Goal: Task Accomplishment & Management: Complete application form

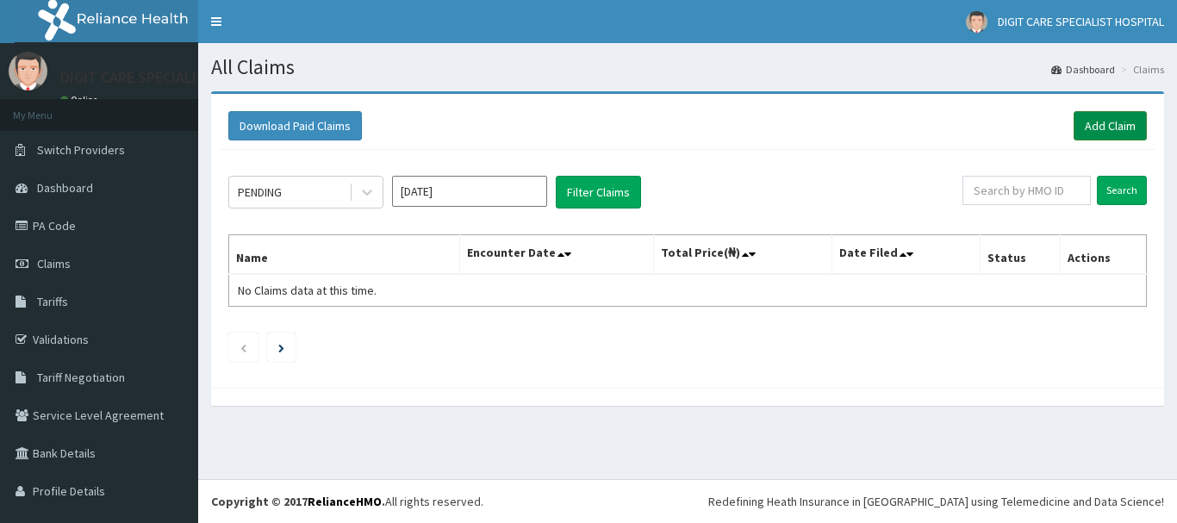
click at [1087, 125] on link "Add Claim" at bounding box center [1109, 125] width 73 height 29
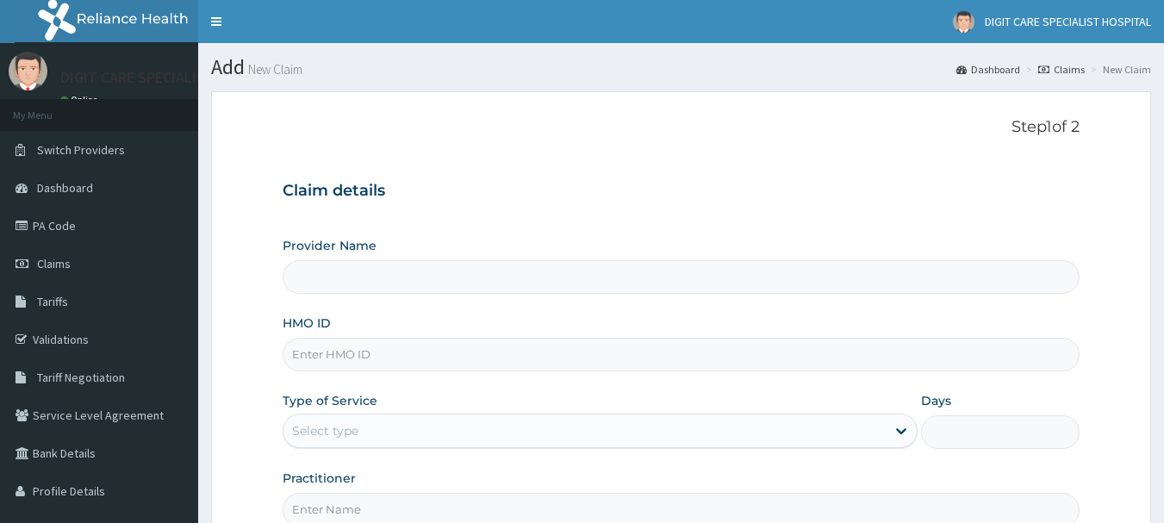
type input "DIGIT CARE SPECIALIST HOSPITAL"
click at [563, 350] on input "HMO ID" at bounding box center [682, 355] width 798 height 34
type input "d"
type input "DDZ/10026/B"
click at [544, 427] on div "Select type" at bounding box center [584, 431] width 602 height 28
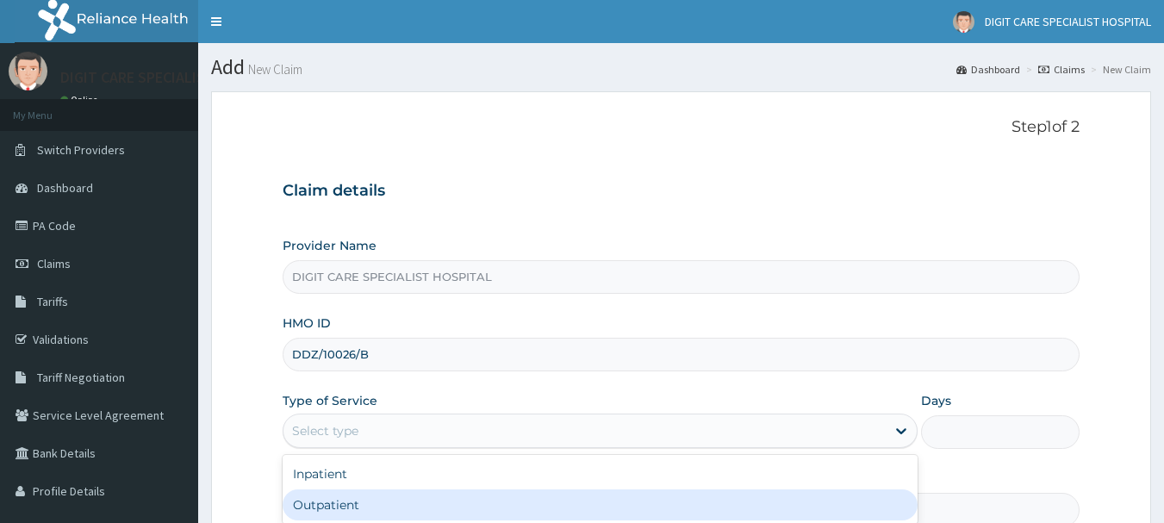
click at [416, 501] on div "Outpatient" at bounding box center [600, 504] width 635 height 31
type input "1"
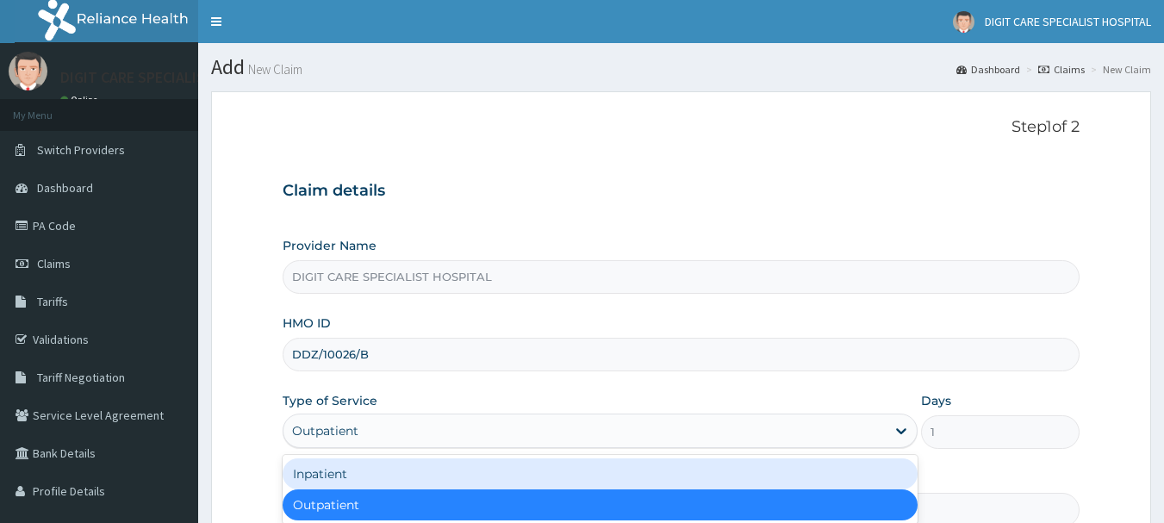
click at [416, 501] on div "Outpatient" at bounding box center [600, 504] width 635 height 31
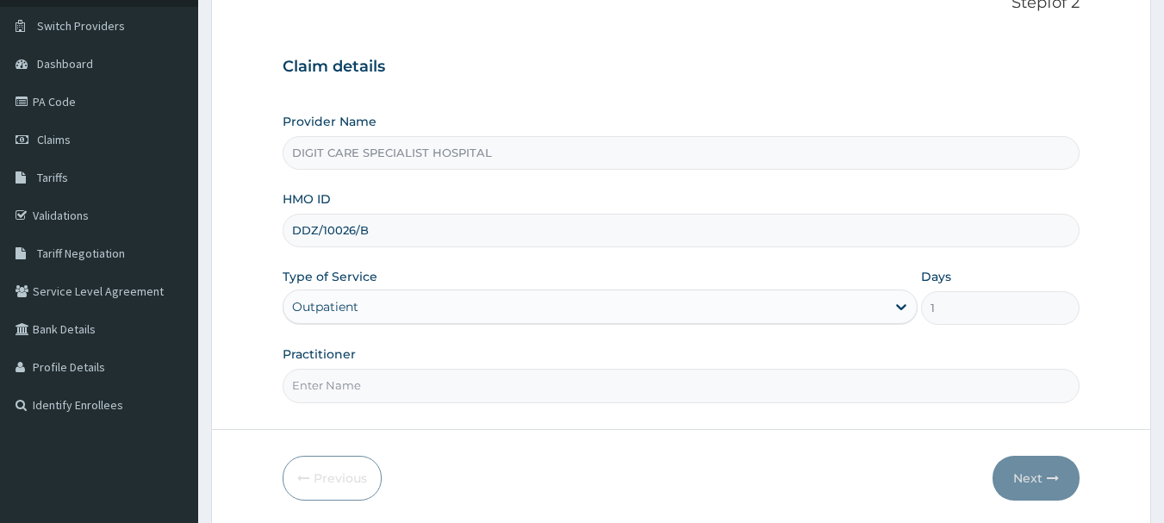
scroll to position [137, 0]
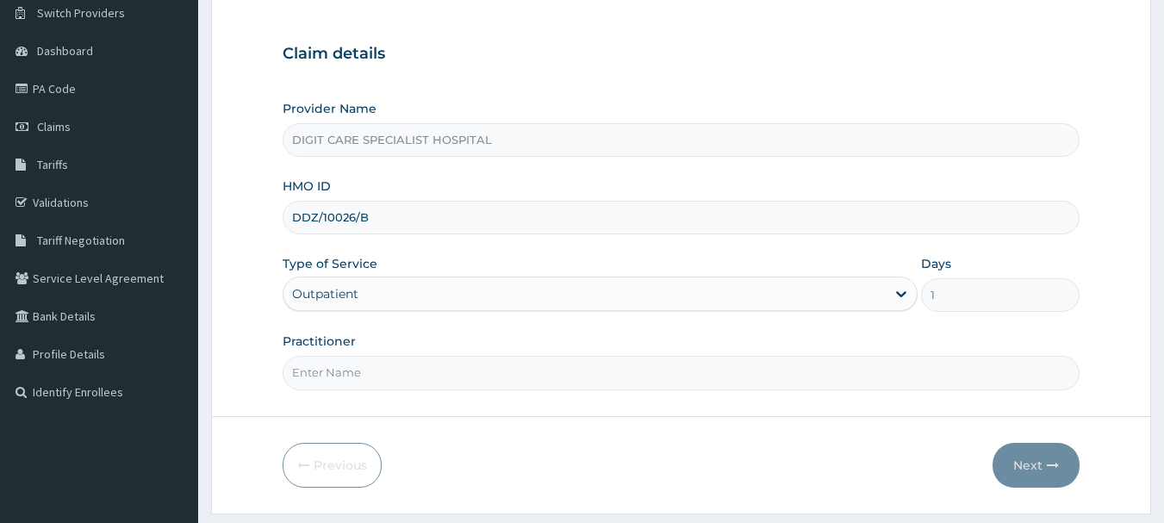
click at [569, 364] on input "Practitioner" at bounding box center [682, 373] width 798 height 34
type input "halimi"
click at [1049, 470] on icon "button" at bounding box center [1053, 465] width 12 height 12
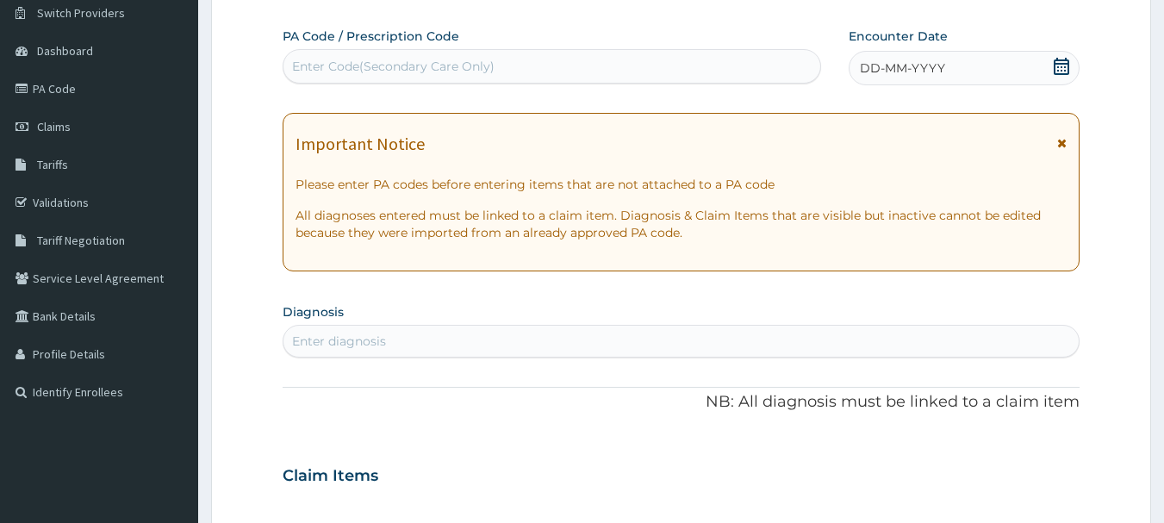
click at [472, 64] on div "Enter Code(Secondary Care Only)" at bounding box center [393, 66] width 202 height 17
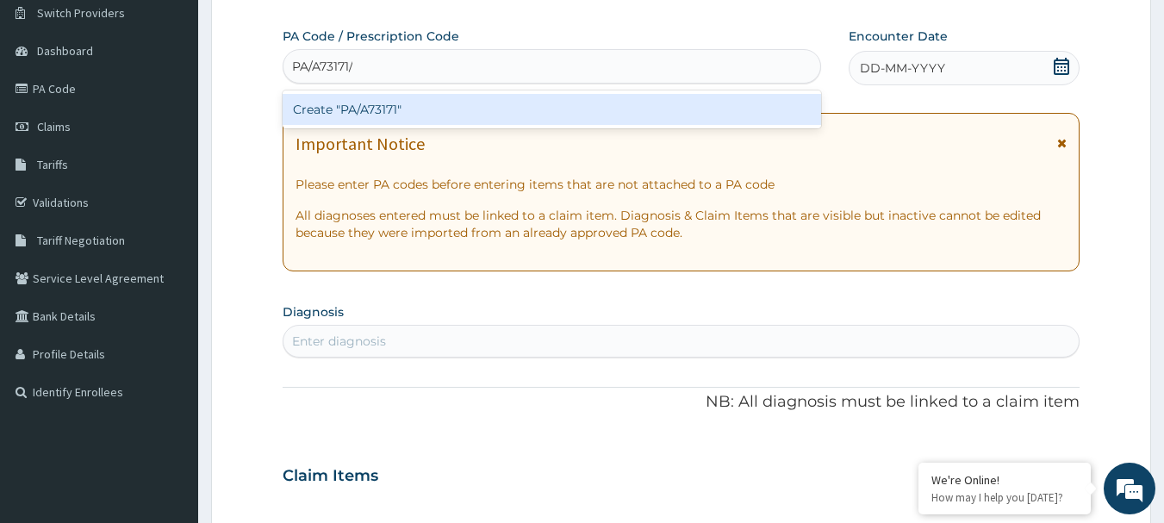
type input "PA/A73171"
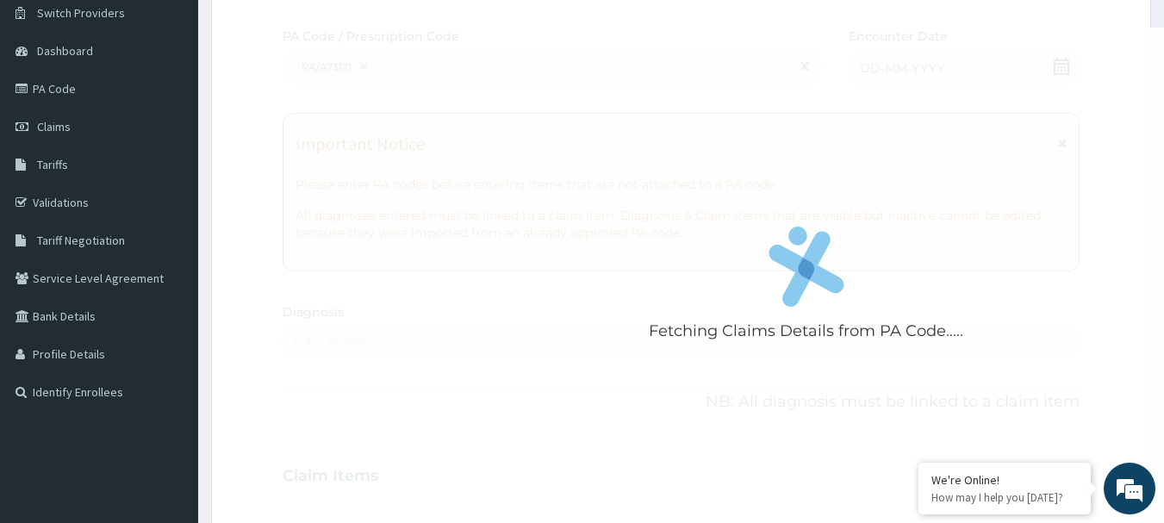
scroll to position [0, 0]
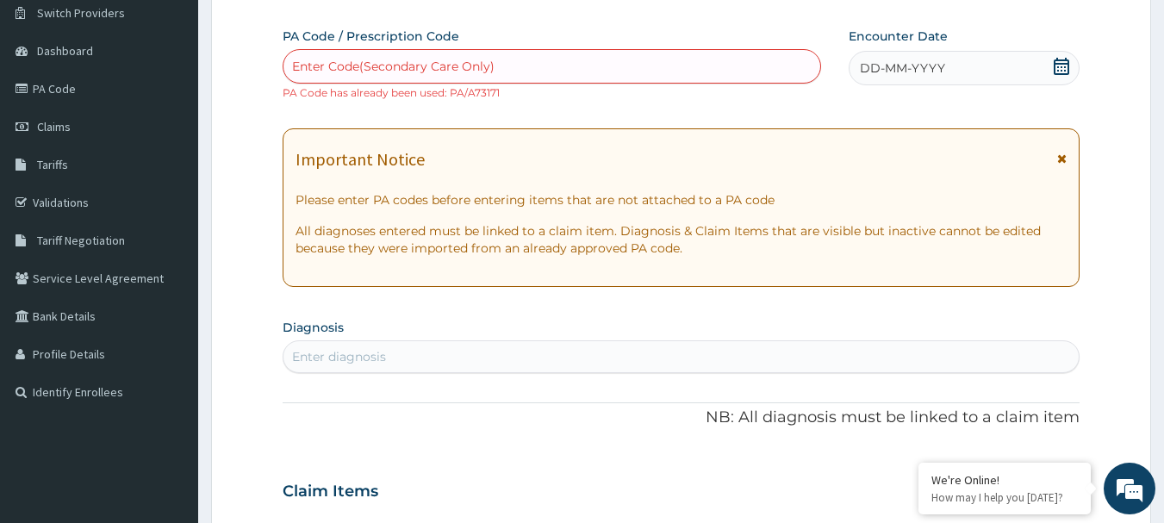
click at [930, 54] on div "DD-MM-YYYY" at bounding box center [963, 68] width 231 height 34
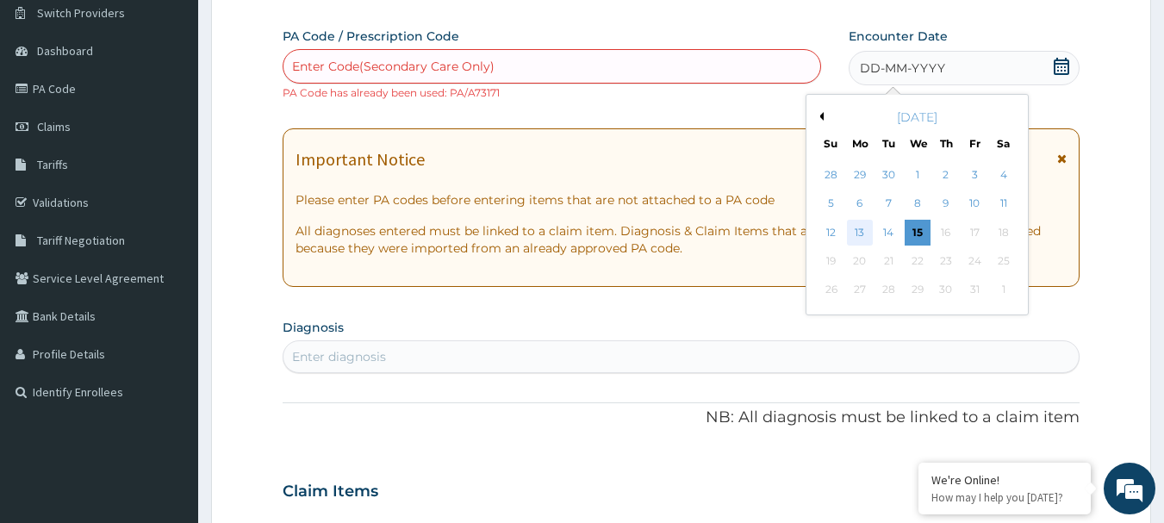
click at [859, 224] on div "13" at bounding box center [860, 233] width 26 height 26
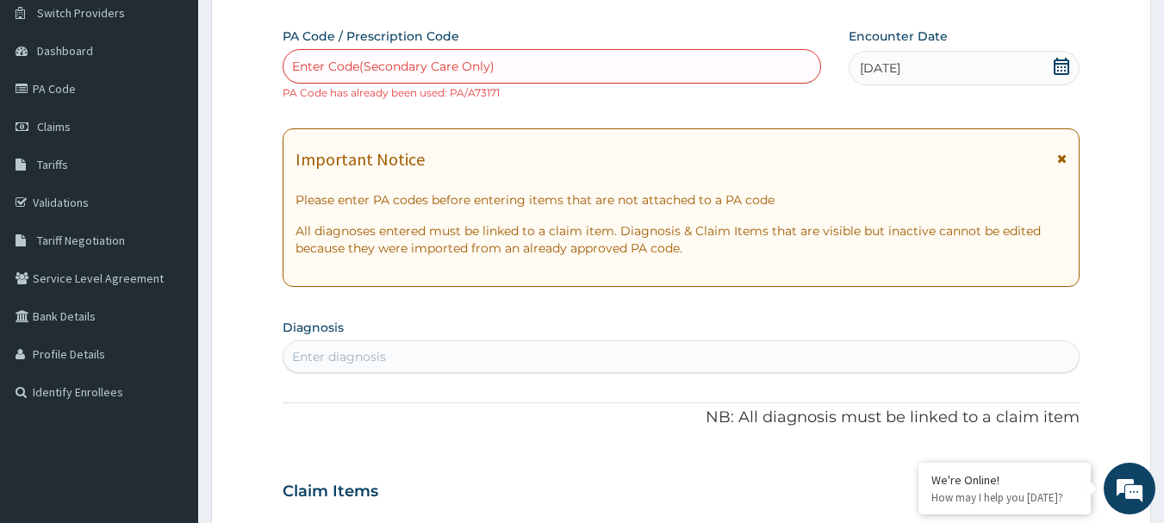
click at [742, 114] on div "PA Code / Prescription Code Enter Code(Secondary Care Only) PA Code has already…" at bounding box center [682, 481] width 798 height 907
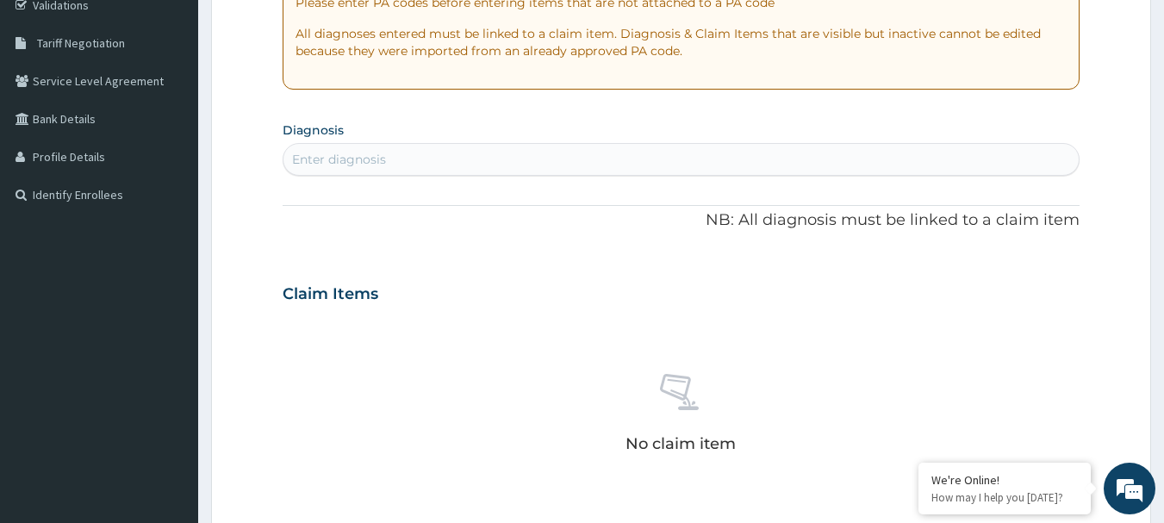
scroll to position [354, 0]
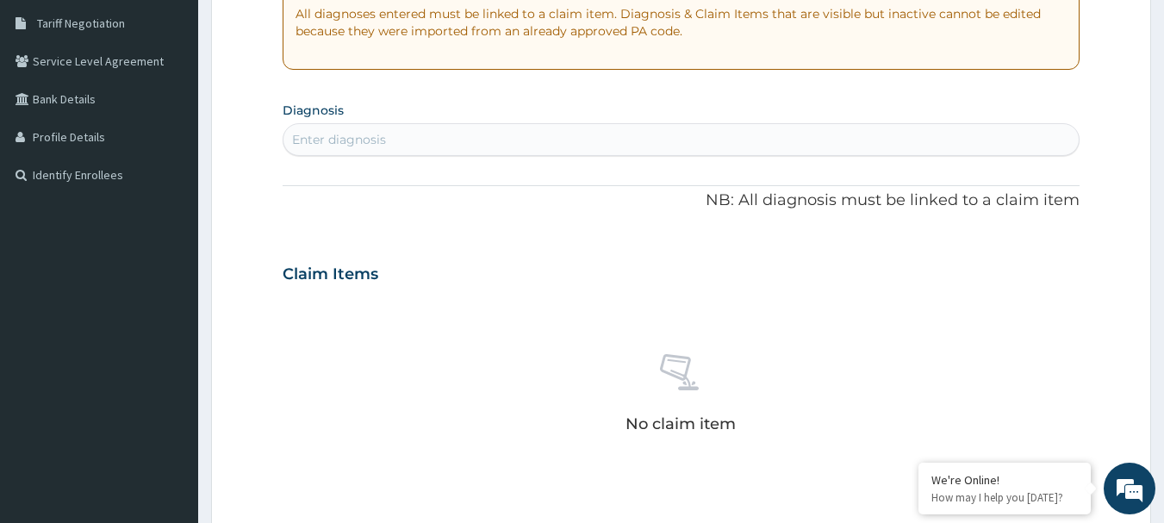
click at [460, 148] on div "Enter diagnosis" at bounding box center [681, 140] width 796 height 28
type input "M"
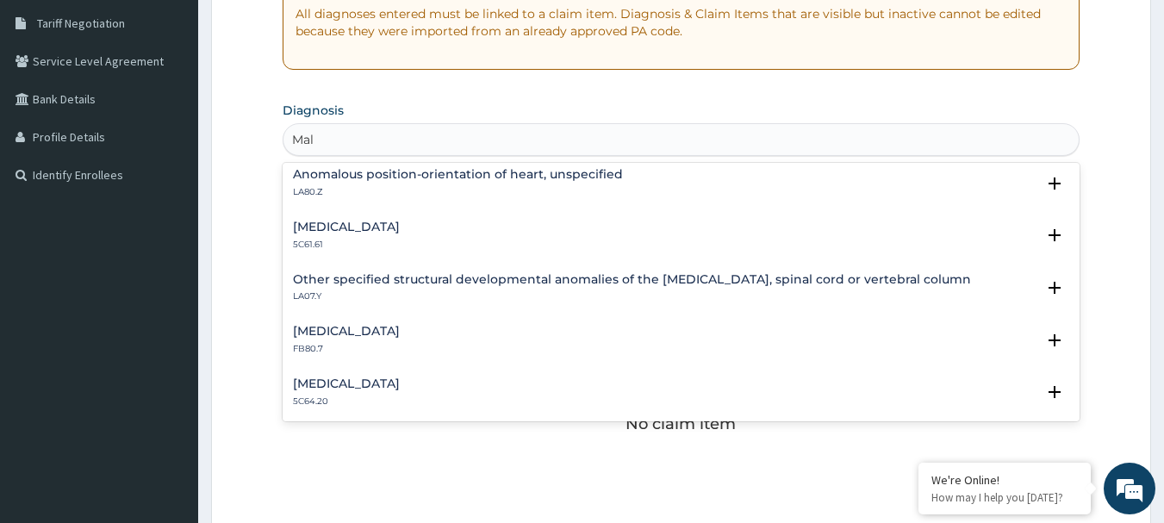
scroll to position [1225, 0]
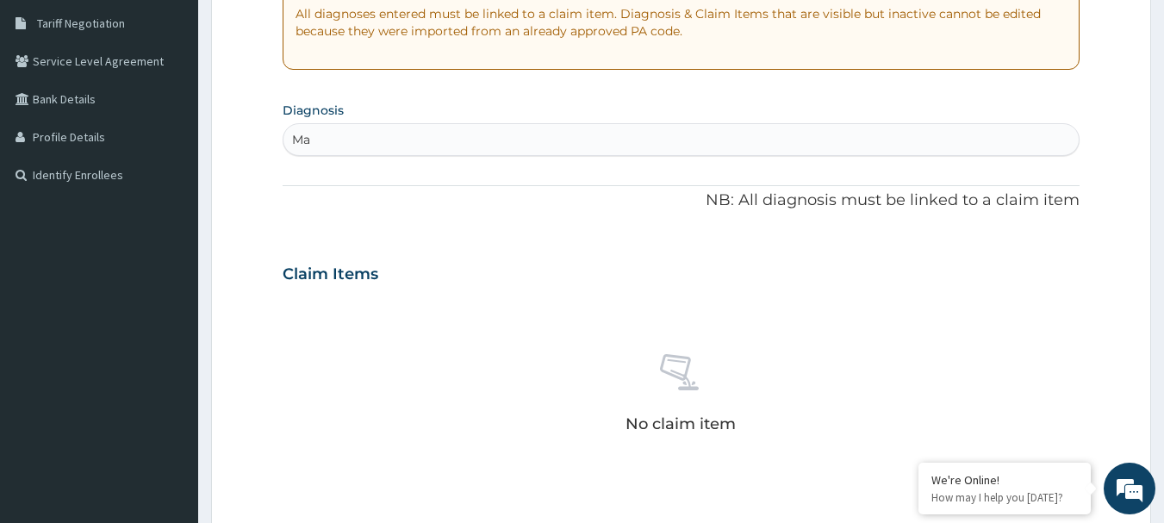
type input "M"
click at [489, 145] on div "s s" at bounding box center [681, 140] width 796 height 28
click at [444, 140] on div "s s" at bounding box center [681, 140] width 796 height 28
type input "sn"
click at [424, 164] on div "PA Code / Prescription Code Enter Code(Secondary Care Only) PA Code has already…" at bounding box center [682, 263] width 798 height 907
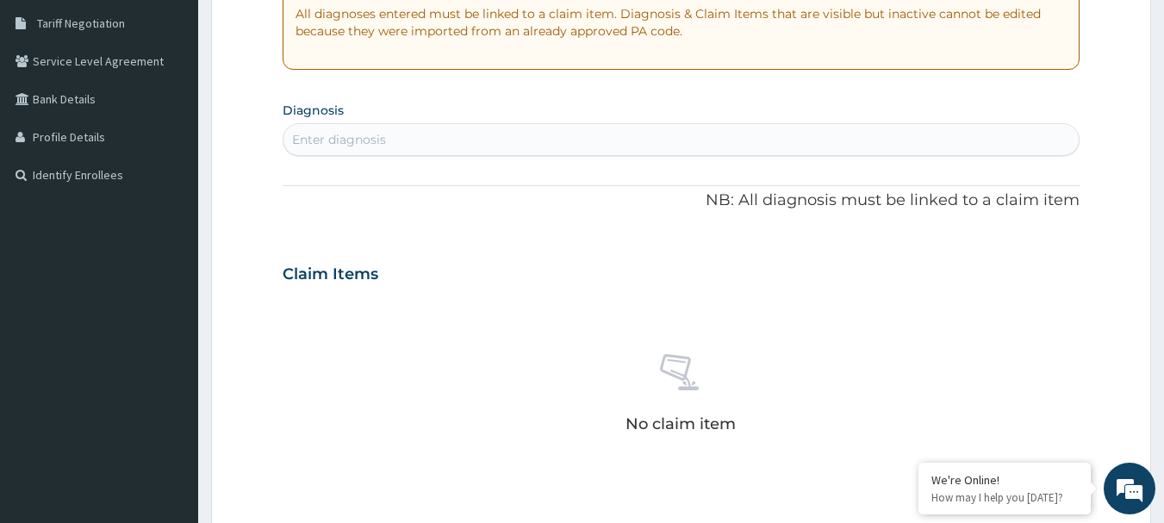
click at [390, 134] on div "Enter diagnosis" at bounding box center [681, 140] width 796 height 28
type input "s"
type input "ma"
click at [677, 341] on div "No claim item" at bounding box center [682, 396] width 798 height 198
click at [345, 137] on div "Enter diagnosis" at bounding box center [339, 139] width 94 height 17
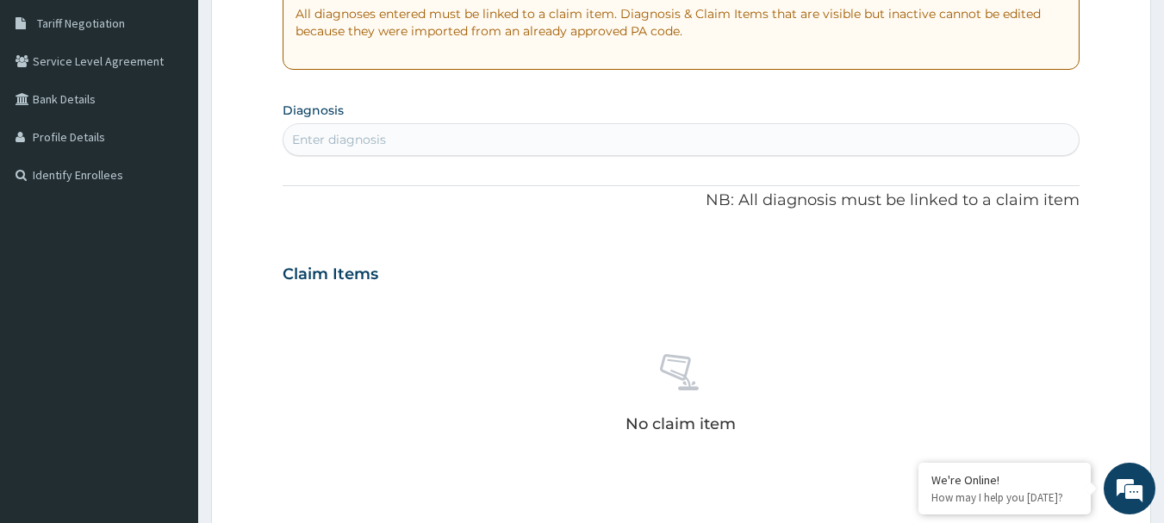
click at [204, 35] on section "Step 2 of 2 PA Code / Prescription Code Enter Code(Secondary Care Only) PA Code…" at bounding box center [681, 289] width 966 height 1130
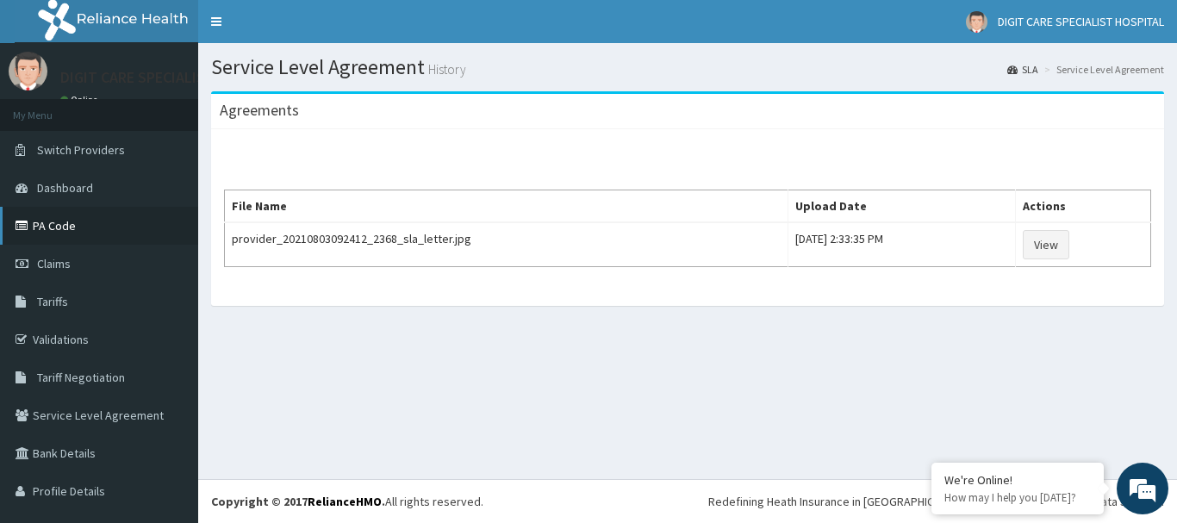
click at [82, 220] on link "PA Code" at bounding box center [99, 226] width 198 height 38
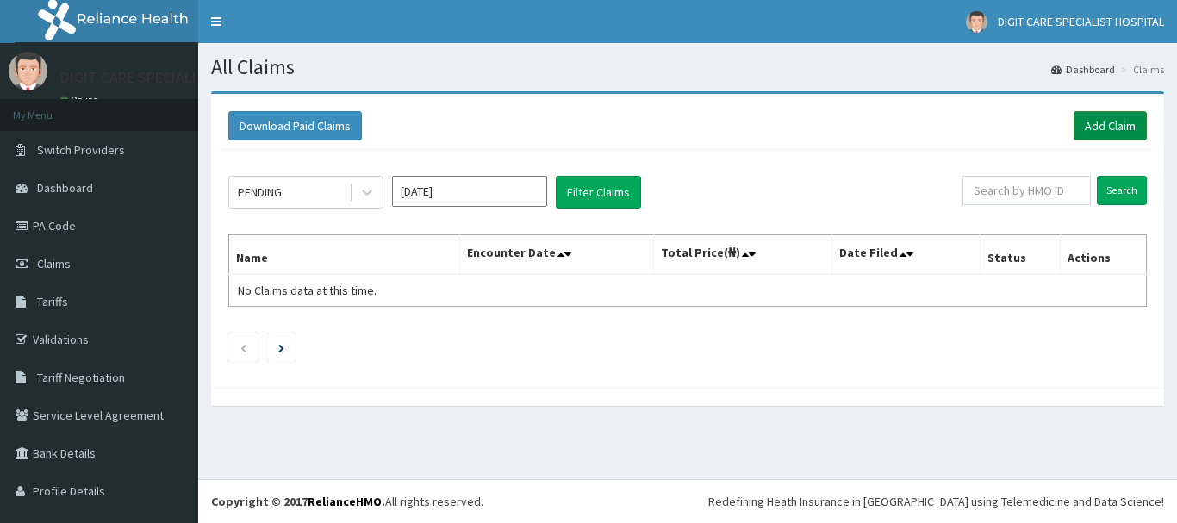
click at [1118, 117] on link "Add Claim" at bounding box center [1109, 125] width 73 height 29
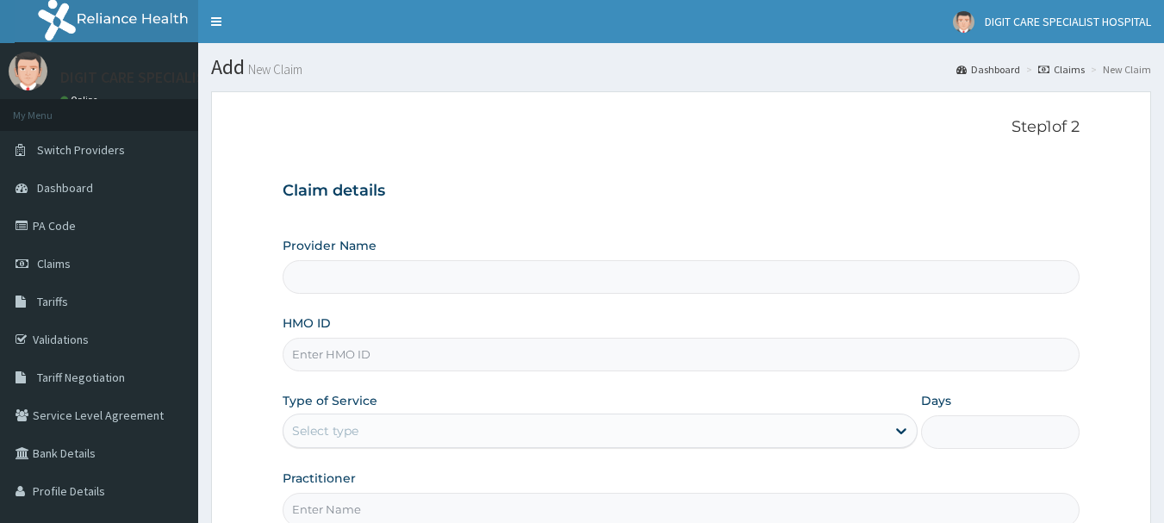
click at [595, 367] on input "HMO ID" at bounding box center [682, 355] width 798 height 34
type input "DIGIT CARE SPECIALIST HOSPITAL"
type input "DDZ/10026/B"
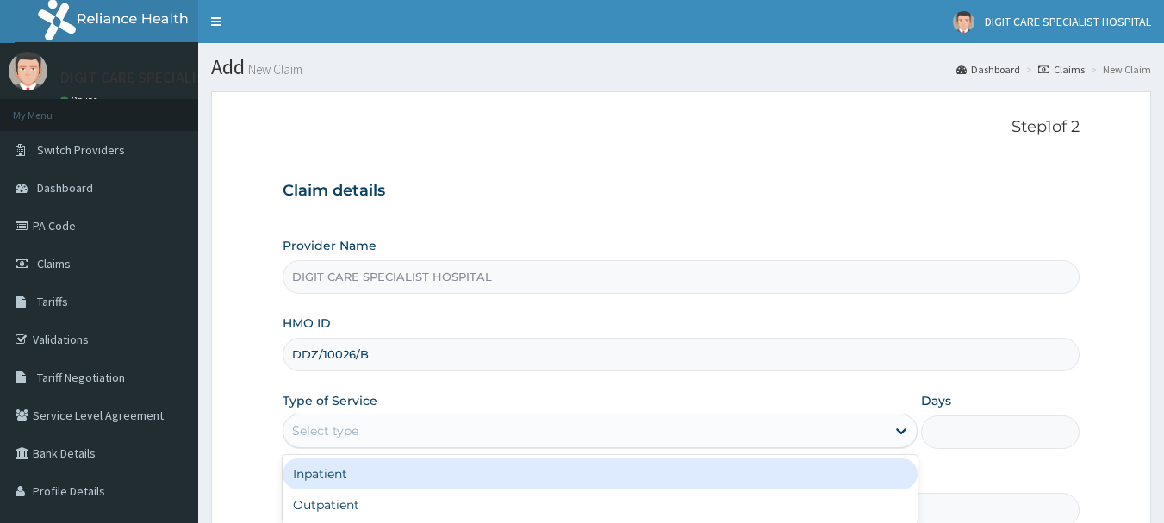
click at [583, 431] on div "Select type" at bounding box center [584, 431] width 602 height 28
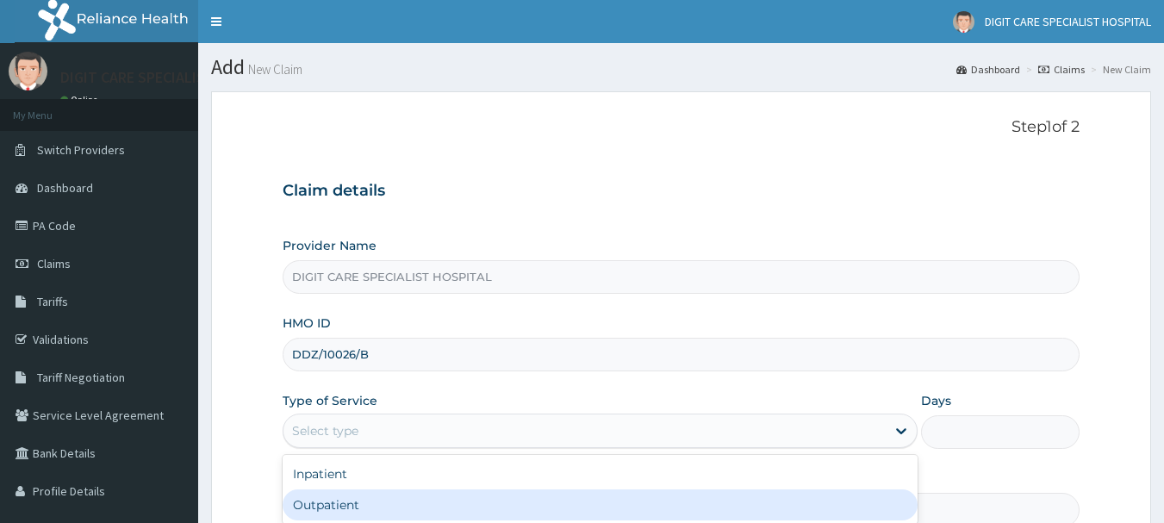
click at [492, 507] on div "Outpatient" at bounding box center [600, 504] width 635 height 31
type input "1"
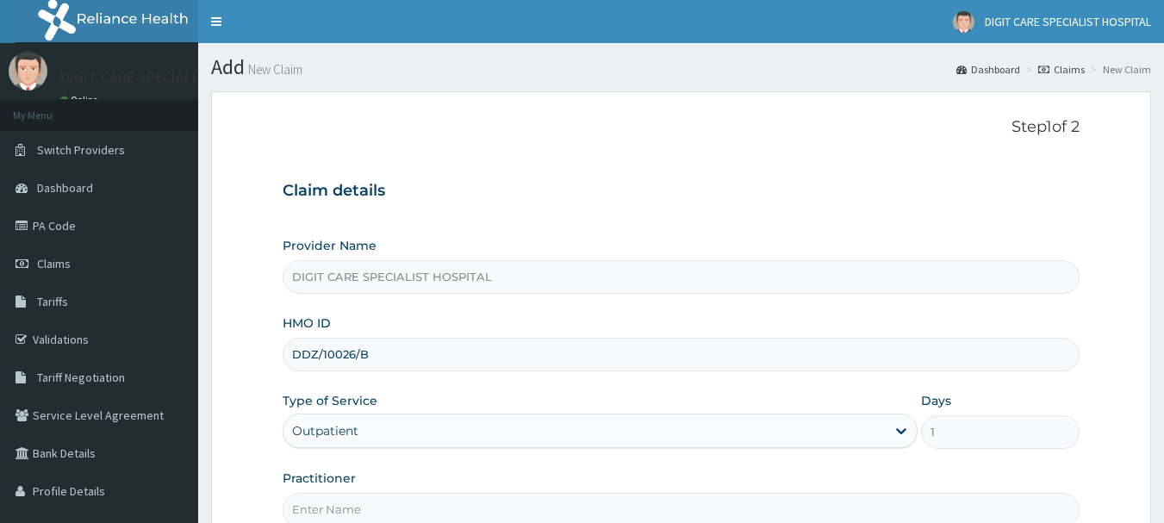
click at [497, 502] on input "Practitioner" at bounding box center [682, 510] width 798 height 34
type input "halimi"
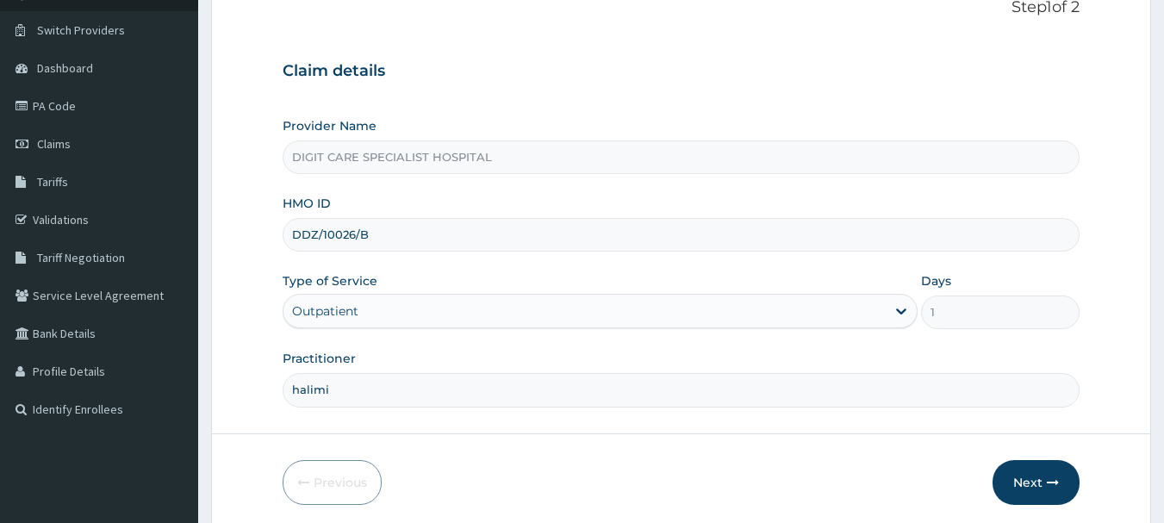
scroll to position [131, 0]
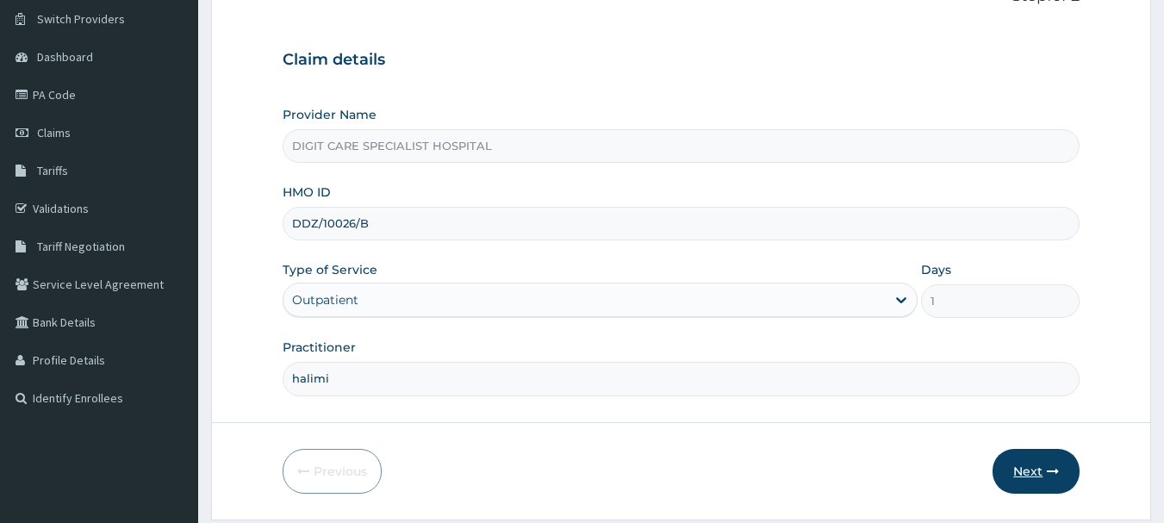
click at [1048, 465] on icon "button" at bounding box center [1053, 471] width 12 height 12
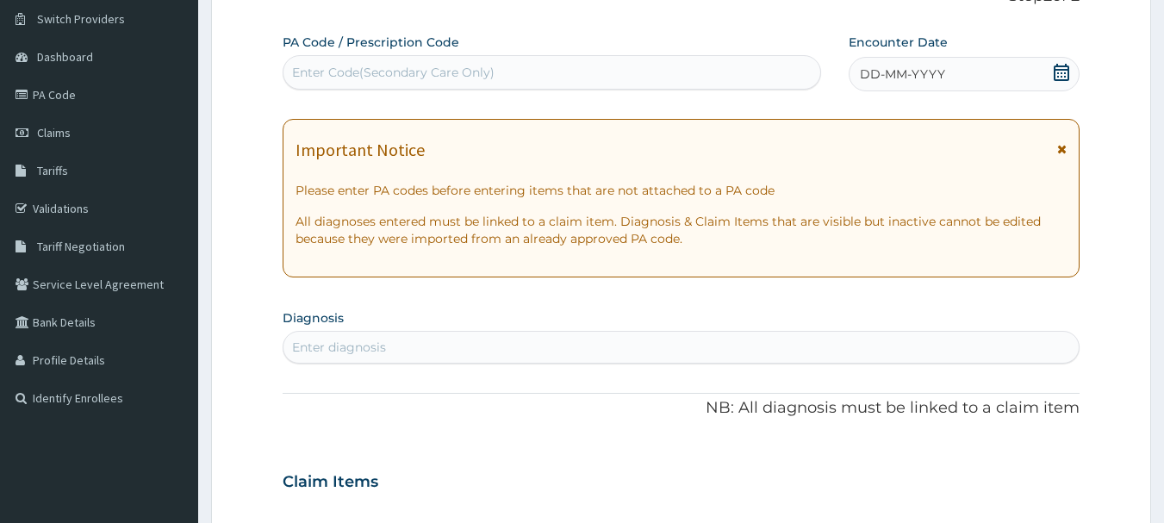
click at [943, 75] on span "DD-MM-YYYY" at bounding box center [902, 73] width 85 height 17
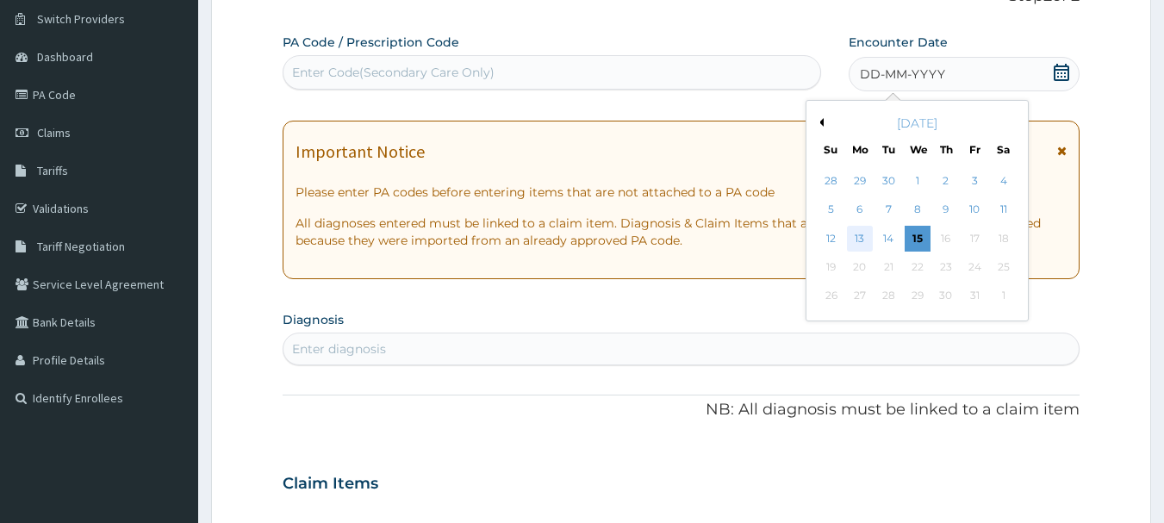
click at [865, 235] on div "13" at bounding box center [860, 239] width 26 height 26
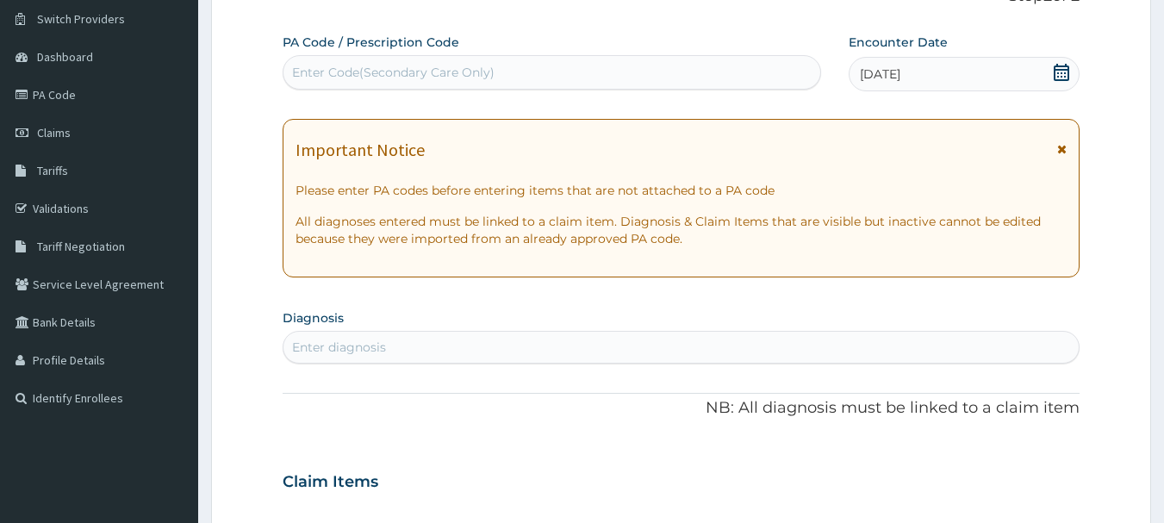
click at [540, 350] on div "Enter diagnosis" at bounding box center [681, 347] width 796 height 28
type input "M"
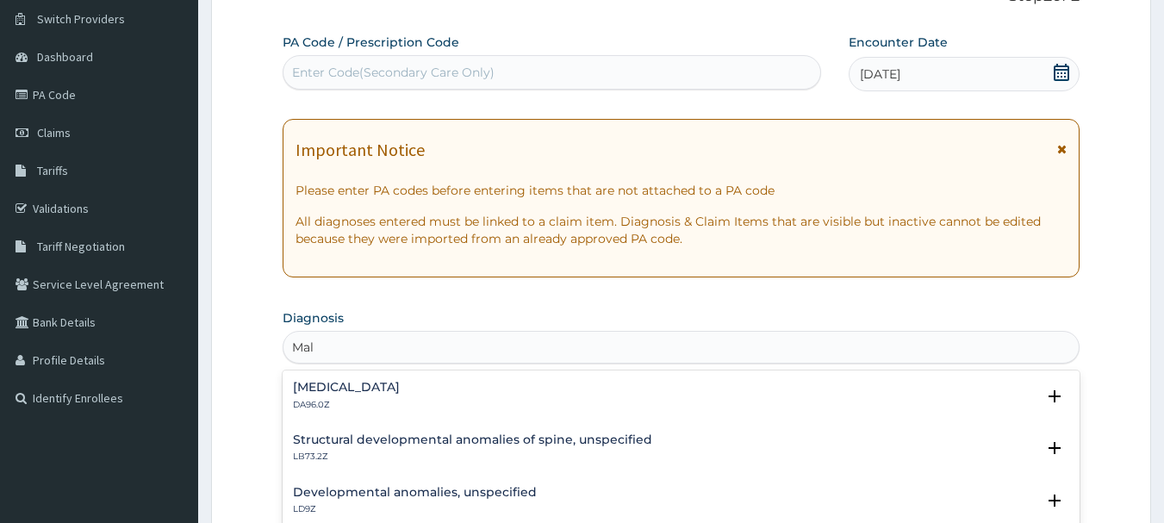
type input "Mal"
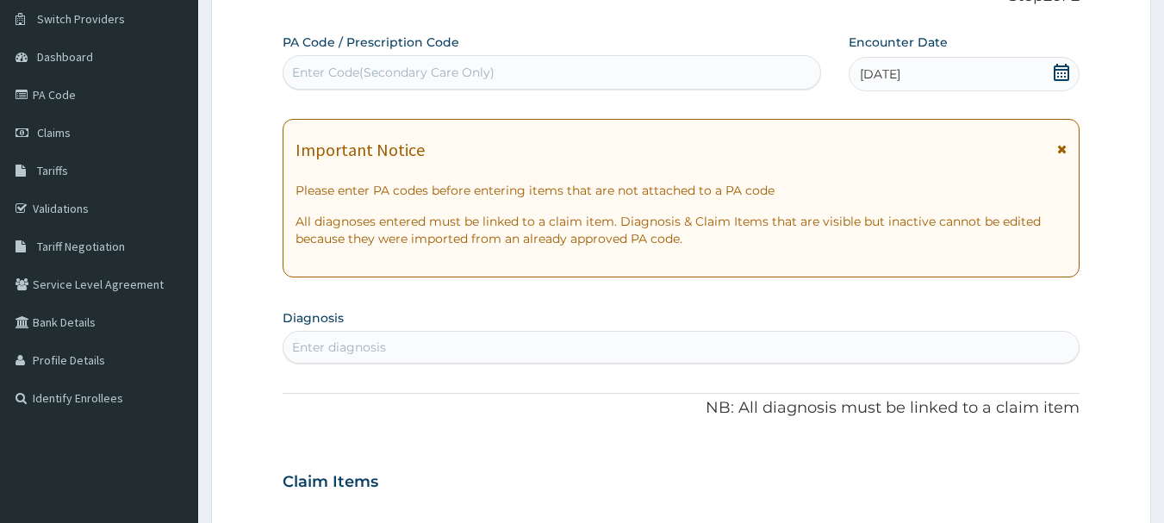
click at [463, 66] on div "Enter Code(Secondary Care Only)" at bounding box center [393, 72] width 202 height 17
type input "MALAB"
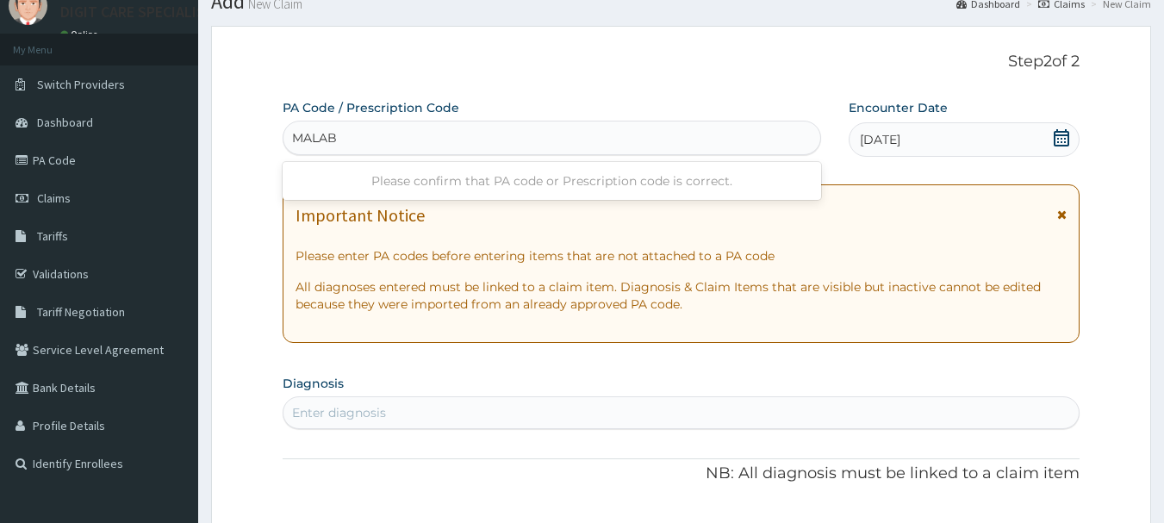
scroll to position [0, 0]
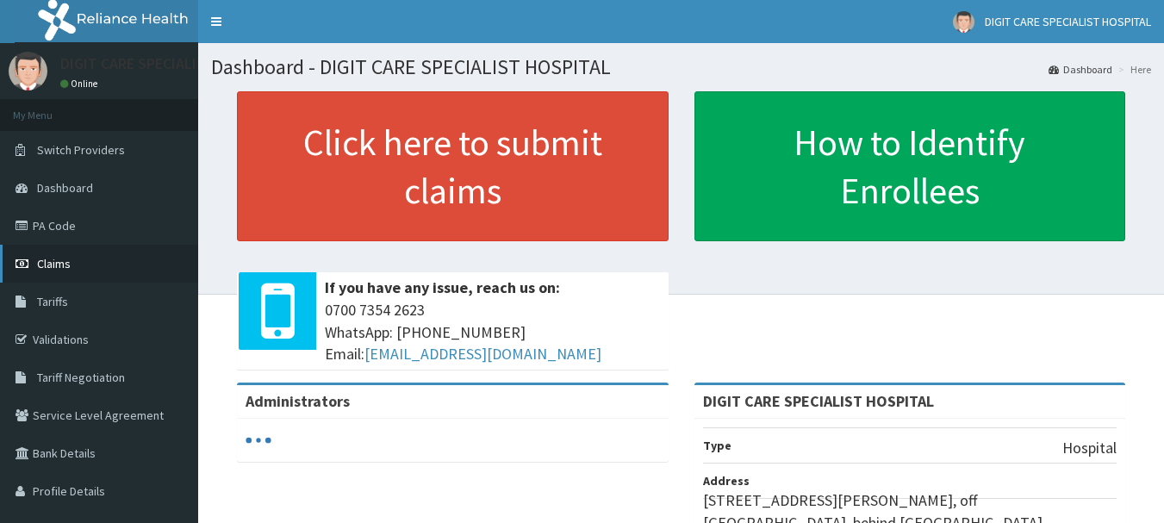
click at [71, 266] on link "Claims" at bounding box center [99, 264] width 198 height 38
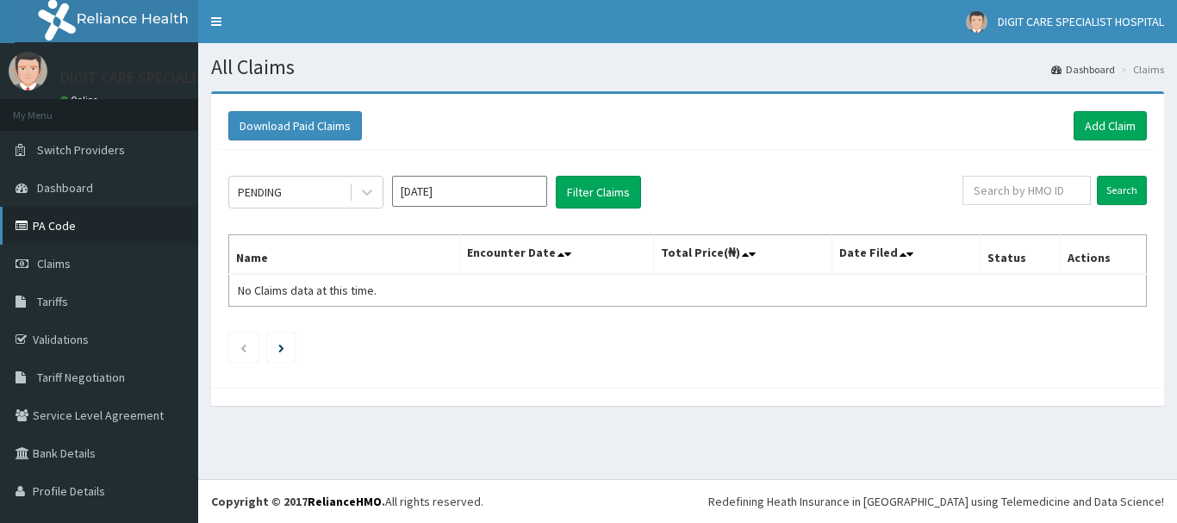
click at [90, 228] on link "PA Code" at bounding box center [99, 226] width 198 height 38
click at [1101, 123] on link "Add Claim" at bounding box center [1109, 125] width 73 height 29
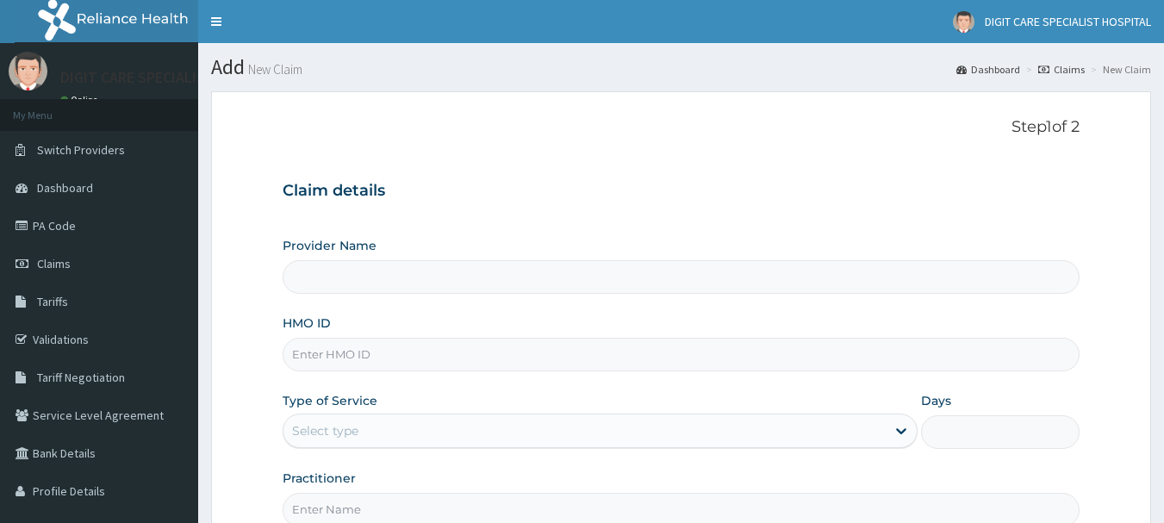
click at [531, 368] on input "HMO ID" at bounding box center [682, 355] width 798 height 34
type input "DIGIT CARE SPECIALIST HOSPITAL"
type input "DDZ/10026/B"
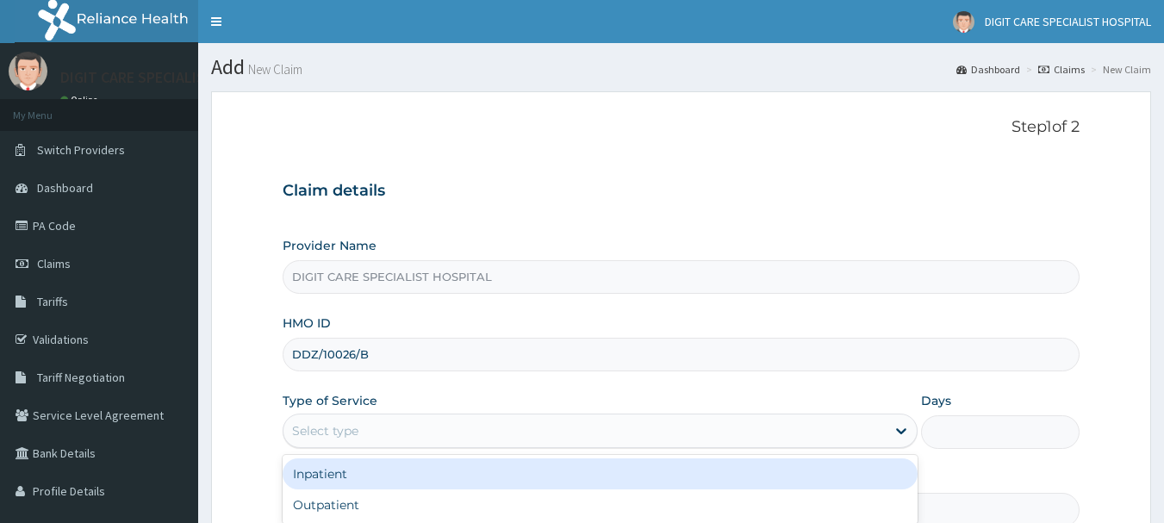
click at [426, 426] on div "Select type" at bounding box center [584, 431] width 602 height 28
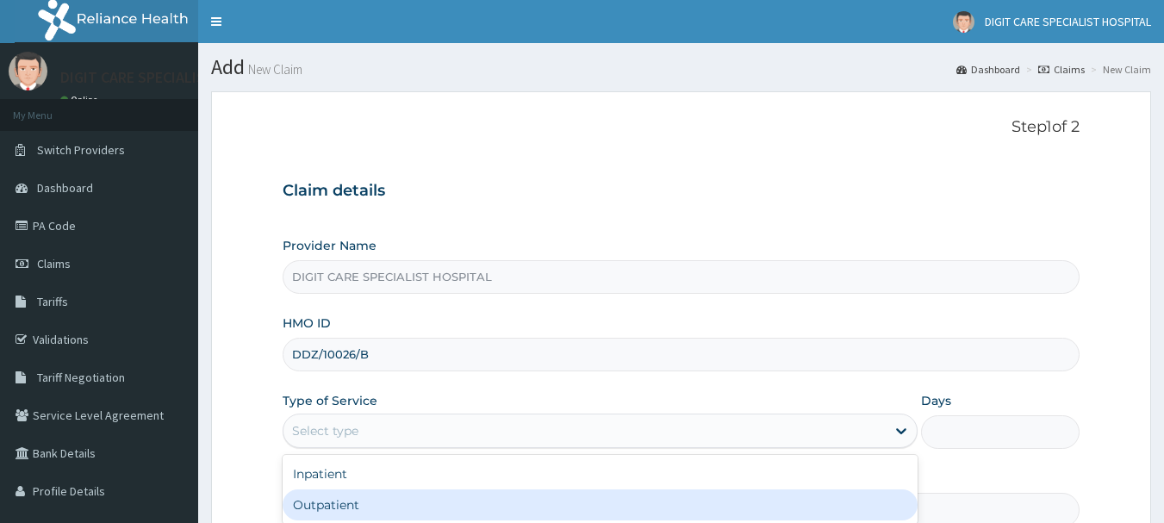
click at [343, 496] on div "Outpatient" at bounding box center [600, 504] width 635 height 31
type input "1"
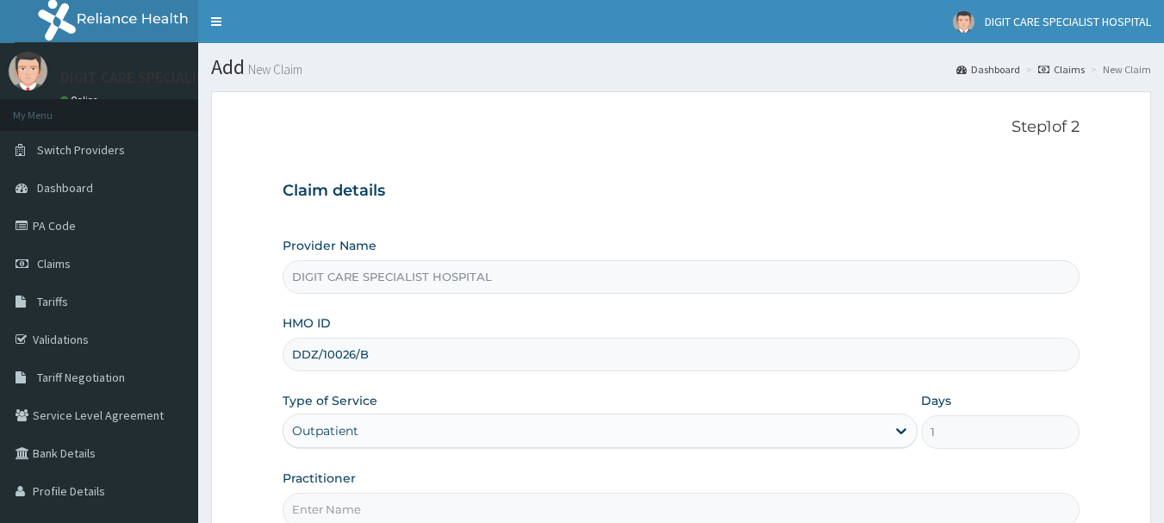
click at [637, 503] on input "Practitioner" at bounding box center [682, 510] width 798 height 34
type input "halimi"
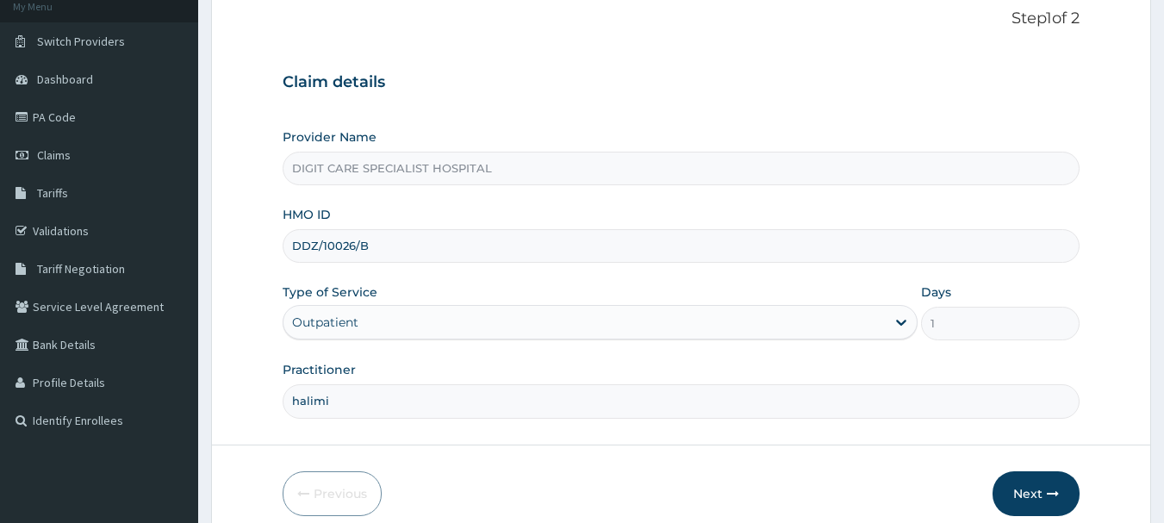
scroll to position [165, 0]
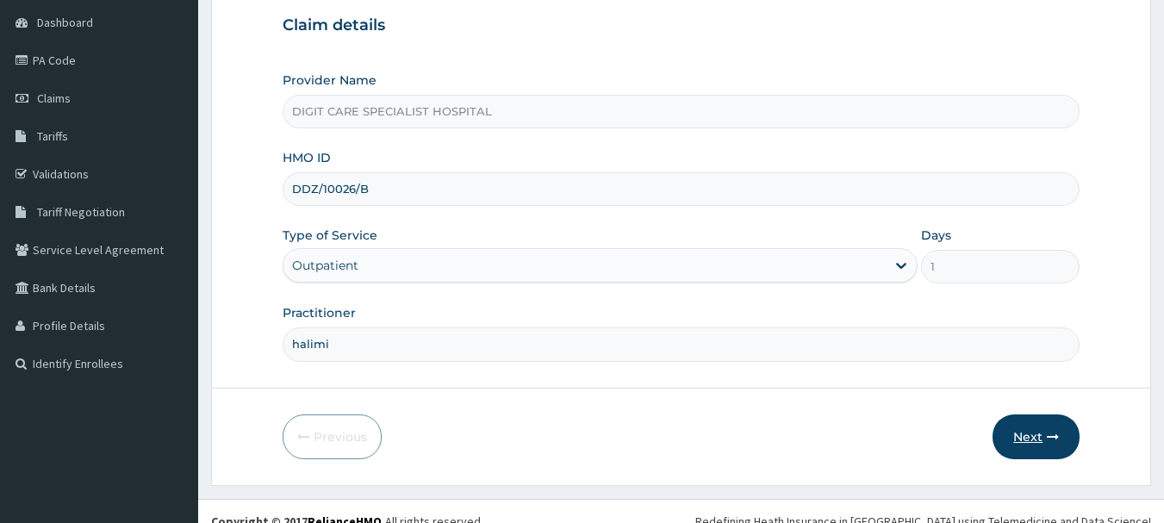
click at [1032, 430] on button "Next" at bounding box center [1035, 436] width 87 height 45
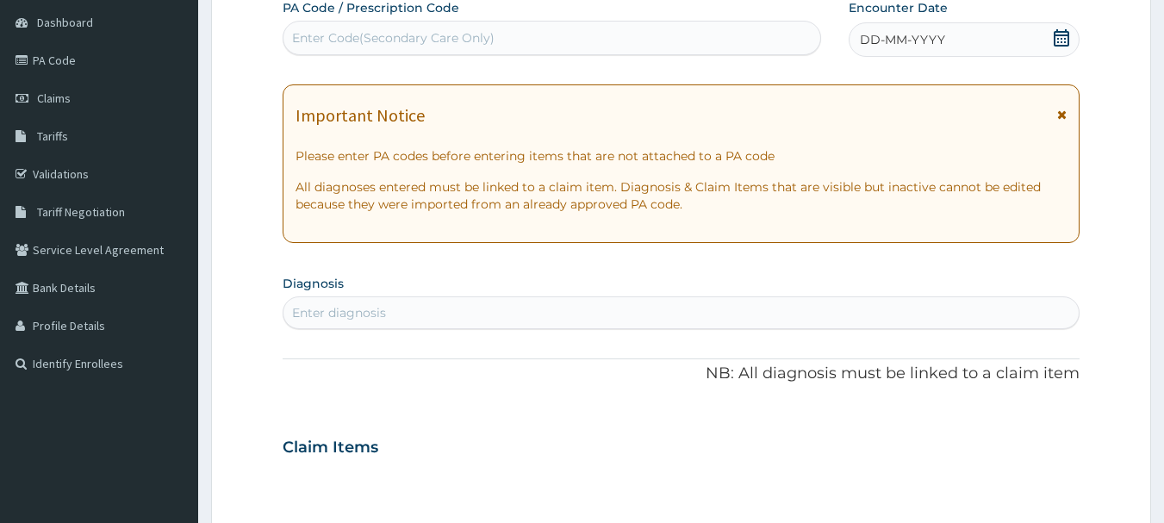
click at [935, 46] on span "DD-MM-YYYY" at bounding box center [902, 39] width 85 height 17
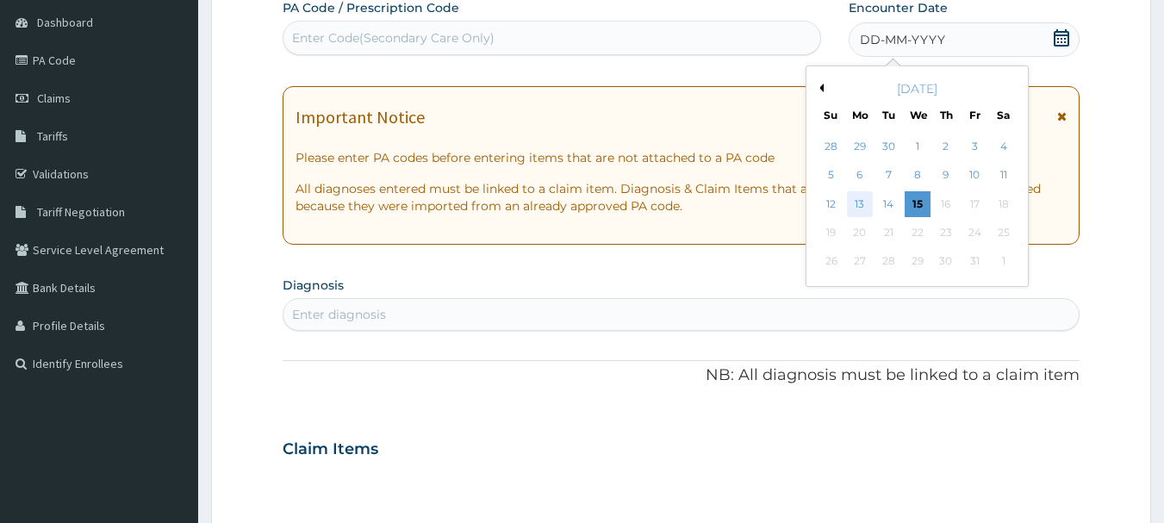
click at [862, 201] on div "13" at bounding box center [860, 204] width 26 height 26
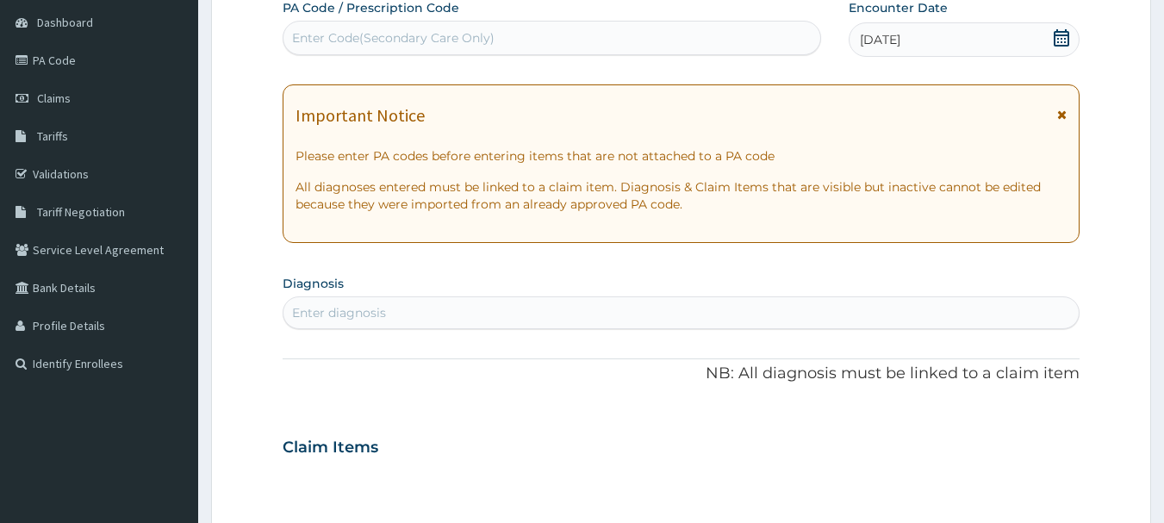
click at [371, 309] on div "Enter diagnosis" at bounding box center [339, 312] width 94 height 17
type input "Mal"
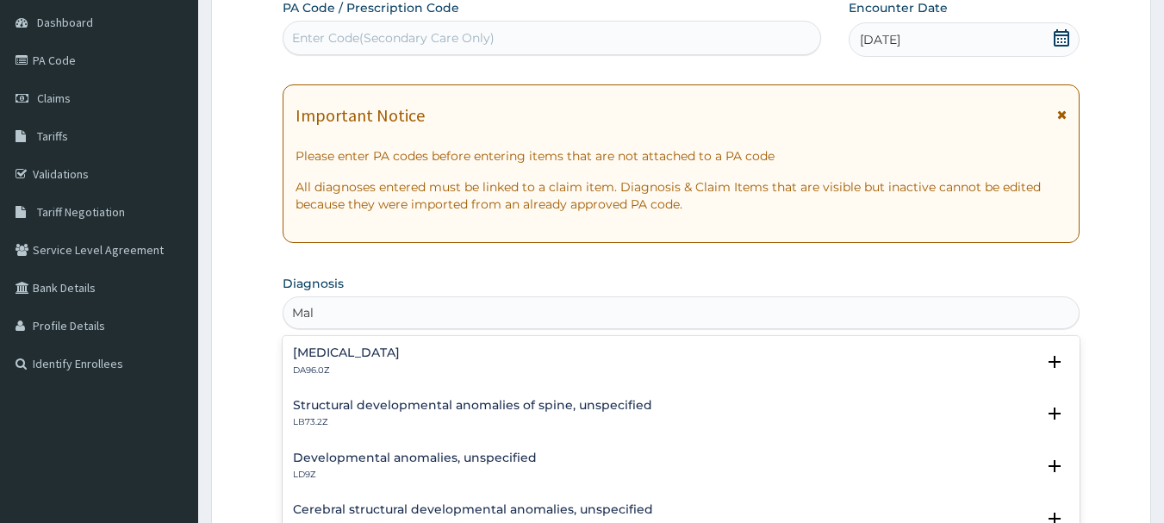
click at [370, 359] on h4 "Intestinal malabsorption, unspecified" at bounding box center [346, 352] width 107 height 13
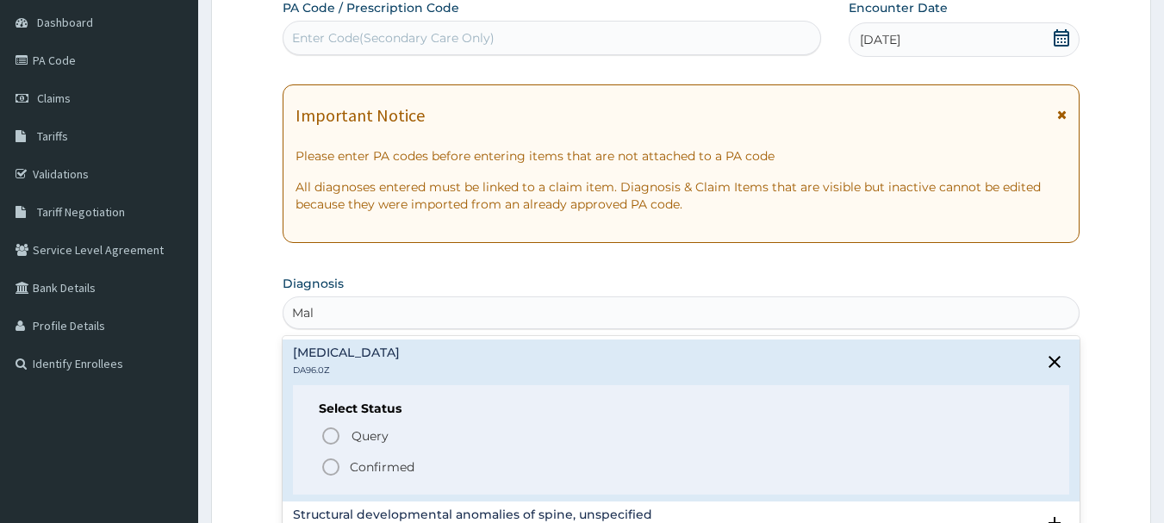
click at [383, 472] on p "Confirmed" at bounding box center [382, 466] width 65 height 17
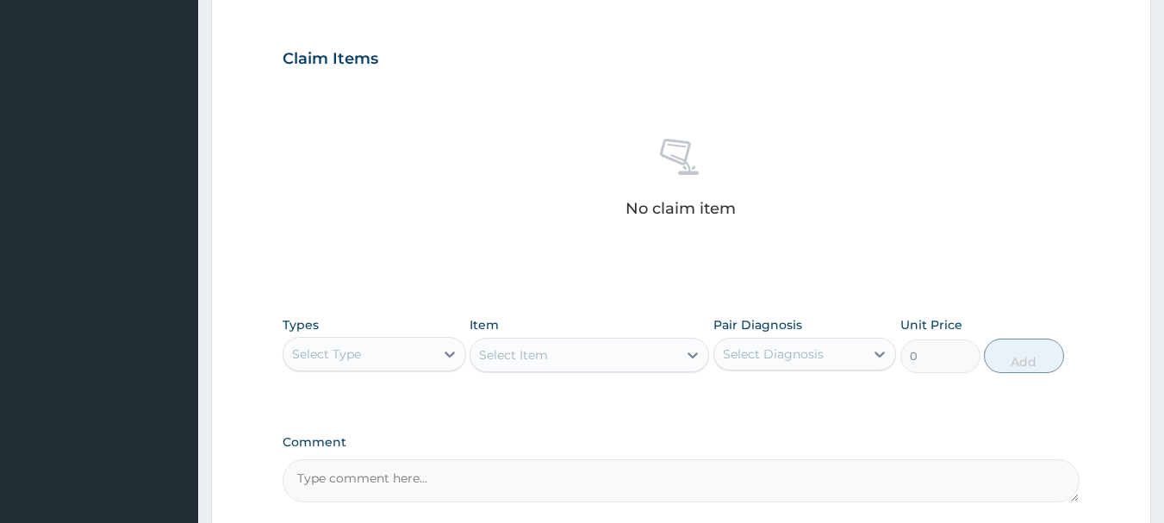
scroll to position [556, 0]
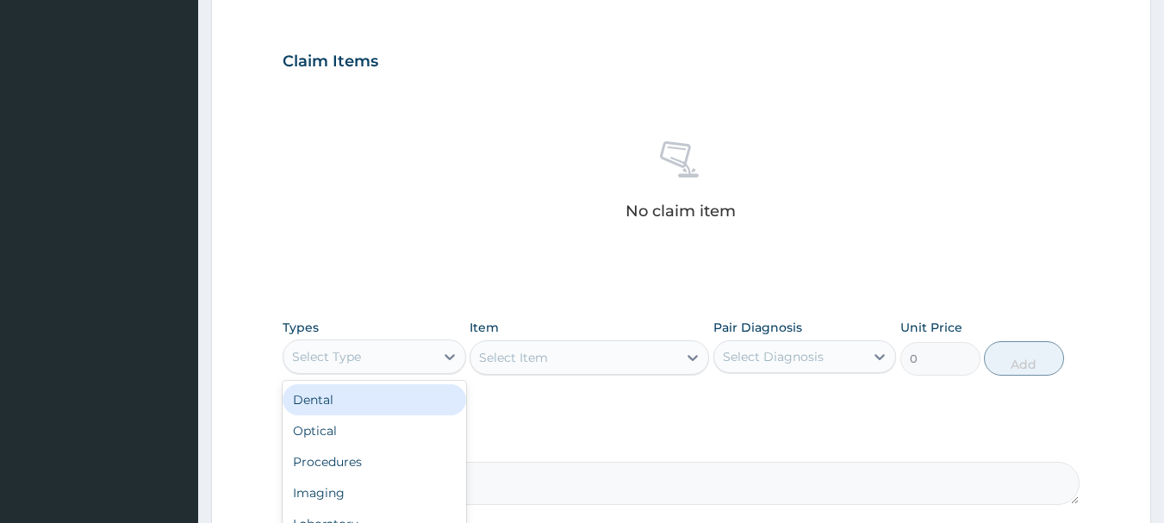
click at [413, 356] on div "Select Type" at bounding box center [358, 357] width 151 height 28
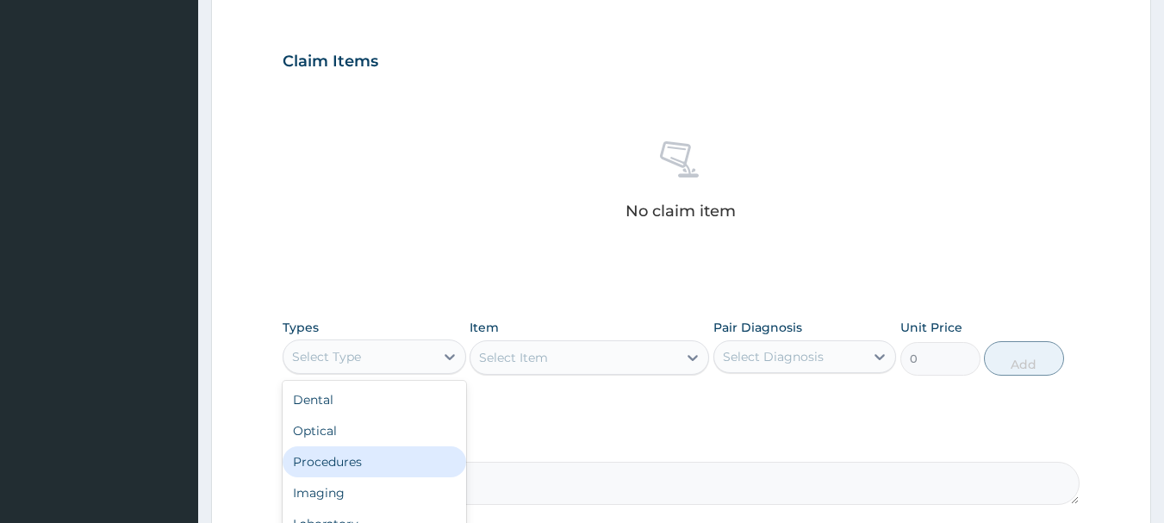
click at [365, 452] on div "Procedures" at bounding box center [374, 461] width 183 height 31
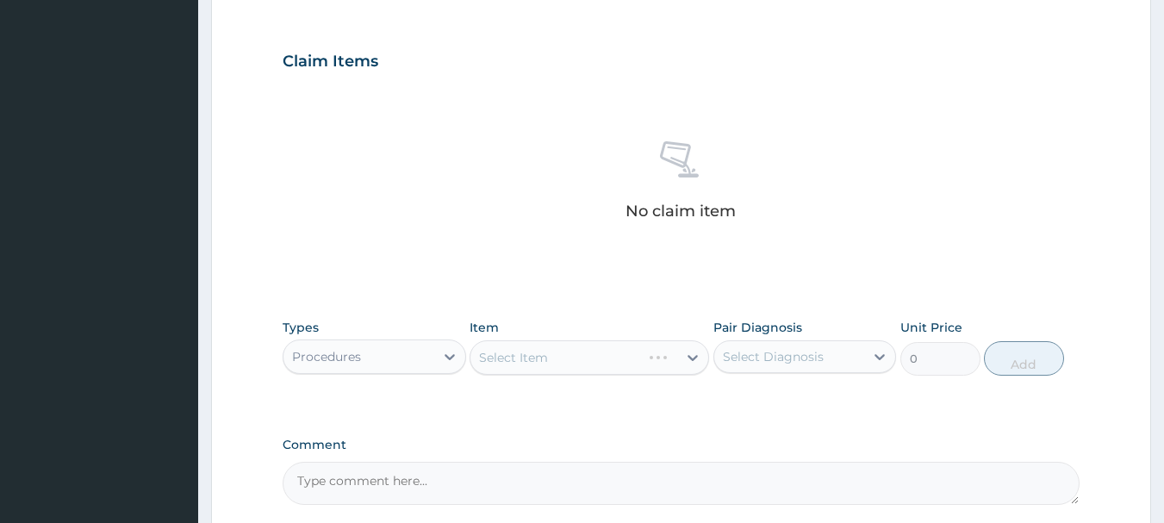
click at [588, 355] on div "Select Item" at bounding box center [588, 357] width 239 height 34
click at [603, 351] on div "Select Item" at bounding box center [573, 358] width 207 height 28
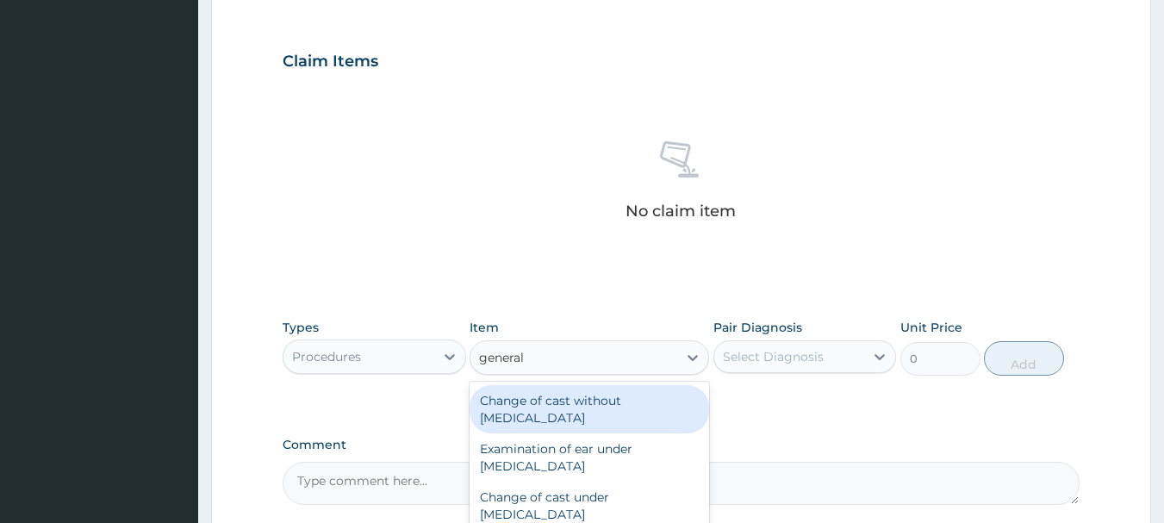
type input "general"
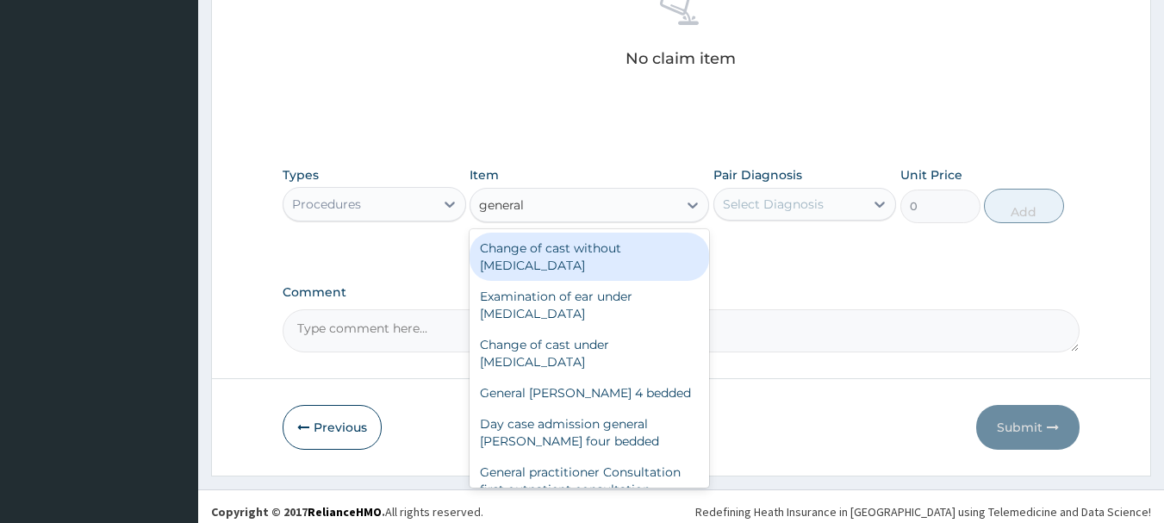
scroll to position [719, 0]
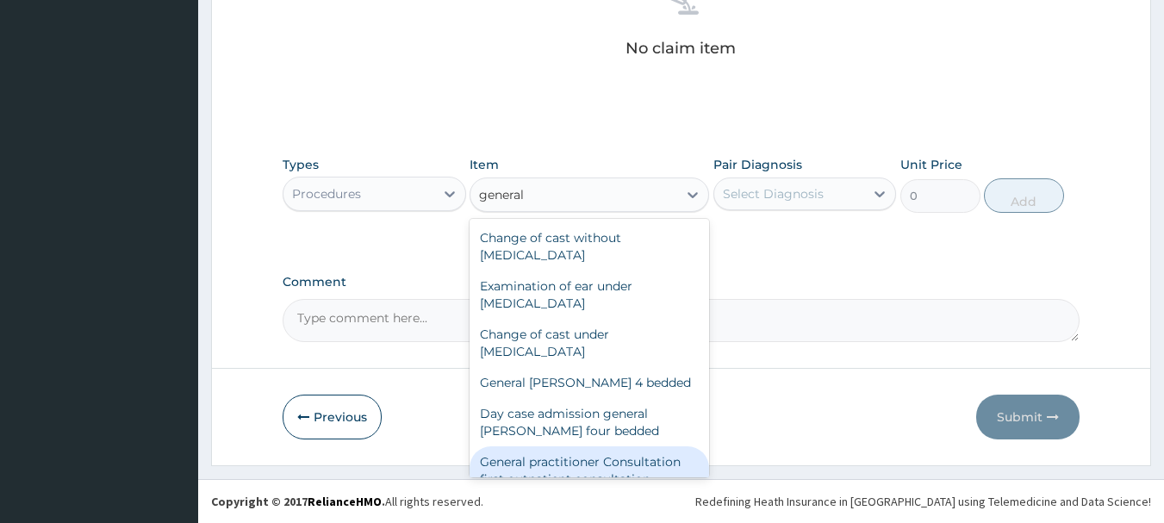
click at [607, 457] on div "General practitioner Consultation first outpatient consultation" at bounding box center [588, 470] width 239 height 48
type input "2640"
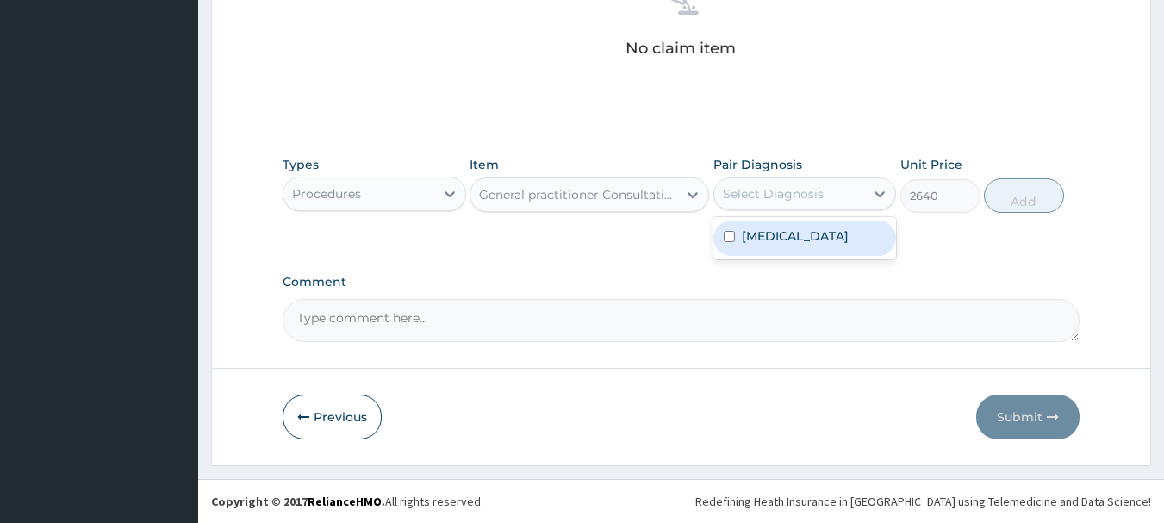
click at [820, 202] on div "Select Diagnosis" at bounding box center [789, 194] width 151 height 28
click at [794, 243] on label "Intestinal malabsorption, unspecified" at bounding box center [795, 235] width 107 height 17
checkbox input "true"
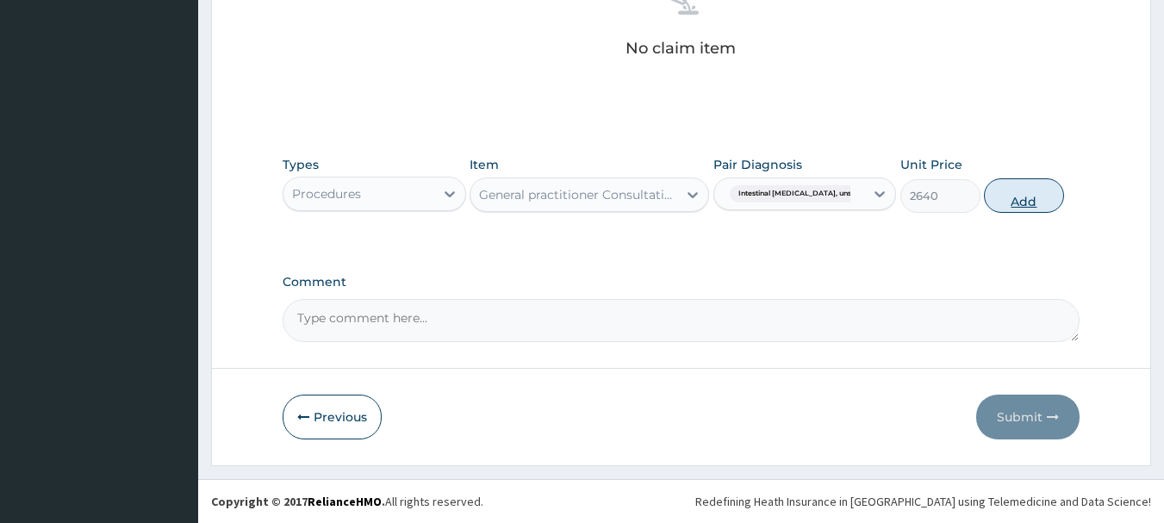
click at [1031, 189] on button "Add" at bounding box center [1024, 195] width 80 height 34
type input "0"
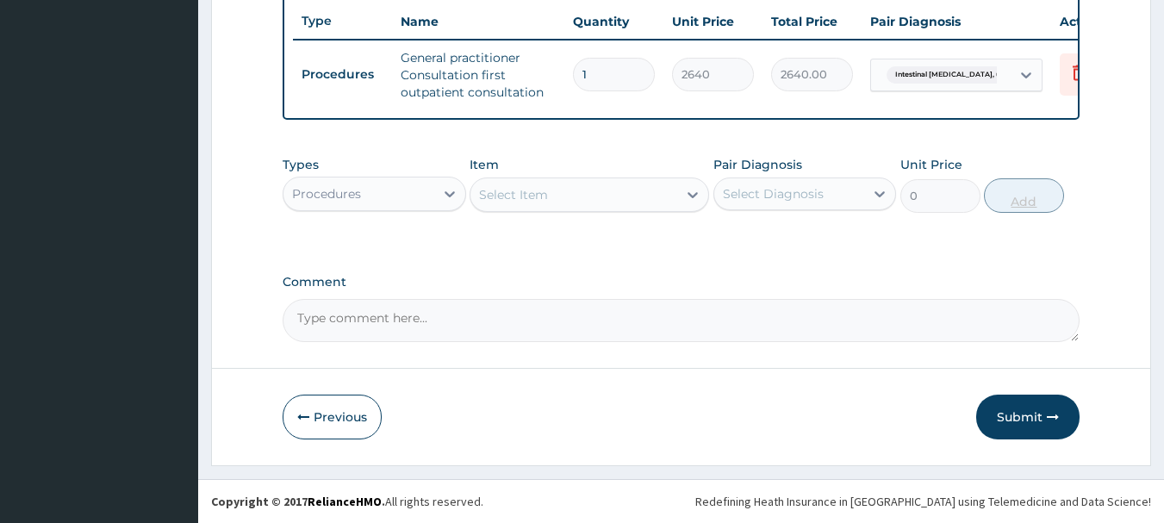
scroll to position [660, 0]
click at [441, 199] on icon at bounding box center [449, 193] width 17 height 17
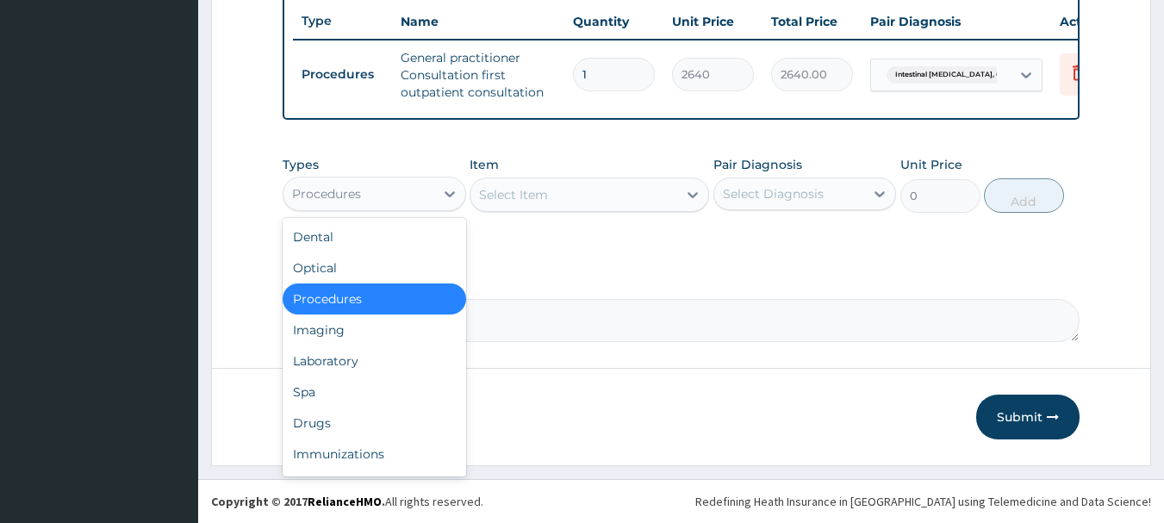
click at [535, 190] on div "Select Item" at bounding box center [513, 194] width 69 height 17
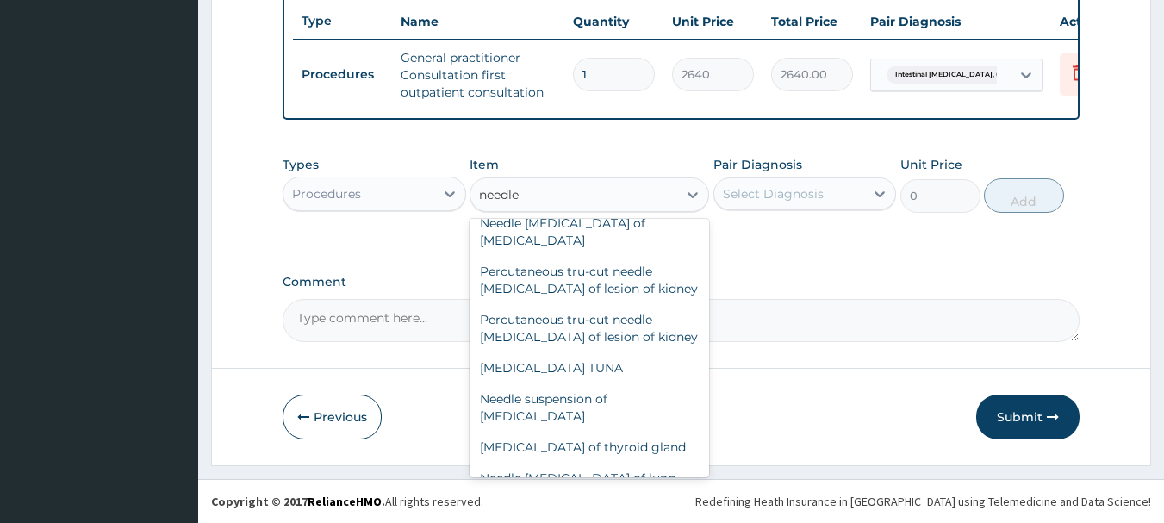
scroll to position [369, 0]
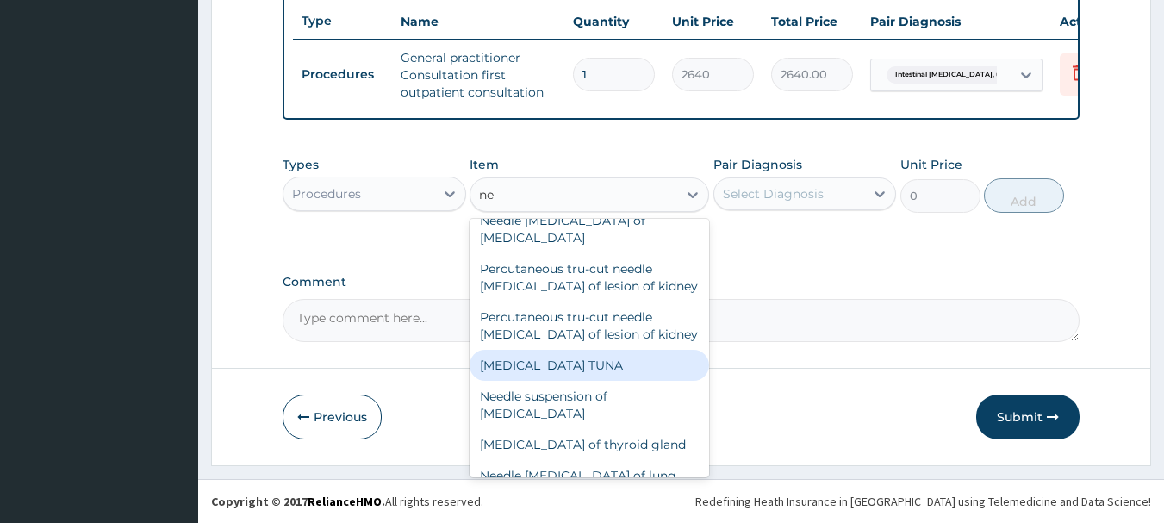
type input "n"
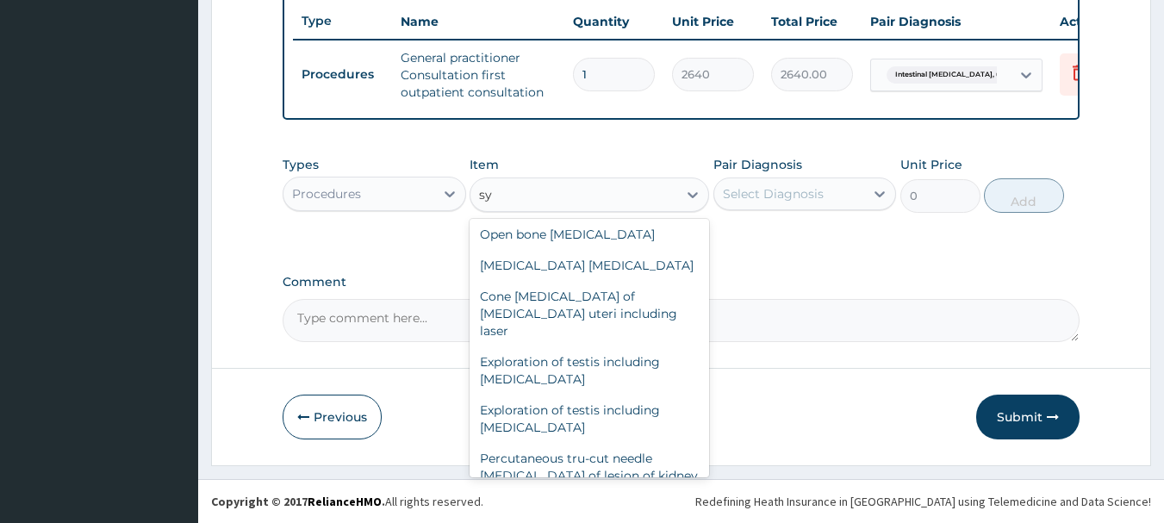
scroll to position [0, 0]
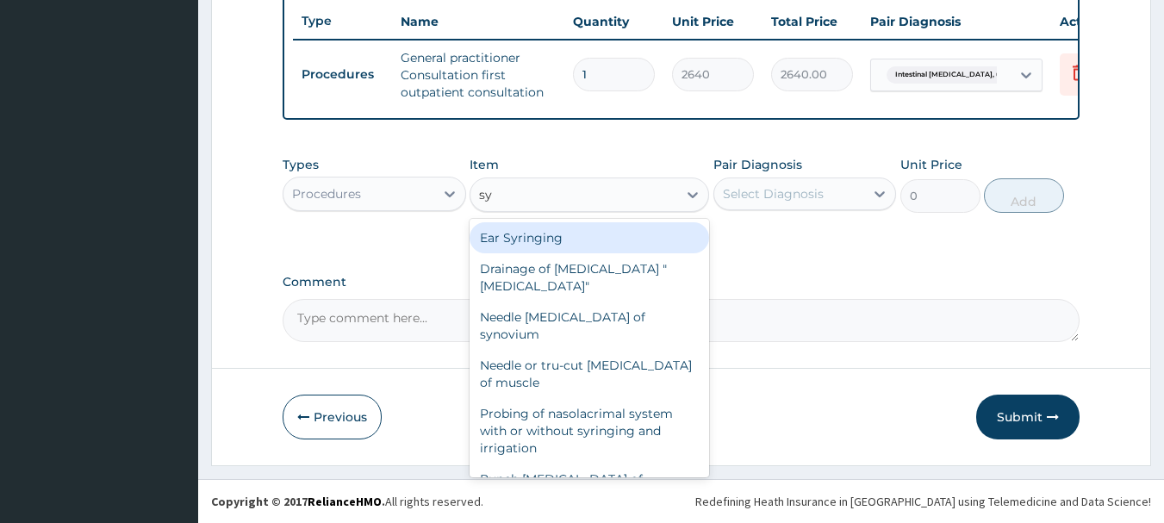
type input "s"
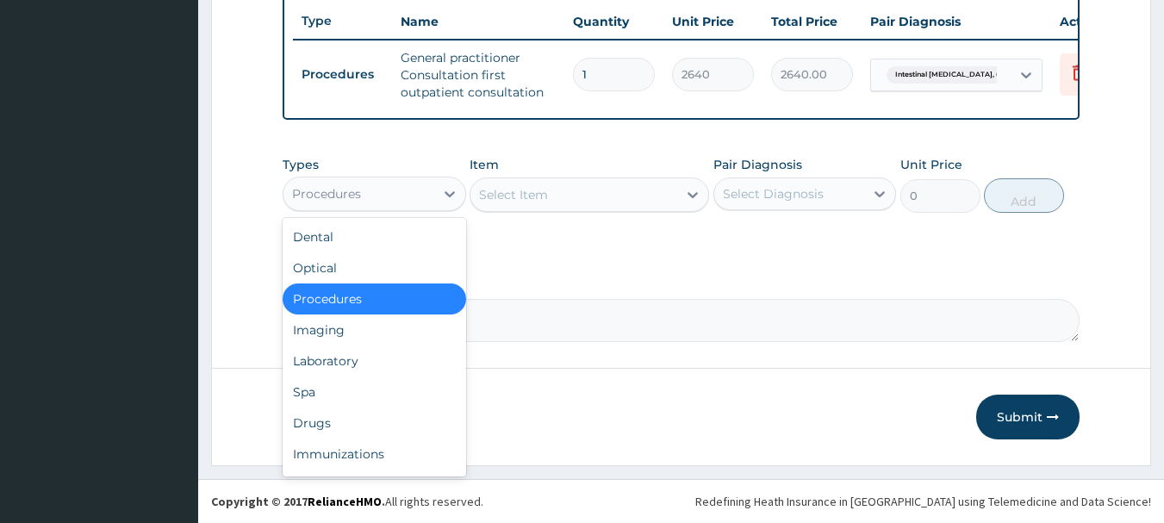
click at [433, 180] on div "Procedures" at bounding box center [358, 194] width 151 height 28
click at [333, 427] on div "Drugs" at bounding box center [374, 422] width 183 height 31
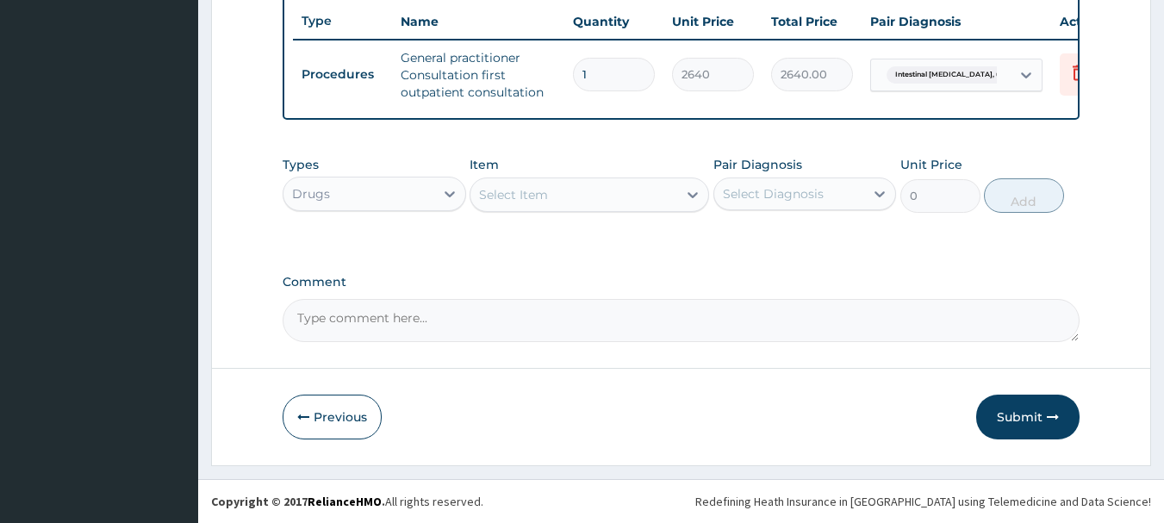
click at [540, 195] on div "Select Item" at bounding box center [513, 194] width 69 height 17
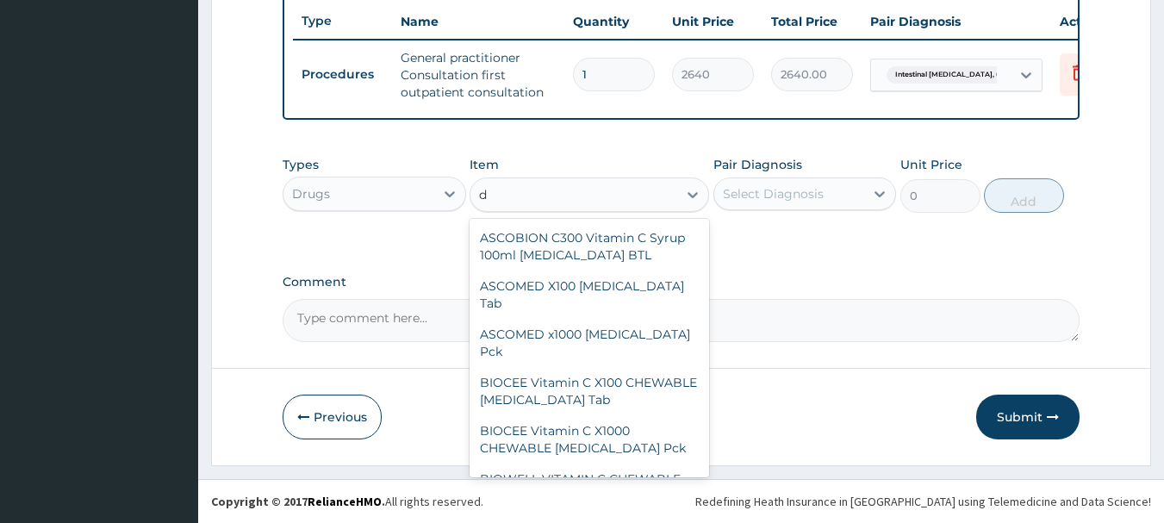
type input "du"
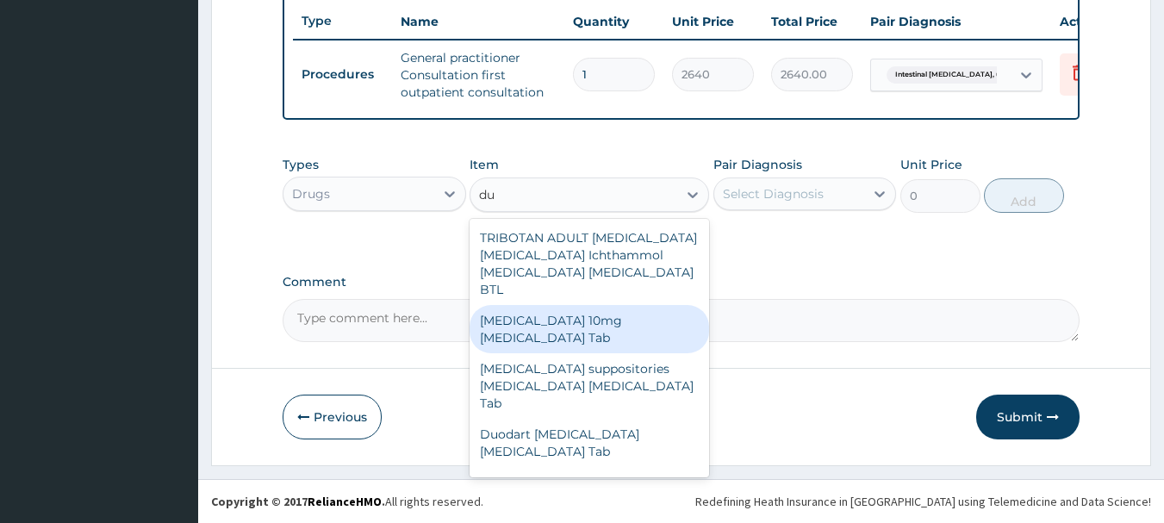
click at [575, 312] on div "Dulcolax 10mg Bisacodyl Tab" at bounding box center [588, 329] width 239 height 48
type input "445"
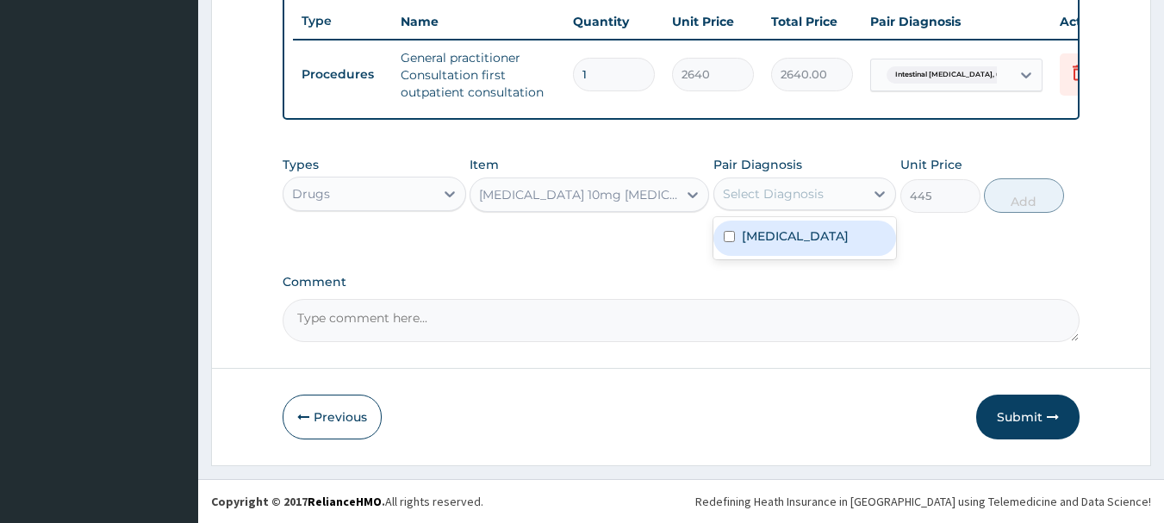
click at [746, 190] on div "Select Diagnosis" at bounding box center [773, 193] width 101 height 17
click at [746, 245] on label "Intestinal malabsorption, unspecified" at bounding box center [795, 235] width 107 height 17
checkbox input "true"
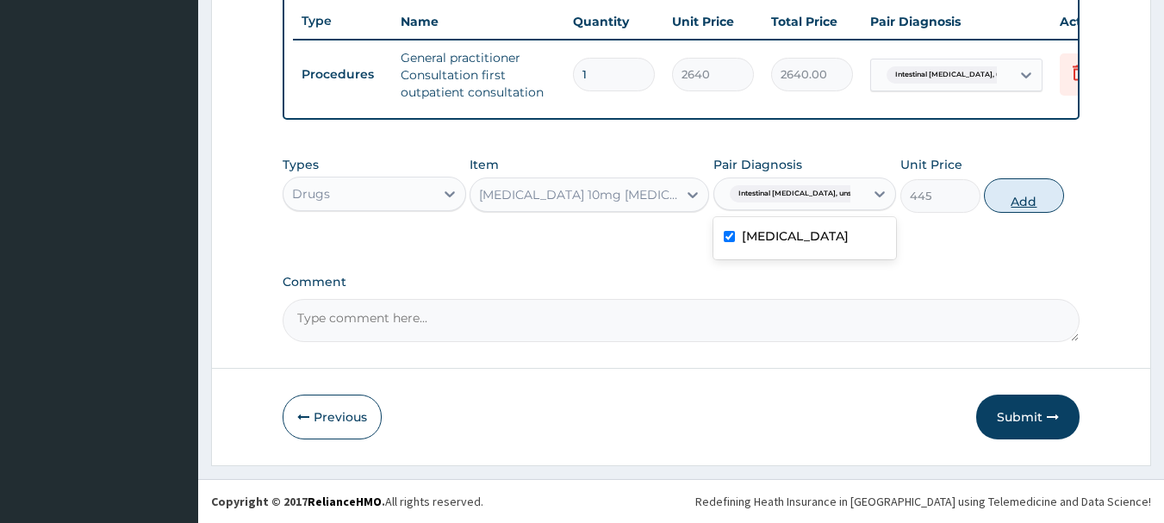
click at [1010, 196] on button "Add" at bounding box center [1024, 195] width 80 height 34
type input "0"
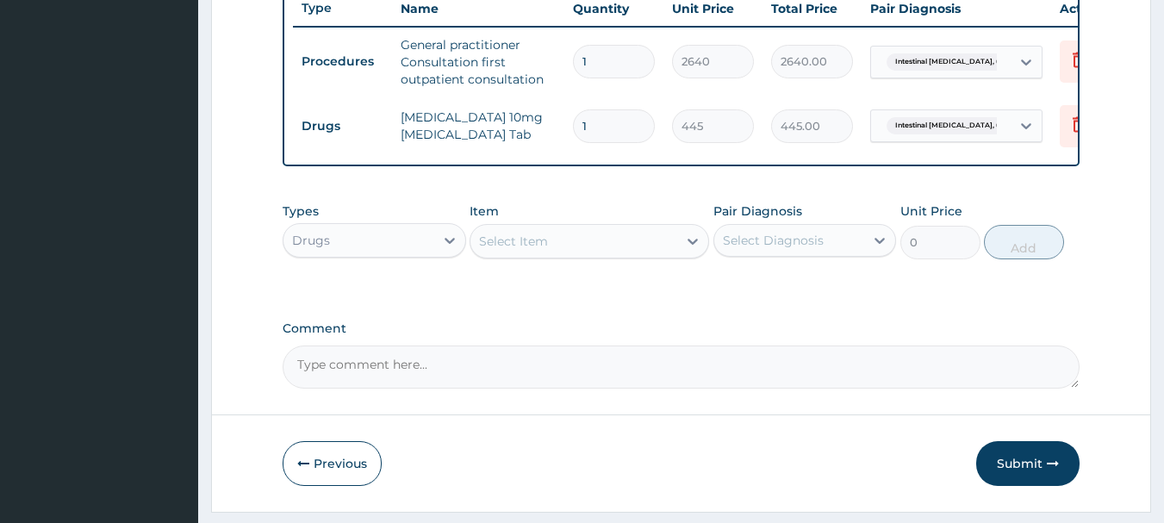
type input "0.00"
type input "9"
type input "4005.00"
type input "9"
click at [531, 250] on div "Select Item" at bounding box center [513, 241] width 69 height 17
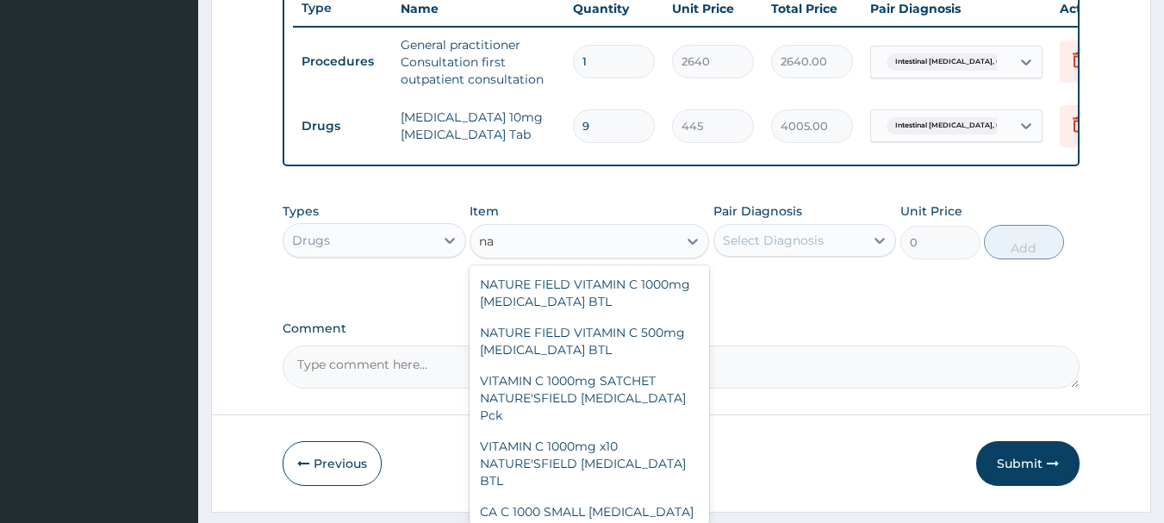
type input "n"
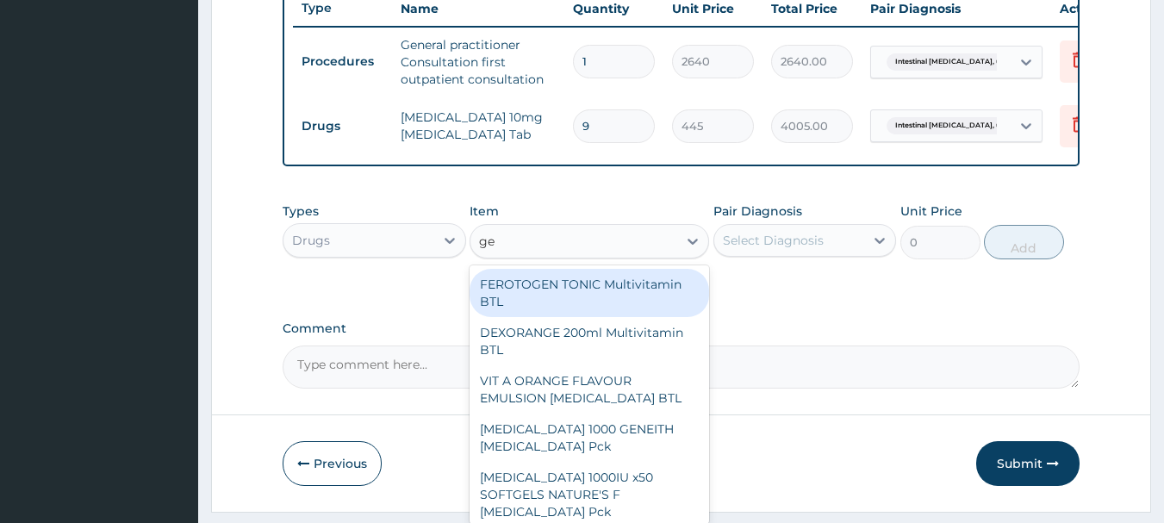
type input "g"
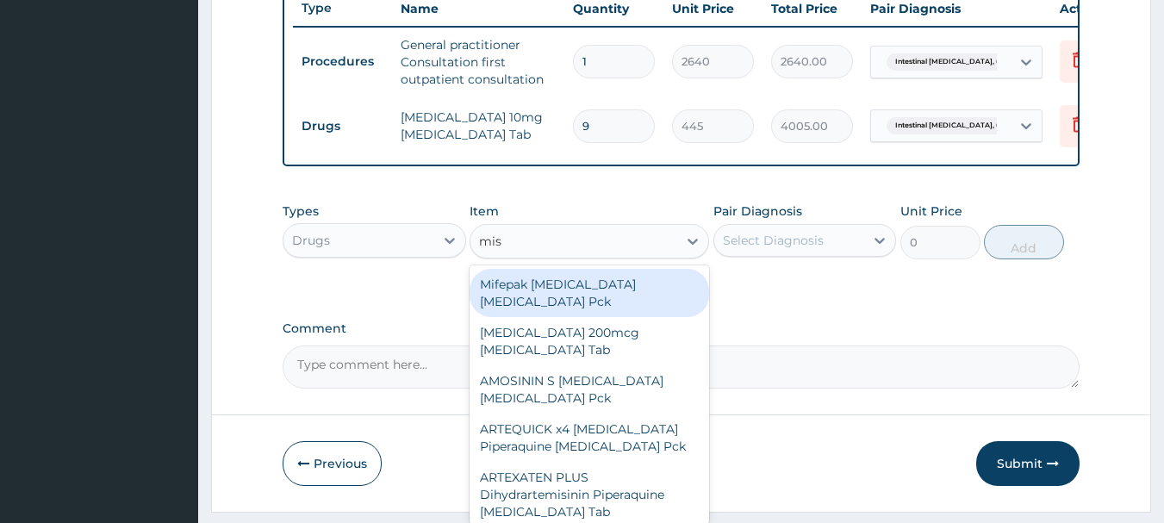
type input "mist"
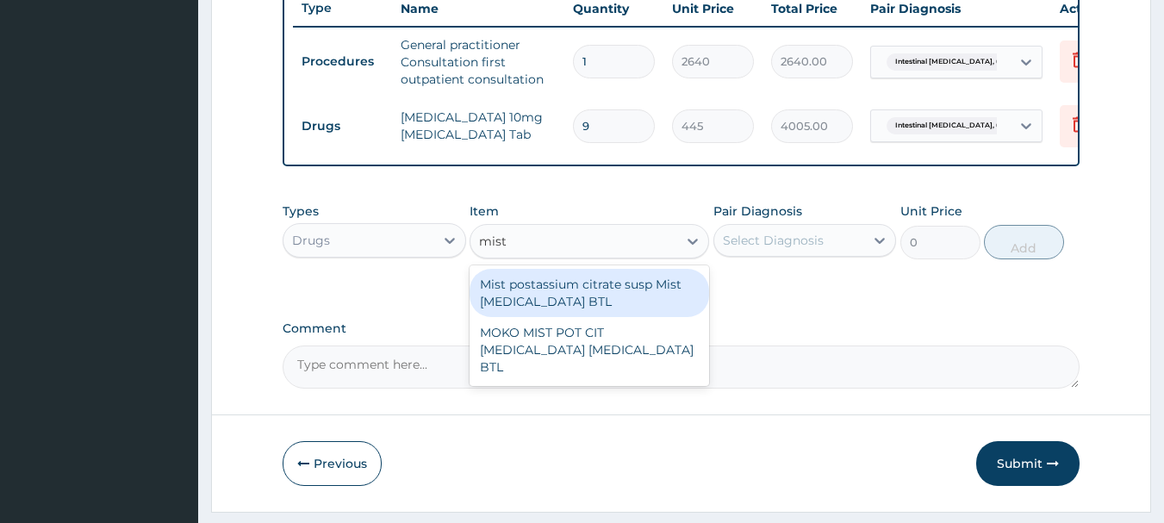
click at [548, 301] on div "Mist postassium citrate susp Mist Potassium citrate BTL" at bounding box center [588, 293] width 239 height 48
type input "733.125"
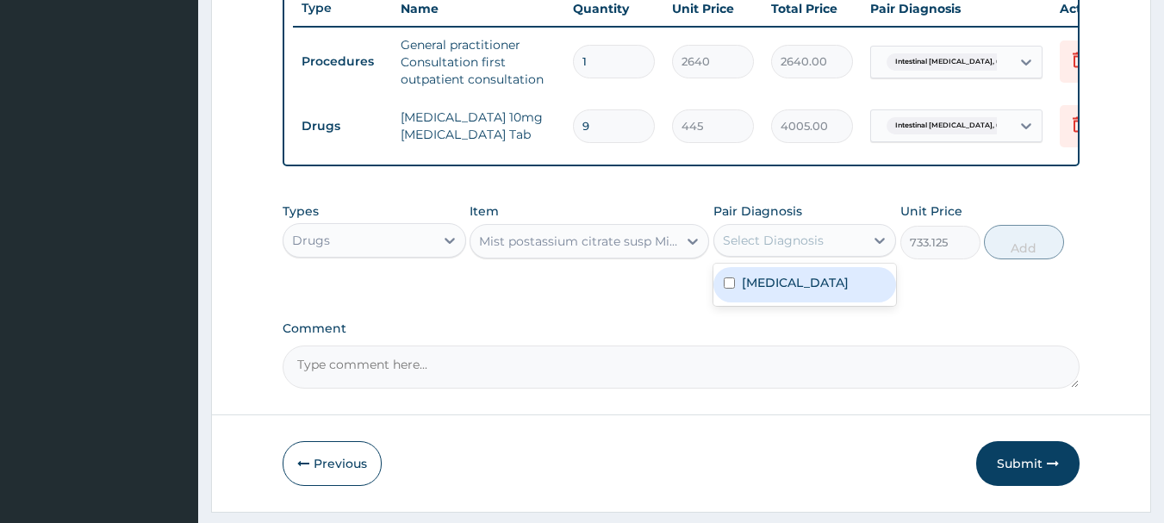
click at [789, 249] on div "Select Diagnosis" at bounding box center [773, 240] width 101 height 17
click at [784, 291] on label "Intestinal malabsorption, unspecified" at bounding box center [795, 282] width 107 height 17
checkbox input "true"
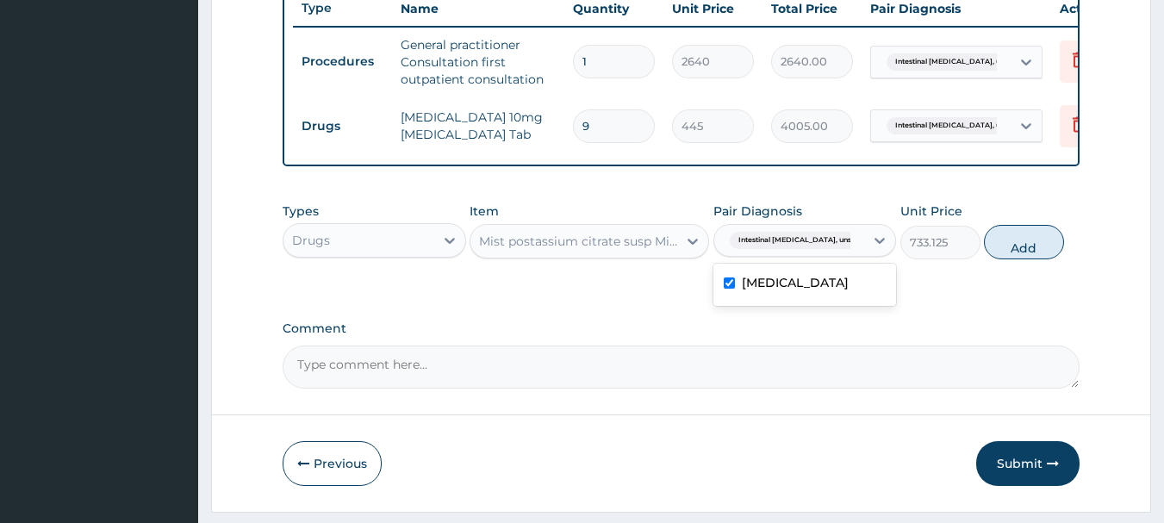
click at [909, 351] on div "Comment" at bounding box center [682, 354] width 798 height 67
click at [693, 250] on icon at bounding box center [692, 241] width 17 height 17
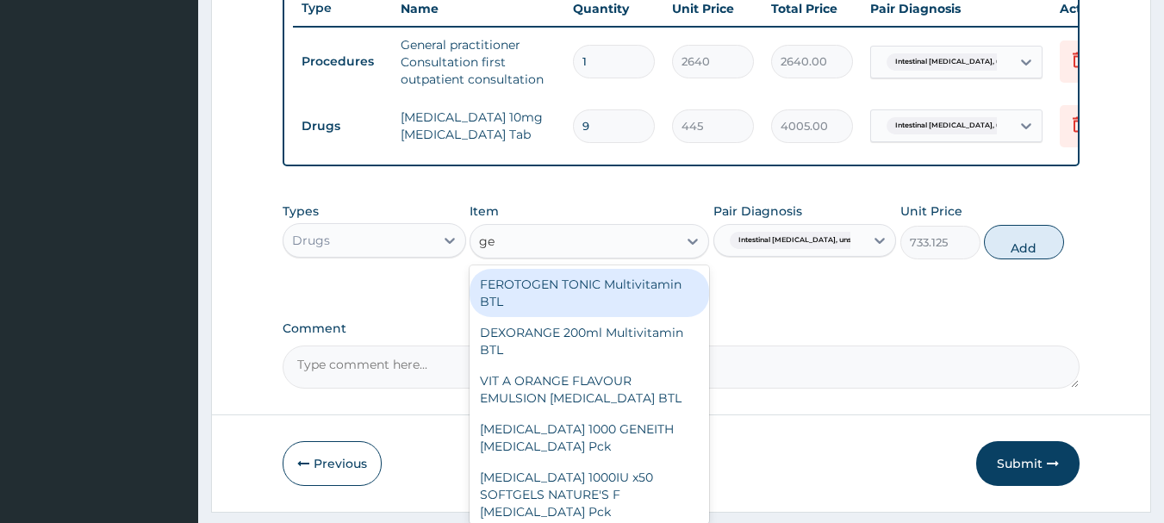
type input "g"
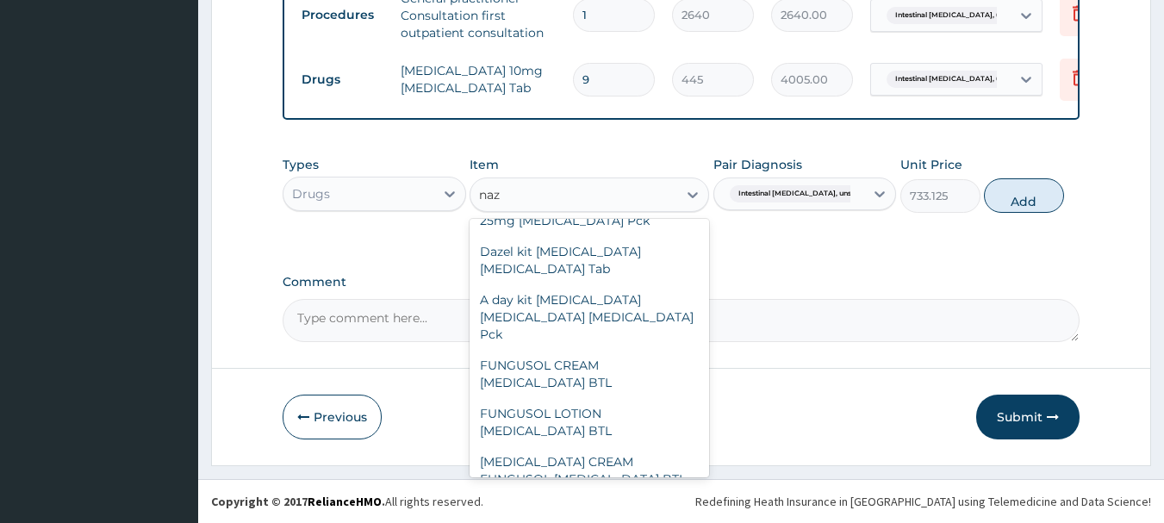
scroll to position [1068, 0]
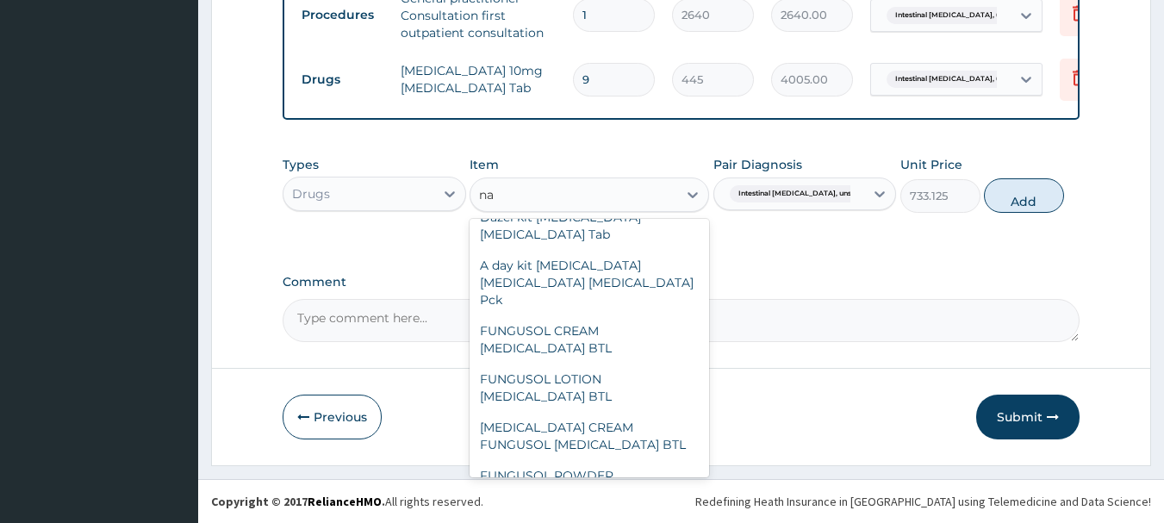
type input "n"
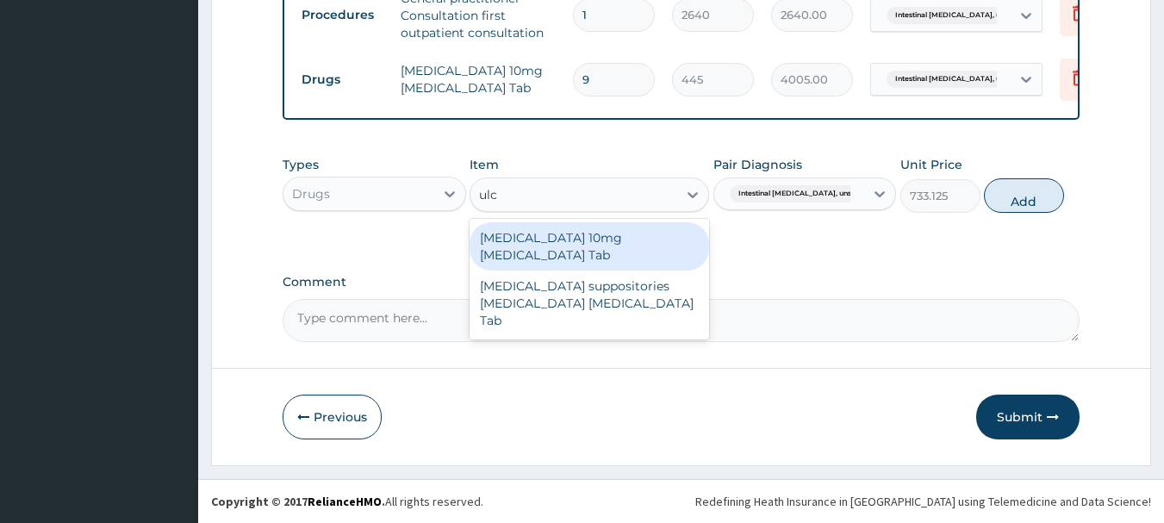
scroll to position [0, 0]
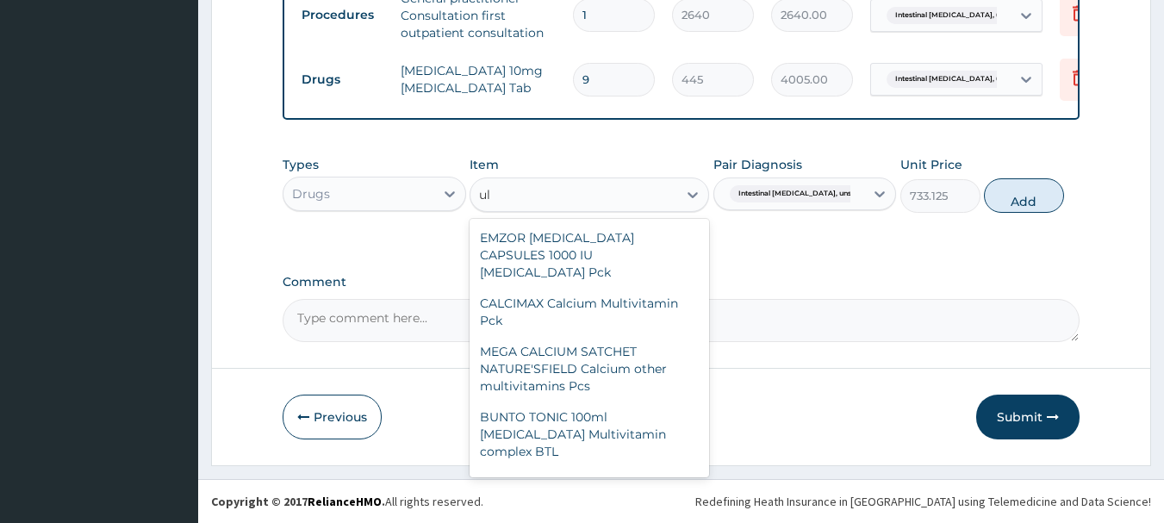
type input "u"
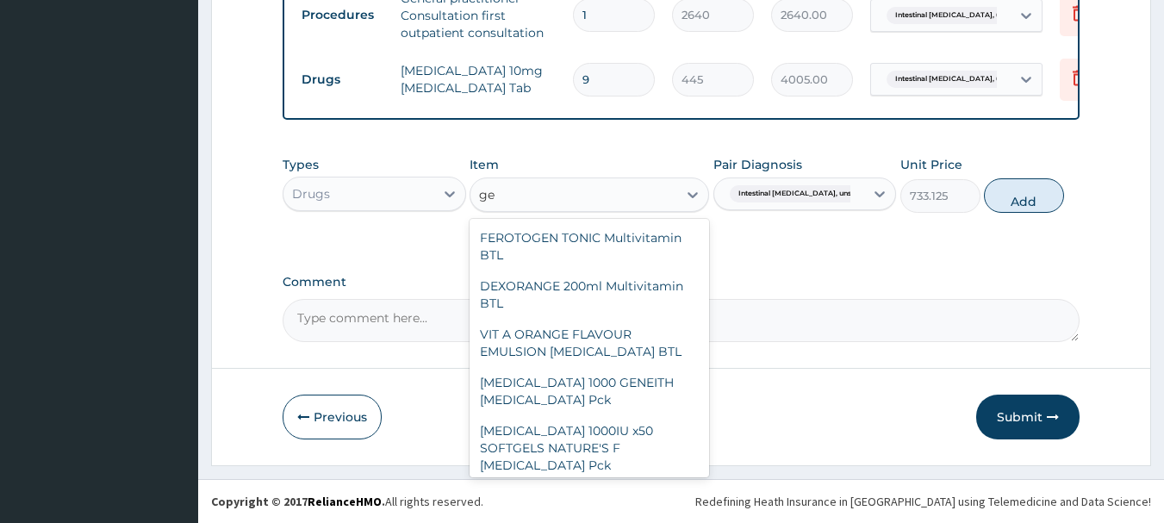
type input "g"
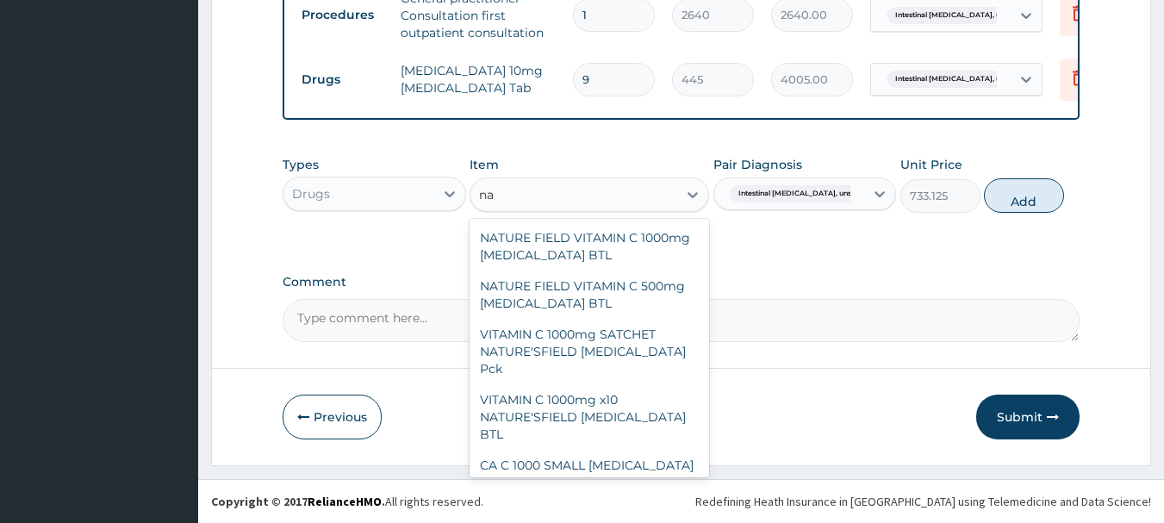
type input "n"
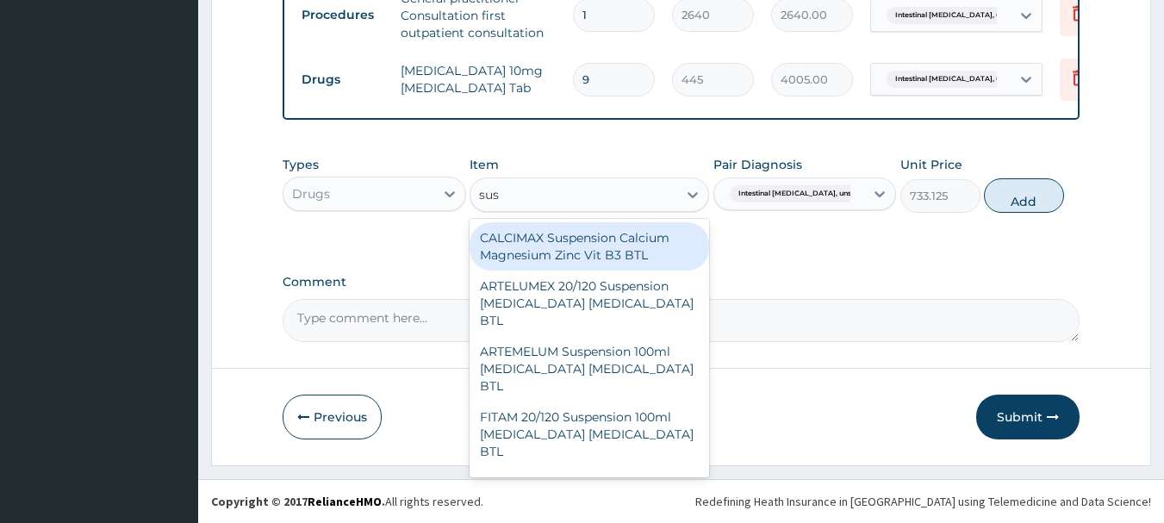
type input "susp"
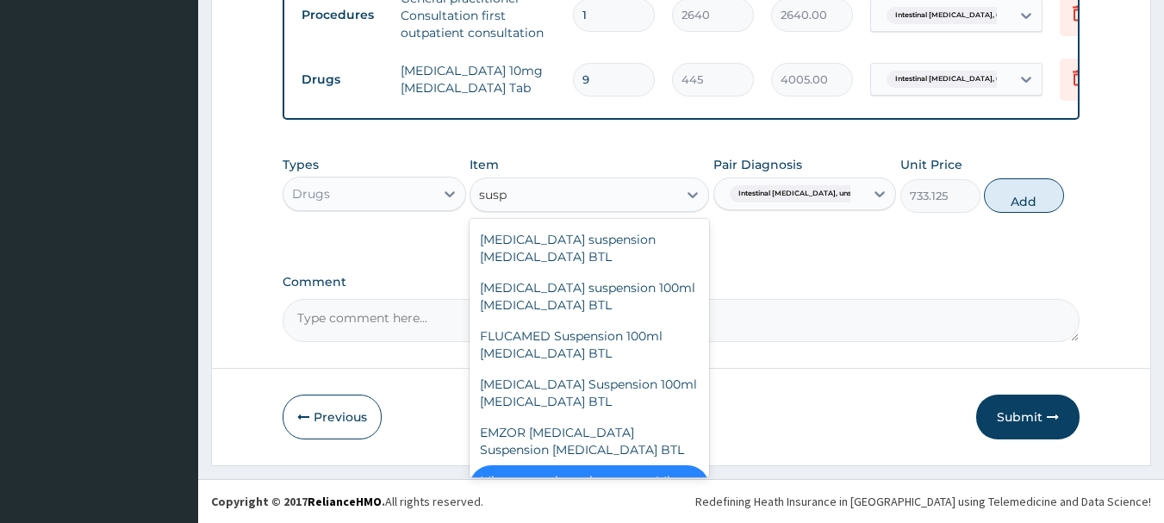
scroll to position [724, 0]
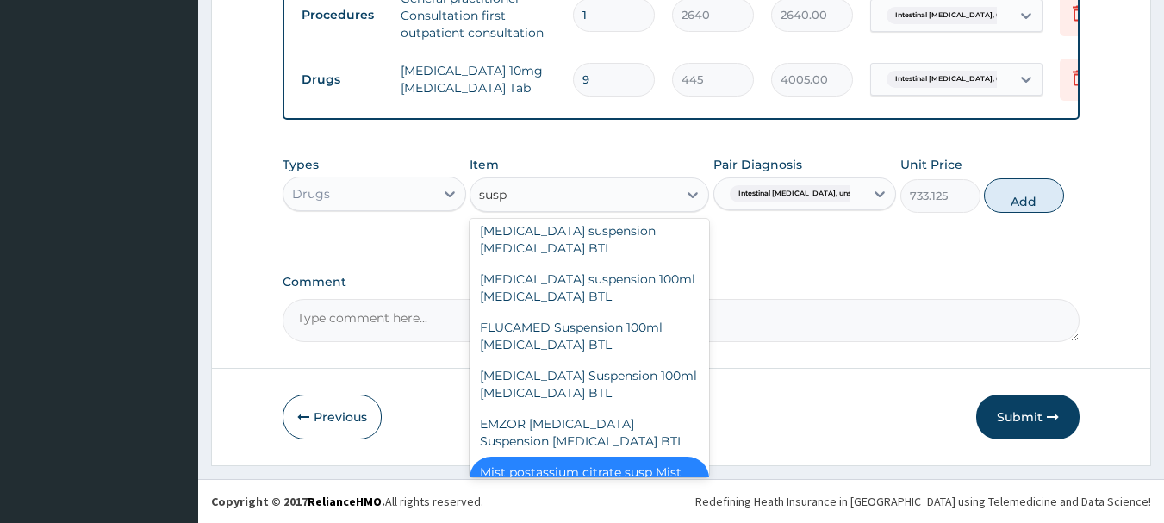
click at [612, 457] on div "Mist postassium citrate susp Mist Potassium citrate BTL" at bounding box center [588, 481] width 239 height 48
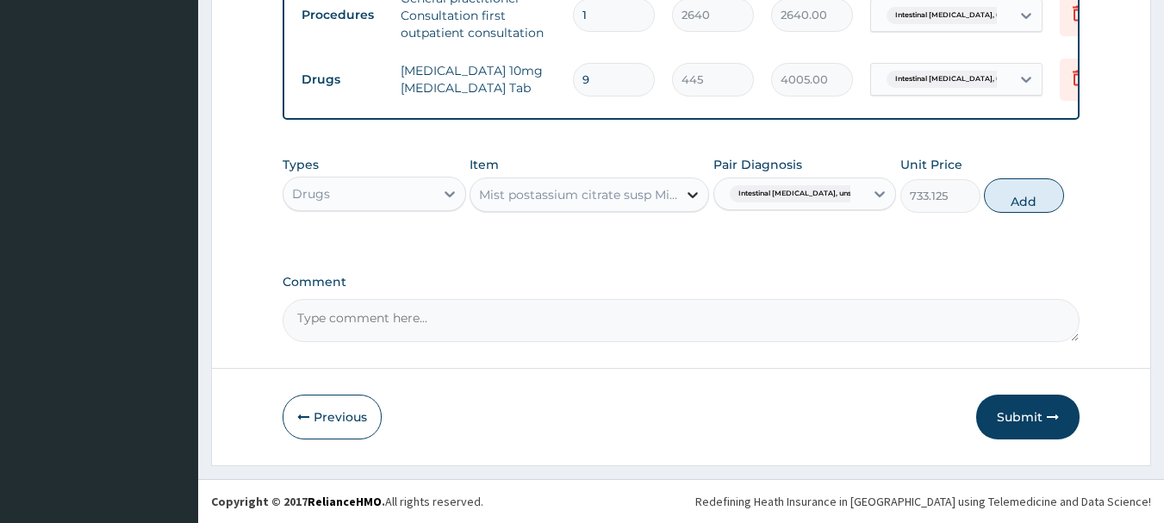
click at [692, 195] on icon at bounding box center [692, 194] width 17 height 17
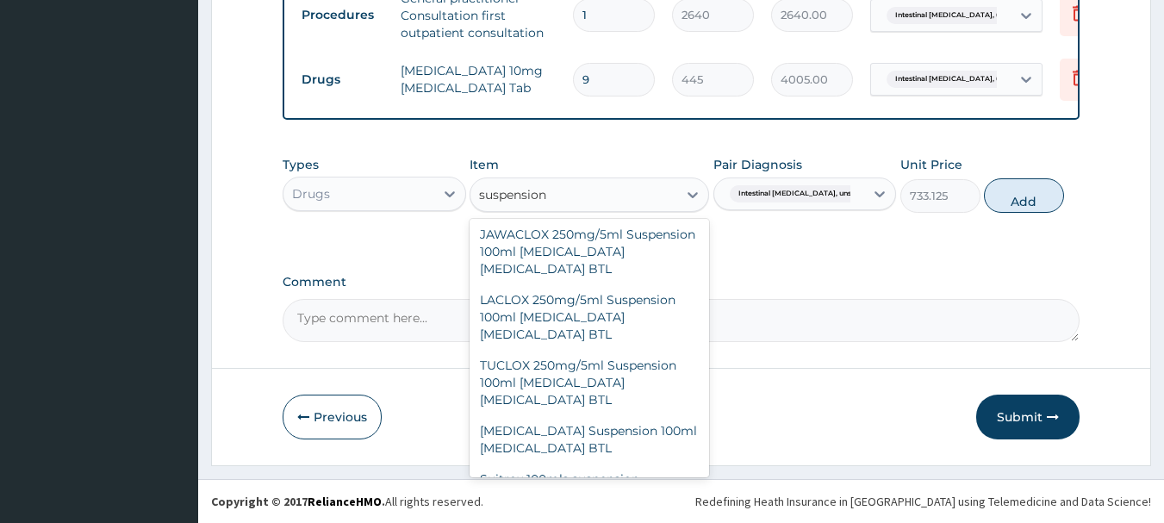
scroll to position [1801, 0]
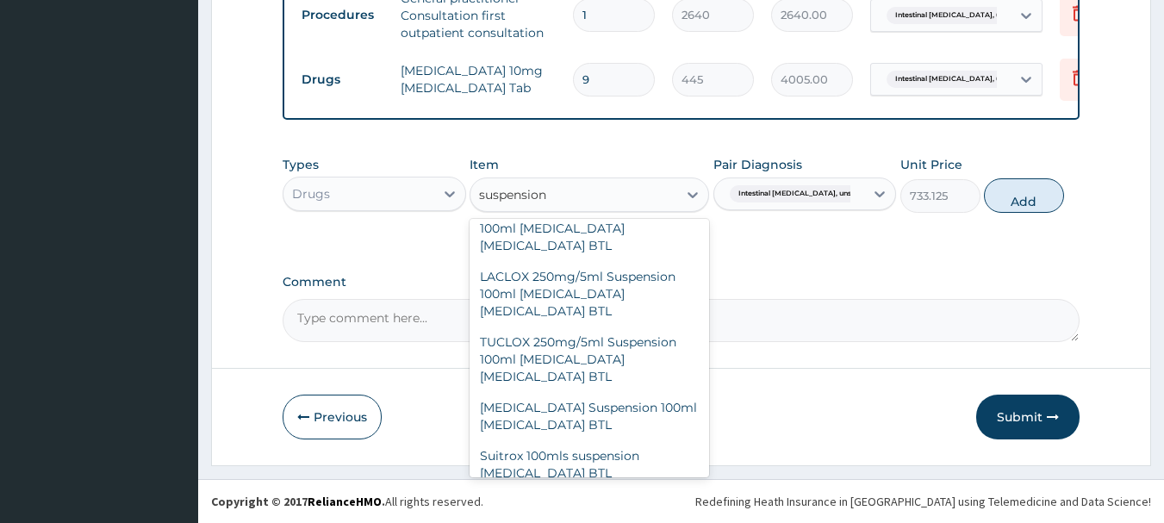
type input "suspension n"
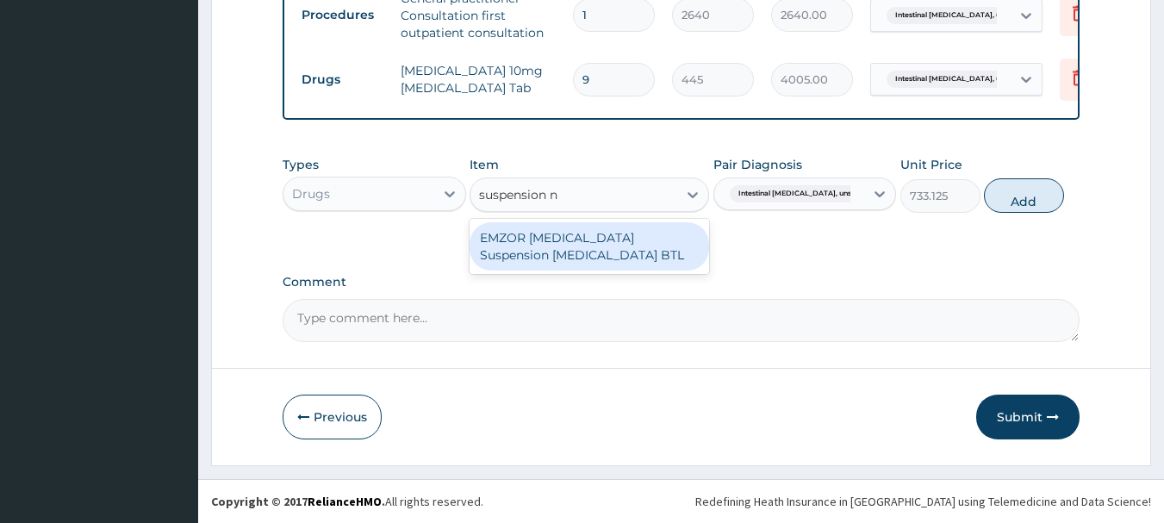
scroll to position [0, 0]
type input "707.25"
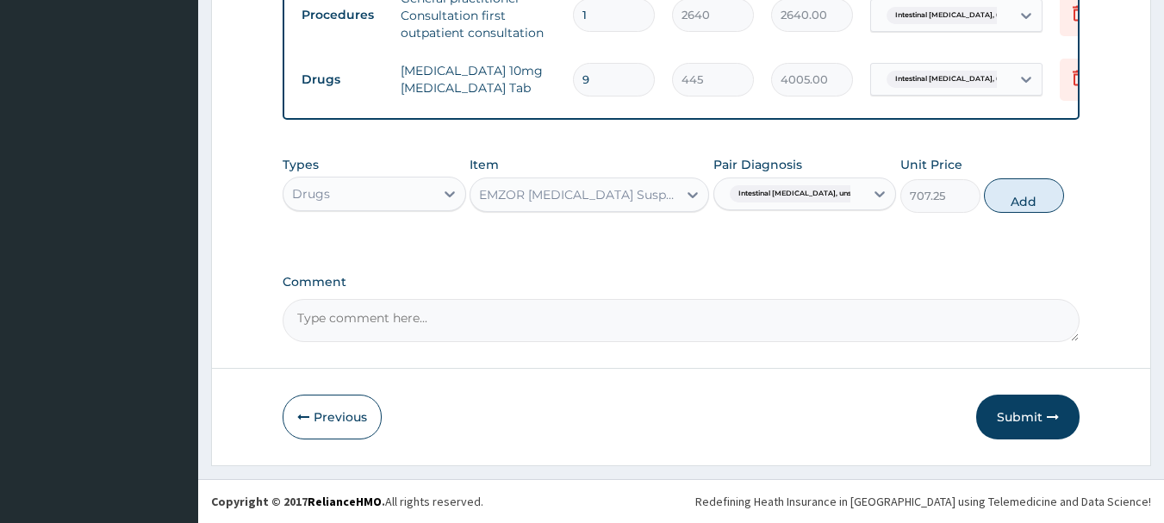
click at [526, 196] on div "EMZOR NYSTATIN Suspension Nystatin BTL" at bounding box center [579, 194] width 200 height 17
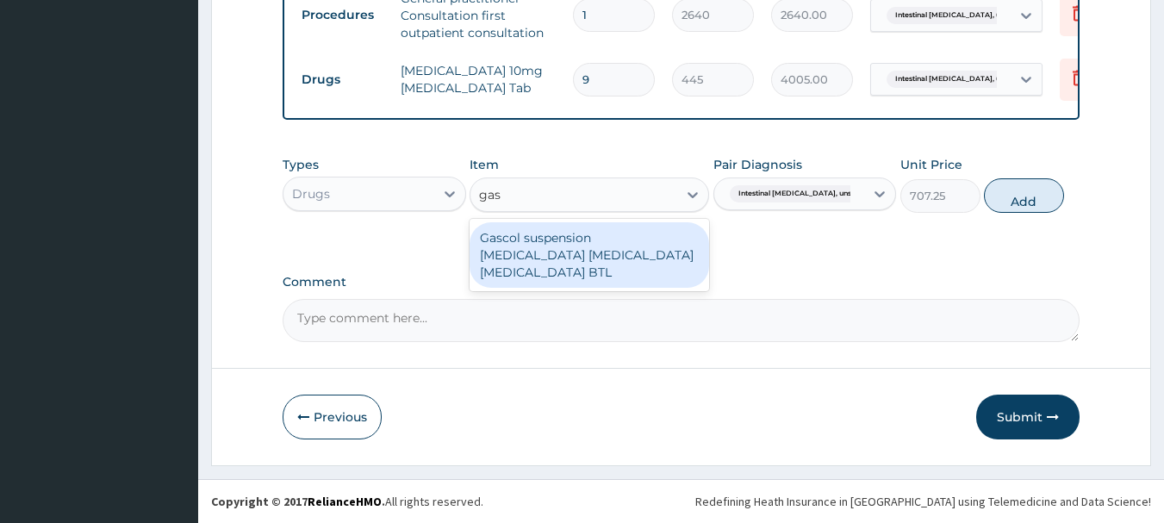
type input "gasc"
click at [556, 244] on div "Gascol suspension Aluminum hydroxide Magnesium hydroxide simethicone BTL" at bounding box center [588, 254] width 239 height 65
type input "1017.75"
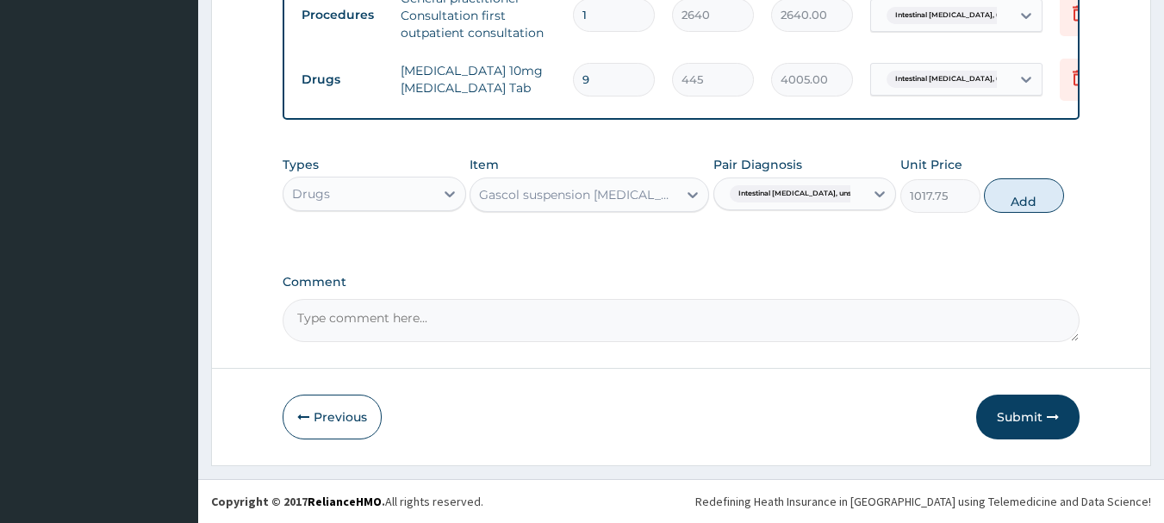
click at [575, 199] on div "Gascol suspension Aluminum hydroxide Magnesium hydroxide simethicone BTL" at bounding box center [579, 194] width 200 height 17
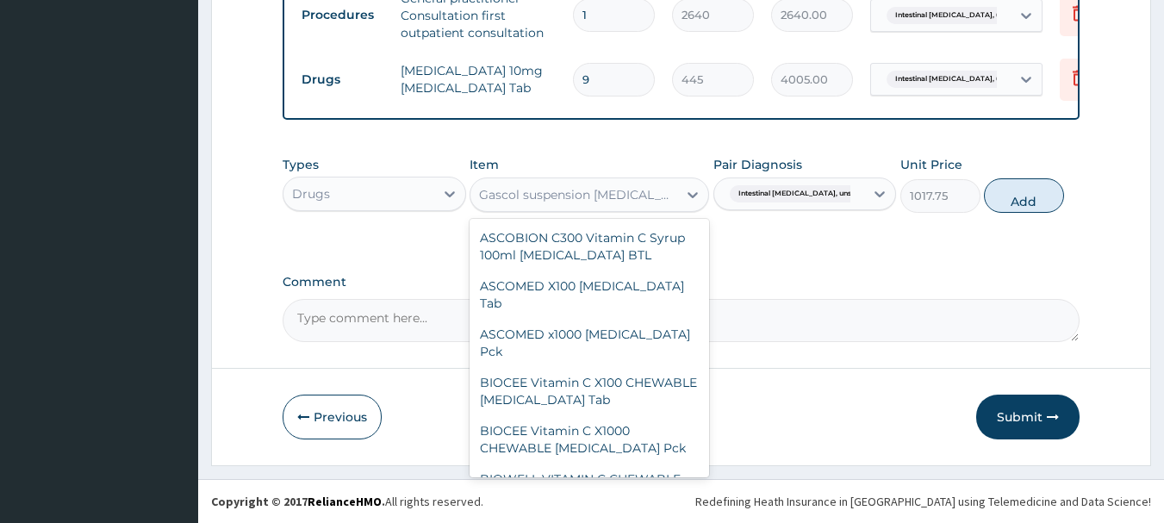
scroll to position [40400, 0]
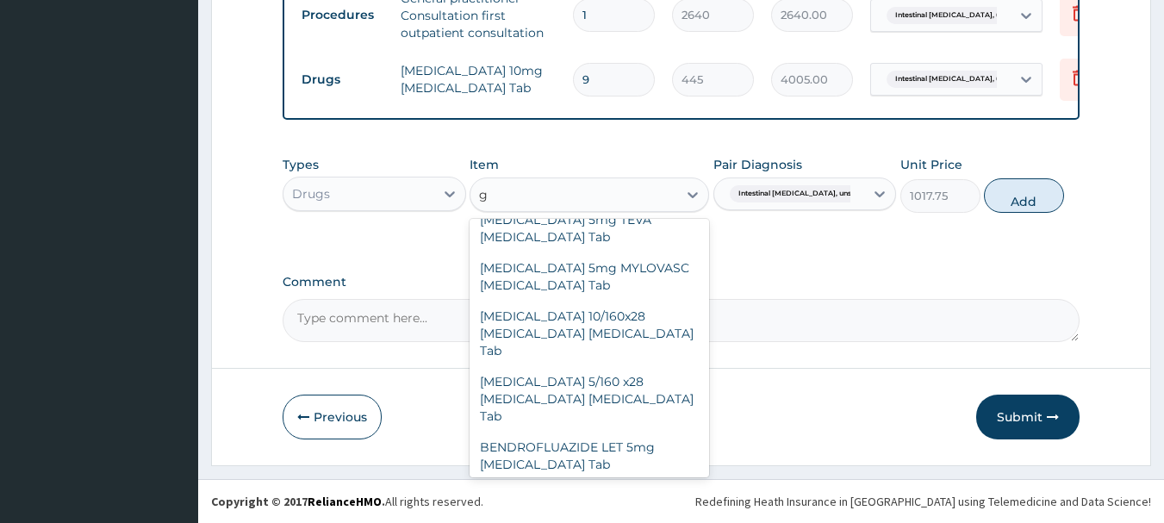
type input "ga"
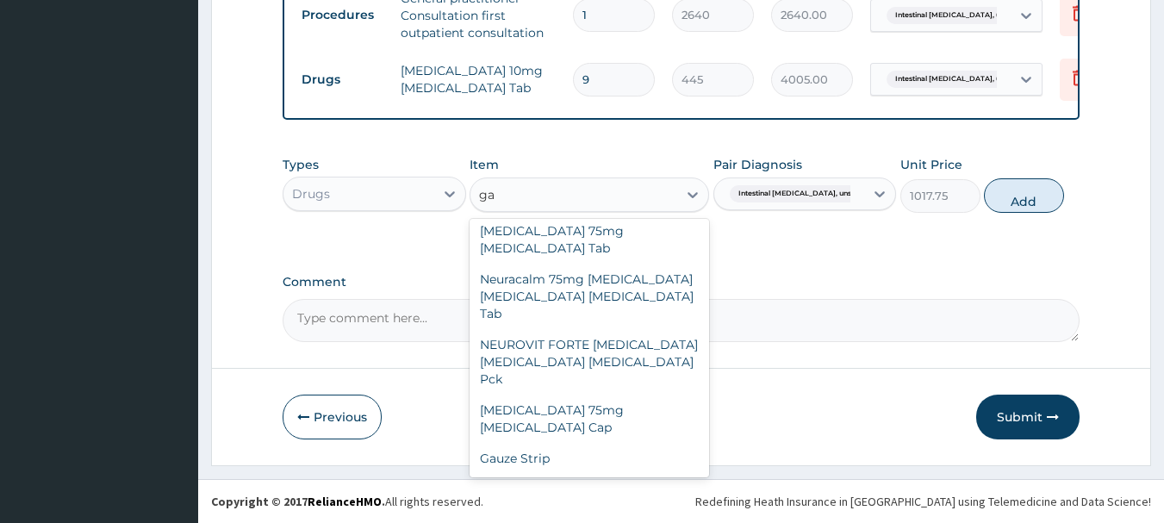
scroll to position [2275, 0]
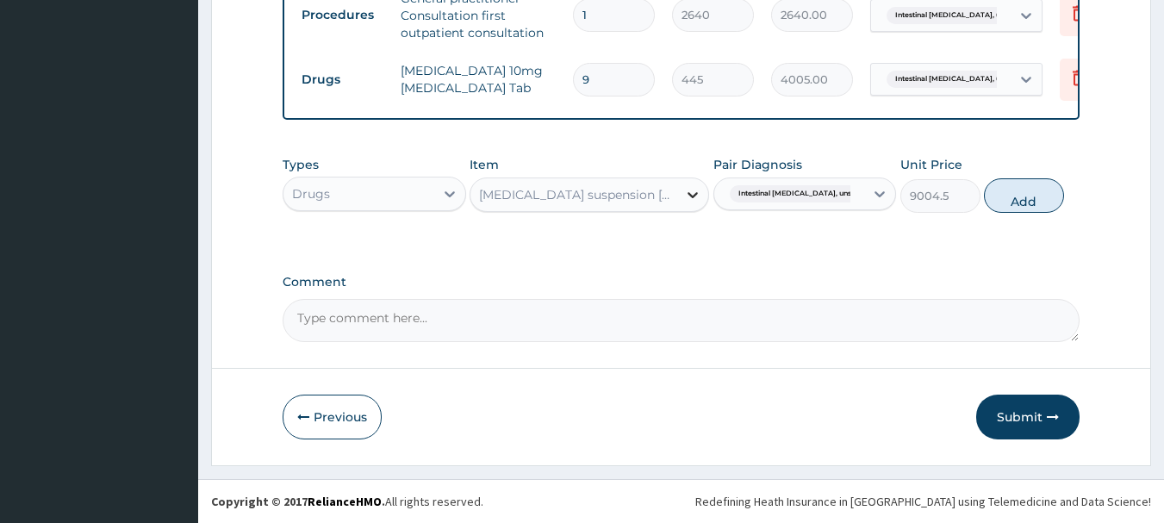
click at [693, 192] on icon at bounding box center [692, 194] width 17 height 17
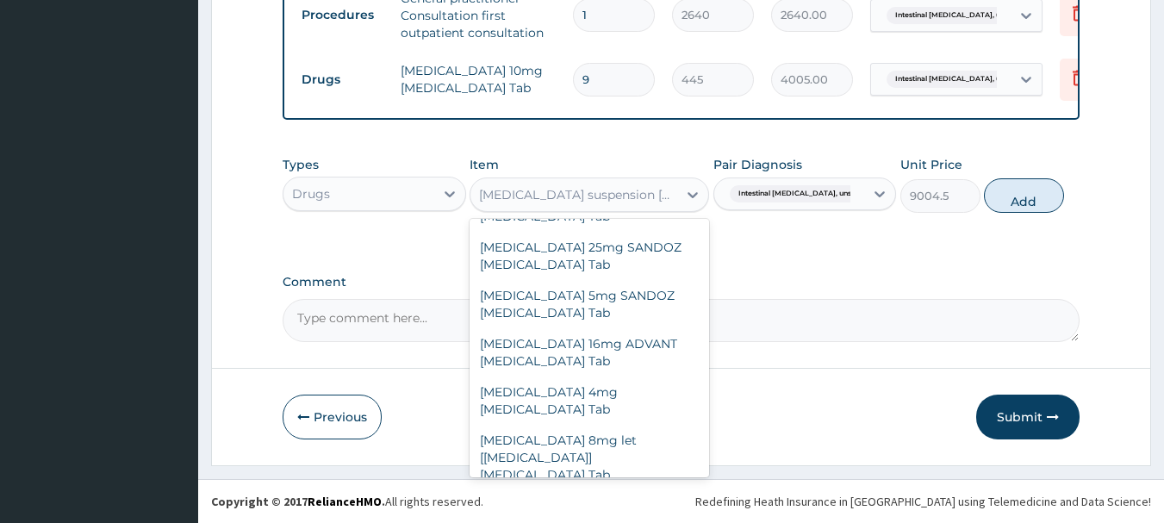
scroll to position [41847, 0]
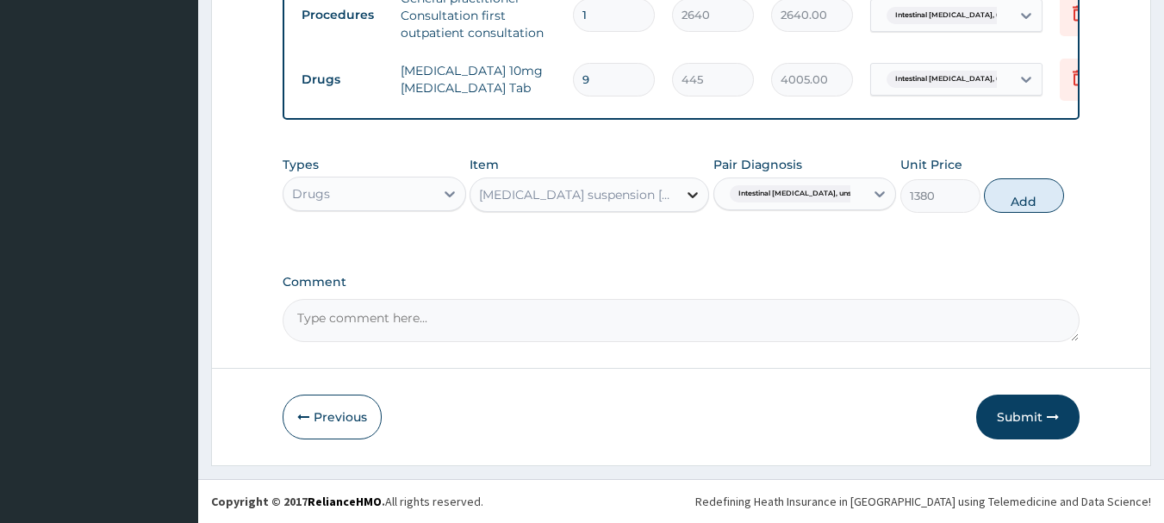
click at [685, 190] on icon at bounding box center [692, 194] width 17 height 17
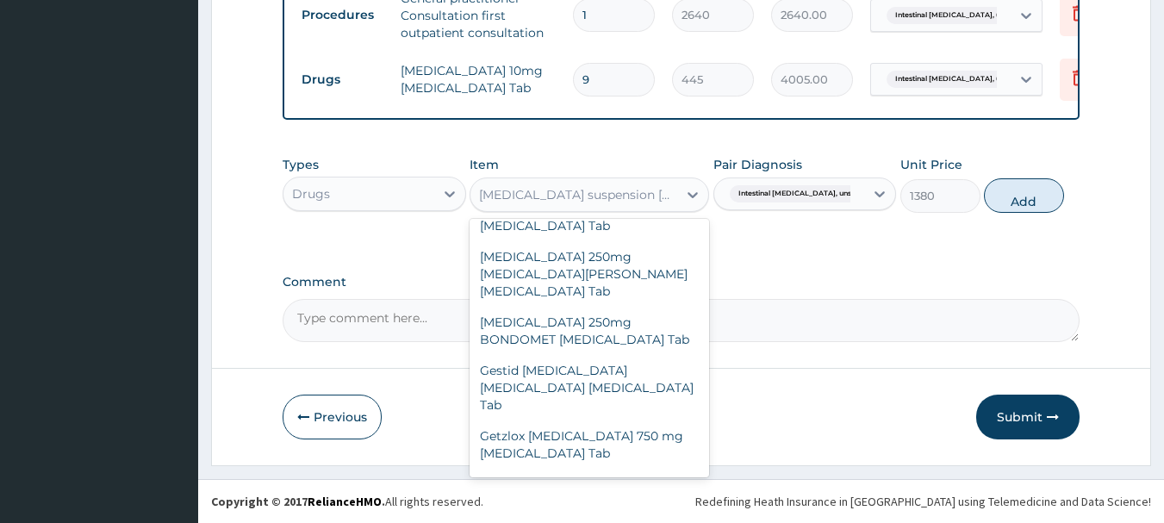
scroll to position [43141, 0]
type input "517.5"
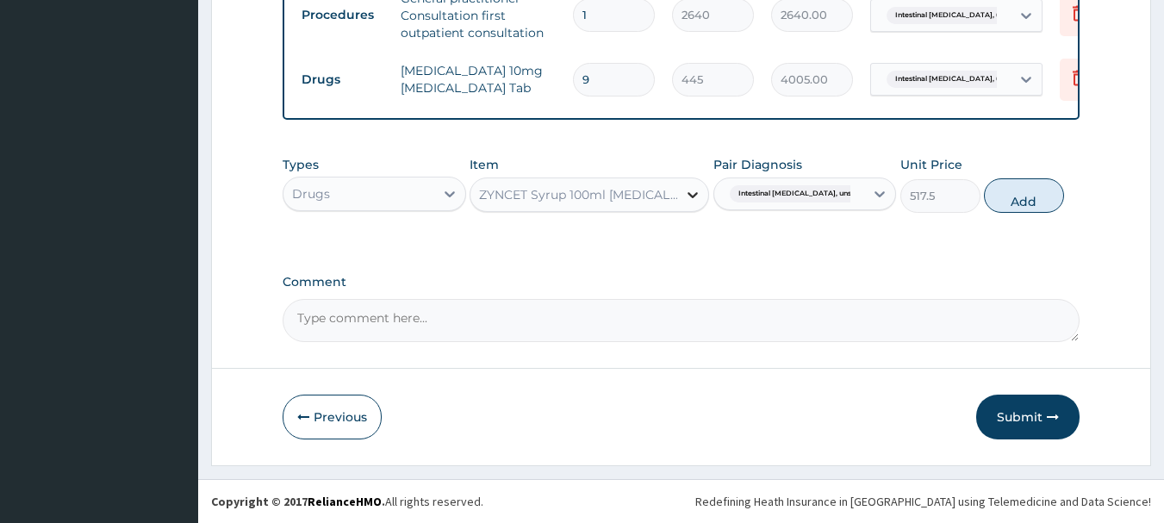
click at [690, 188] on icon at bounding box center [692, 194] width 17 height 17
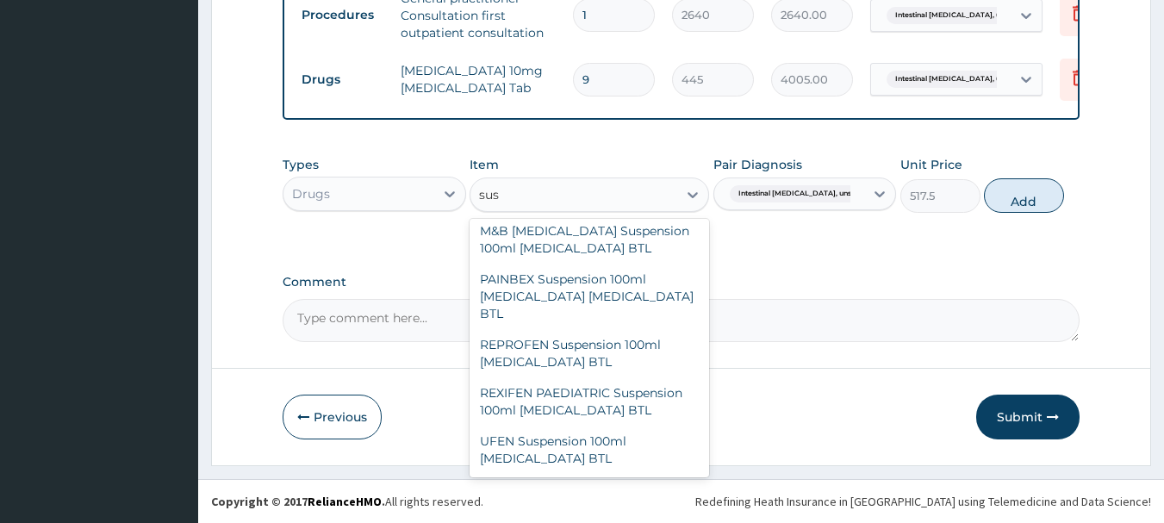
scroll to position [451, 0]
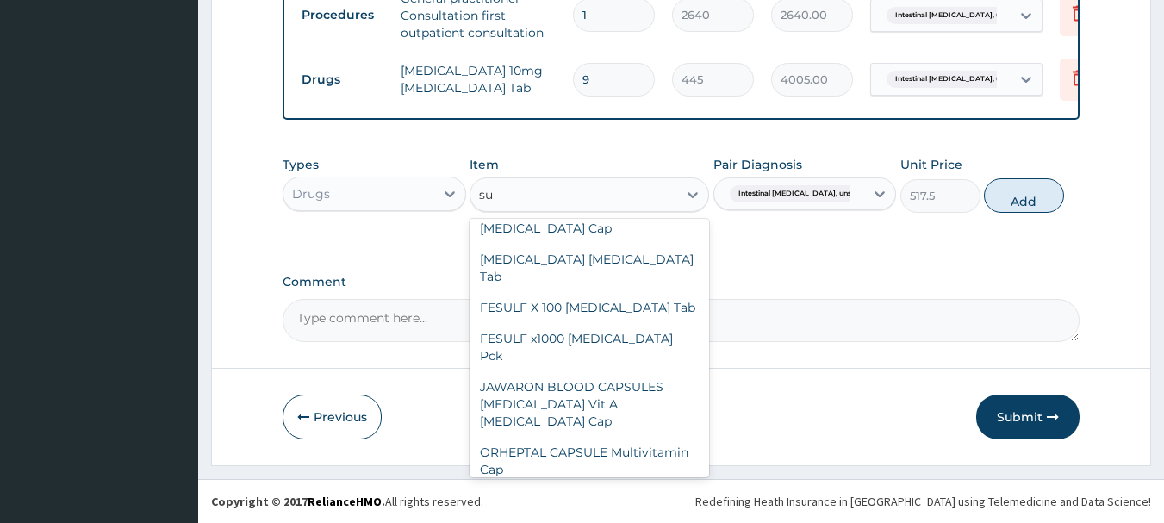
type input "s"
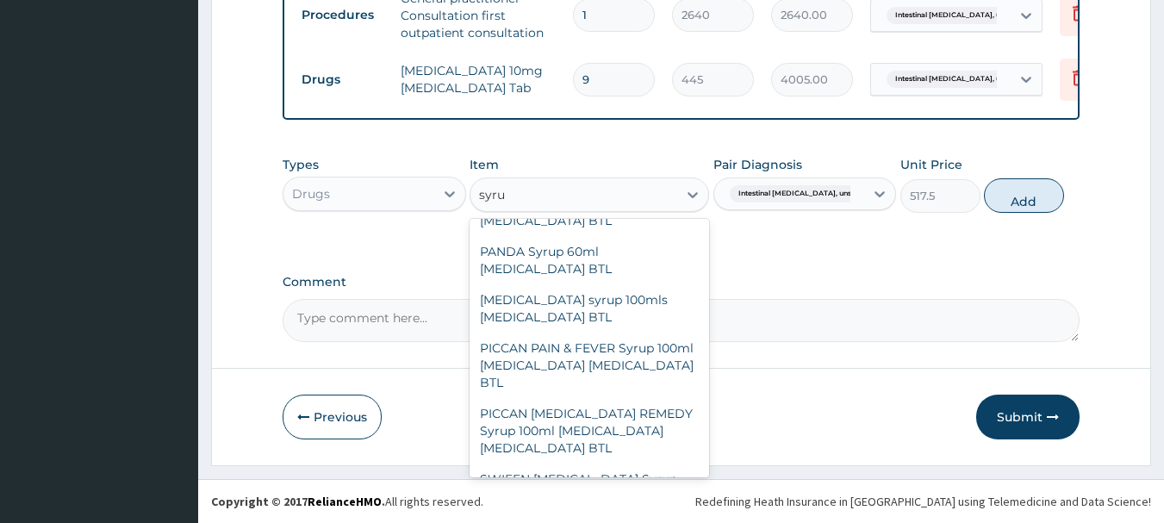
scroll to position [0, 0]
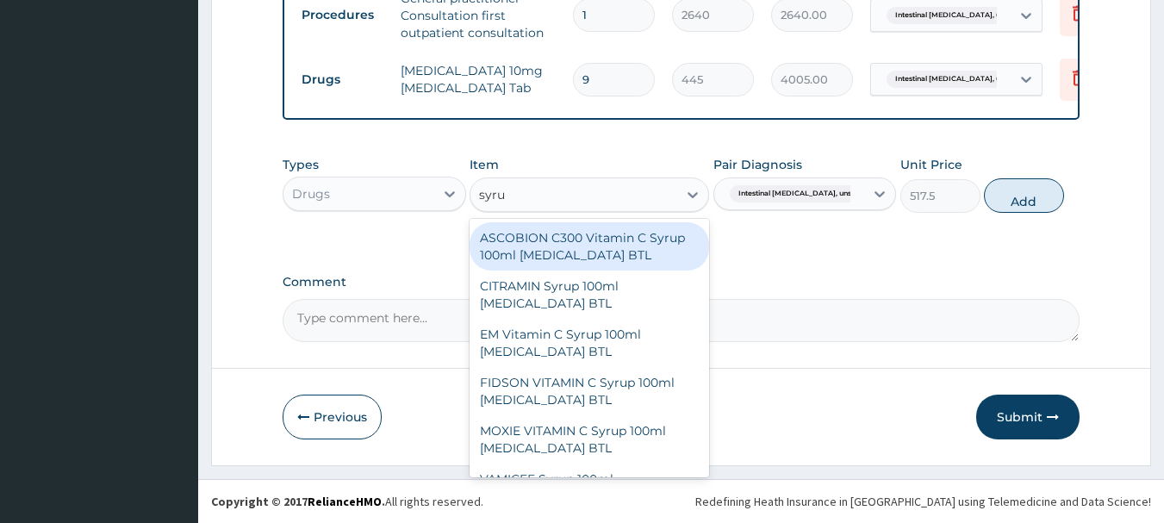
type input "syrup"
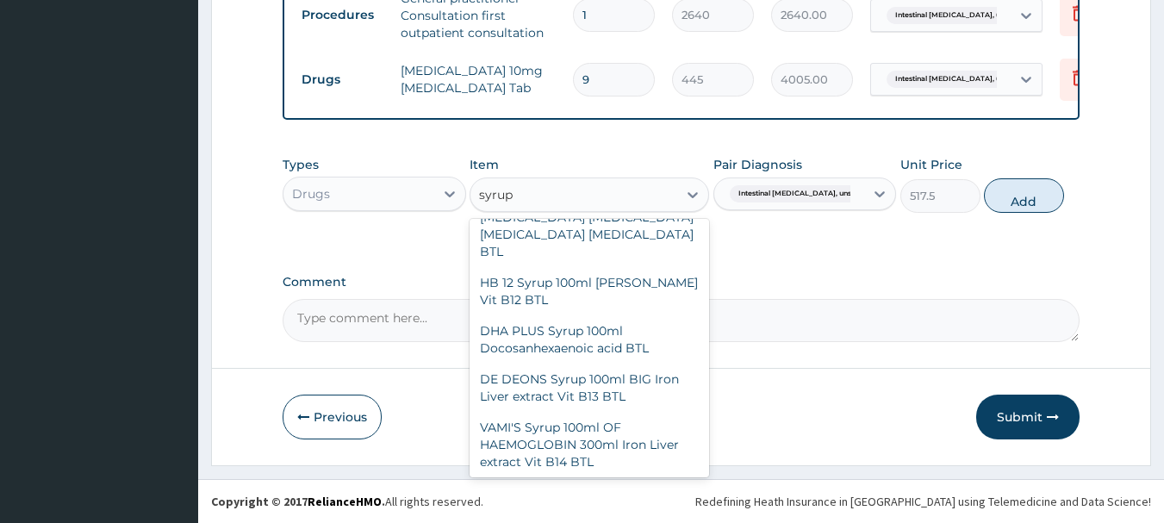
scroll to position [1206, 0]
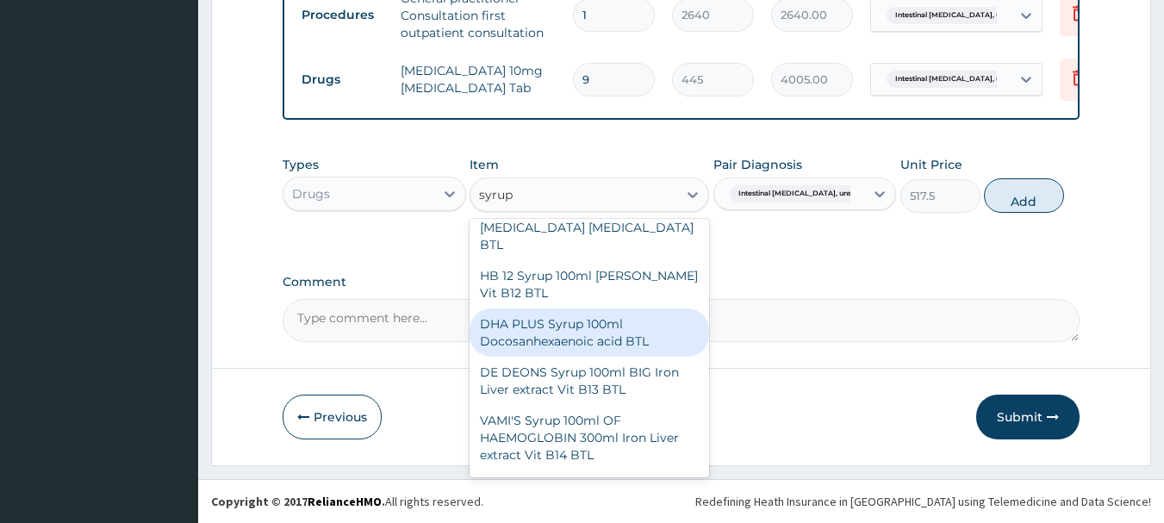
click at [581, 308] on div "DHA PLUS Syrup 100ml Docosanhexaenoic acid BTL" at bounding box center [588, 332] width 239 height 48
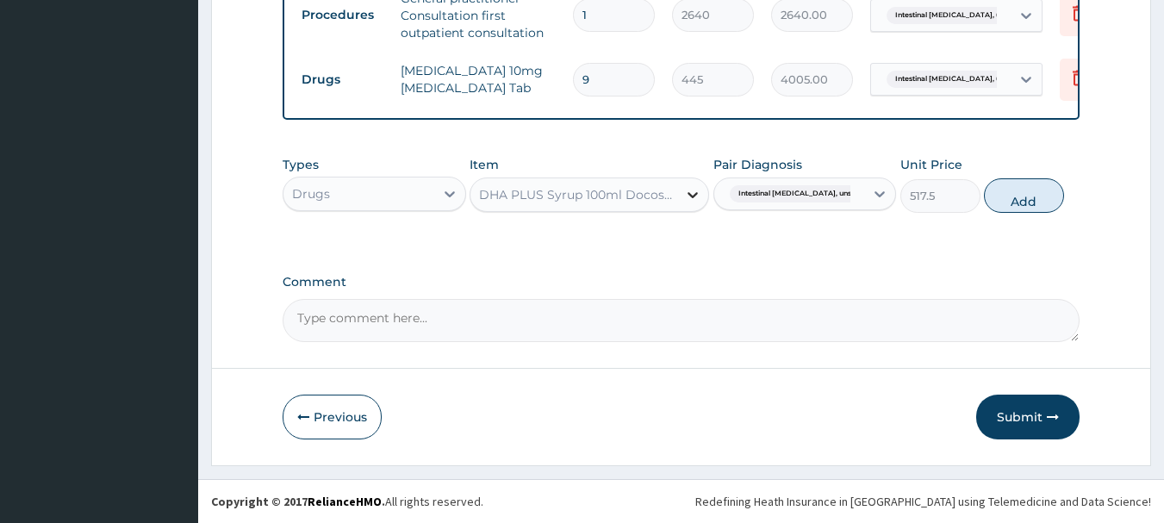
click at [692, 187] on icon at bounding box center [692, 194] width 17 height 17
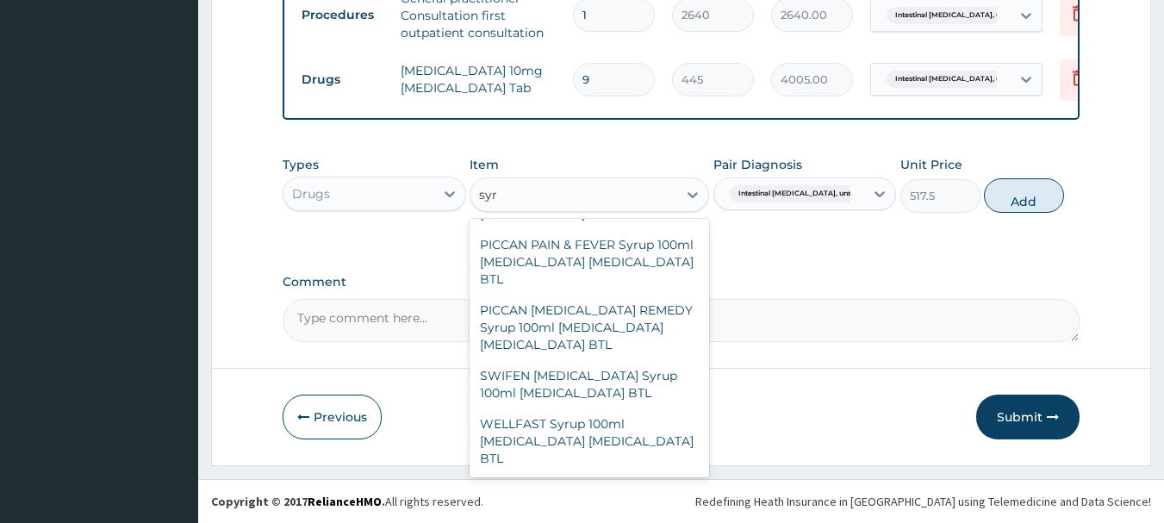
scroll to position [5854, 0]
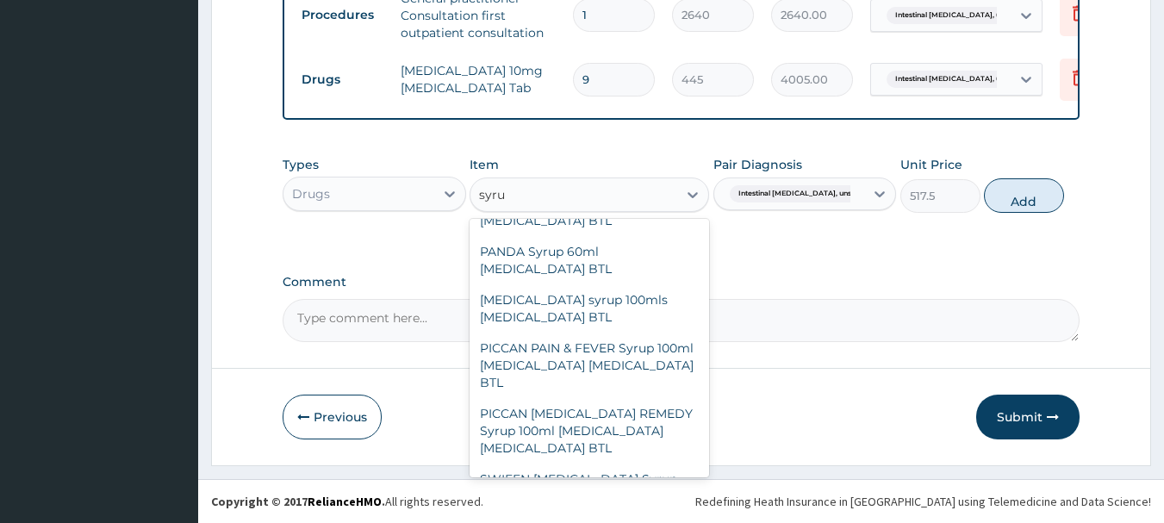
type input "syrup"
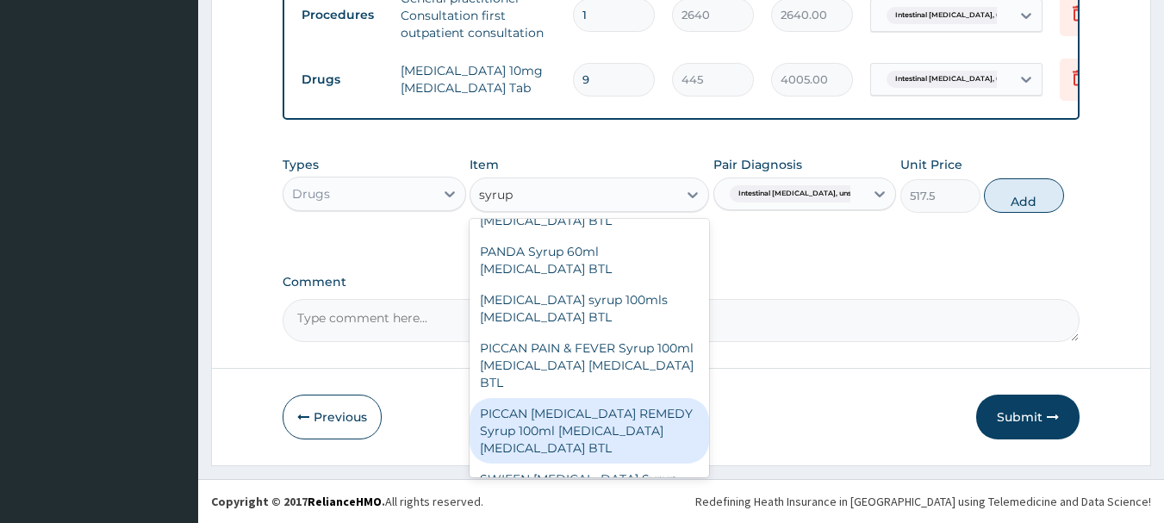
click at [568, 398] on div "PICCAN TEETHING REMEDY Syrup 100ml Acetaminophen Diphenhydramine BTL" at bounding box center [588, 430] width 239 height 65
type input "5951.25"
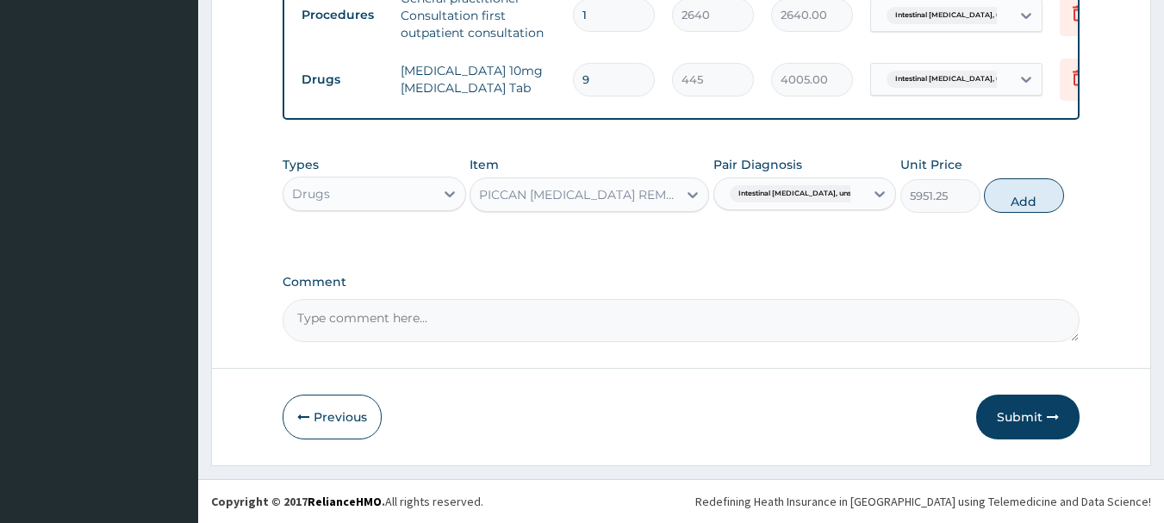
click at [604, 195] on div "PICCAN TEETHING REMEDY Syrup 100ml Acetaminophen Diphenhydramine BTL" at bounding box center [579, 194] width 200 height 17
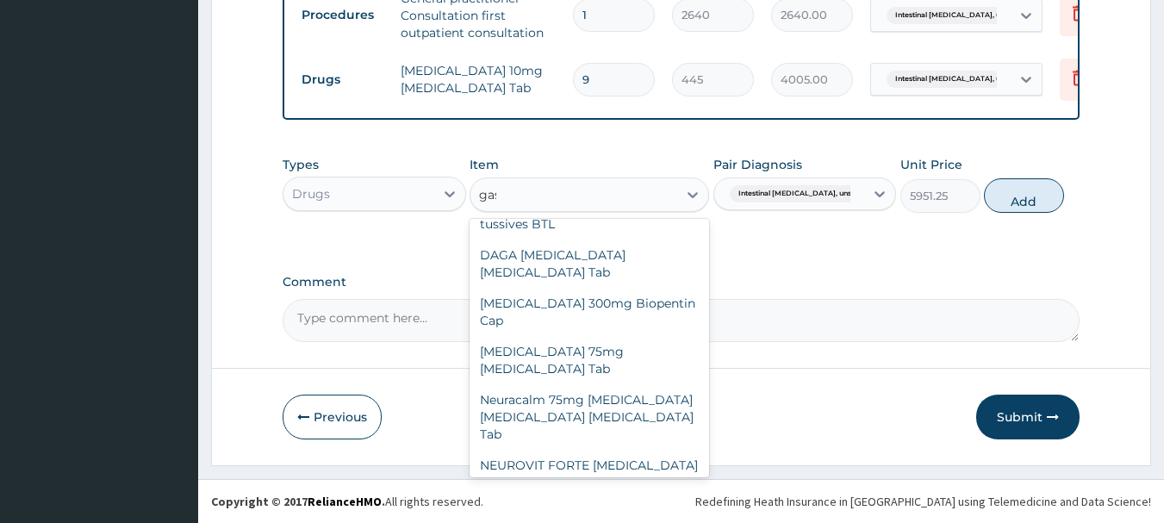
scroll to position [0, 0]
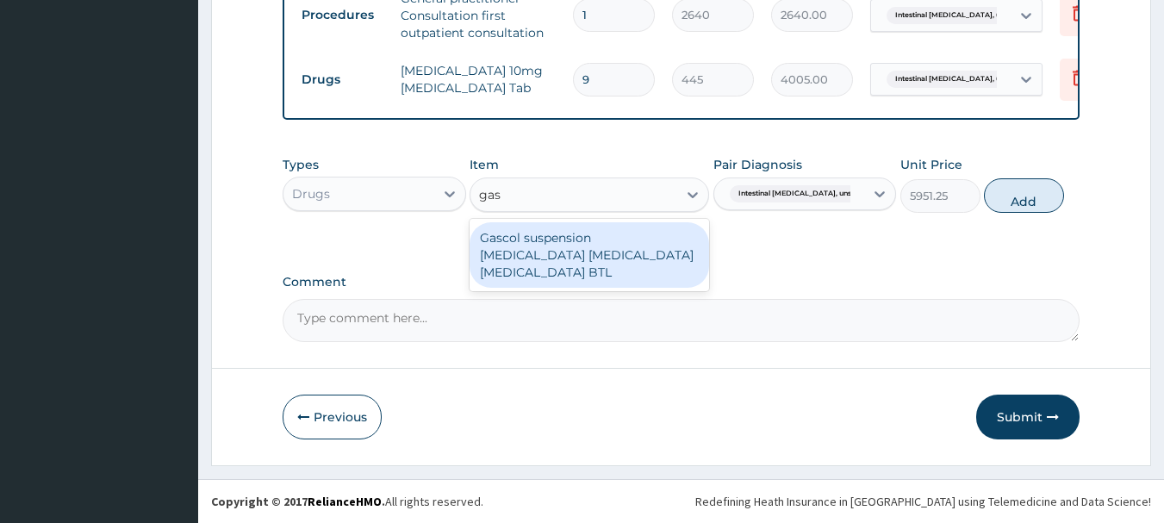
type input "gasc"
click at [591, 257] on div "Gascol suspension Aluminum hydroxide Magnesium hydroxide simethicone BTL" at bounding box center [588, 254] width 239 height 65
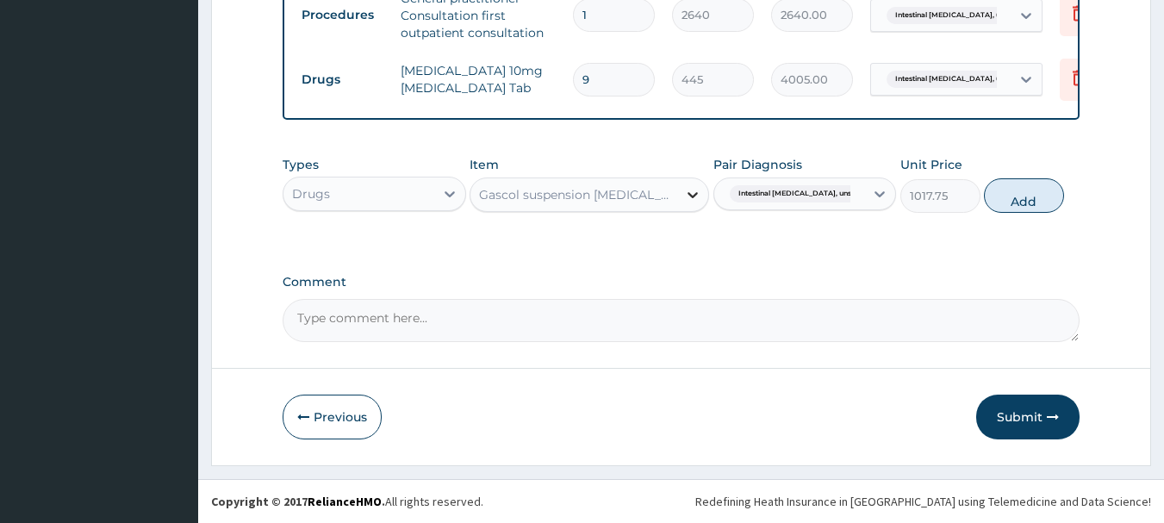
click at [698, 193] on icon at bounding box center [692, 194] width 17 height 17
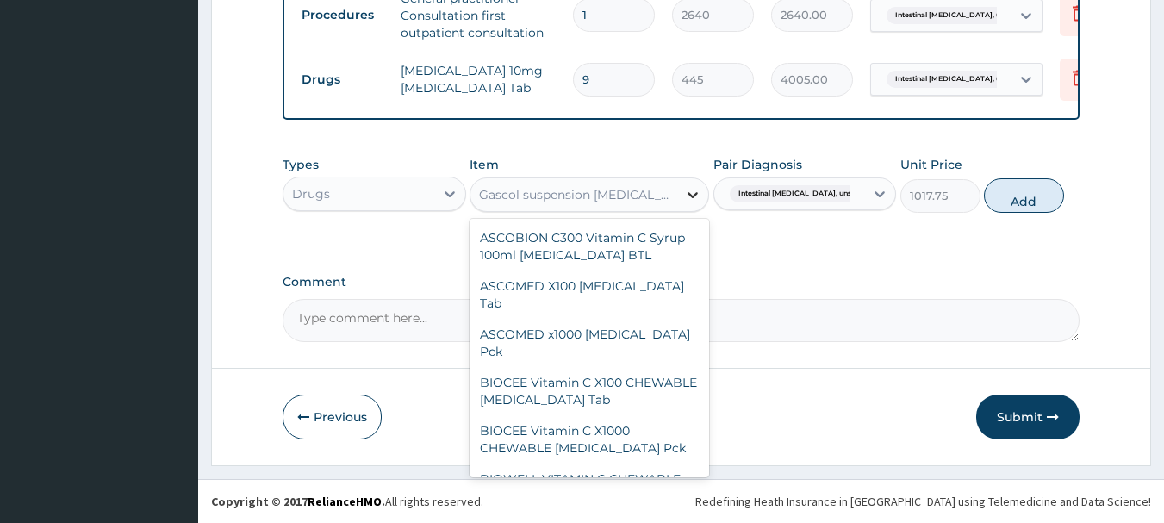
scroll to position [40400, 0]
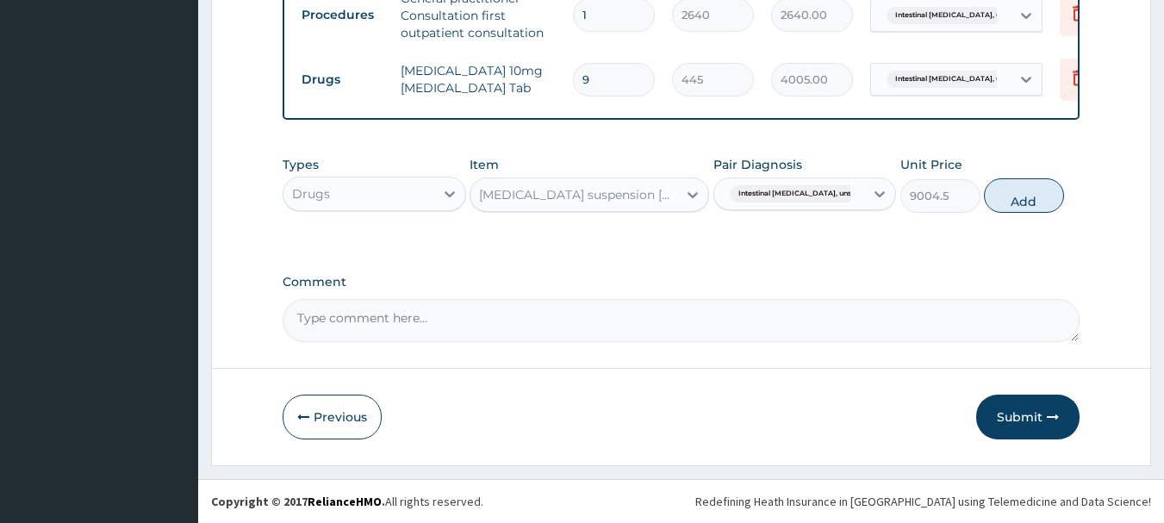
click at [1030, 177] on div "Types Drugs Item Gaviscon suspension Aluminum hydroxide Magnesium hydroxide sim…" at bounding box center [682, 184] width 798 height 74
click at [1029, 202] on button "Add" at bounding box center [1024, 195] width 80 height 34
type input "0"
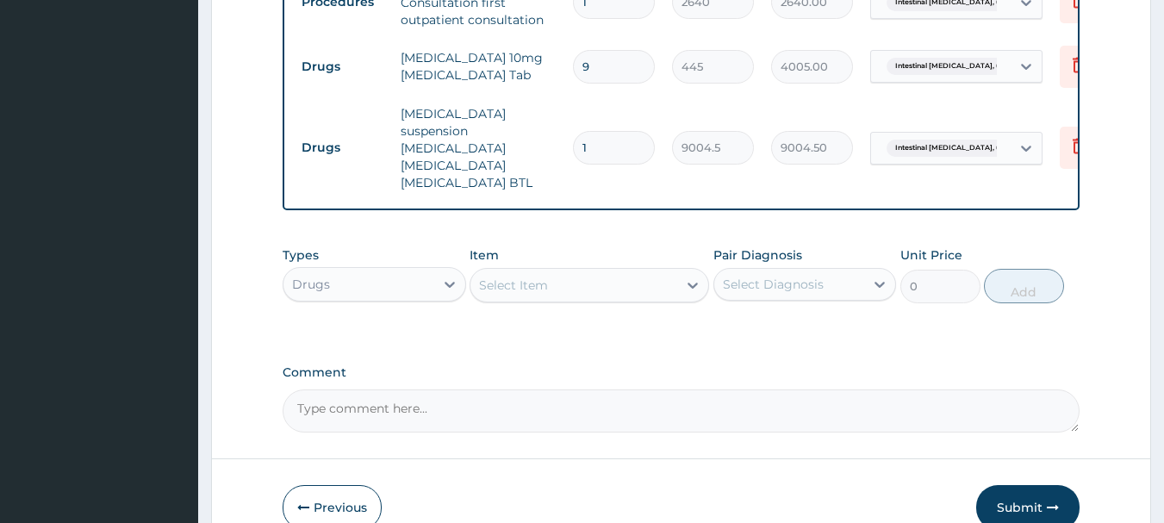
click at [623, 278] on div "Select Item" at bounding box center [573, 285] width 207 height 28
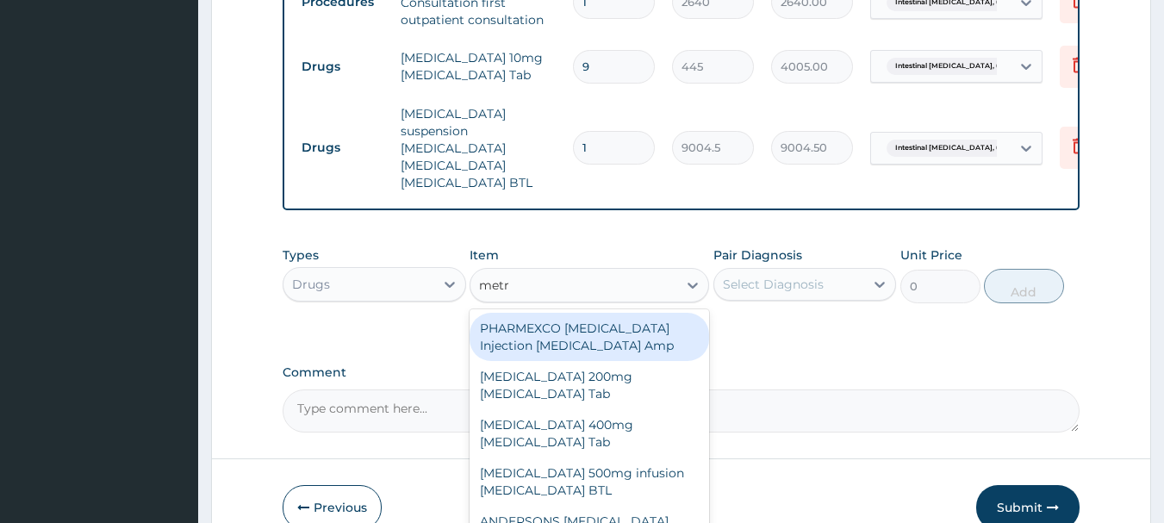
type input "metro"
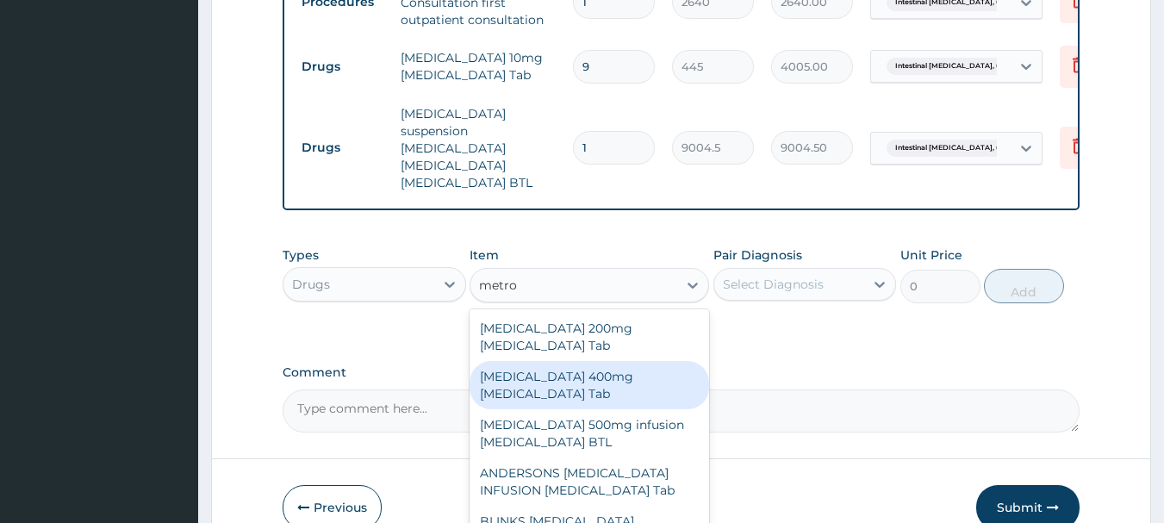
click at [602, 361] on div "Flagyl 400mg Metronidazole Tab" at bounding box center [588, 385] width 239 height 48
type input "34.5"
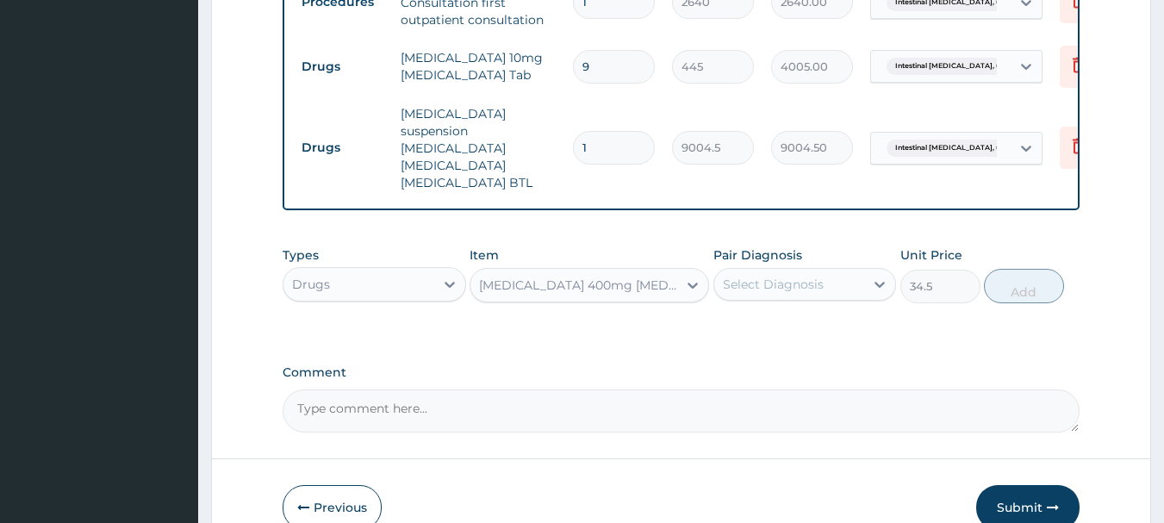
click at [814, 287] on div "Select Diagnosis" at bounding box center [773, 284] width 101 height 17
click at [764, 335] on label "Intestinal malabsorption, unspecified" at bounding box center [795, 326] width 107 height 17
checkbox input "true"
click at [1049, 269] on button "Add" at bounding box center [1024, 286] width 80 height 34
type input "0"
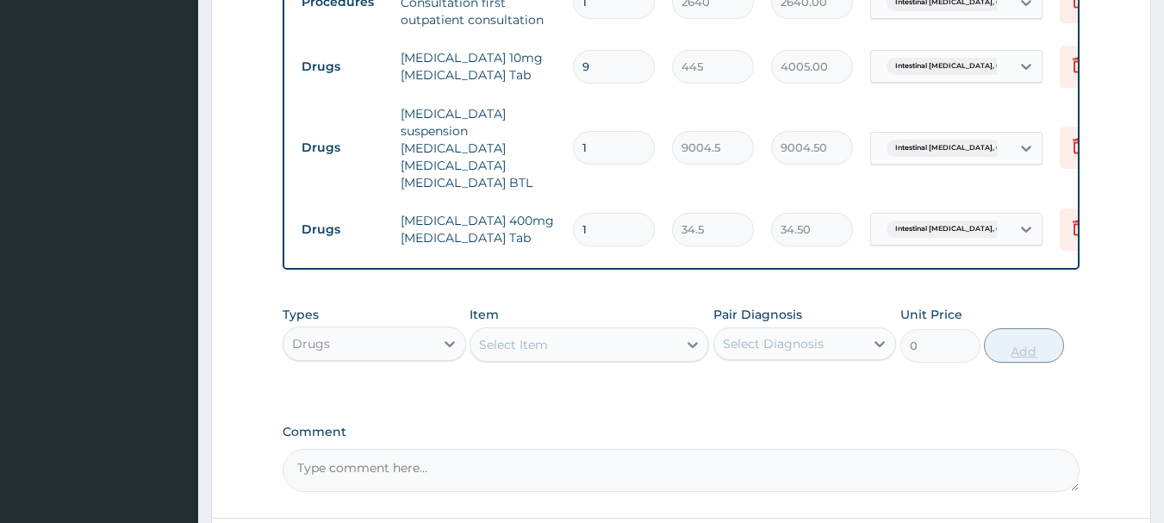
type input "15"
type input "517.50"
type input "15"
click at [563, 346] on div "Select Item" at bounding box center [573, 345] width 207 height 28
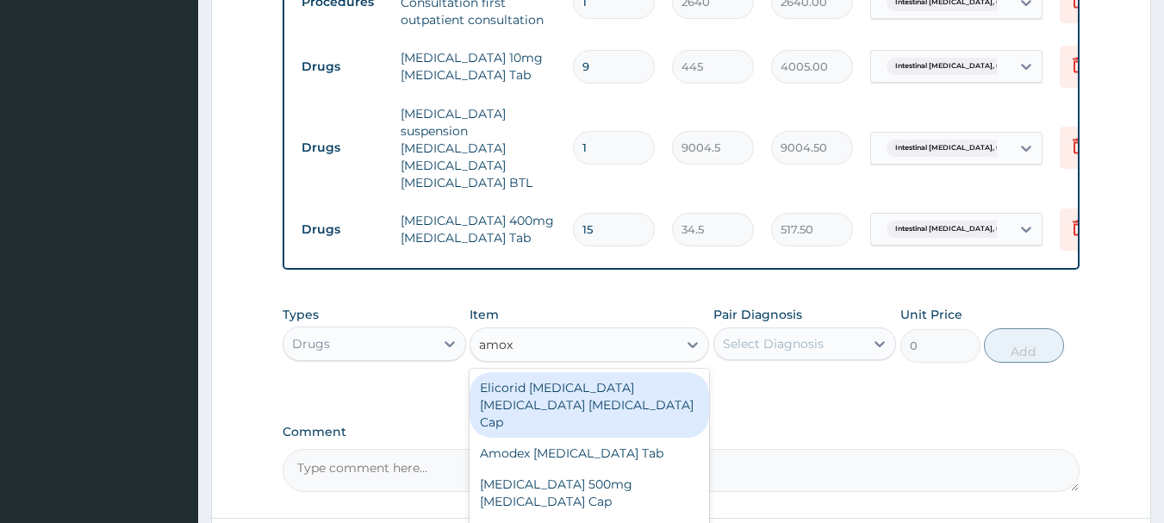
type input "amoxi"
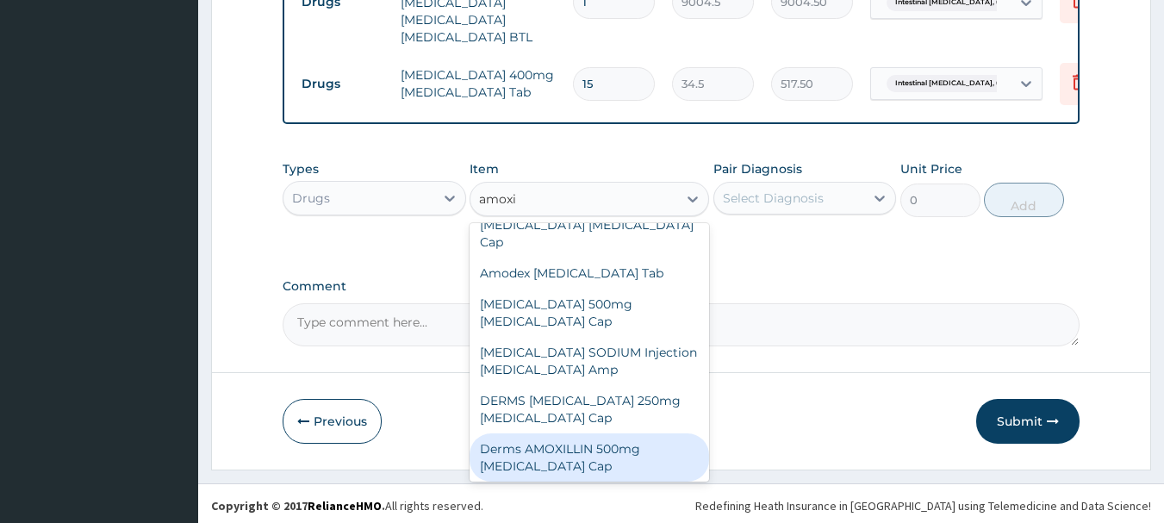
scroll to position [69, 0]
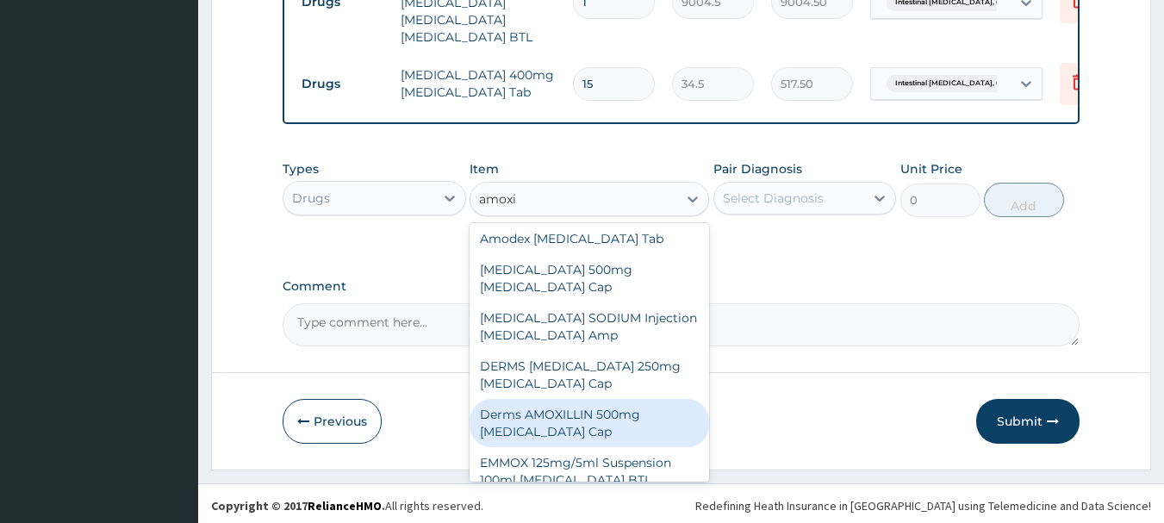
click at [608, 407] on div "Derms AMOXILLIN 500mg Amoxicillin Cap" at bounding box center [588, 423] width 239 height 48
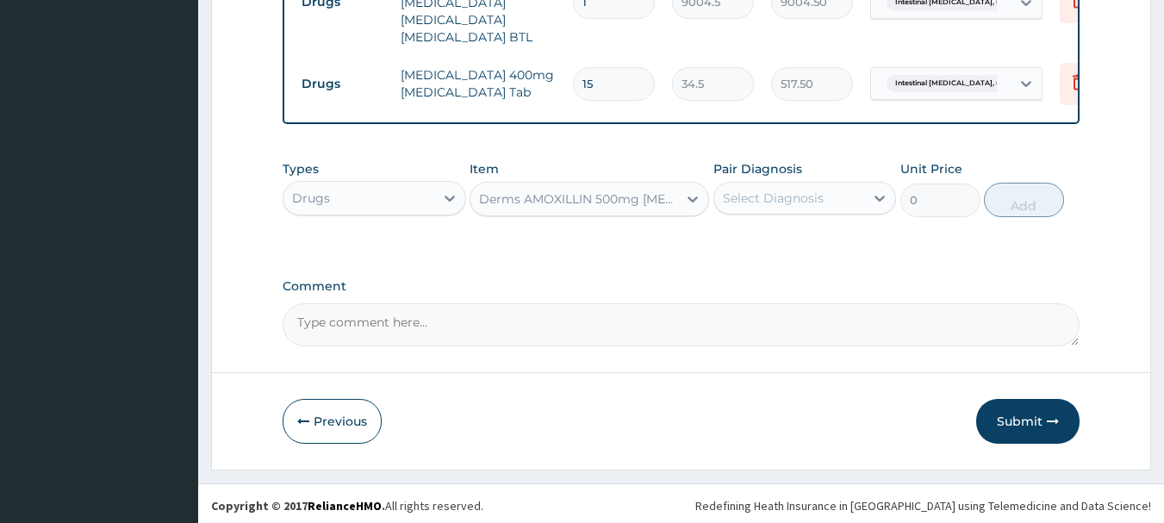
type input "120.75"
click at [872, 190] on icon at bounding box center [879, 198] width 17 height 17
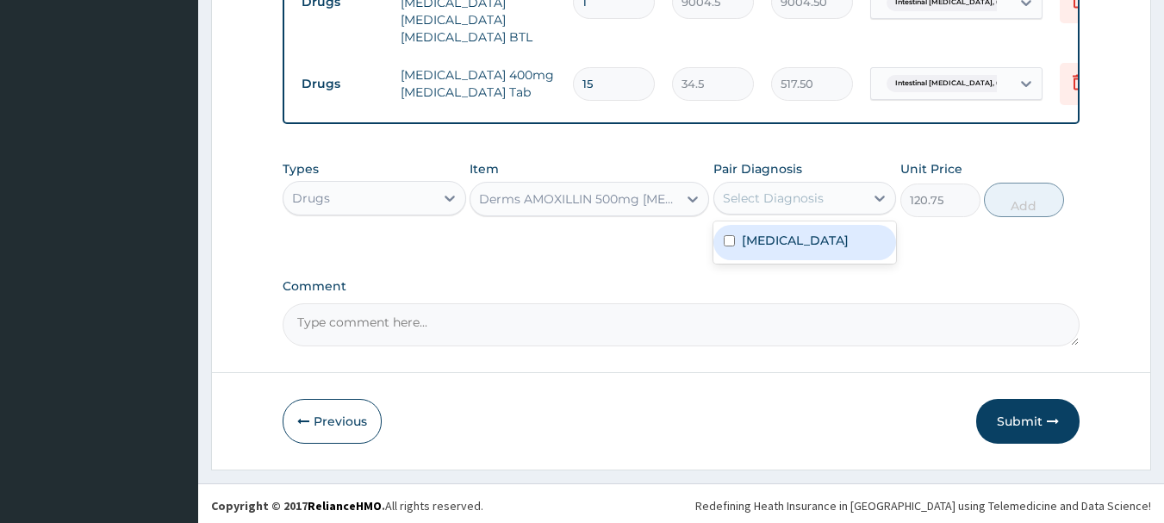
click at [749, 249] on label "[MEDICAL_DATA]" at bounding box center [795, 240] width 107 height 17
checkbox input "true"
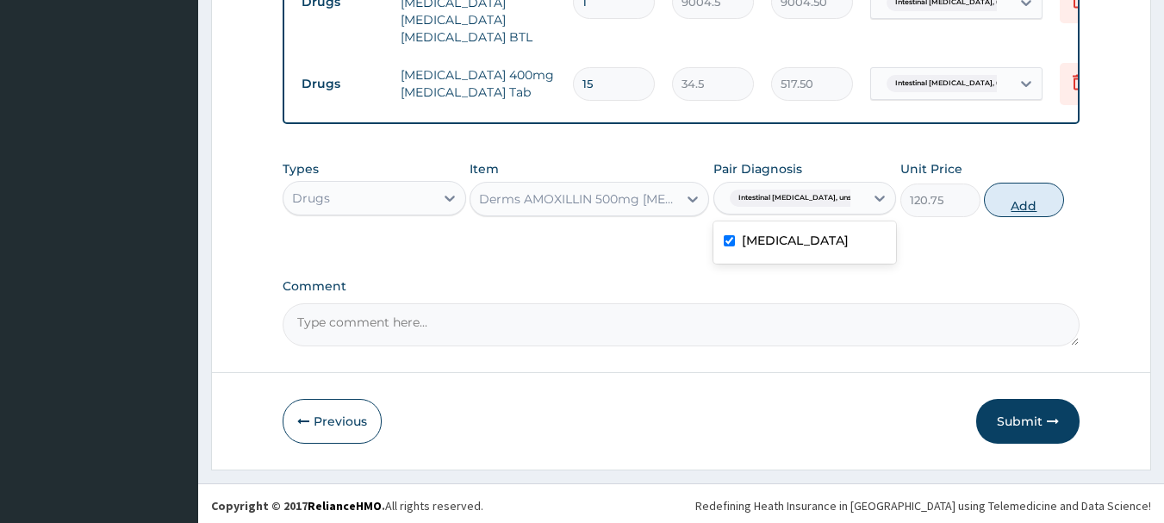
click at [1022, 191] on button "Add" at bounding box center [1024, 200] width 80 height 34
type input "0"
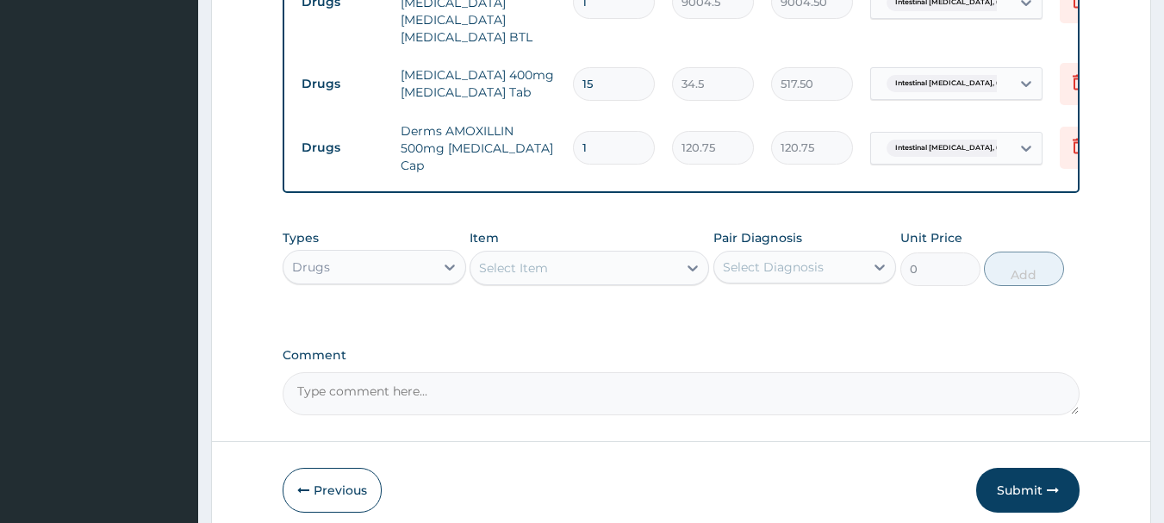
type input "15"
type input "1811.25"
type input "15"
click at [1024, 474] on button "Submit" at bounding box center [1027, 490] width 103 height 45
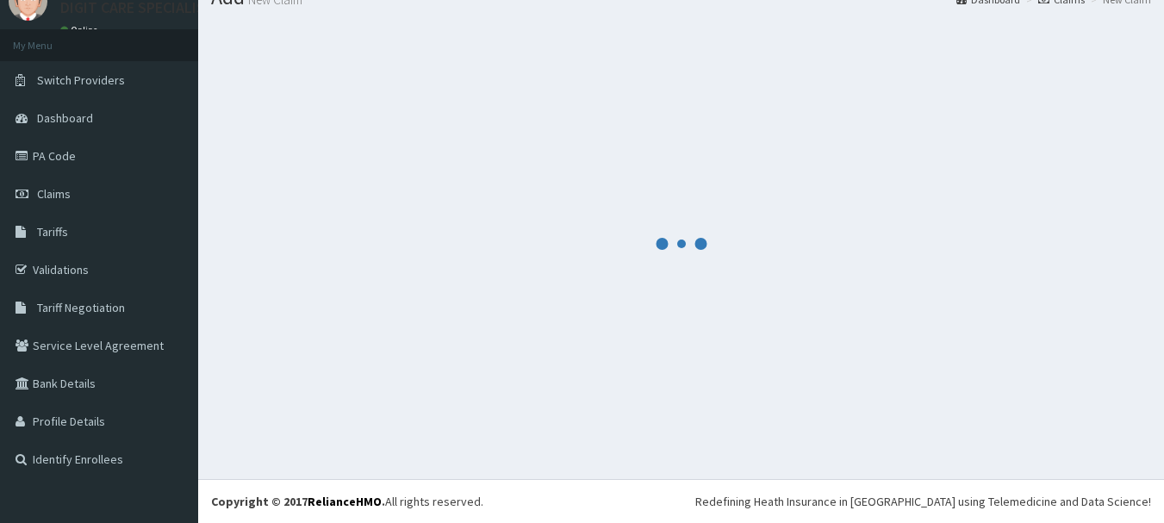
scroll to position [865, 0]
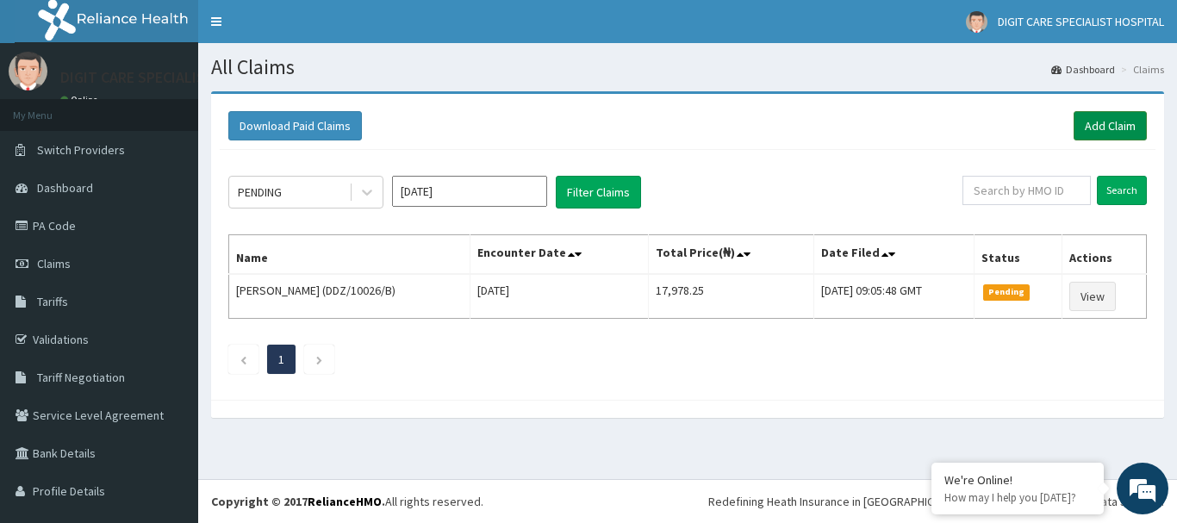
click at [1101, 125] on link "Add Claim" at bounding box center [1109, 125] width 73 height 29
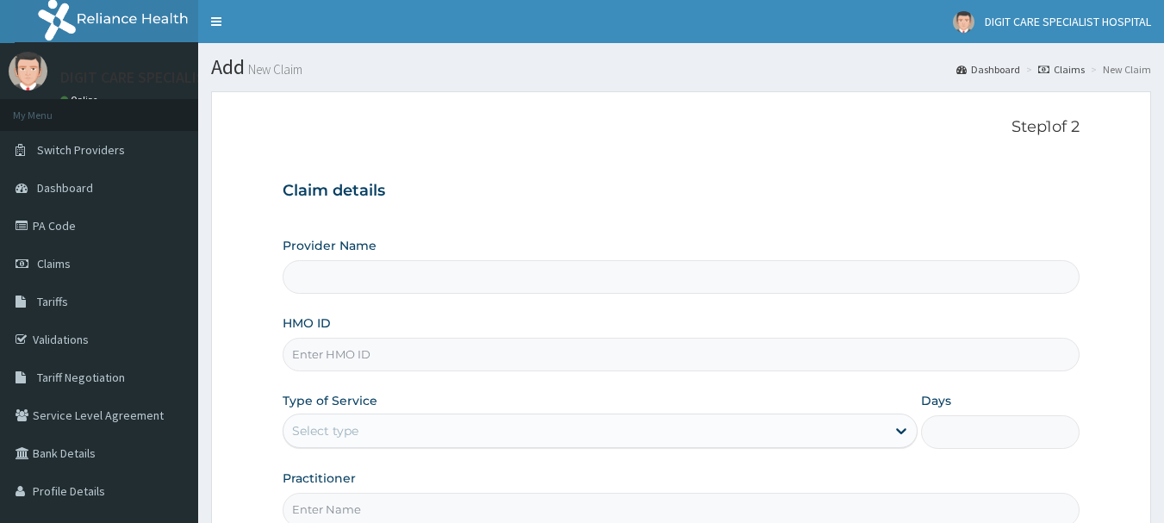
click at [413, 349] on input "HMO ID" at bounding box center [682, 355] width 798 height 34
type input "DIGIT CARE SPECIALIST HOSPITAL"
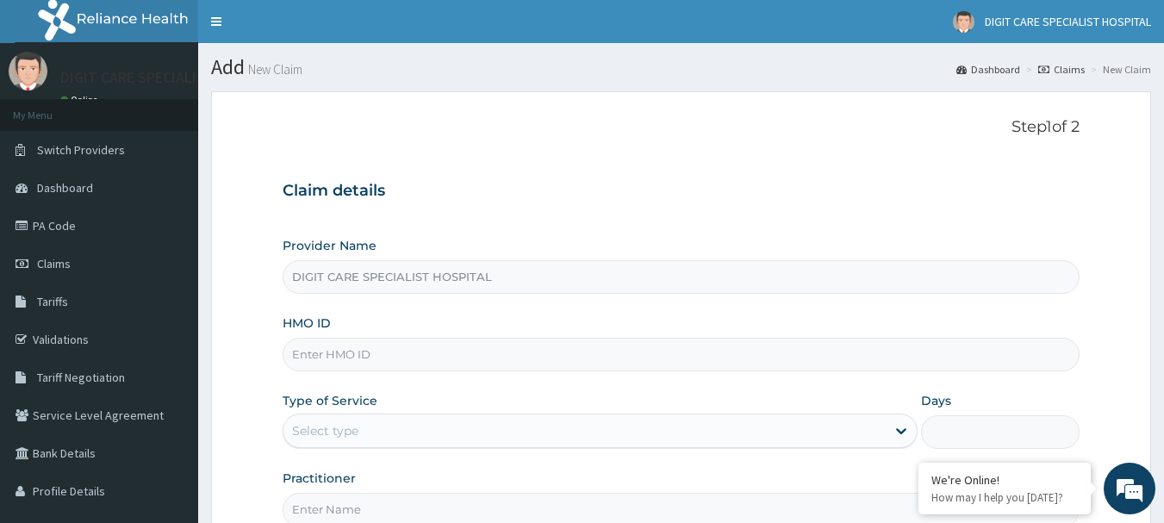
click at [343, 353] on input "HMO ID" at bounding box center [682, 355] width 798 height 34
click at [40, 221] on link "PA Code" at bounding box center [99, 226] width 198 height 38
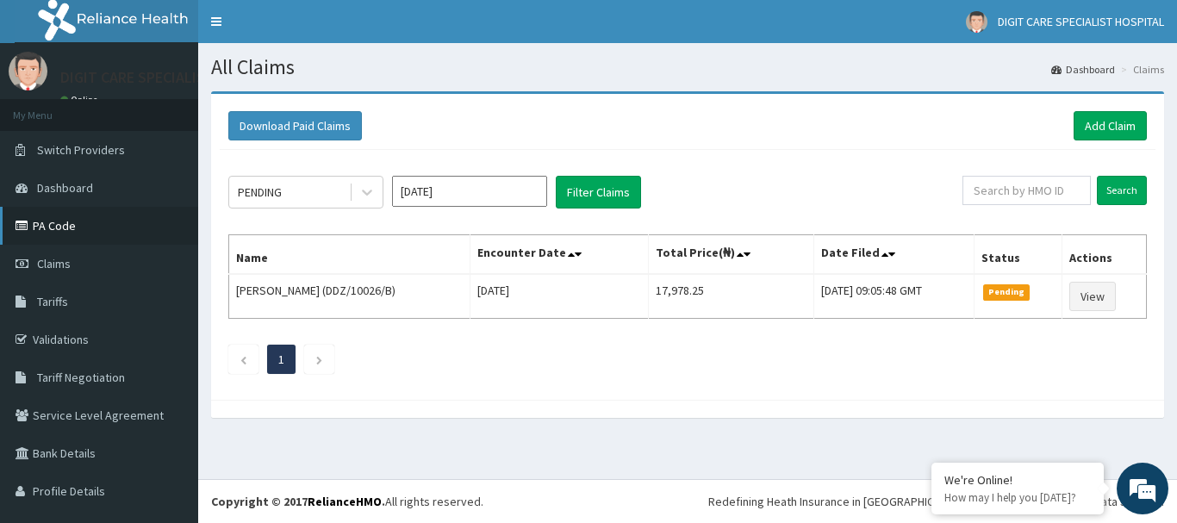
click at [109, 226] on link "PA Code" at bounding box center [99, 226] width 198 height 38
click at [1073, 118] on link "Add Claim" at bounding box center [1109, 125] width 73 height 29
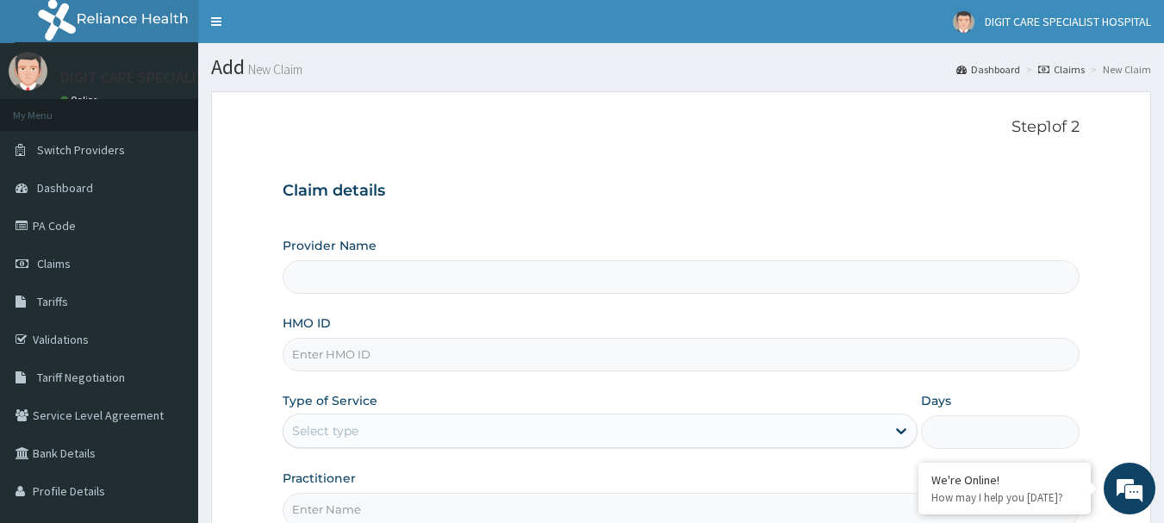
click at [451, 362] on input "HMO ID" at bounding box center [682, 355] width 798 height 34
type input "DIGIT CARE SPECIALIST HOSPITAL"
type input "prs/10553/b"
click at [435, 424] on div "Select type" at bounding box center [584, 431] width 602 height 28
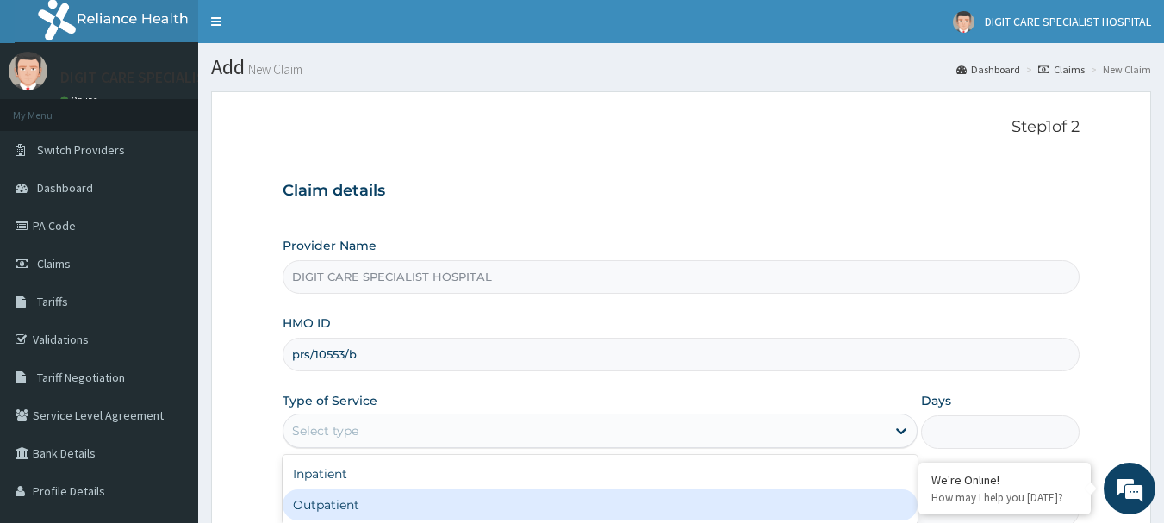
click at [405, 500] on div "Outpatient" at bounding box center [600, 504] width 635 height 31
type input "1"
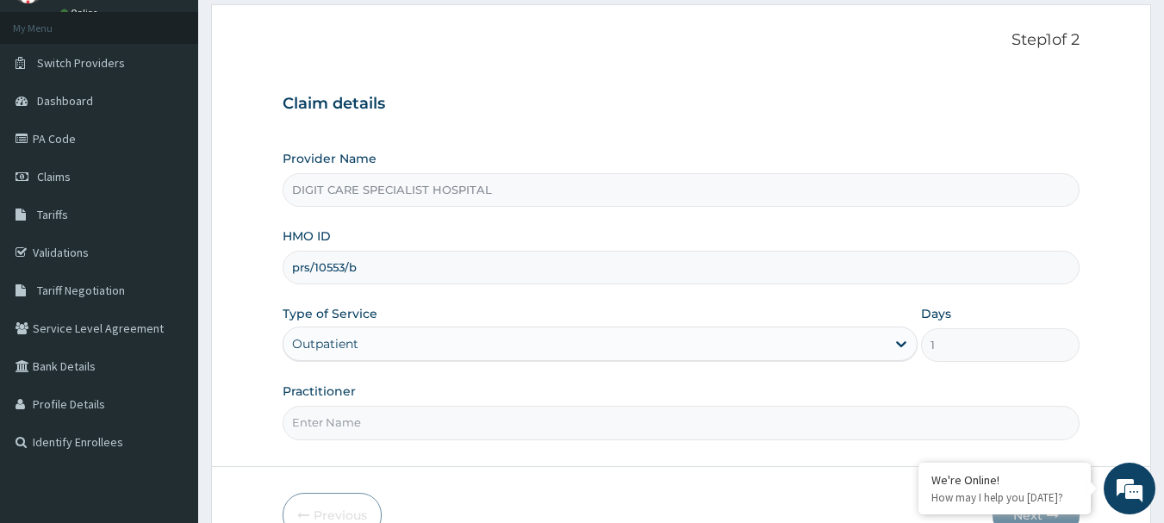
scroll to position [104, 0]
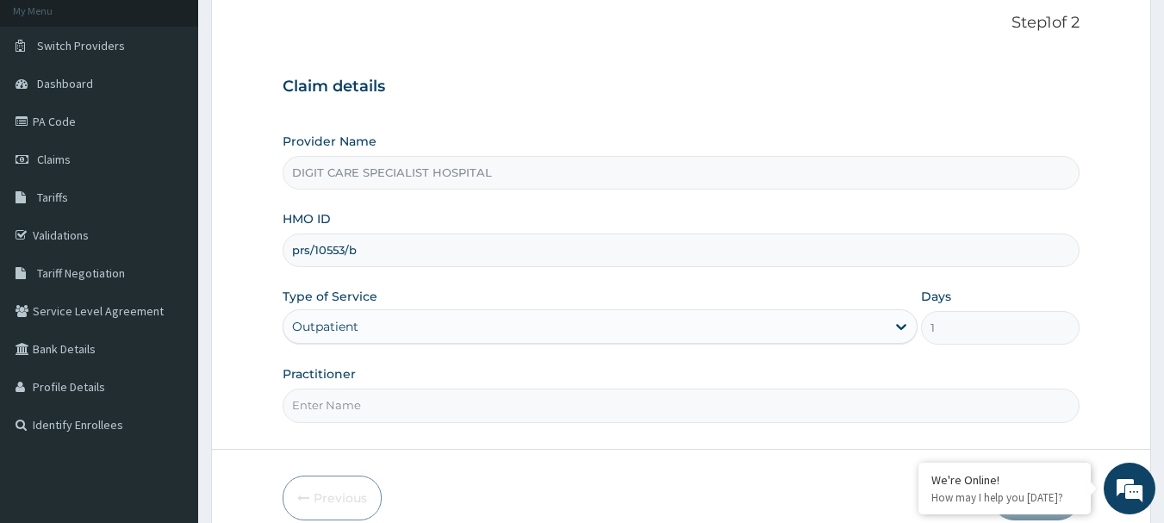
click at [729, 396] on input "Practitioner" at bounding box center [682, 405] width 798 height 34
type input "halimi"
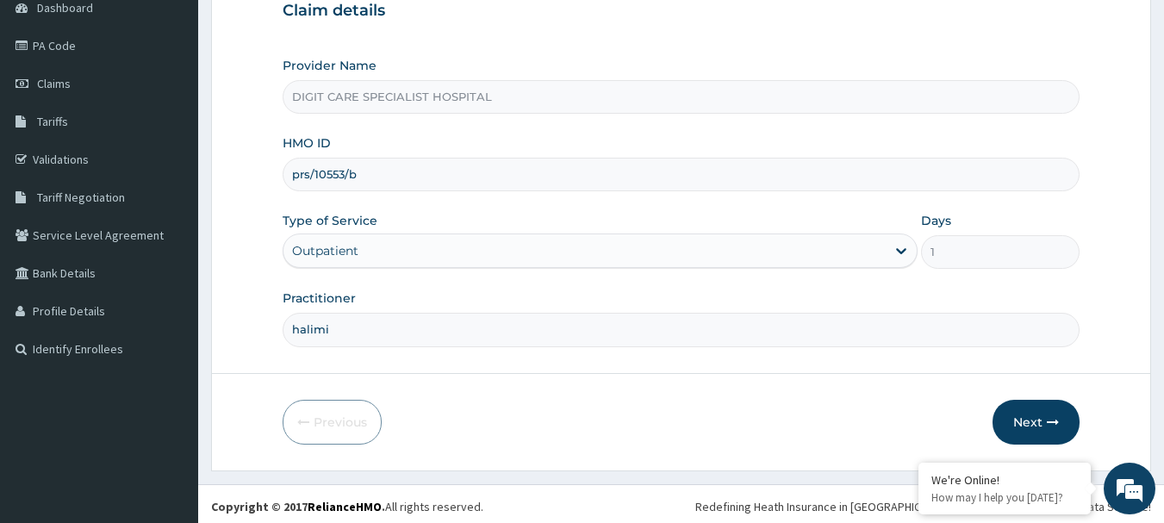
scroll to position [185, 0]
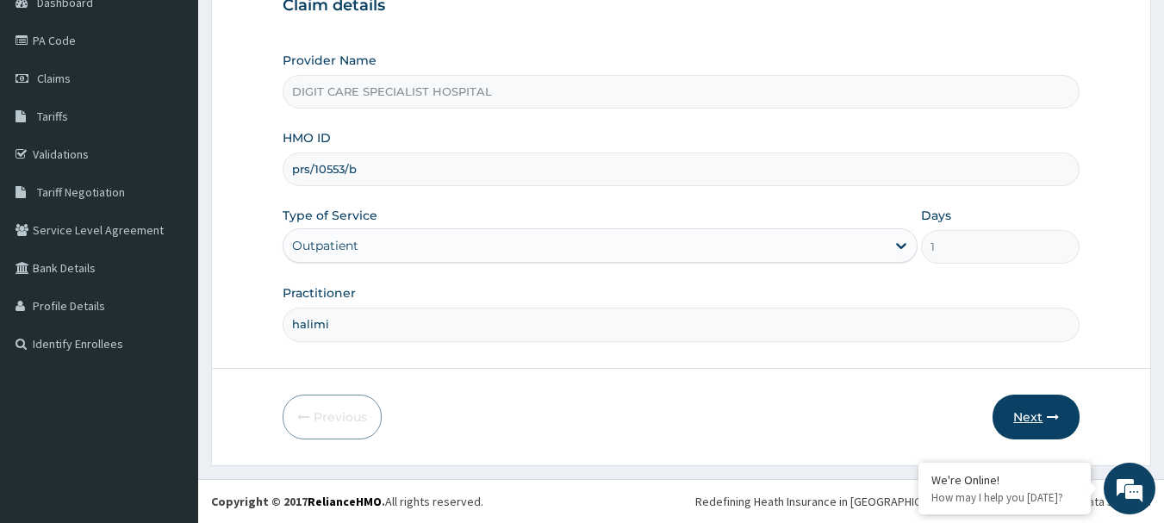
click at [1029, 421] on button "Next" at bounding box center [1035, 417] width 87 height 45
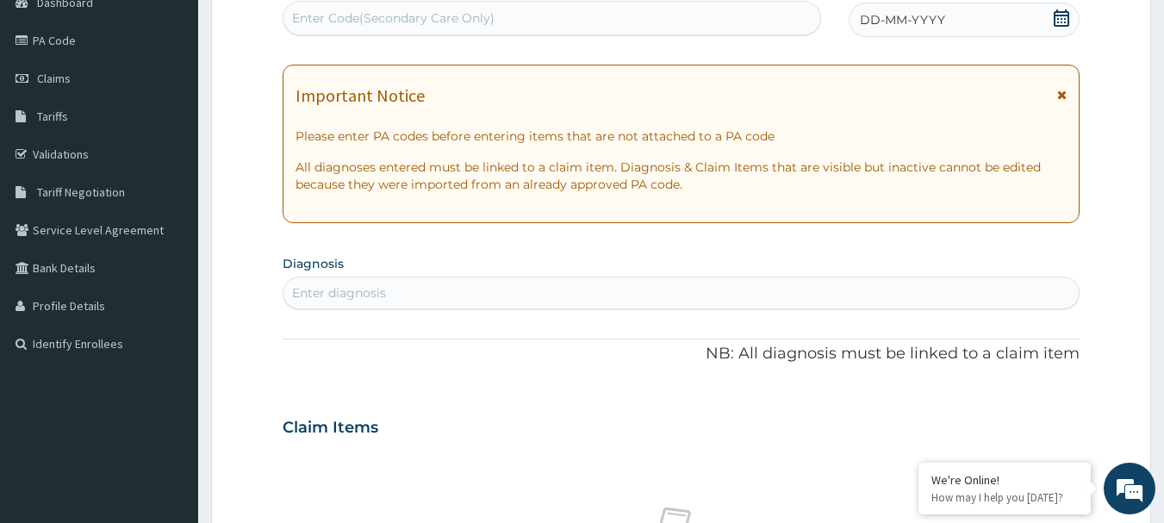
click at [912, 27] on span "DD-MM-YYYY" at bounding box center [902, 19] width 85 height 17
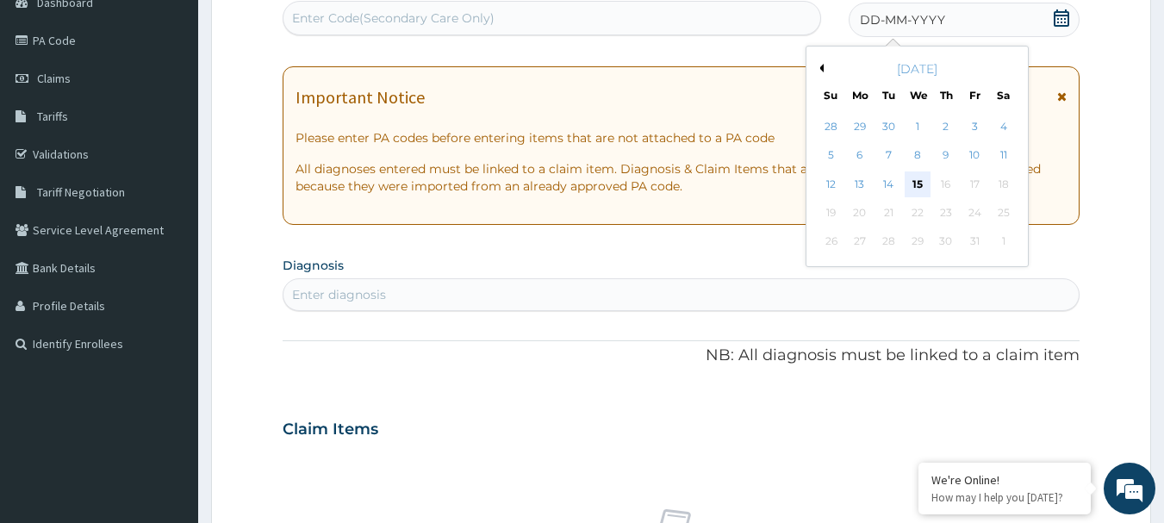
click at [915, 171] on div "15" at bounding box center [917, 184] width 26 height 26
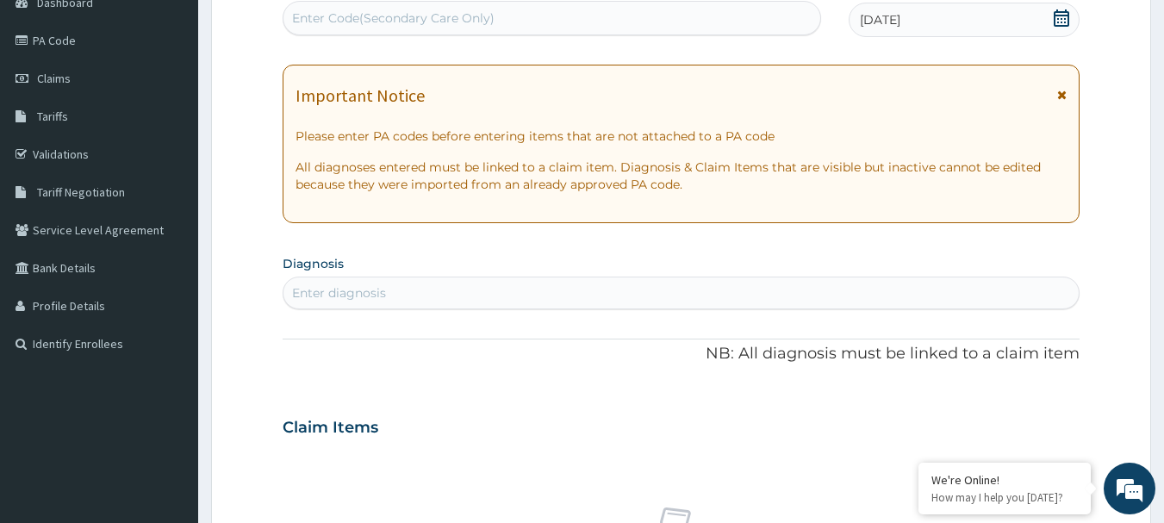
click at [558, 291] on div "Enter diagnosis" at bounding box center [681, 293] width 796 height 28
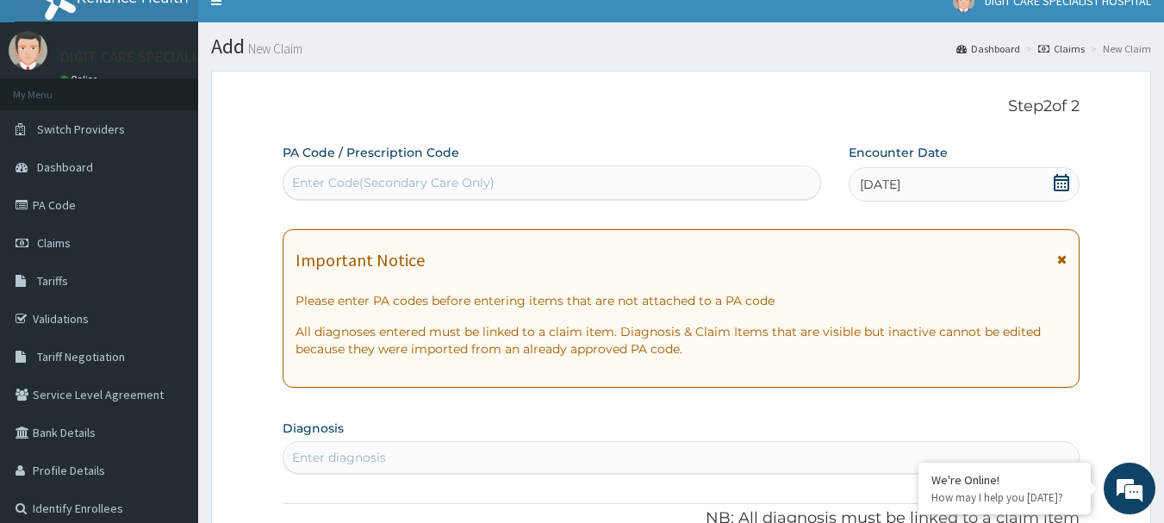
scroll to position [0, 0]
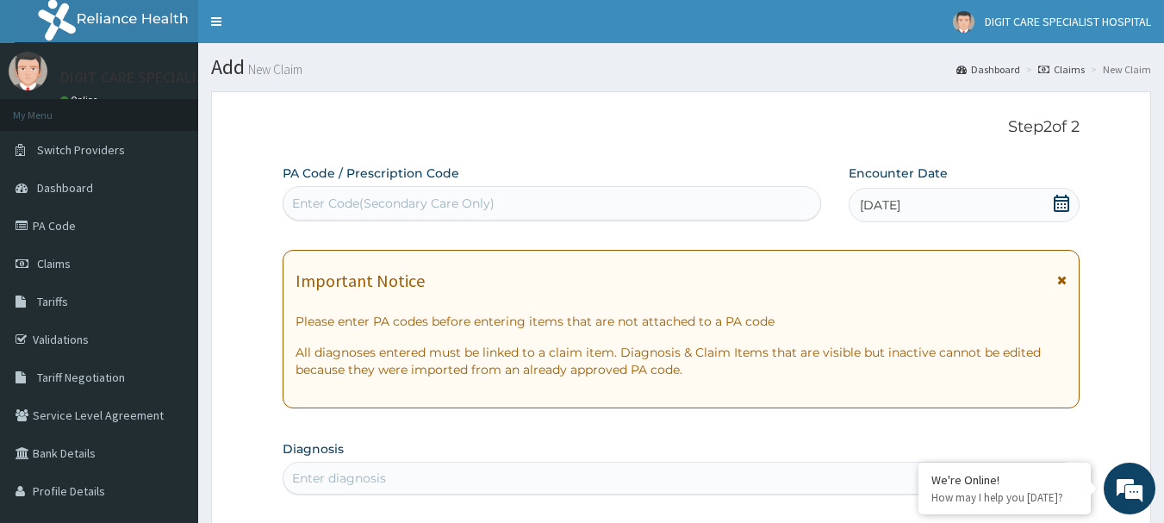
click at [465, 196] on div "Enter Code(Secondary Care Only)" at bounding box center [393, 203] width 202 height 17
paste input "PA/DFB72F"
type input "PA/DFB72F"
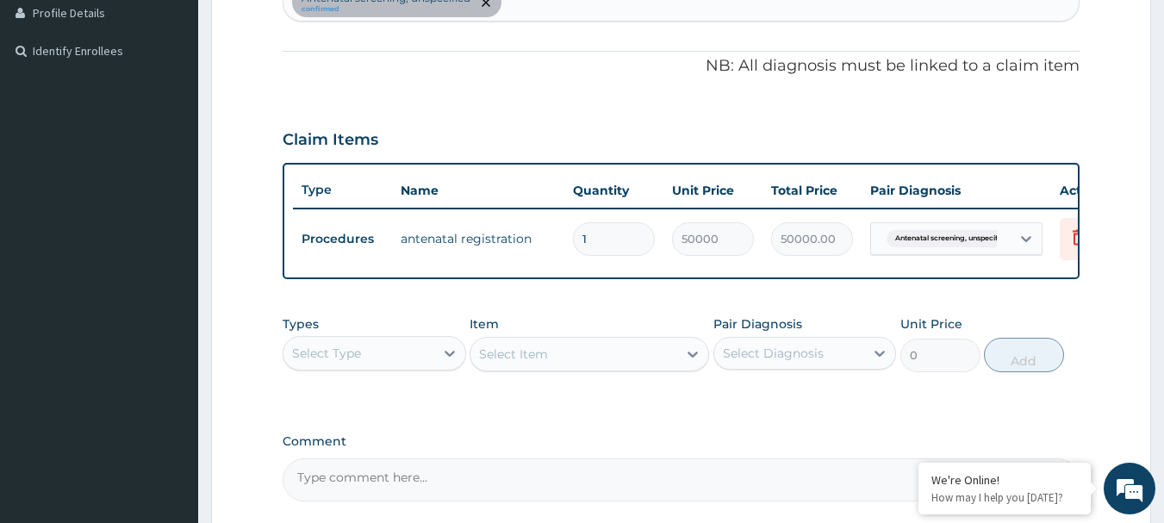
scroll to position [482, 0]
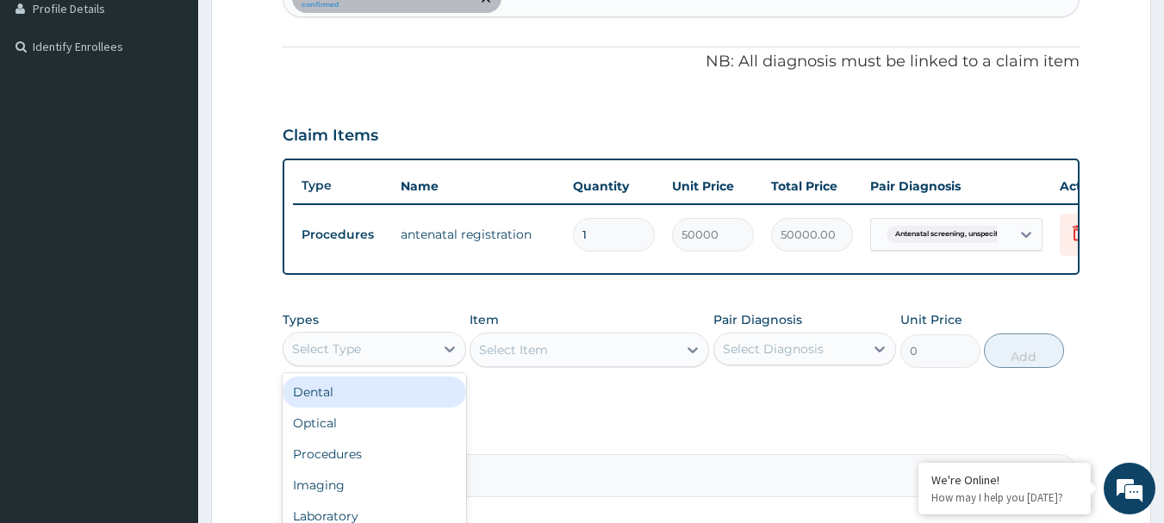
click at [430, 366] on div "Select Type" at bounding box center [374, 349] width 183 height 34
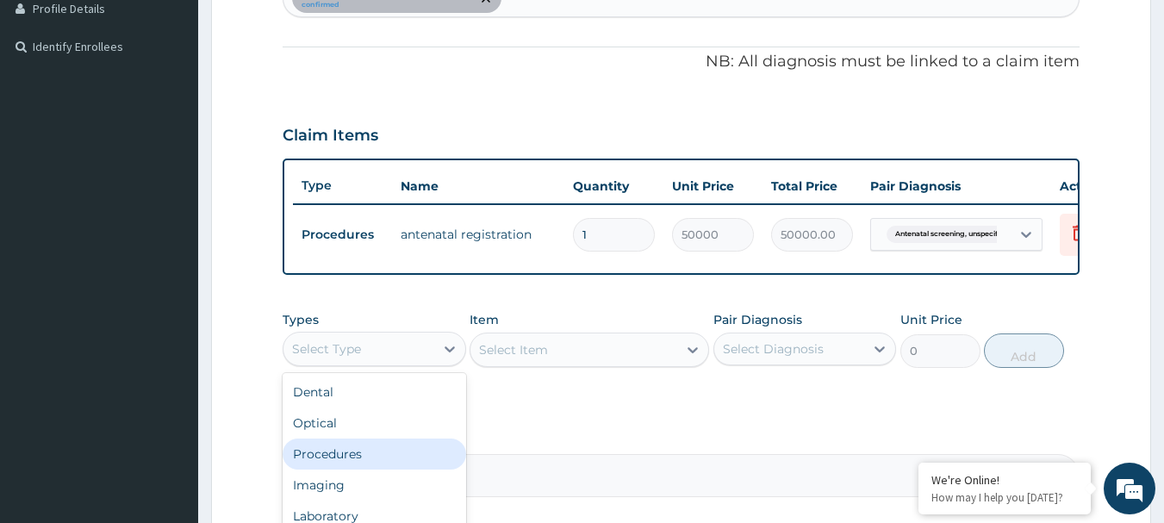
click at [406, 466] on div "Procedures" at bounding box center [374, 453] width 183 height 31
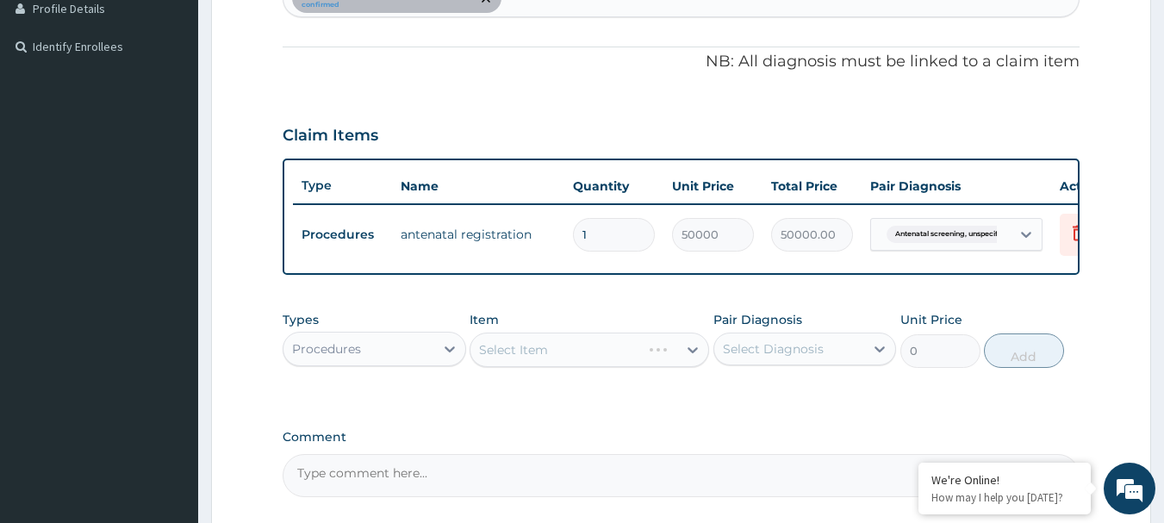
click at [613, 358] on div "Select Item" at bounding box center [588, 350] width 239 height 34
click at [613, 358] on div "Select Item" at bounding box center [573, 350] width 207 height 28
type input "general"
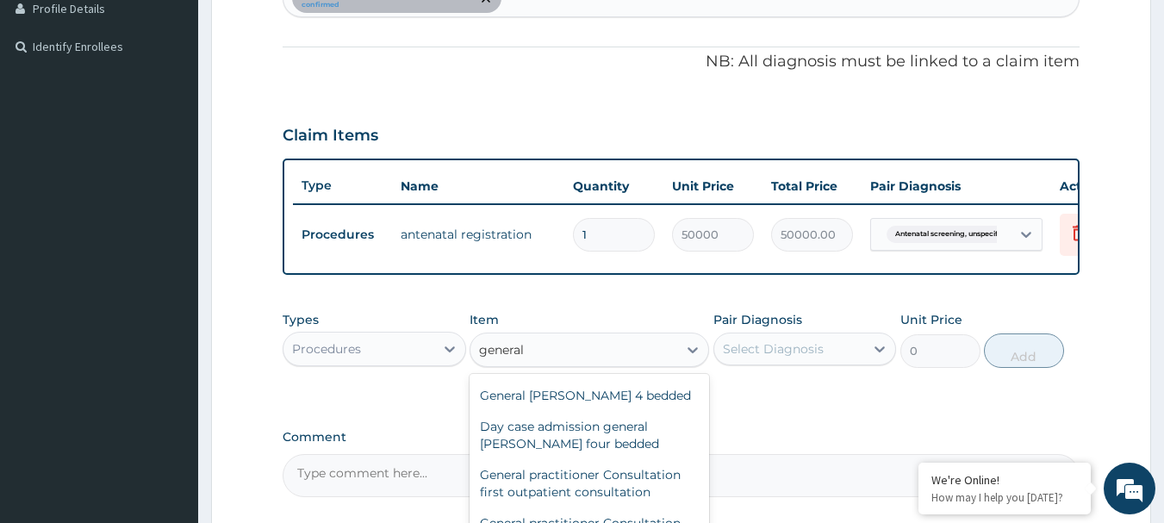
scroll to position [147, 0]
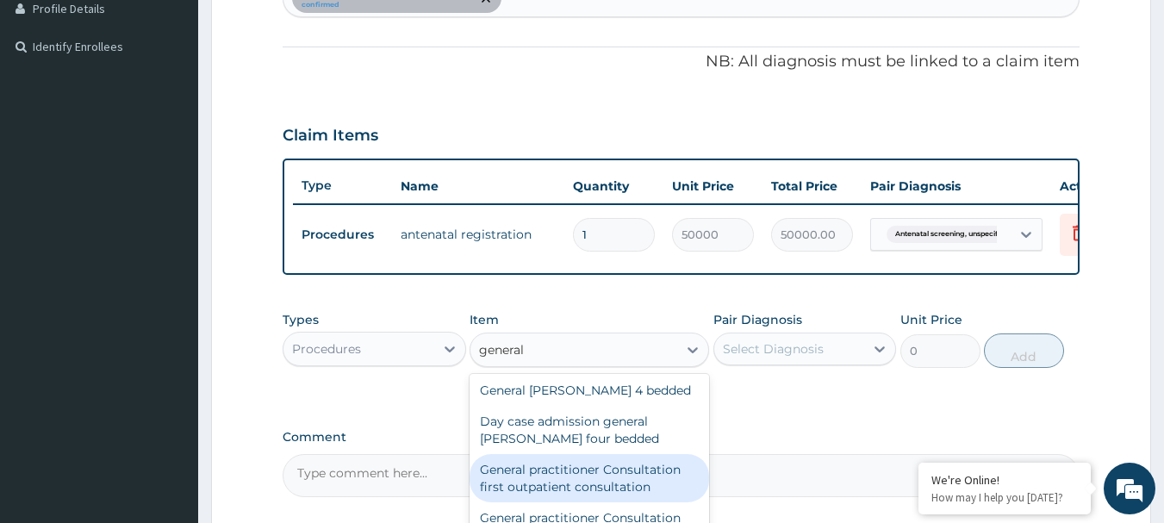
click at [569, 488] on div "General practitioner Consultation first outpatient consultation" at bounding box center [588, 478] width 239 height 48
type input "2640"
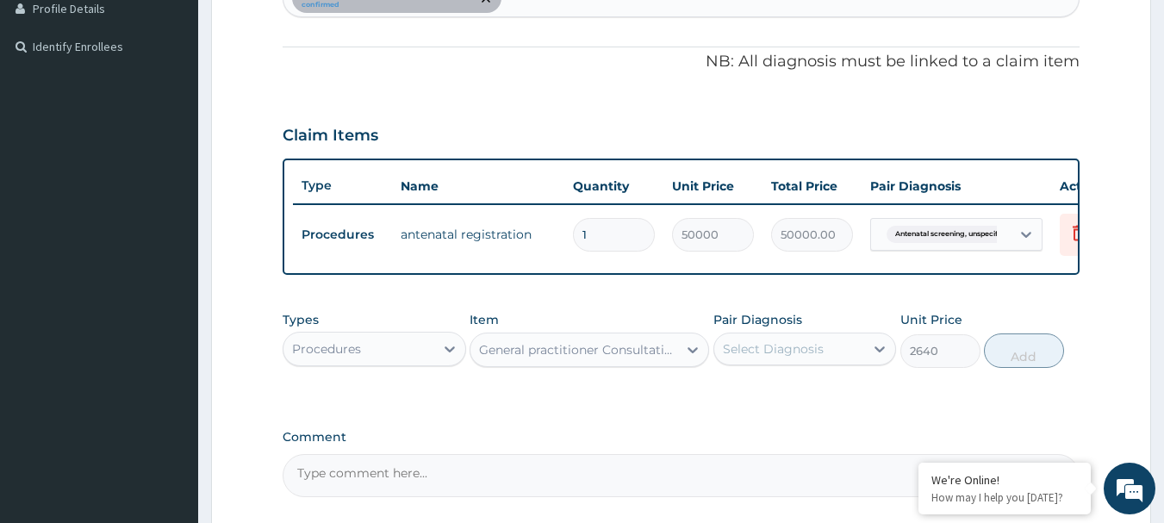
click at [840, 363] on div "Select Diagnosis" at bounding box center [789, 349] width 151 height 28
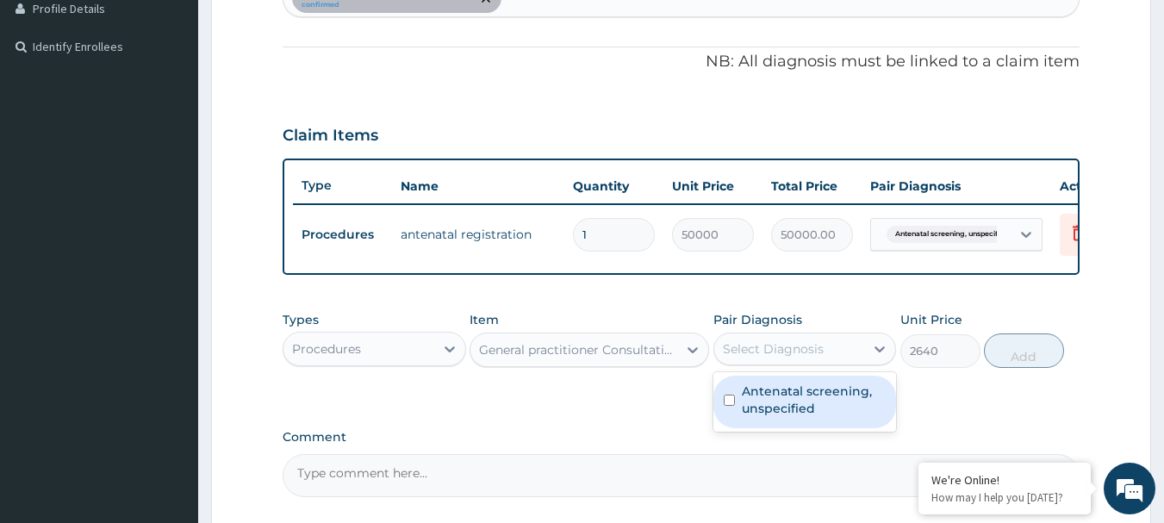
click at [794, 417] on label "Antenatal screening, unspecified" at bounding box center [814, 399] width 145 height 34
checkbox input "true"
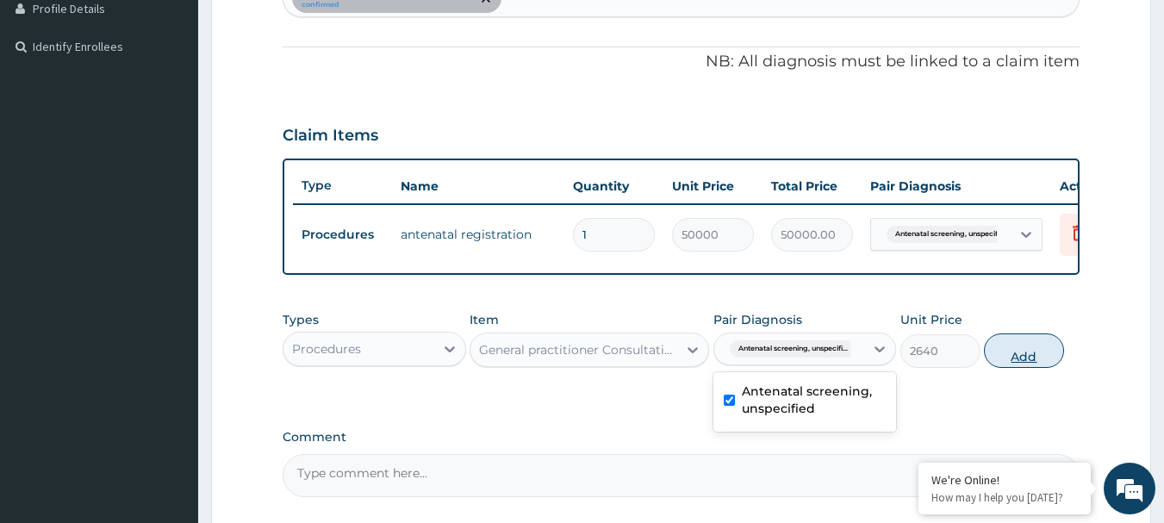
click at [1018, 360] on button "Add" at bounding box center [1024, 350] width 80 height 34
type input "0"
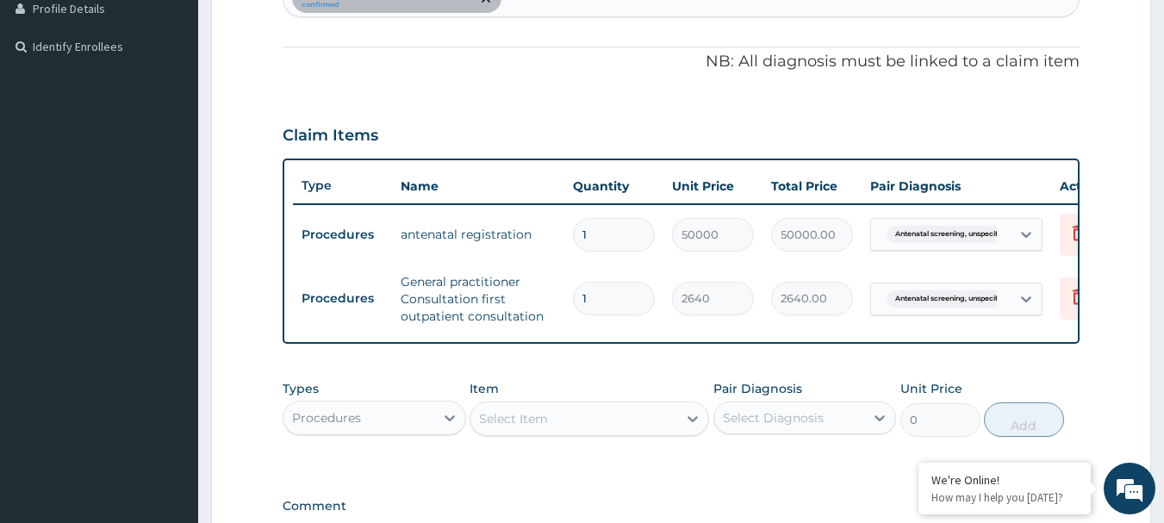
click at [512, 427] on div "Select Item" at bounding box center [513, 418] width 69 height 17
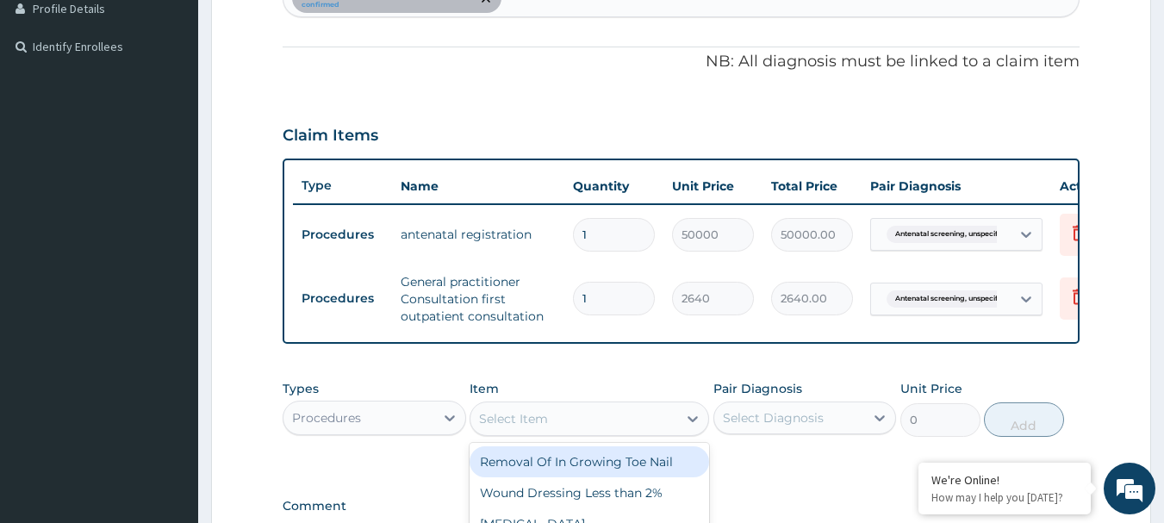
click at [433, 432] on div "Procedures" at bounding box center [358, 418] width 151 height 28
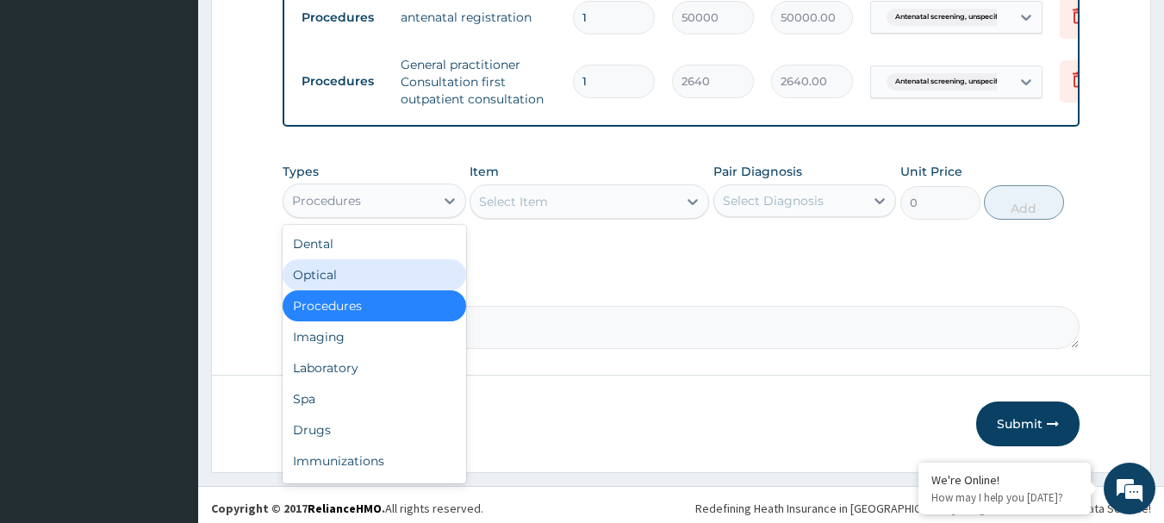
scroll to position [712, 0]
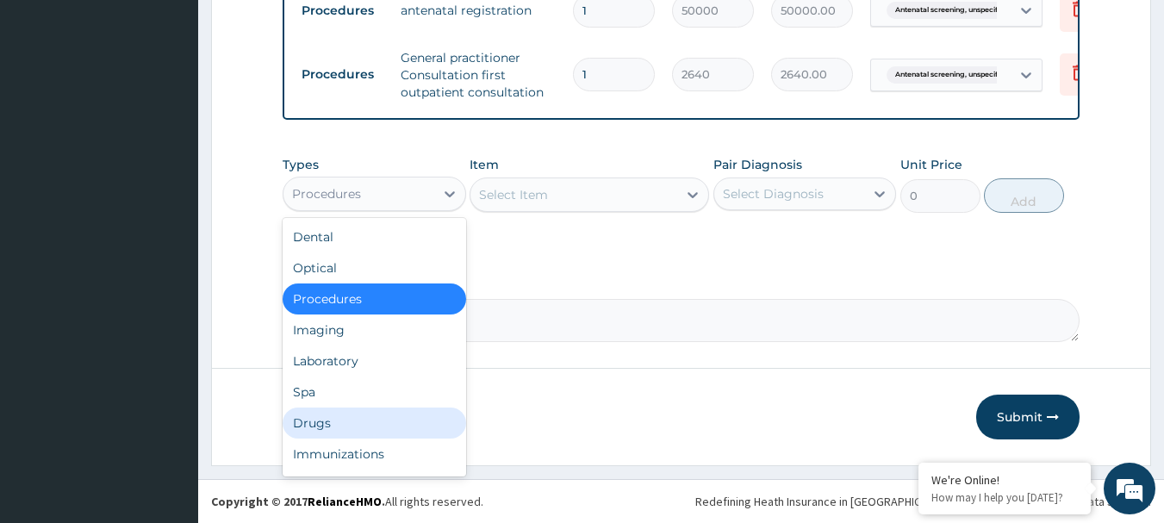
click at [372, 438] on div "Drugs" at bounding box center [374, 422] width 183 height 31
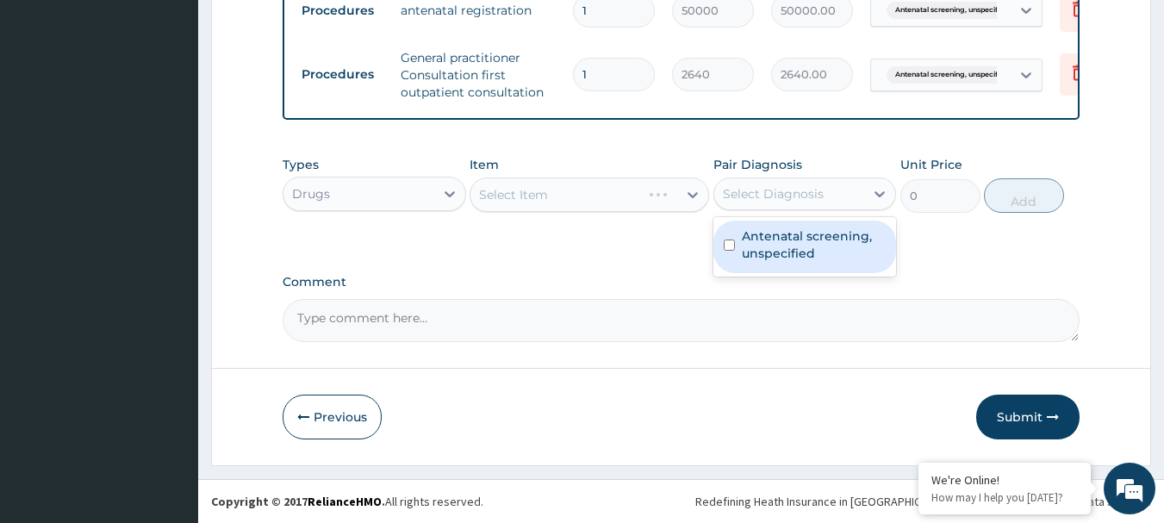
click at [800, 196] on div "Select Diagnosis" at bounding box center [773, 193] width 101 height 17
click at [784, 244] on label "Antenatal screening, unspecified" at bounding box center [814, 244] width 145 height 34
checkbox input "true"
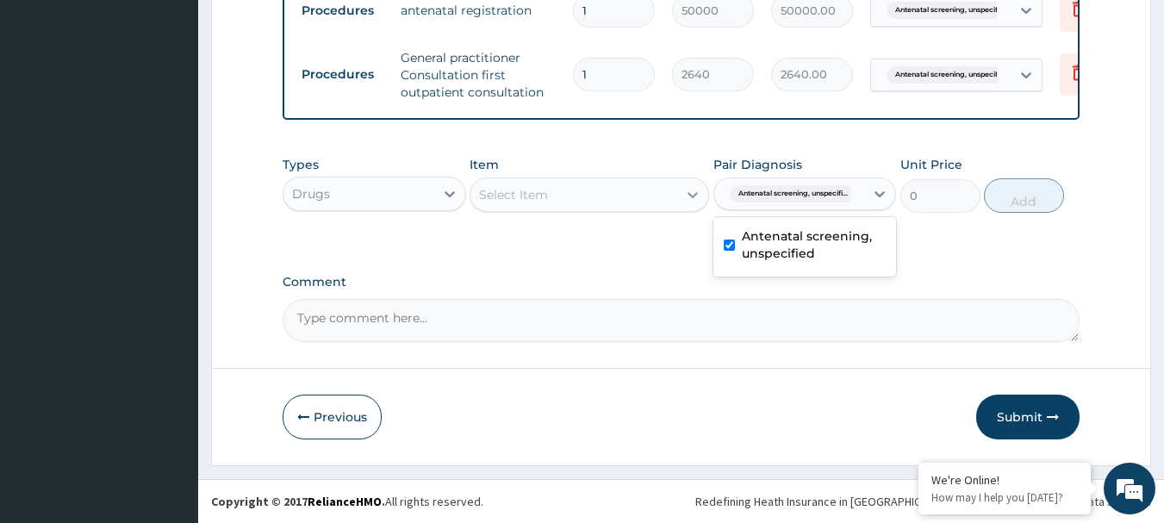
click at [678, 207] on div at bounding box center [692, 194] width 31 height 31
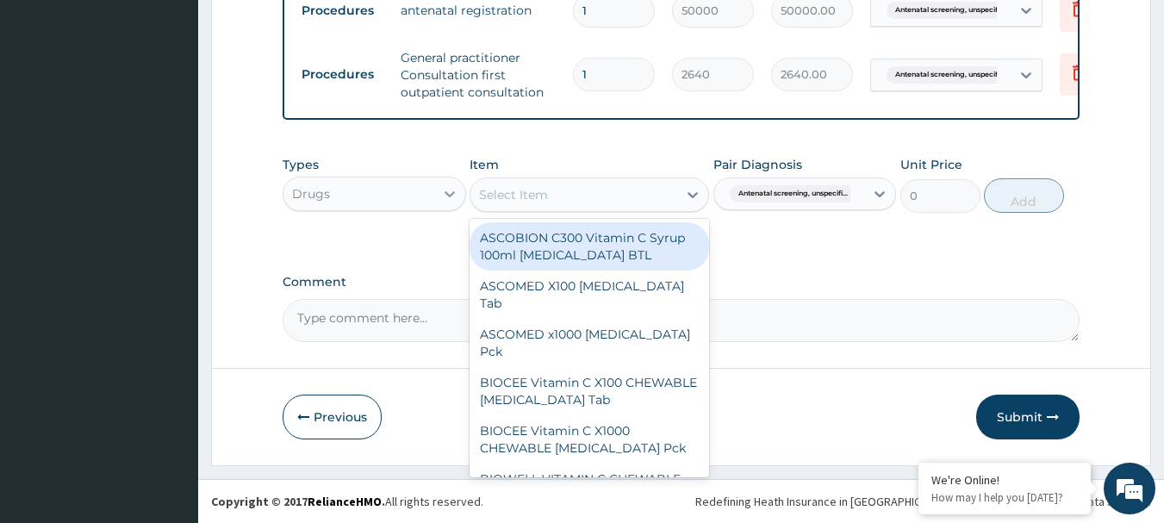
click at [444, 202] on icon at bounding box center [449, 193] width 17 height 17
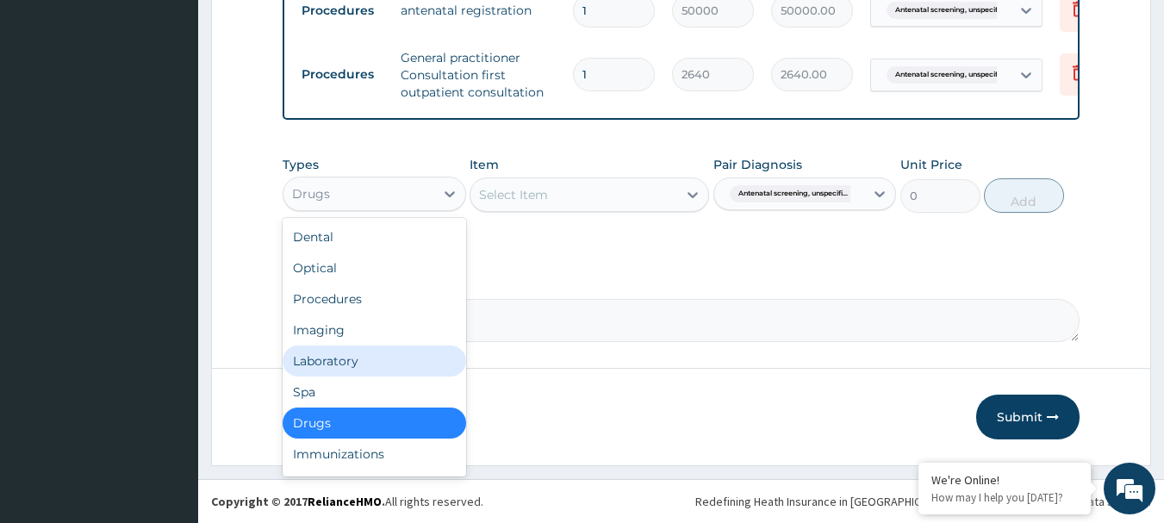
click at [355, 376] on div "Laboratory" at bounding box center [374, 360] width 183 height 31
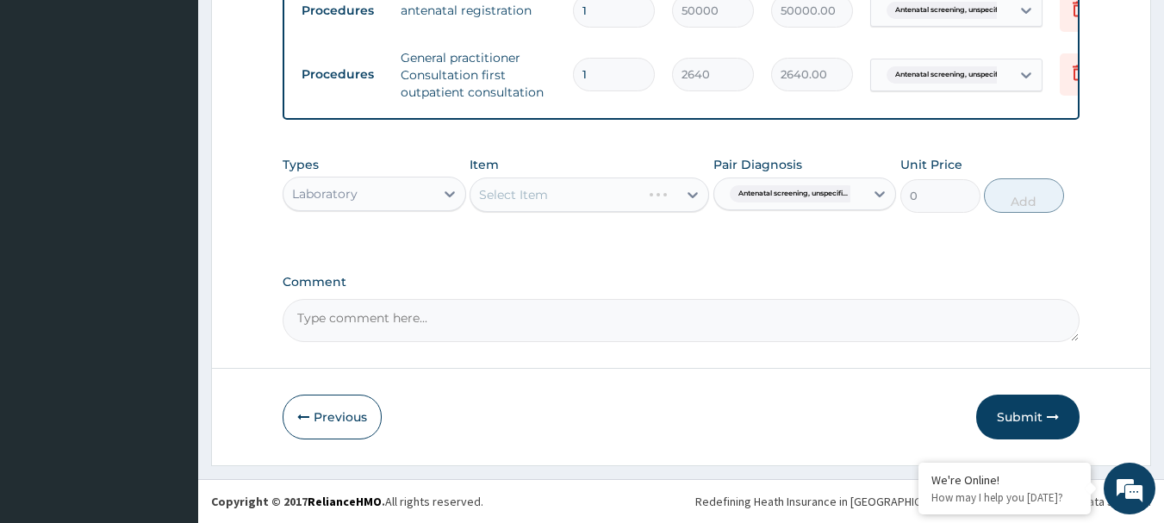
click at [513, 204] on div "Select Item" at bounding box center [588, 194] width 239 height 34
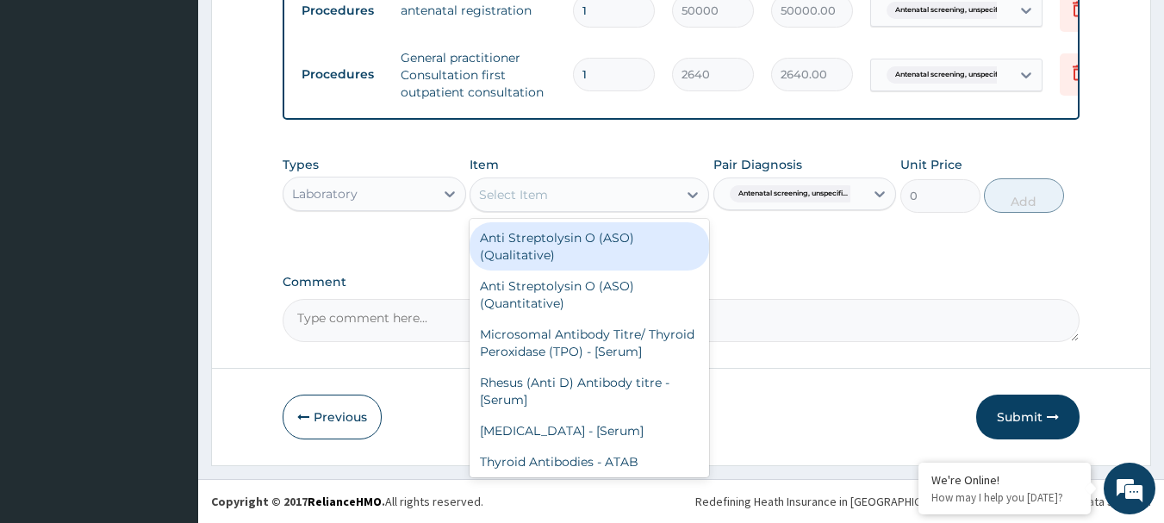
click at [513, 203] on div "Select Item" at bounding box center [513, 194] width 69 height 17
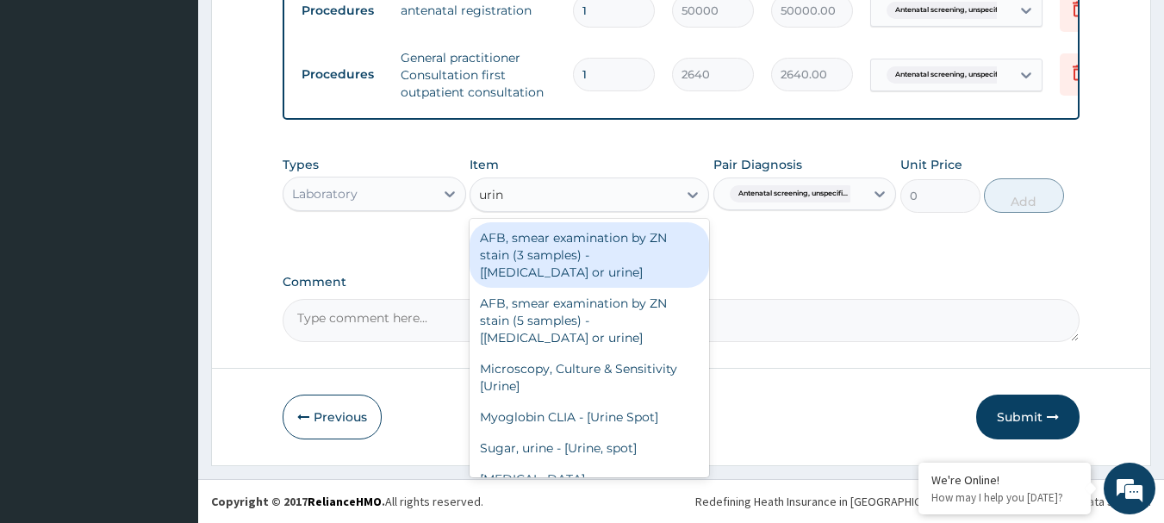
type input "urina"
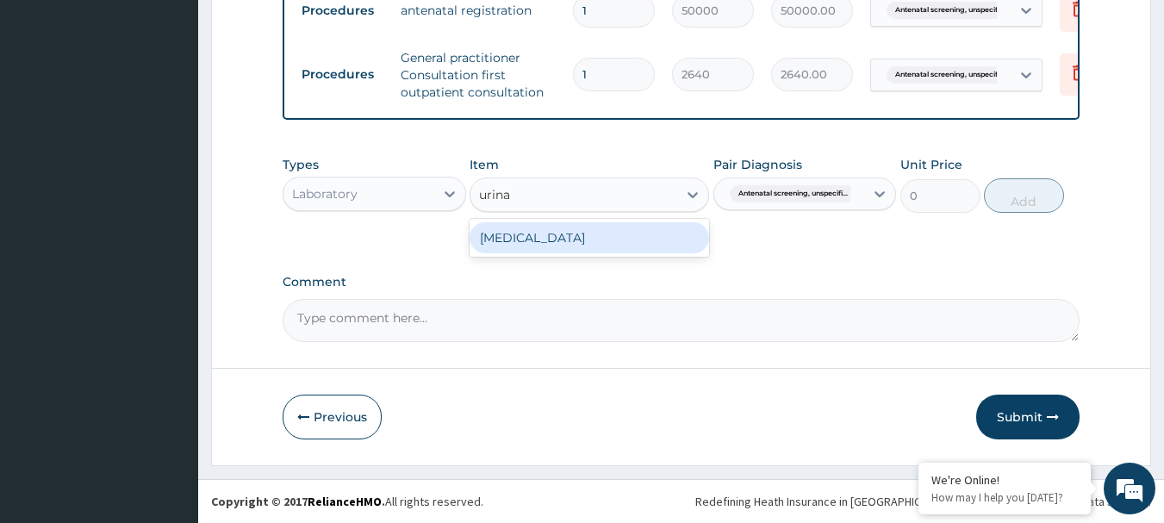
click at [536, 253] on div "URINALYSIS" at bounding box center [588, 237] width 239 height 31
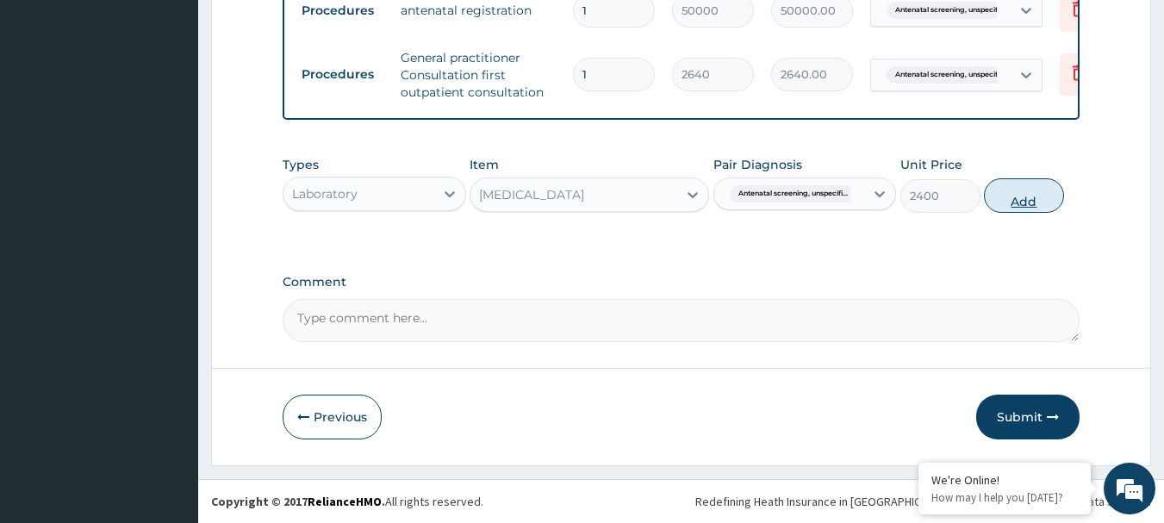
click at [1020, 197] on button "Add" at bounding box center [1024, 195] width 80 height 34
type input "0"
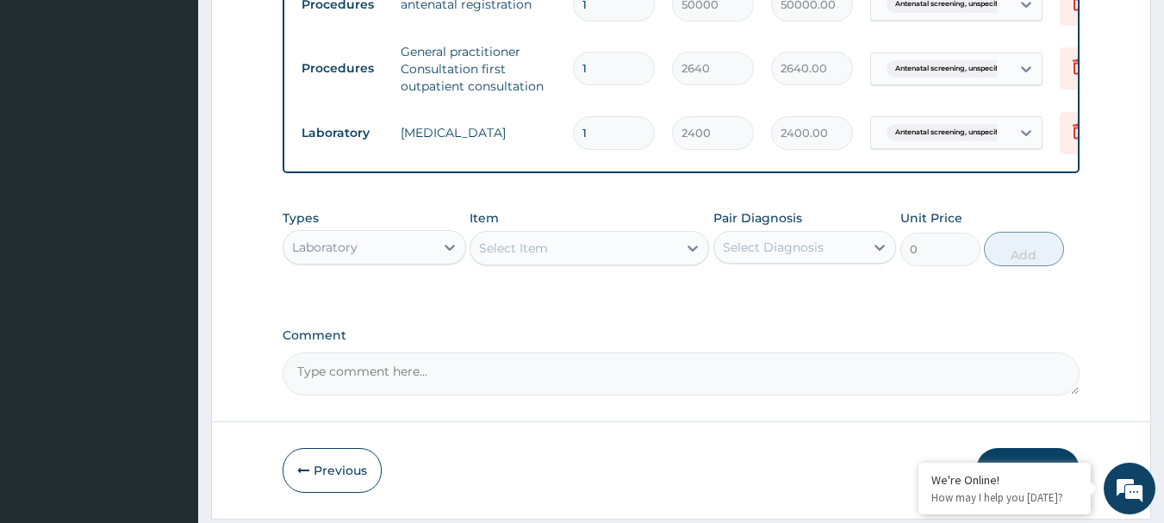
click at [661, 262] on div "Select Item" at bounding box center [573, 248] width 207 height 28
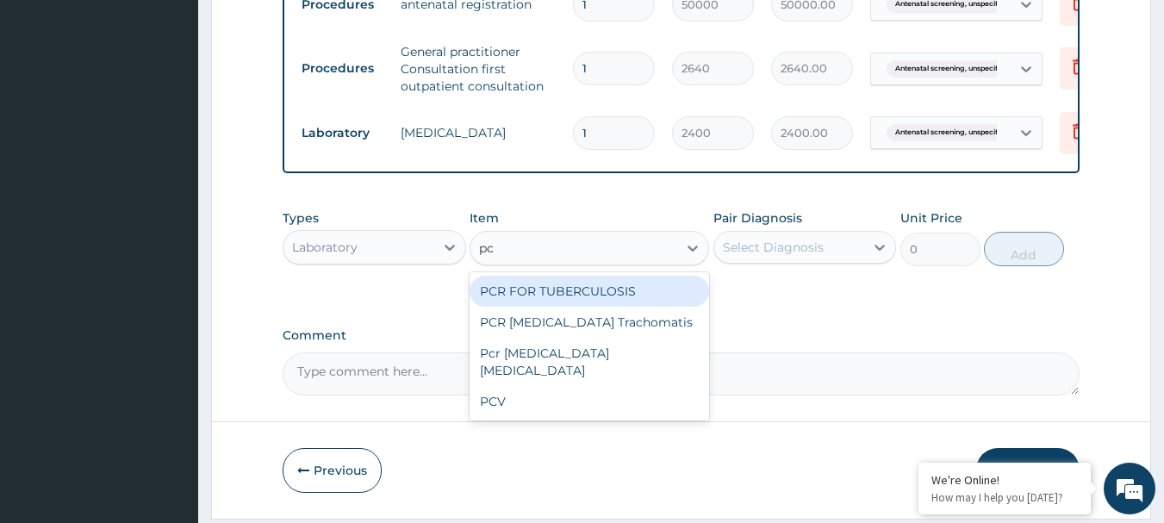
type input "pcv"
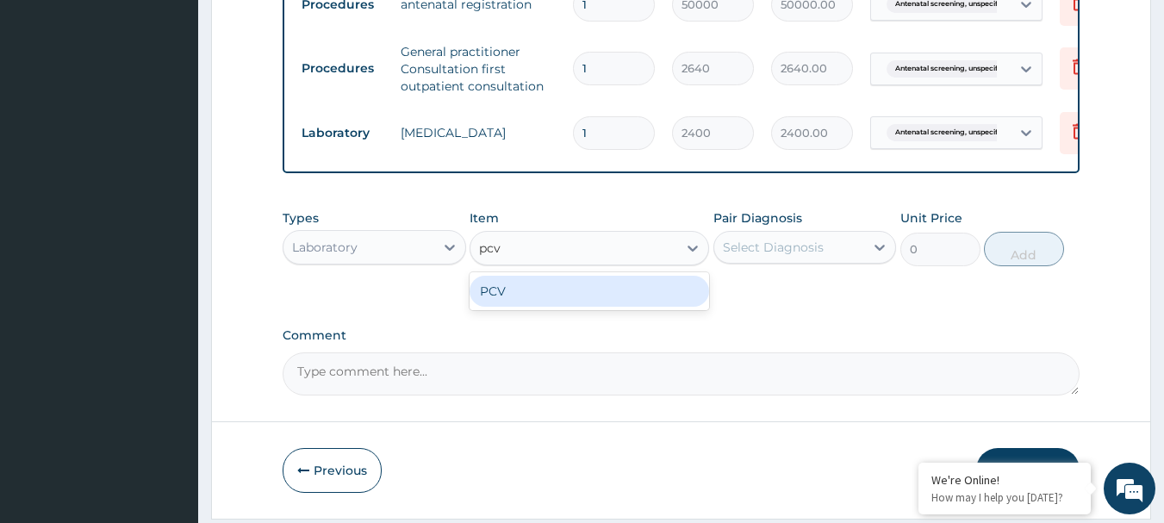
click at [635, 307] on div "PCV" at bounding box center [588, 291] width 239 height 31
type input "1800"
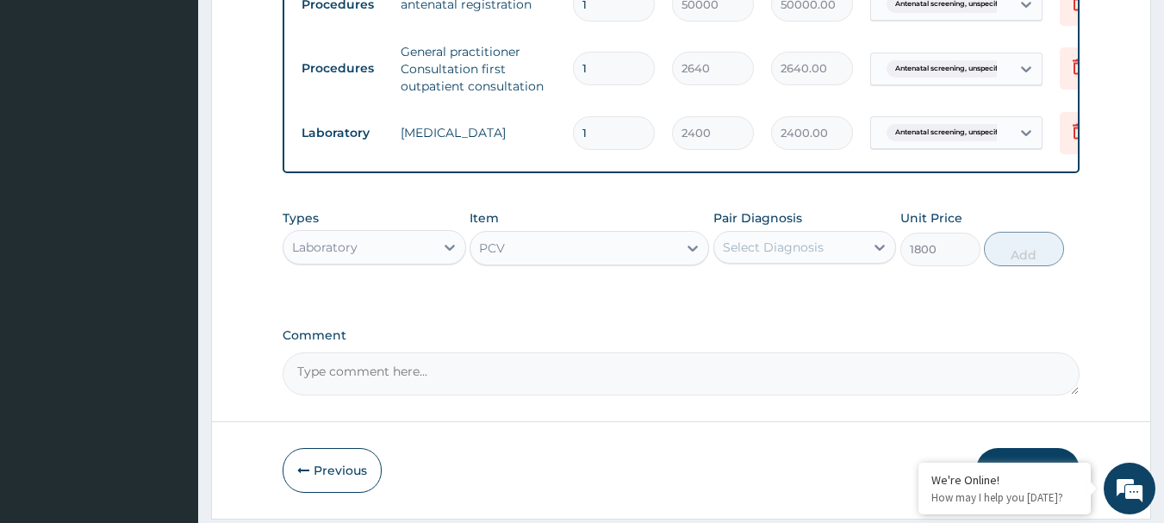
click at [835, 261] on div "Select Diagnosis" at bounding box center [789, 247] width 151 height 28
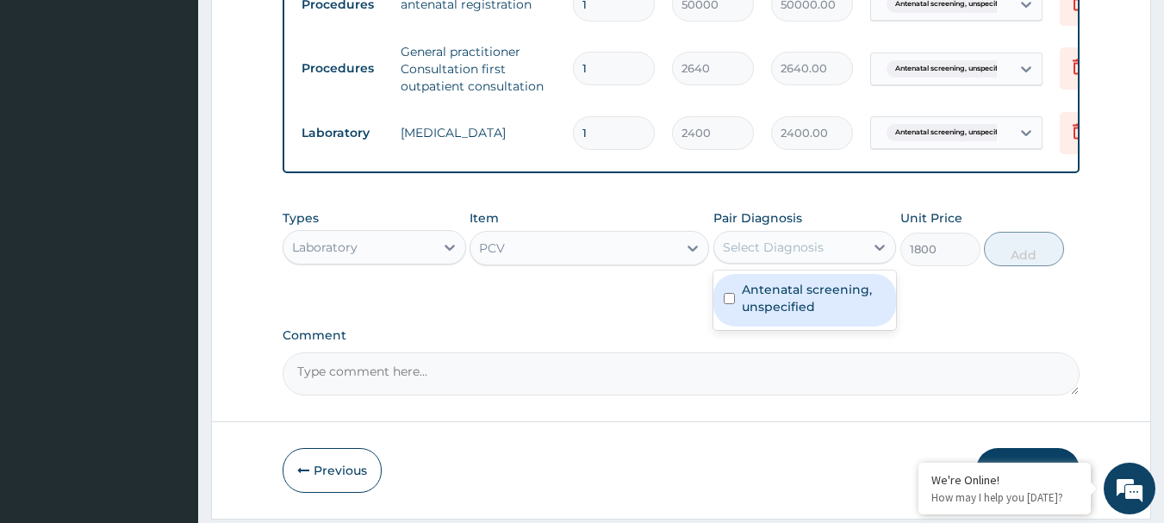
click at [809, 315] on label "Antenatal screening, unspecified" at bounding box center [814, 298] width 145 height 34
checkbox input "true"
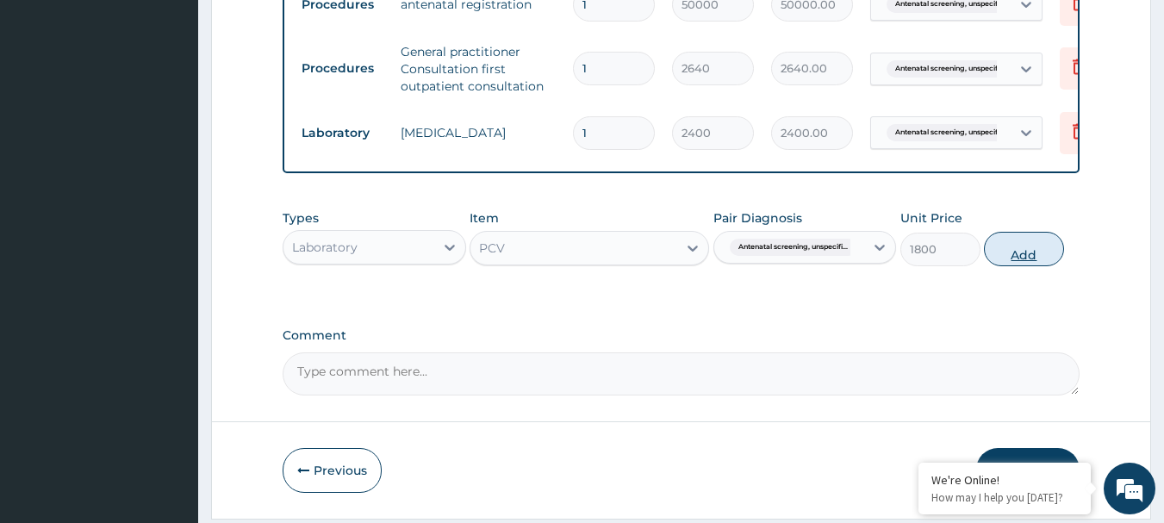
click at [1016, 263] on button "Add" at bounding box center [1024, 249] width 80 height 34
type input "0"
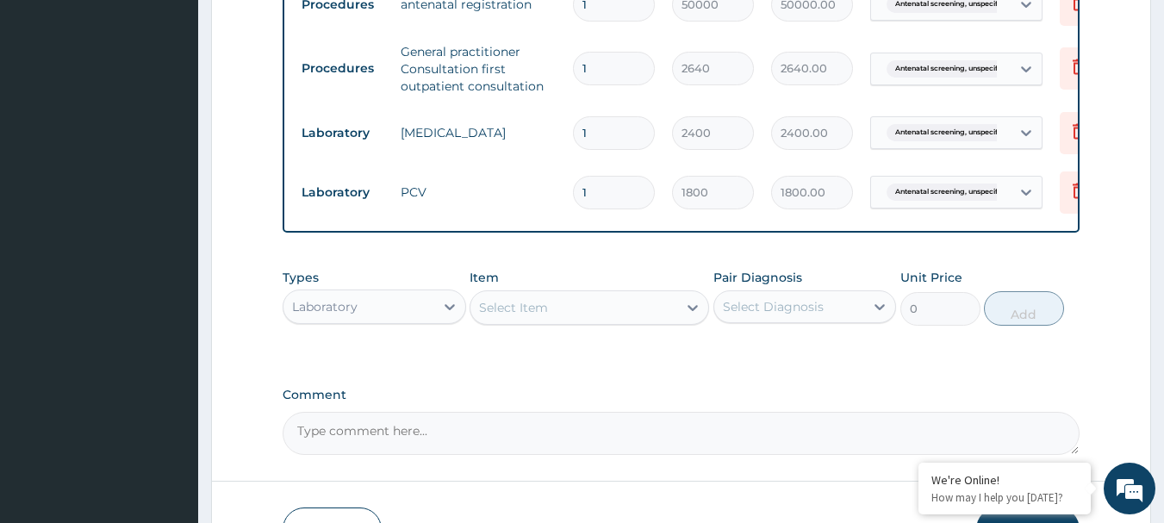
click at [448, 315] on icon at bounding box center [449, 306] width 17 height 17
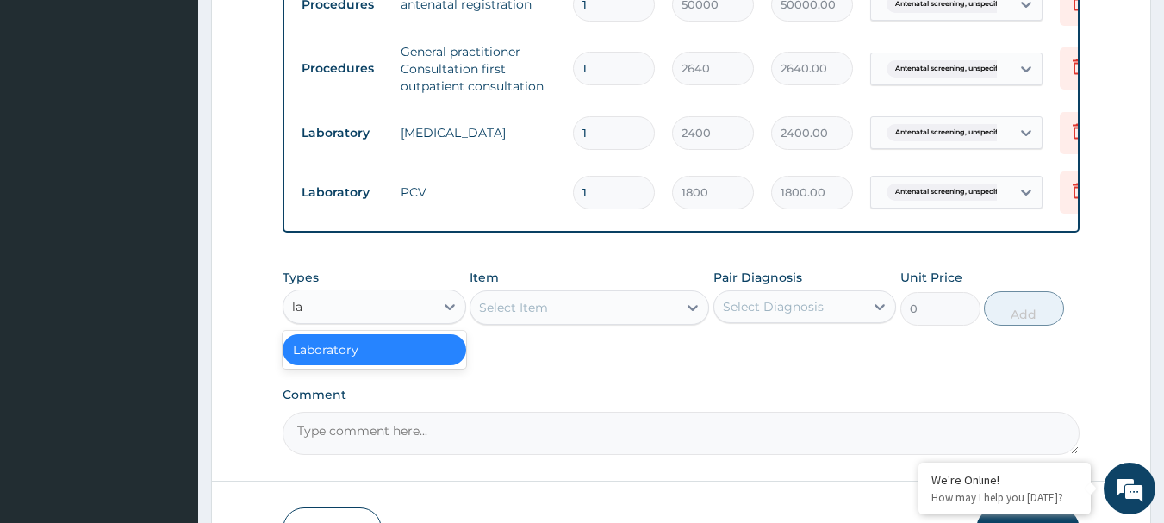
type input "l"
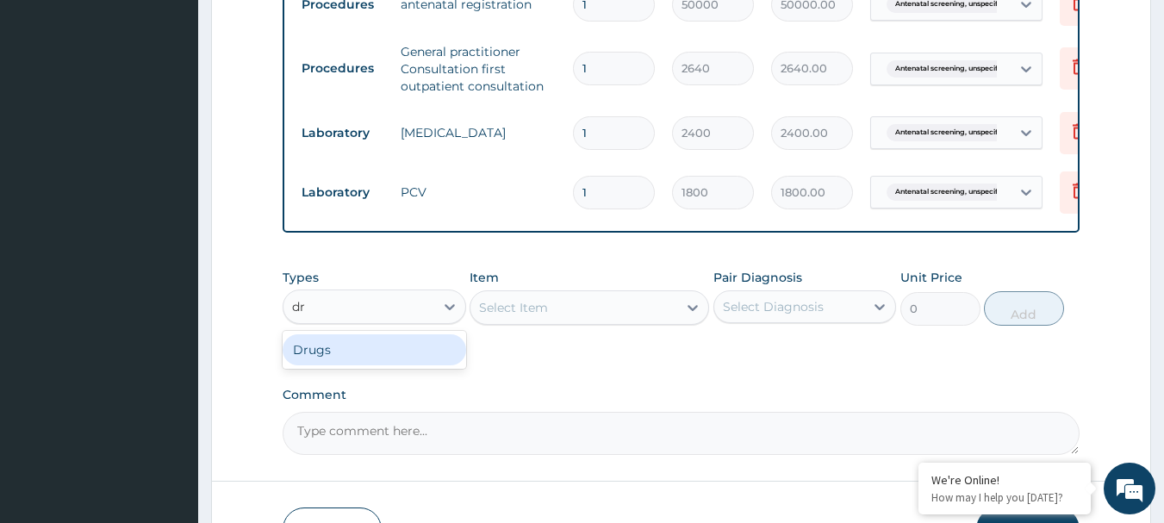
type input "dru"
click at [349, 365] on div "Drugs" at bounding box center [374, 349] width 183 height 31
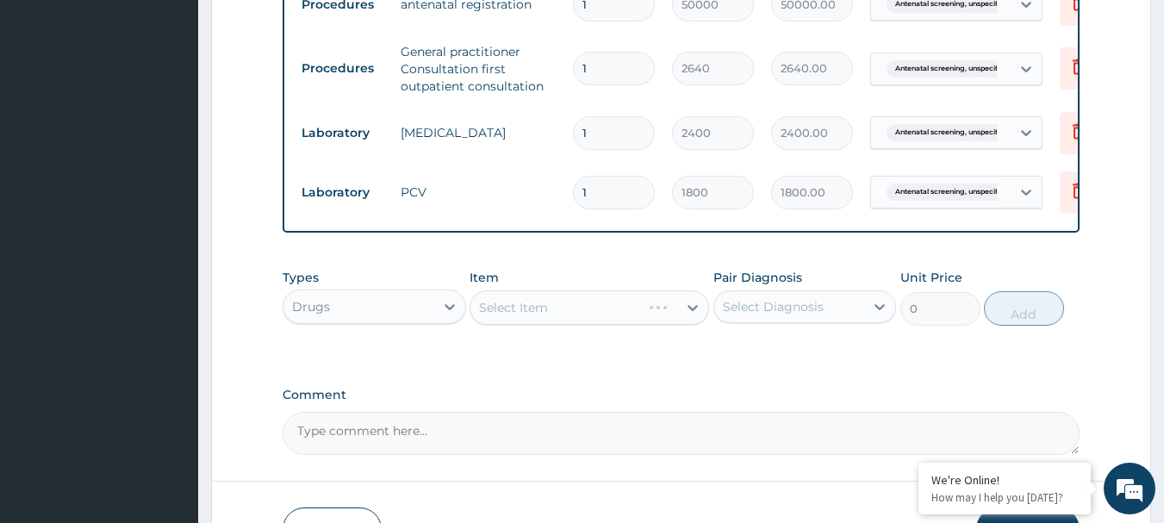
click at [544, 323] on div "Select Item" at bounding box center [588, 307] width 239 height 34
click at [771, 315] on div "Select Diagnosis" at bounding box center [773, 306] width 101 height 17
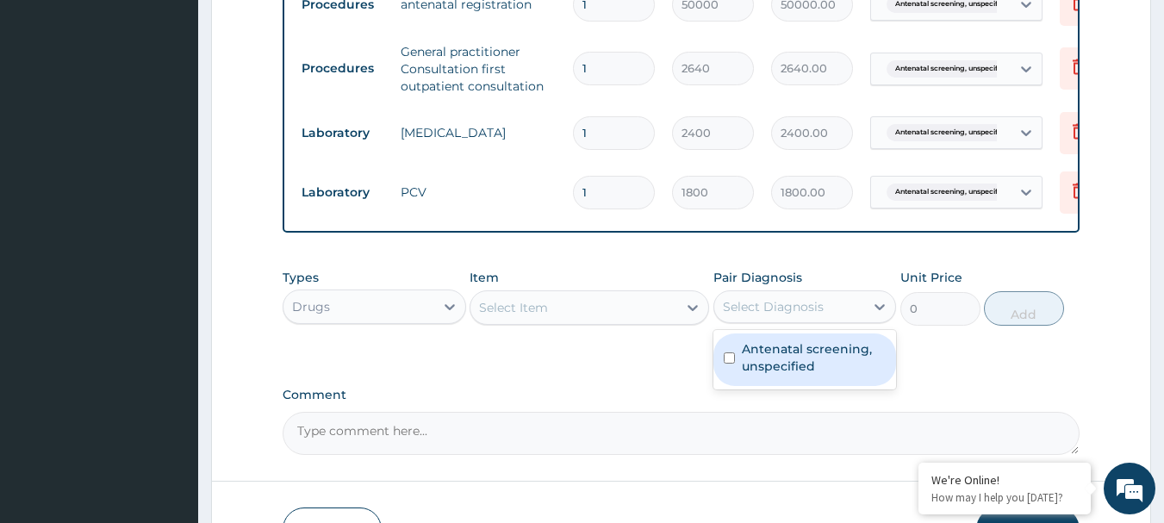
click at [761, 370] on label "Antenatal screening, unspecified" at bounding box center [814, 357] width 145 height 34
checkbox input "true"
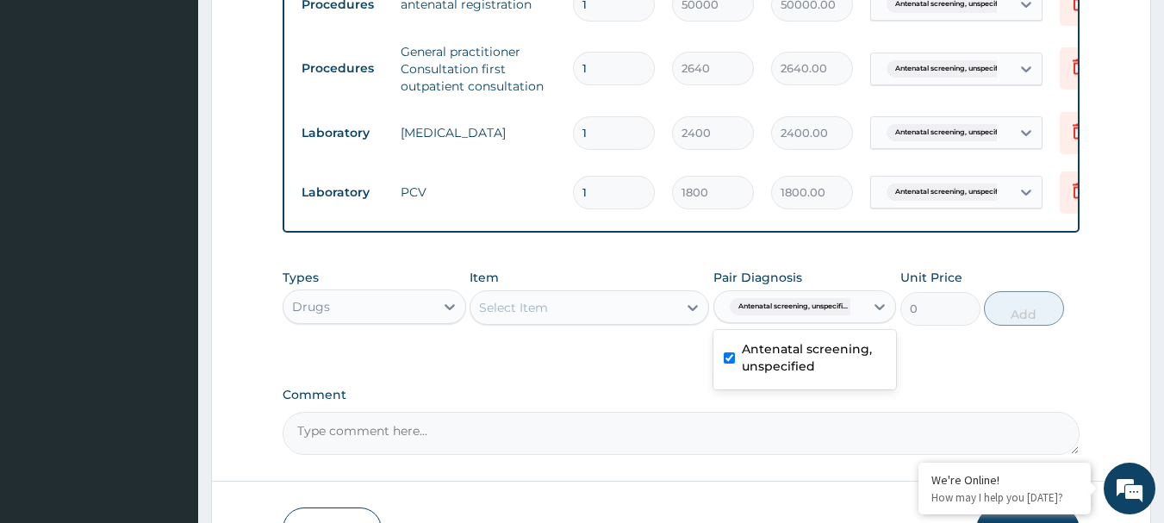
click at [570, 321] on div "Select Item" at bounding box center [573, 308] width 207 height 28
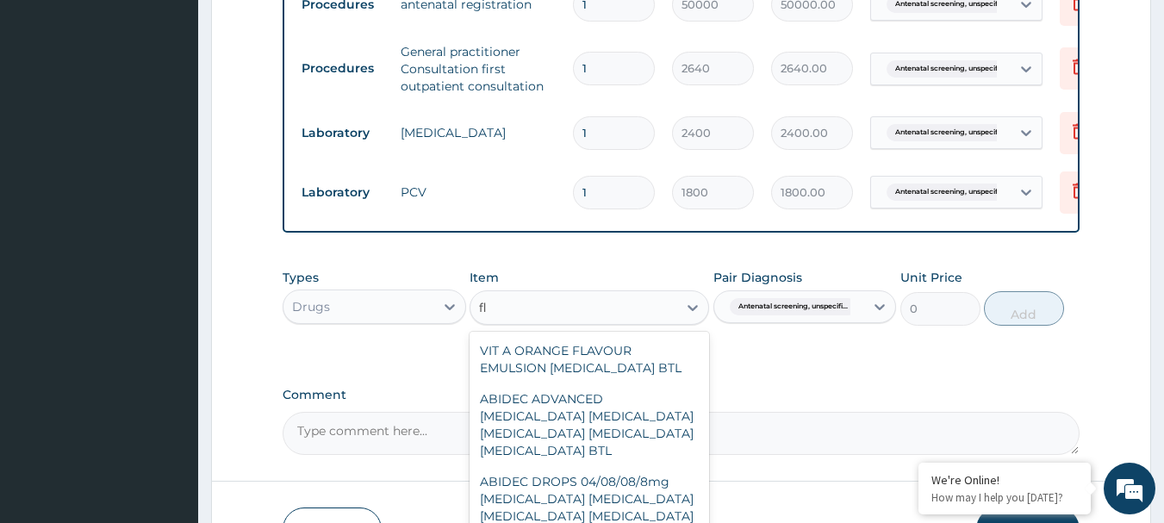
type input "f"
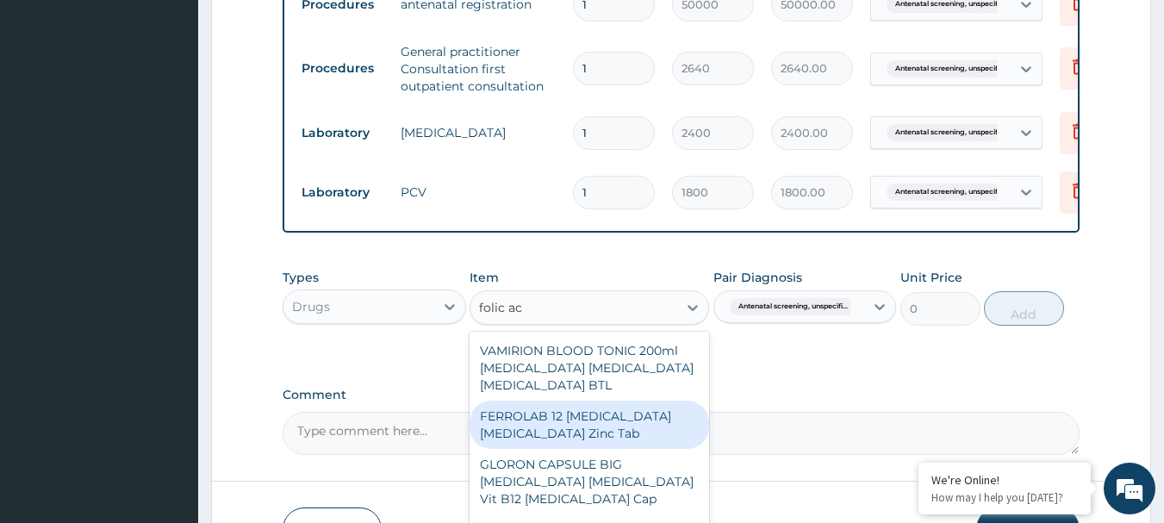
type input "folic ac"
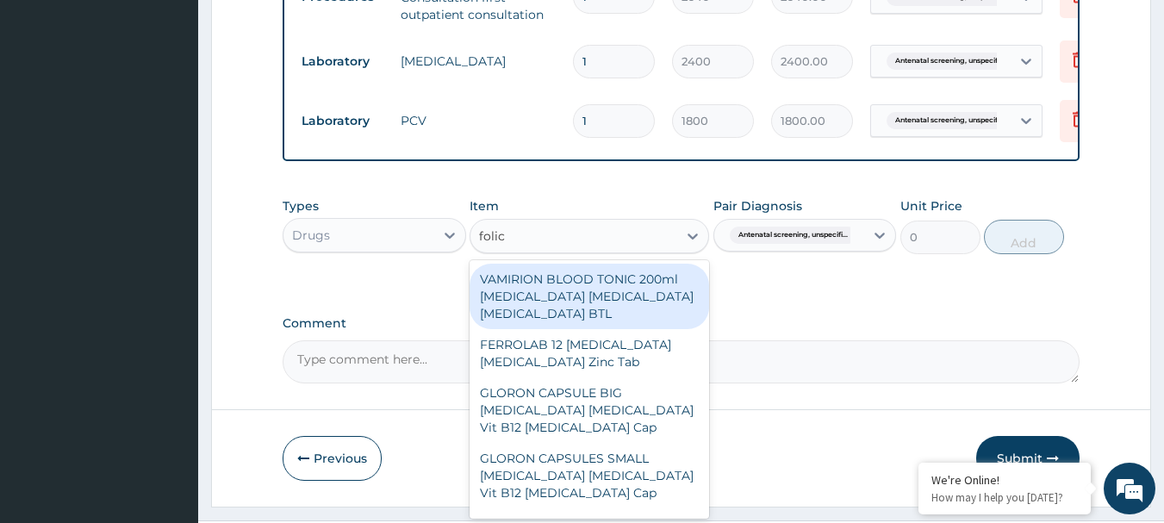
scroll to position [838, 0]
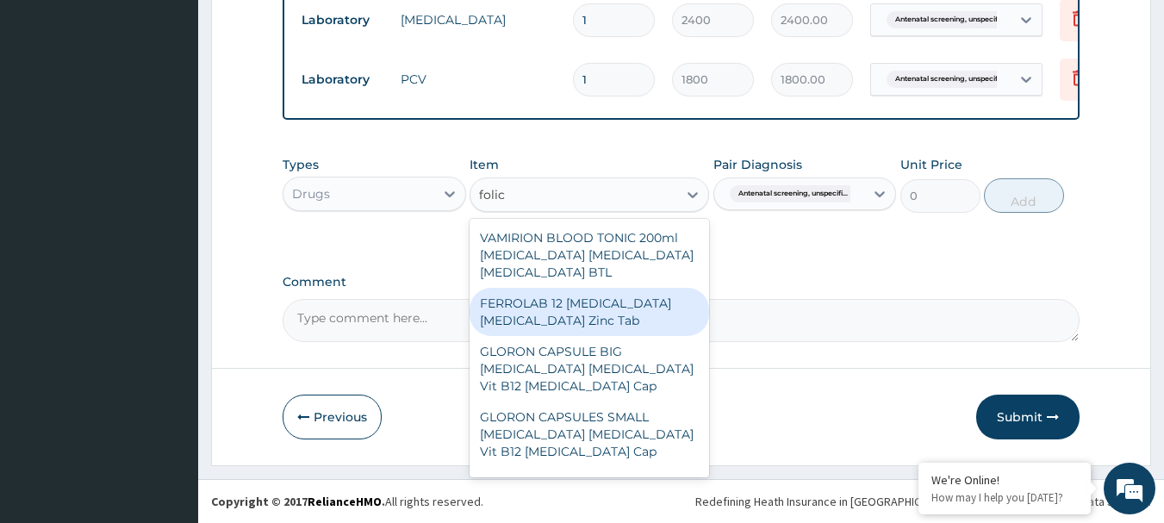
type input "folic"
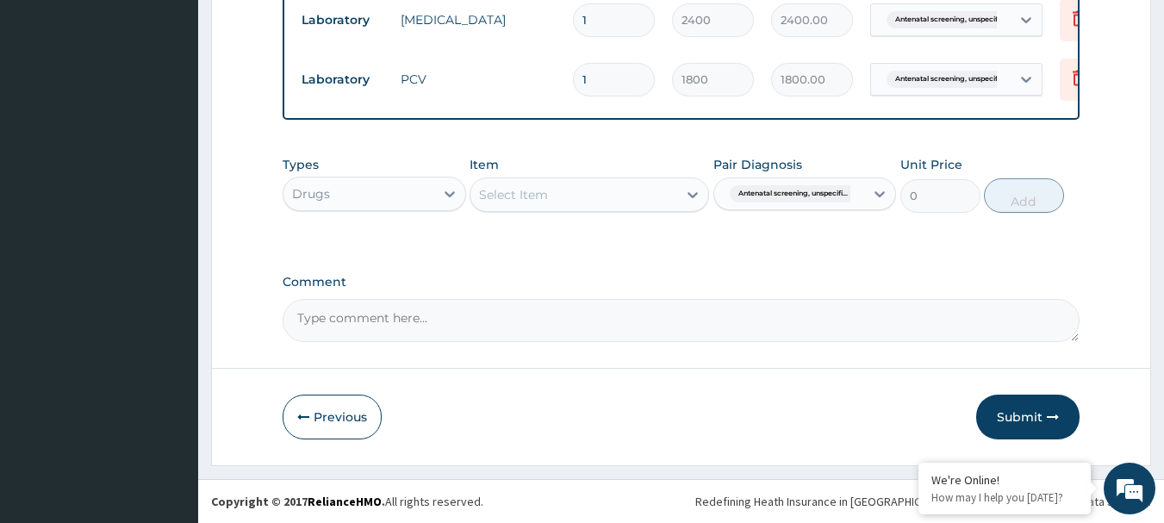
drag, startPoint x: 585, startPoint y: 329, endPoint x: 543, endPoint y: 194, distance: 141.7
click at [543, 194] on div "Select Item" at bounding box center [513, 194] width 69 height 17
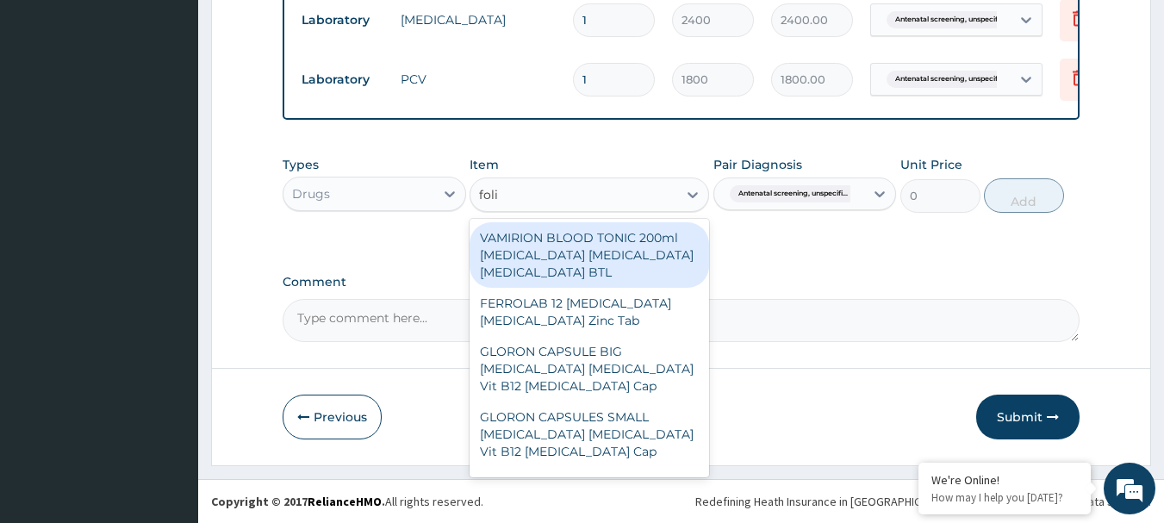
type input "folic"
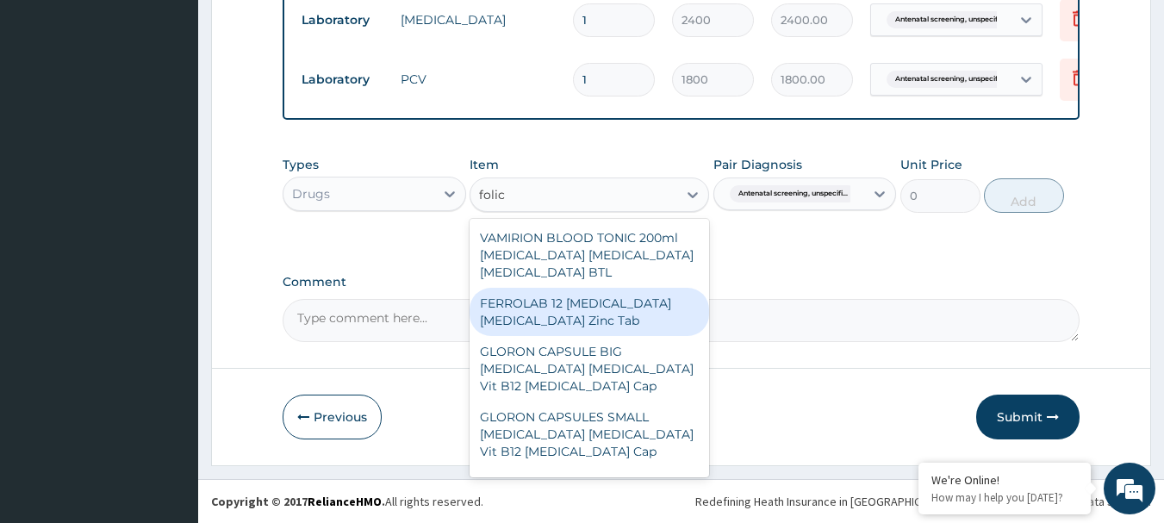
click at [551, 308] on div "FERROLAB 12 Ferrous ascorbate Folic acid Zinc Tab" at bounding box center [588, 312] width 239 height 48
type input "396.75"
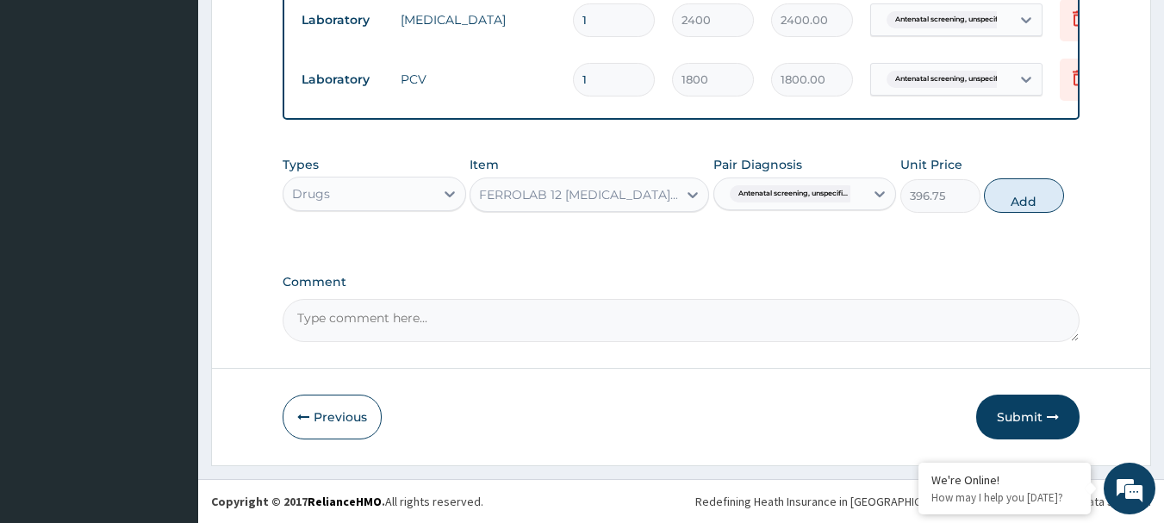
click at [570, 202] on div "FERROLAB 12 Ferrous ascorbate Folic acid Zinc Tab" at bounding box center [579, 194] width 200 height 17
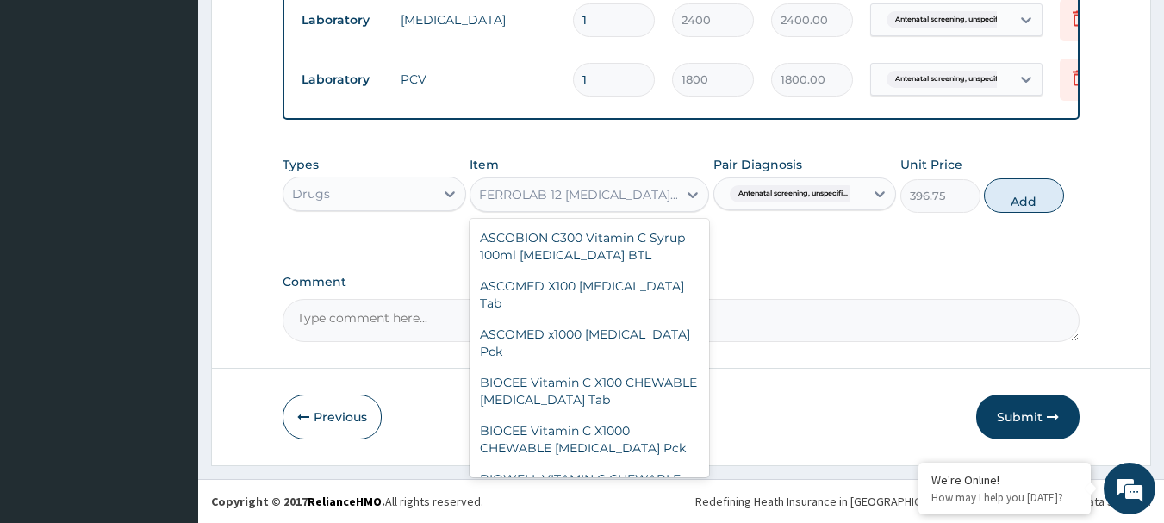
scroll to position [2356, 0]
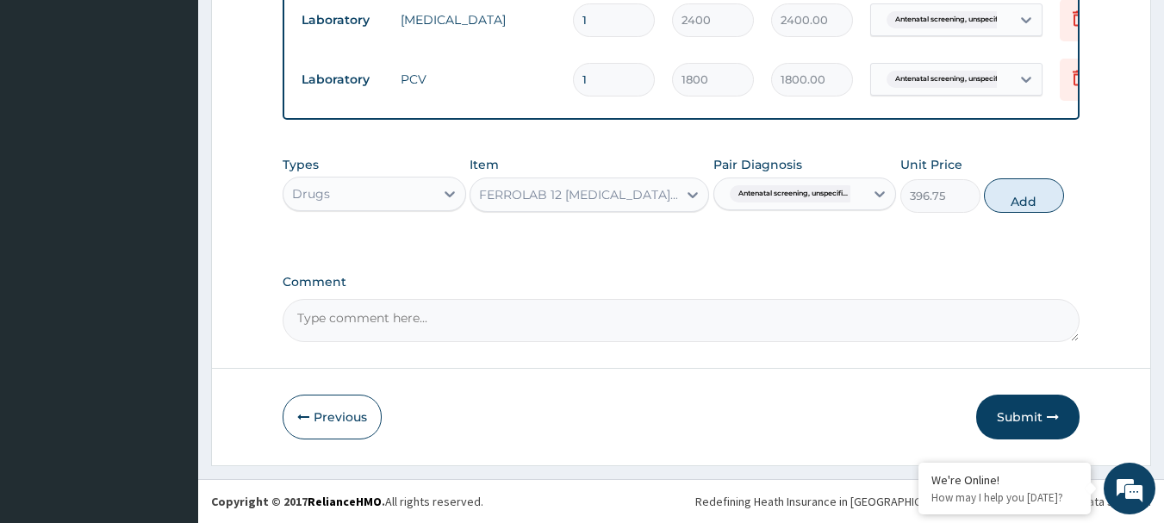
click at [676, 195] on div "FERROLAB 12 Ferrous ascorbate Folic acid Zinc Tab" at bounding box center [579, 194] width 200 height 17
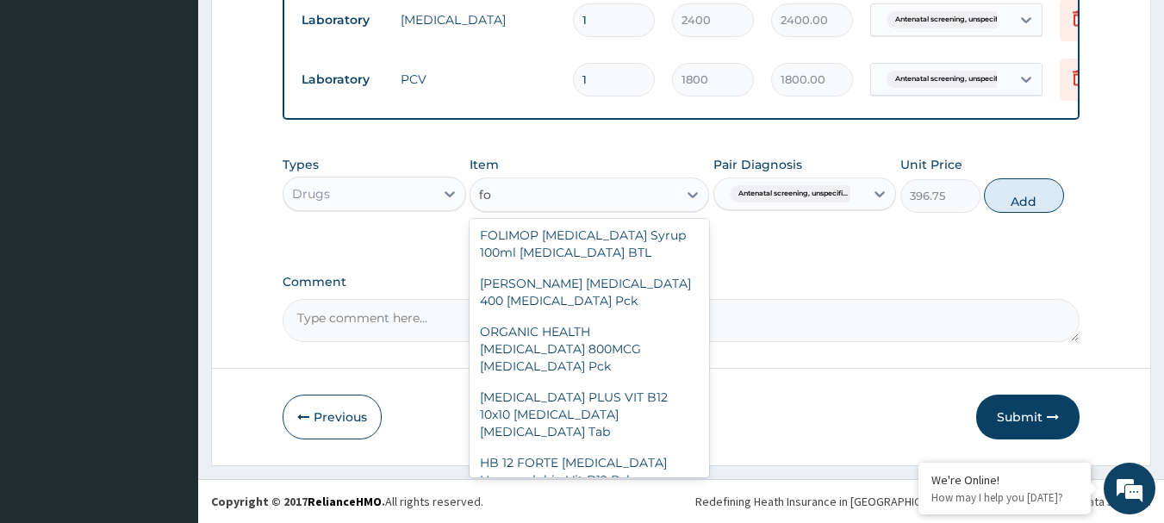
scroll to position [54, 0]
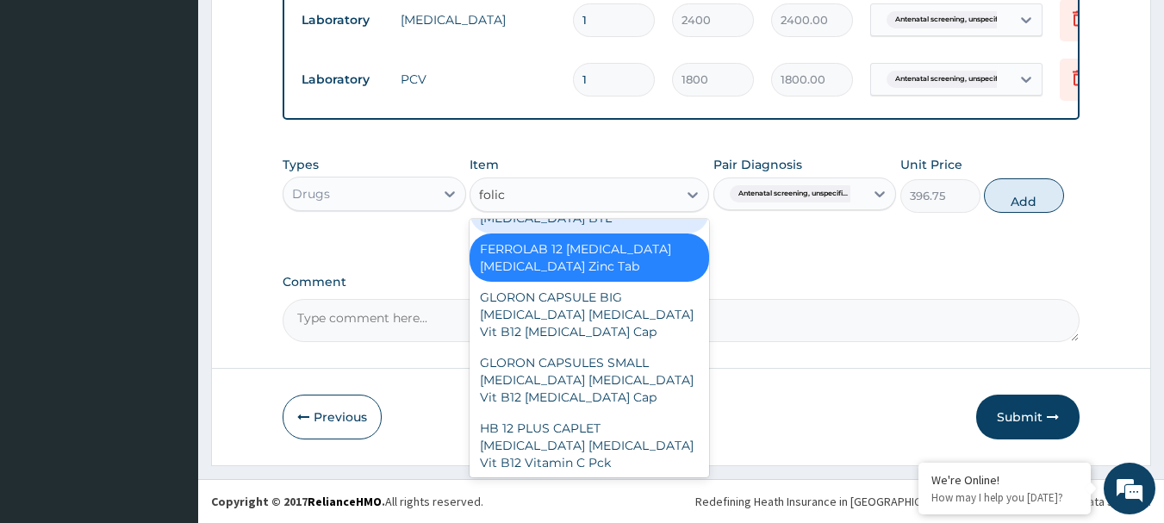
type input "folic"
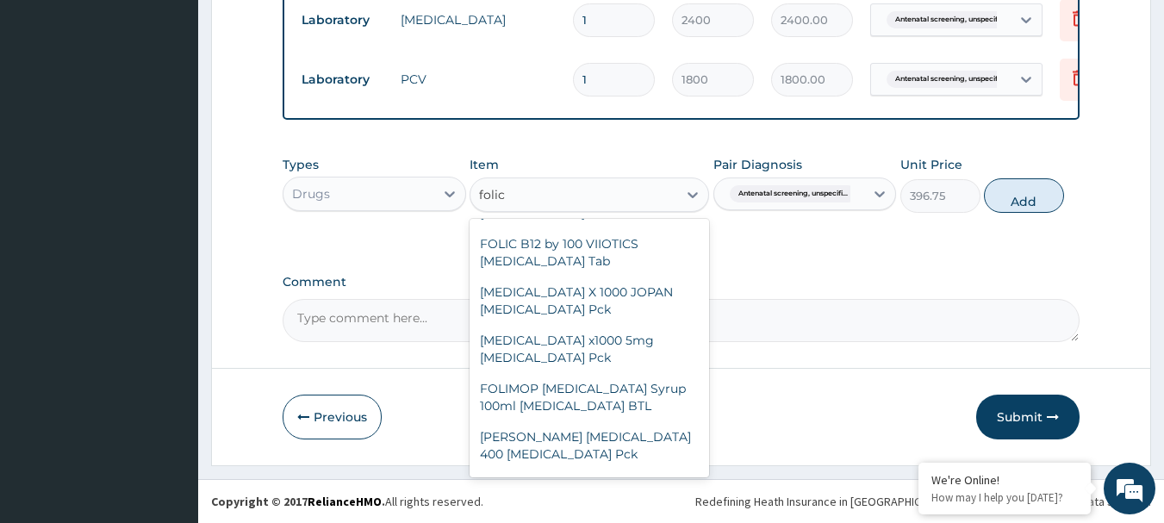
scroll to position [469, 0]
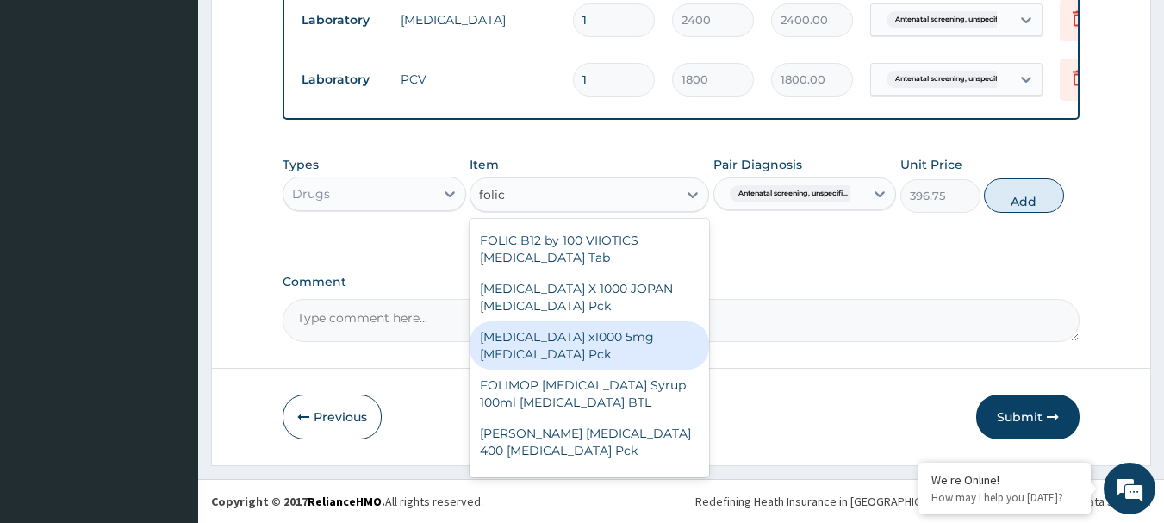
click at [659, 333] on div "FOLIC ACID x1000 5mg Folic acid Pck" at bounding box center [588, 345] width 239 height 48
type input "1638.75"
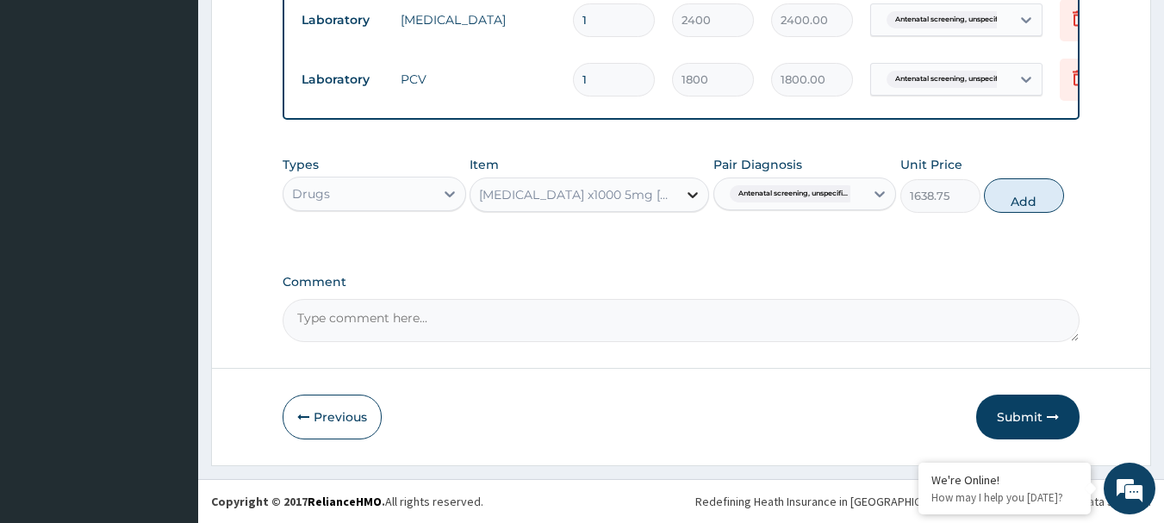
click at [691, 196] on icon at bounding box center [692, 195] width 10 height 6
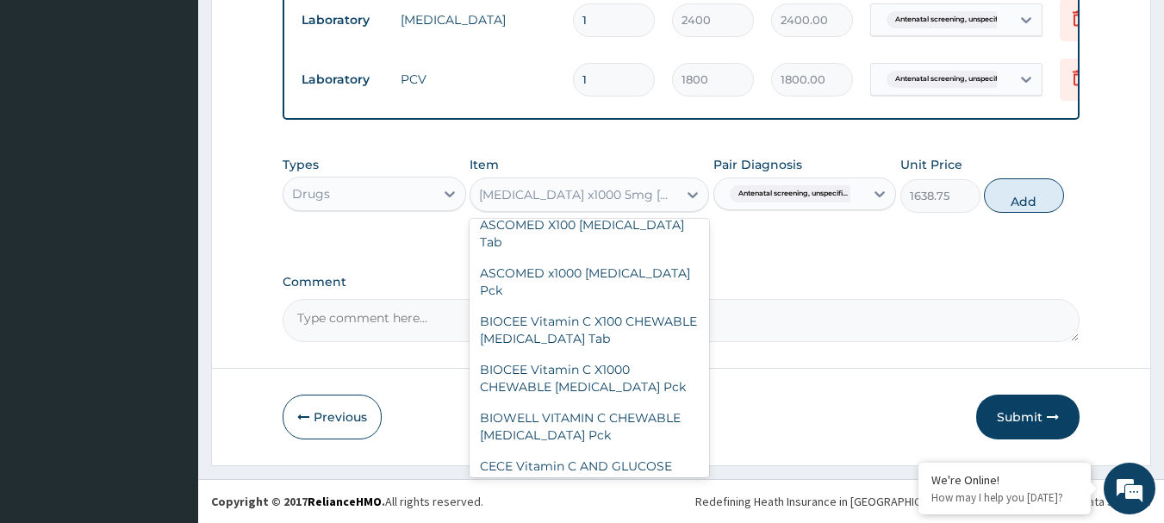
scroll to position [0, 0]
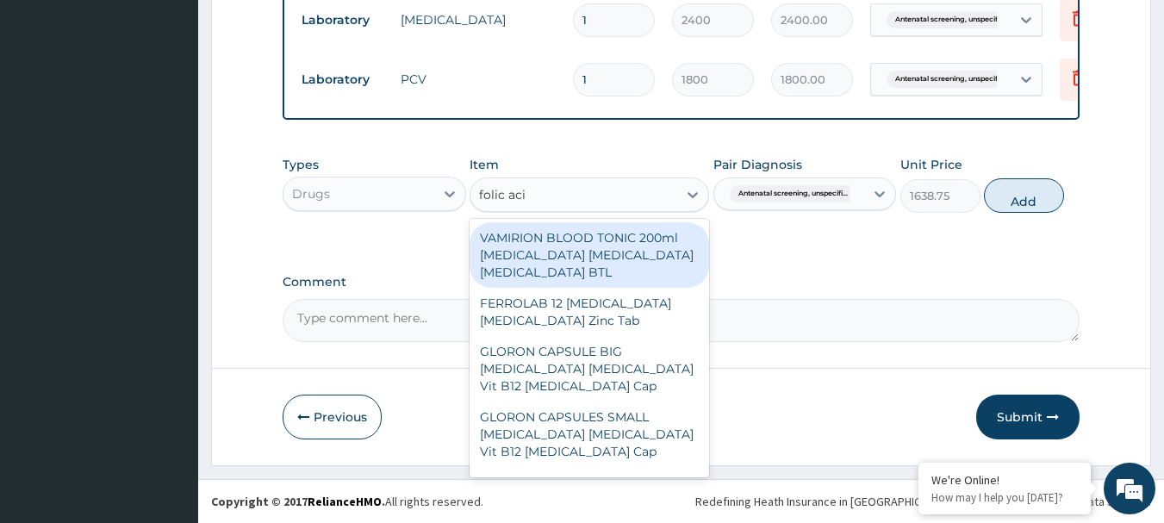
type input "folic acid"
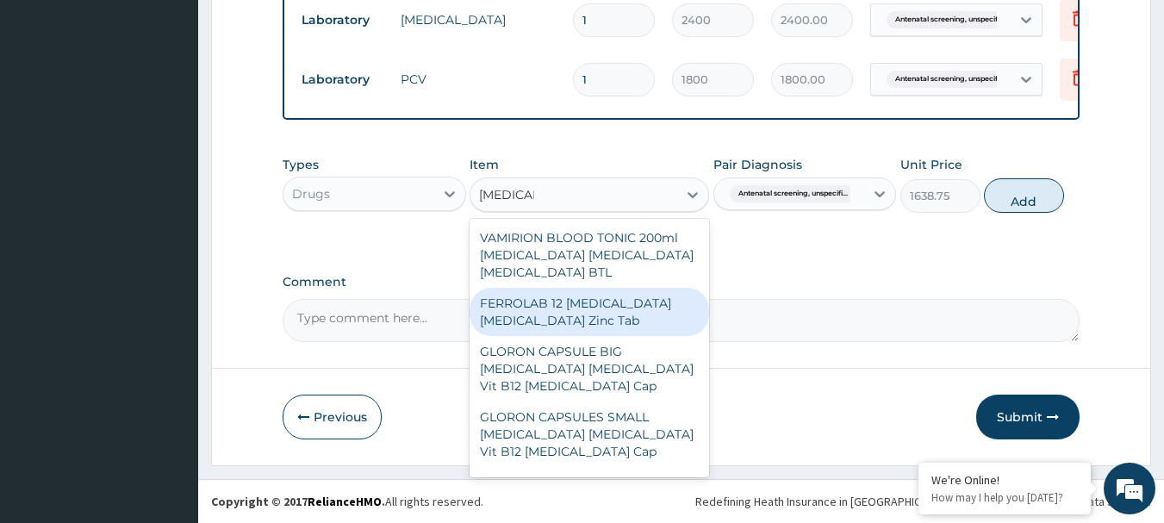
click at [608, 323] on div "FERROLAB 12 Ferrous ascorbate Folic acid Zinc Tab" at bounding box center [588, 312] width 239 height 48
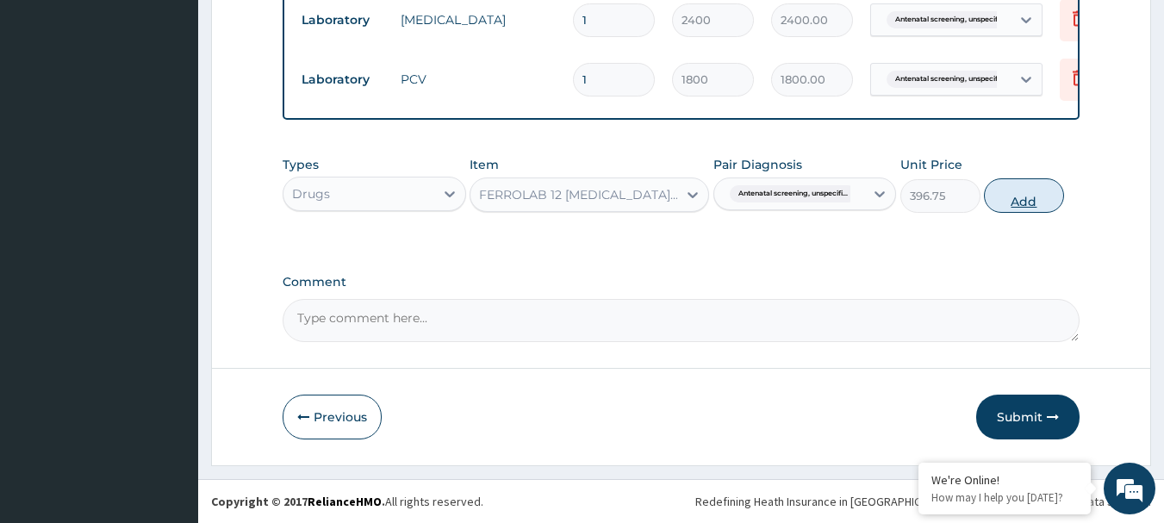
click at [1008, 196] on button "Add" at bounding box center [1024, 195] width 80 height 34
type input "0"
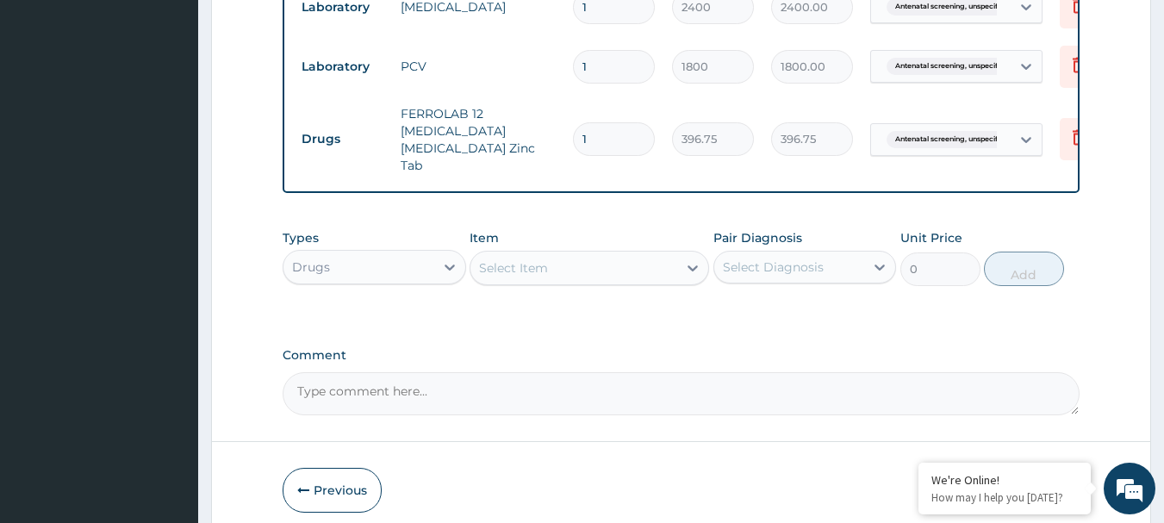
type input "0.00"
type input "3"
type input "1190.25"
type input "30"
type input "11902.50"
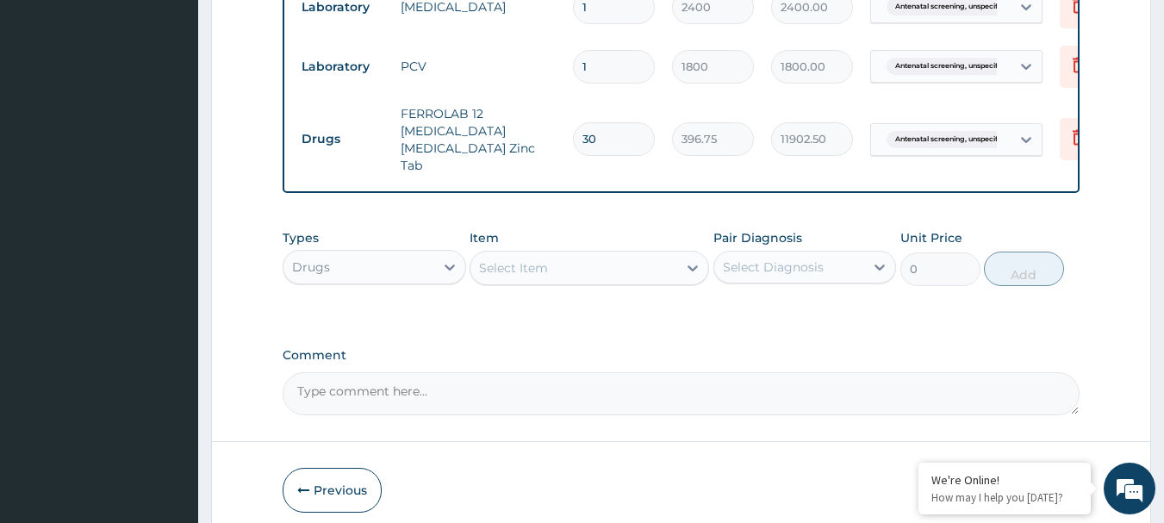
type input "30"
click at [517, 262] on div "Select Item" at bounding box center [513, 267] width 69 height 17
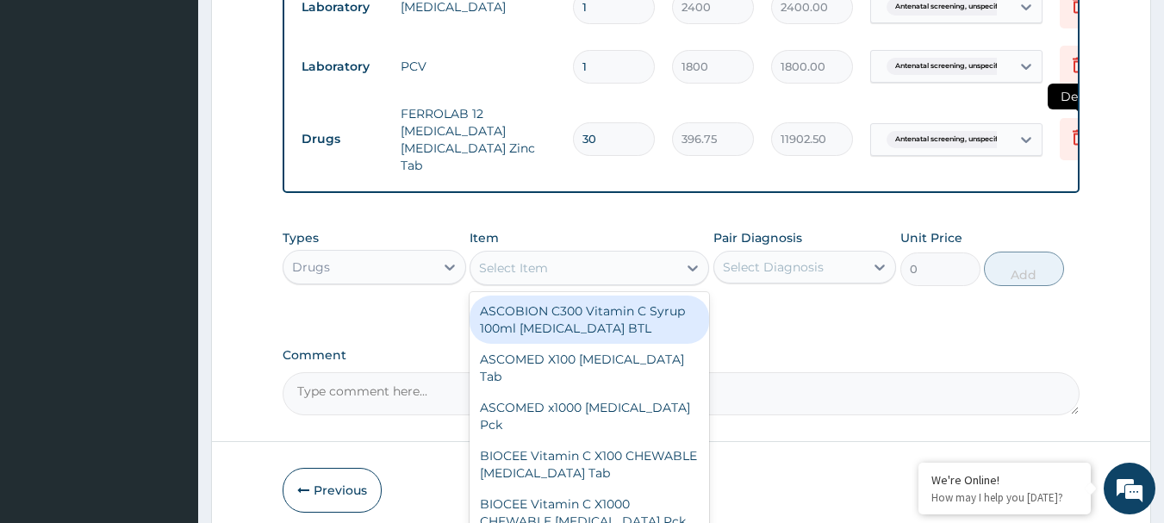
click at [1073, 127] on icon at bounding box center [1078, 137] width 21 height 21
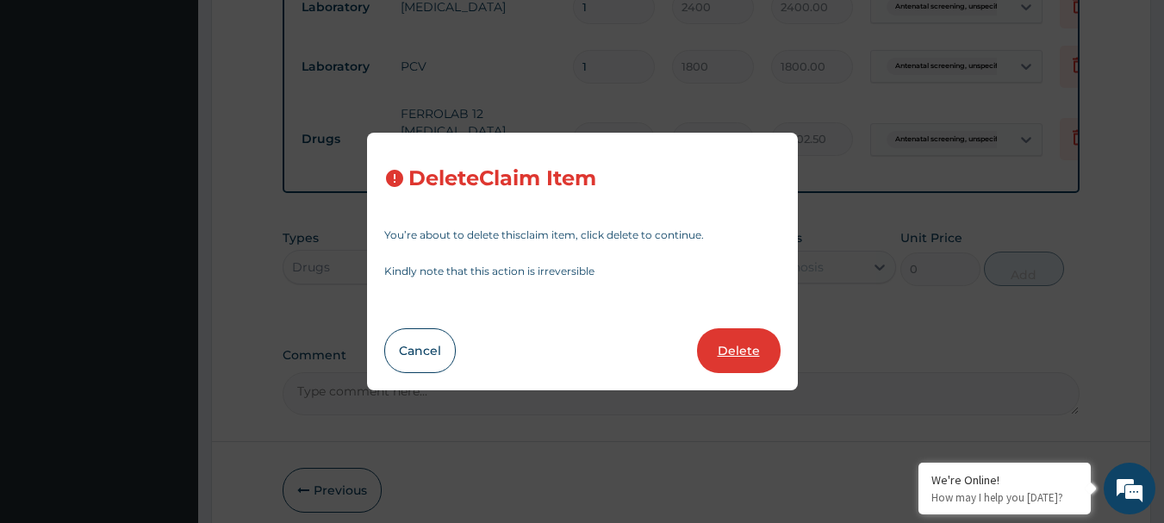
click at [715, 345] on button "Delete" at bounding box center [739, 350] width 84 height 45
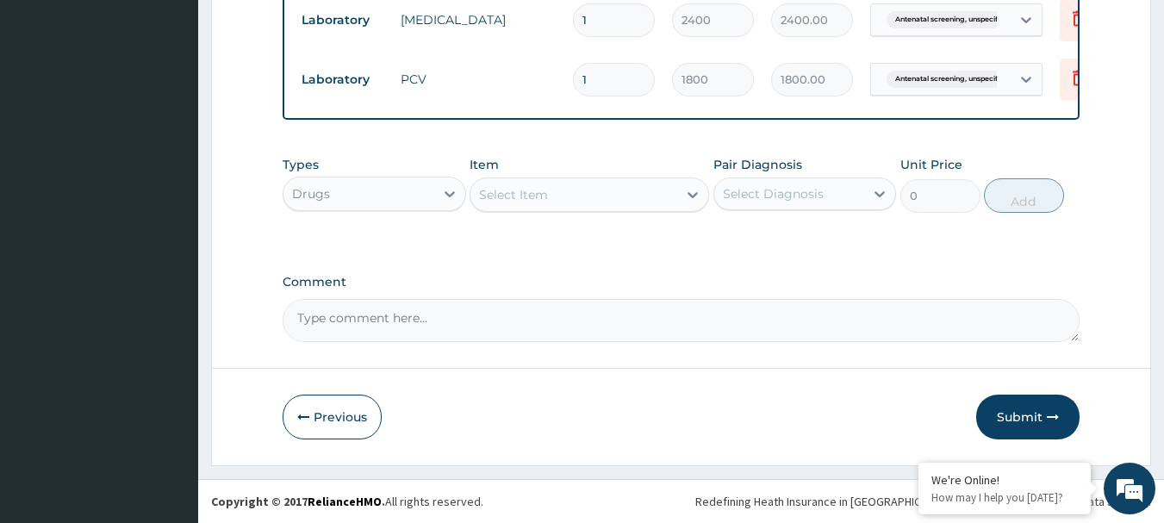
click at [598, 206] on div "Select Item" at bounding box center [573, 195] width 207 height 28
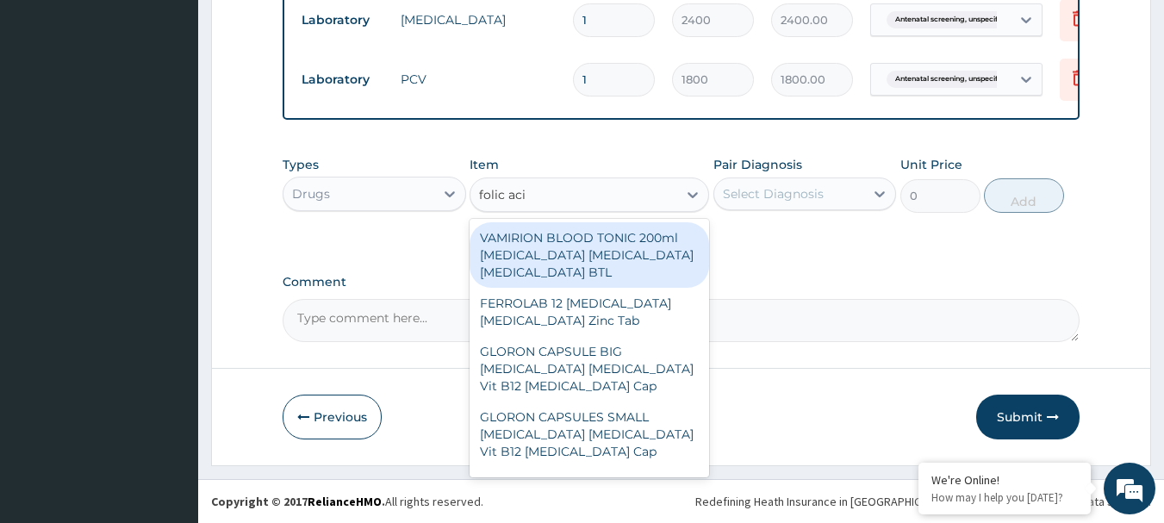
type input "folic acid"
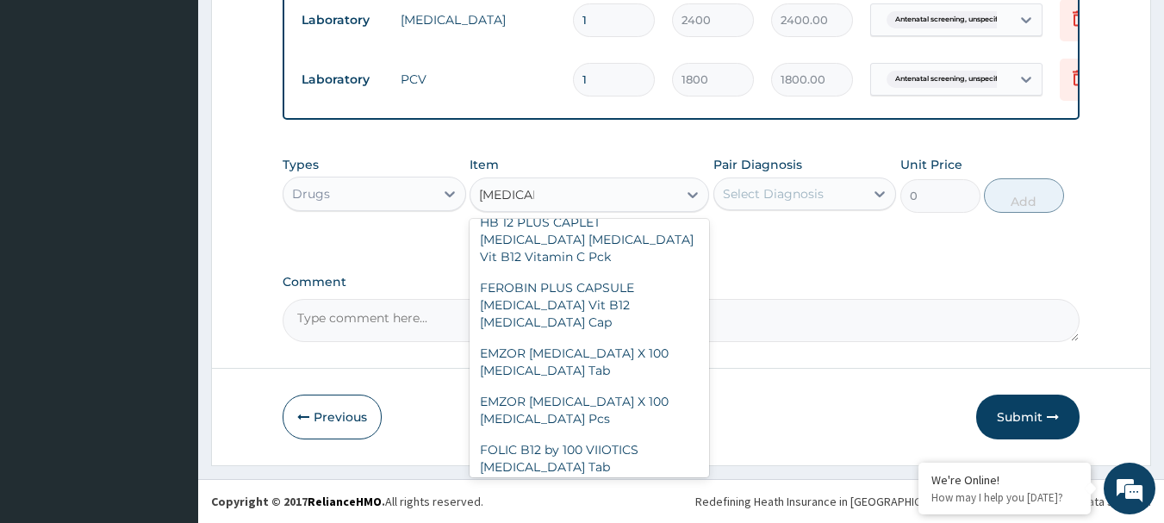
scroll to position [276, 0]
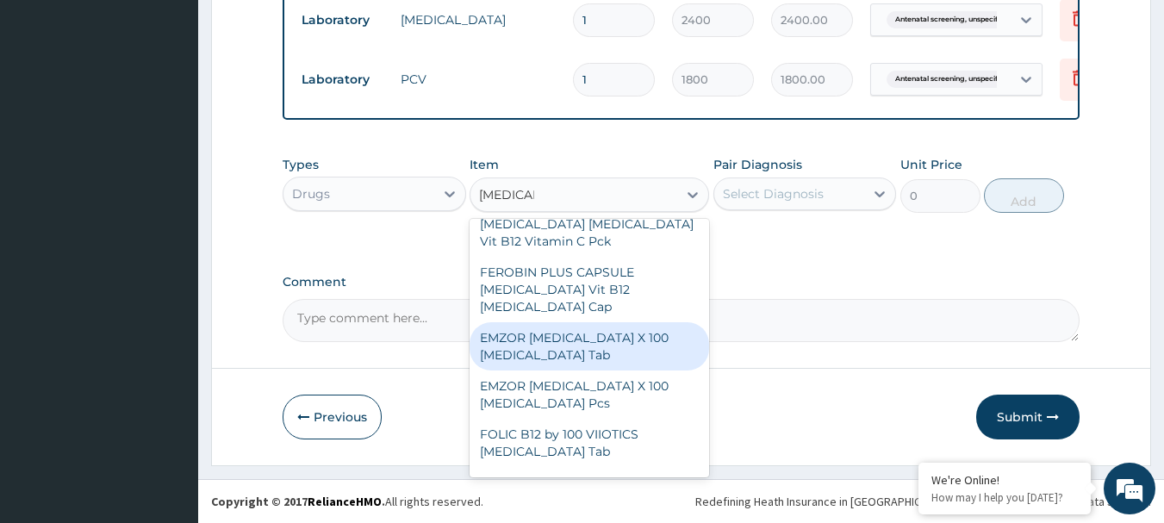
click at [549, 342] on div "EMZOR FOLIC ACID X 100 Folic acid Tab" at bounding box center [588, 346] width 239 height 48
type input "289.8"
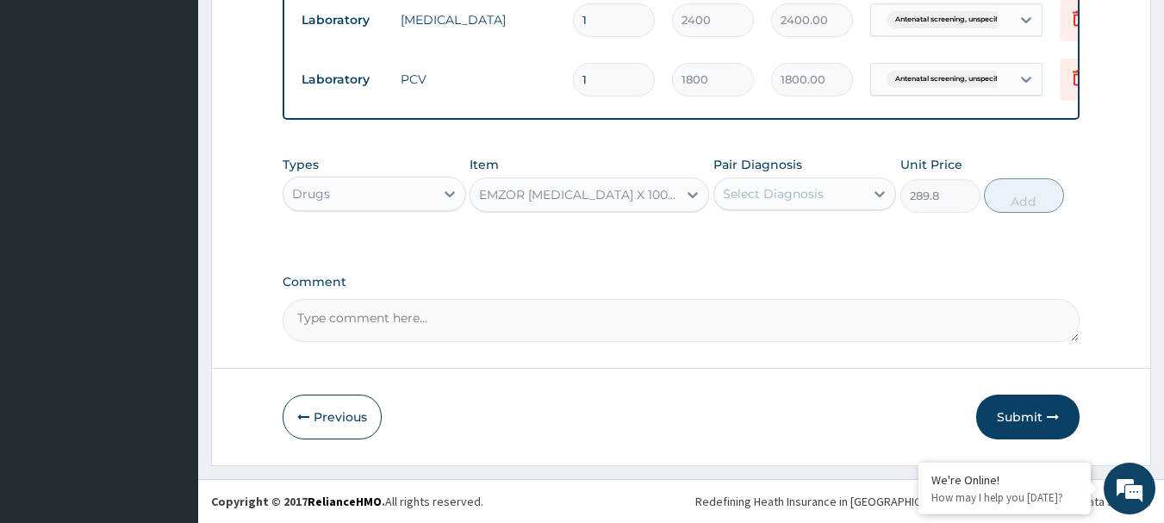
click at [853, 191] on div "Select Diagnosis" at bounding box center [789, 194] width 151 height 28
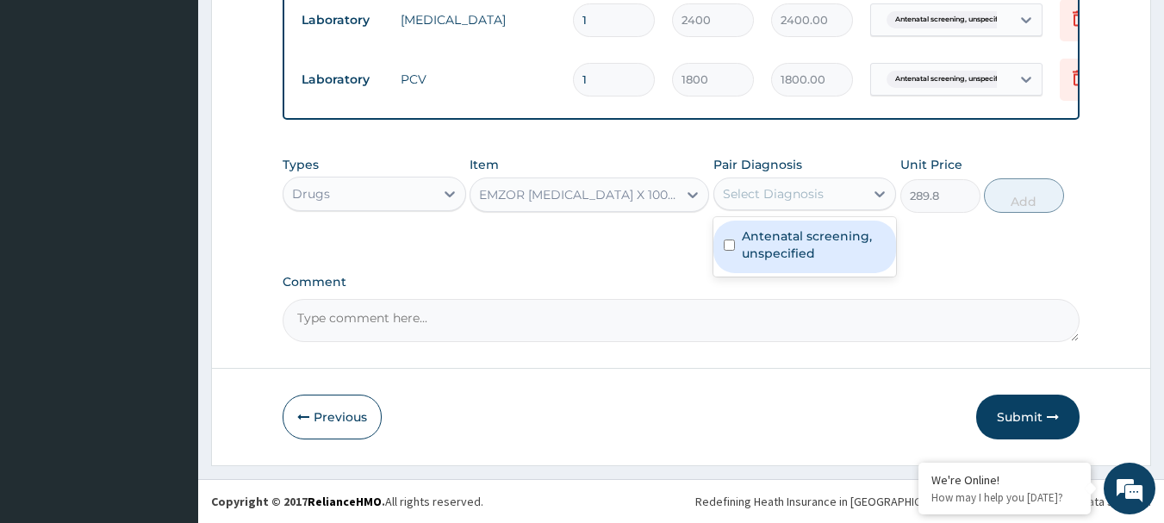
click at [770, 246] on label "Antenatal screening, unspecified" at bounding box center [814, 244] width 145 height 34
checkbox input "true"
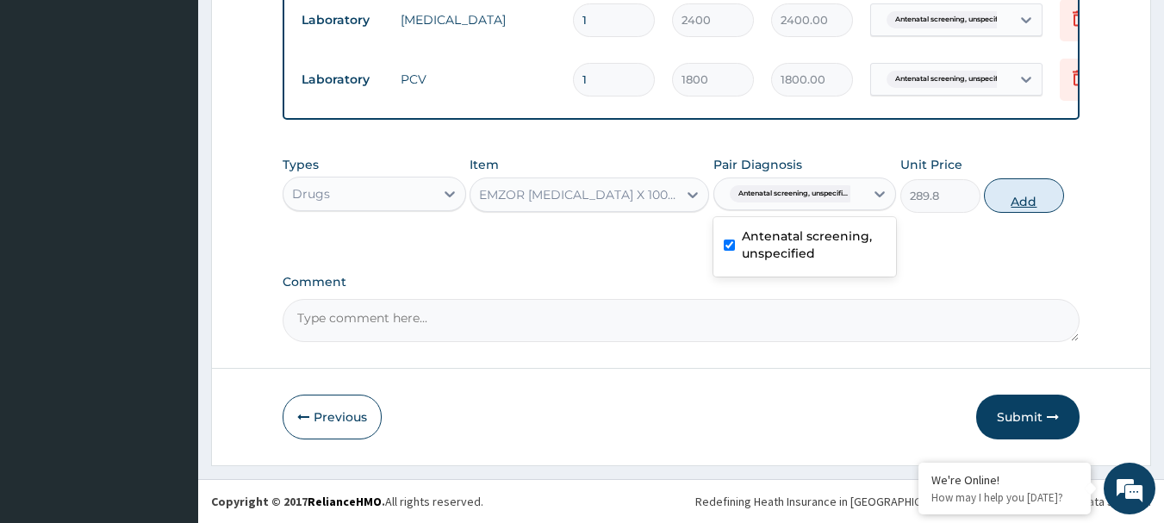
click at [1013, 196] on button "Add" at bounding box center [1024, 195] width 80 height 34
type input "0"
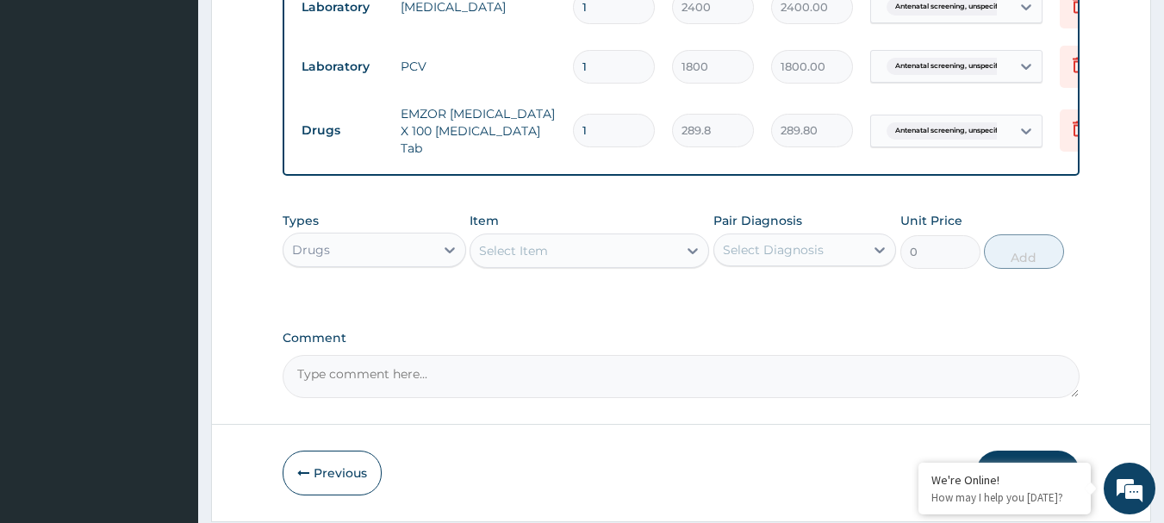
type input "0.00"
type input "2"
type input "579.60"
type input "28"
type input "8114.40"
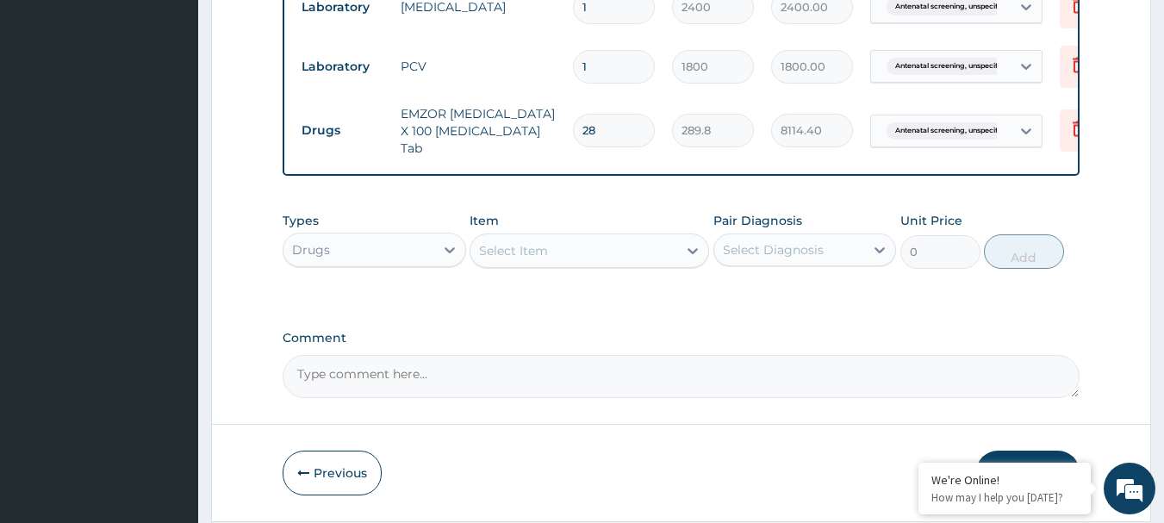
type input "2"
type input "579.60"
type input "0.00"
type input "5"
type input "1449.00"
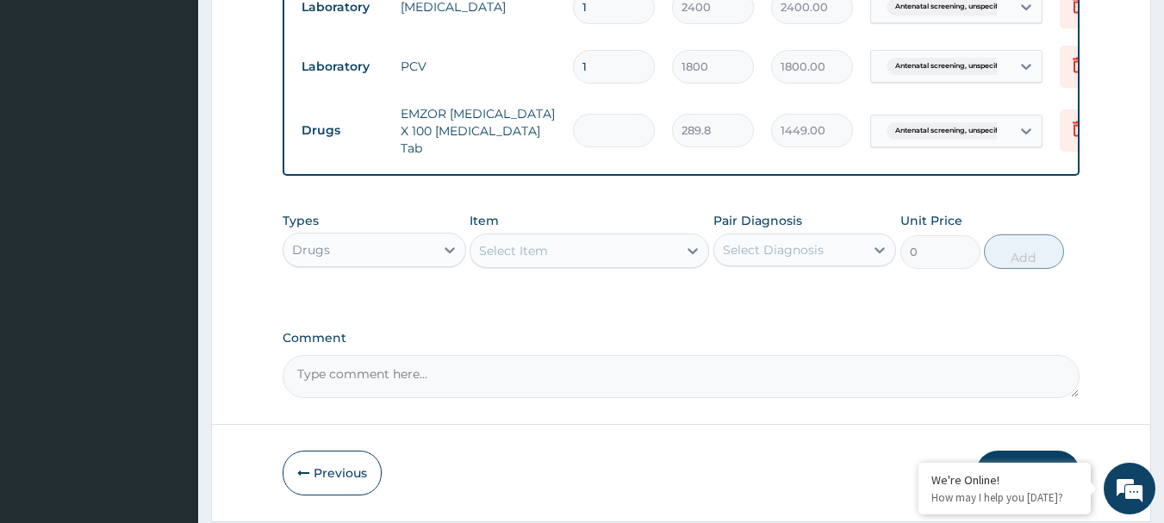
type input "0.00"
type input "3"
type input "869.40"
type input "0.00"
type input "2"
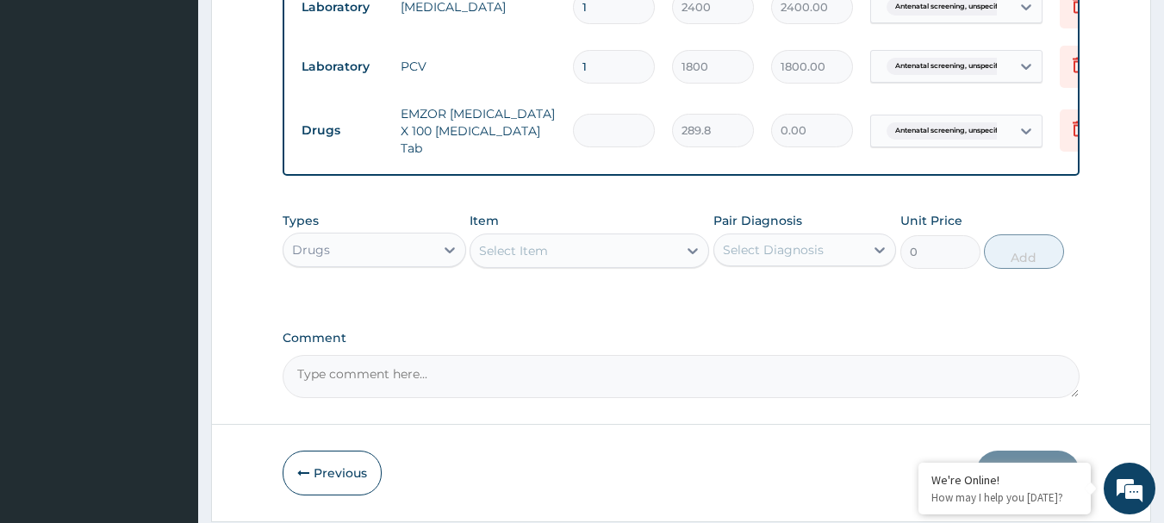
type input "579.60"
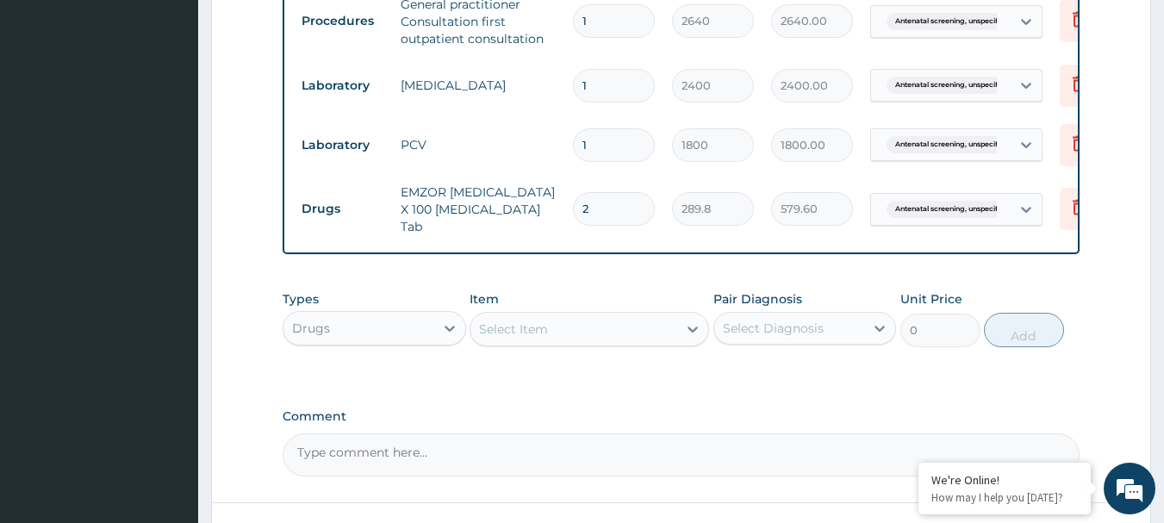
scroll to position [794, 0]
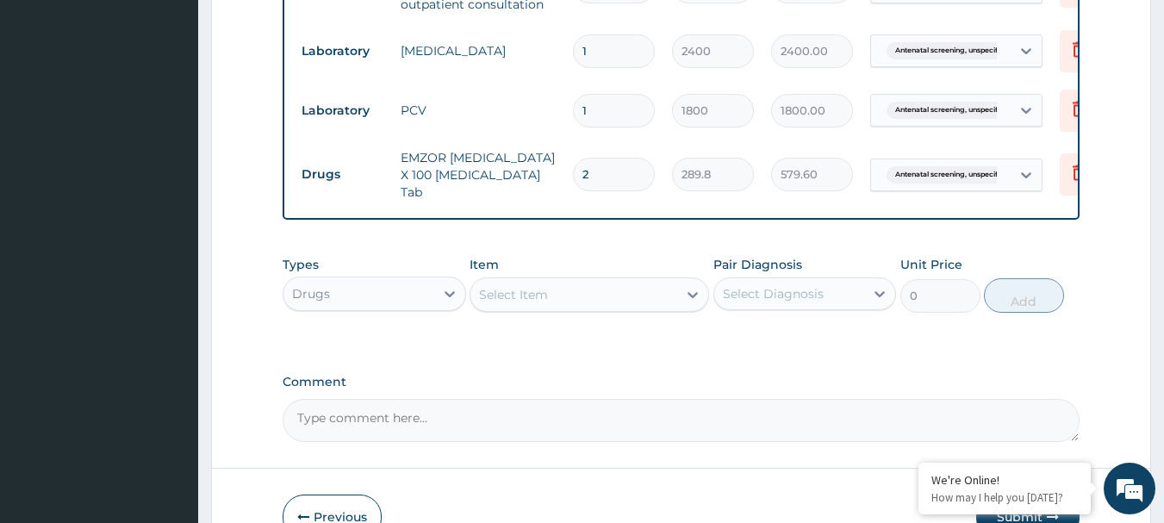
type input "2"
click at [577, 291] on div "Select Item" at bounding box center [573, 295] width 207 height 28
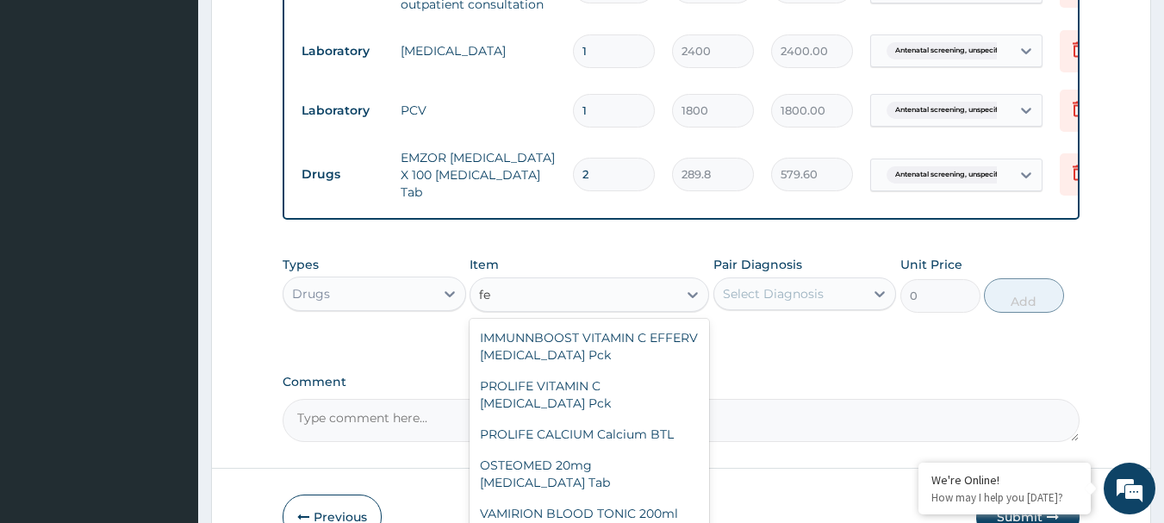
type input "fes"
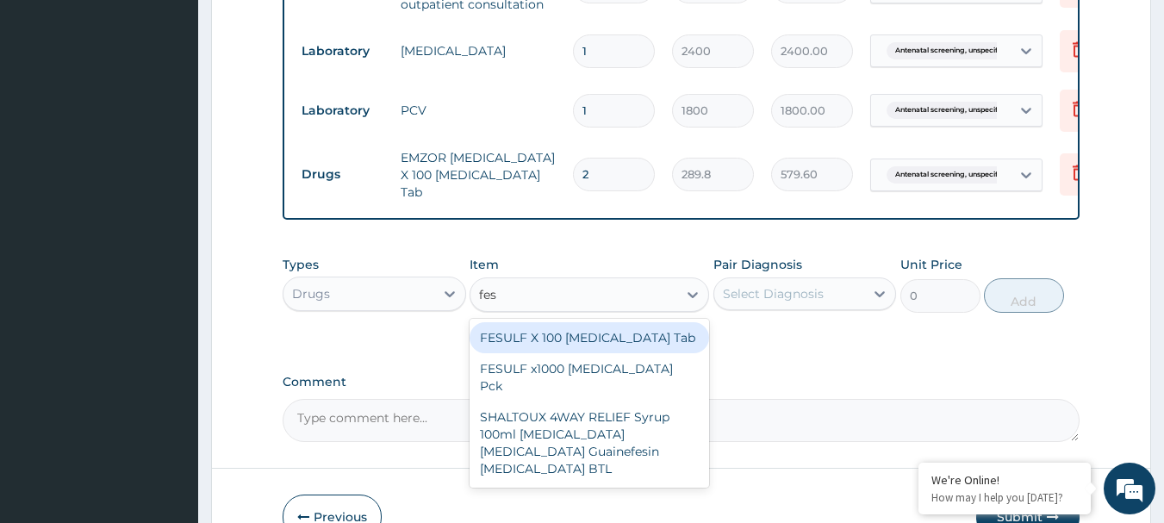
click at [594, 343] on div "FESULF X 100 Ferrous sulphate Tab" at bounding box center [588, 337] width 239 height 31
type input "379.5"
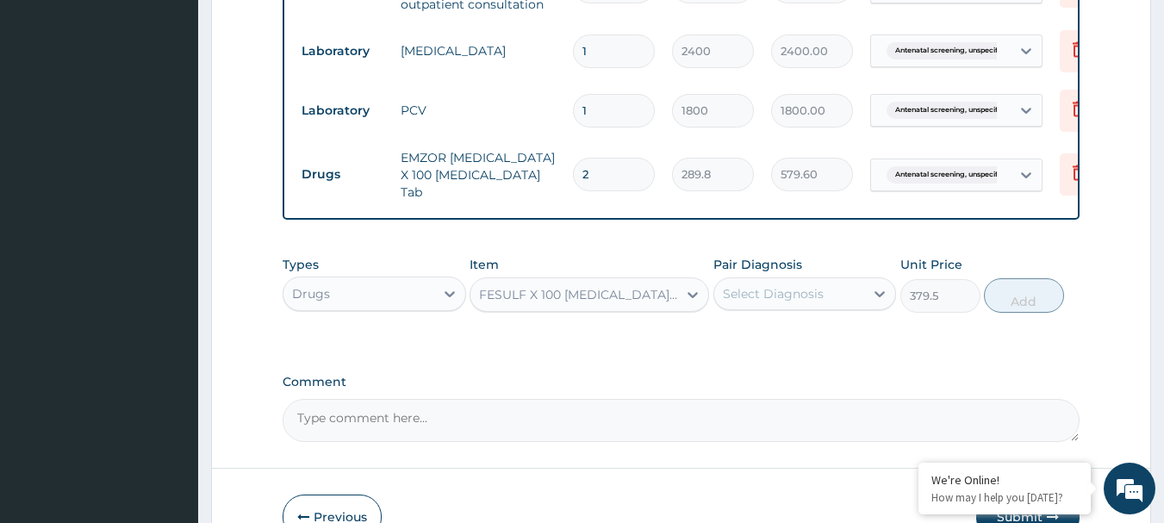
click at [838, 300] on div "Select Diagnosis" at bounding box center [789, 294] width 151 height 28
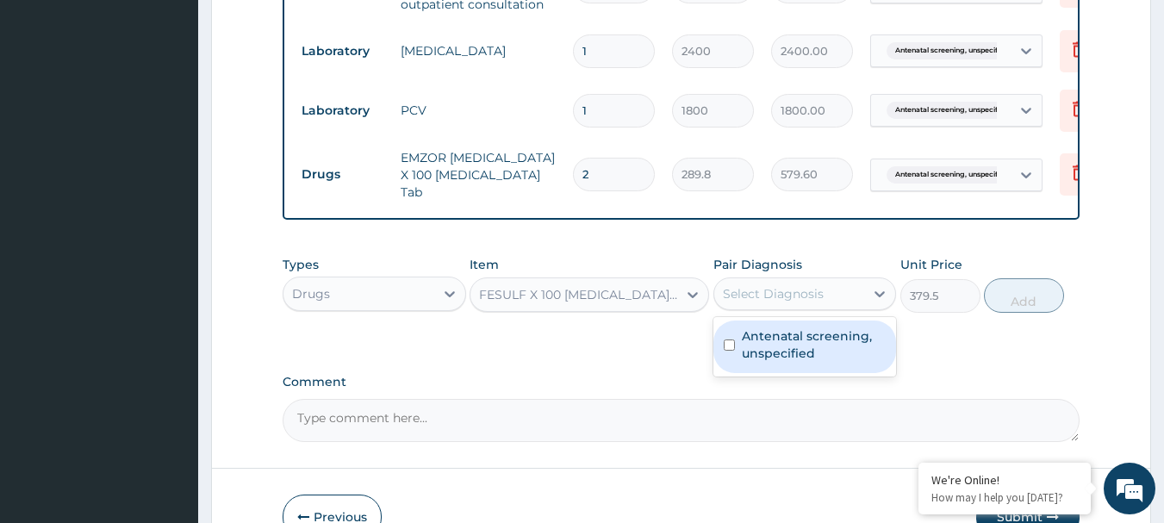
click at [818, 369] on div "Antenatal screening, unspecified" at bounding box center [804, 346] width 183 height 53
checkbox input "true"
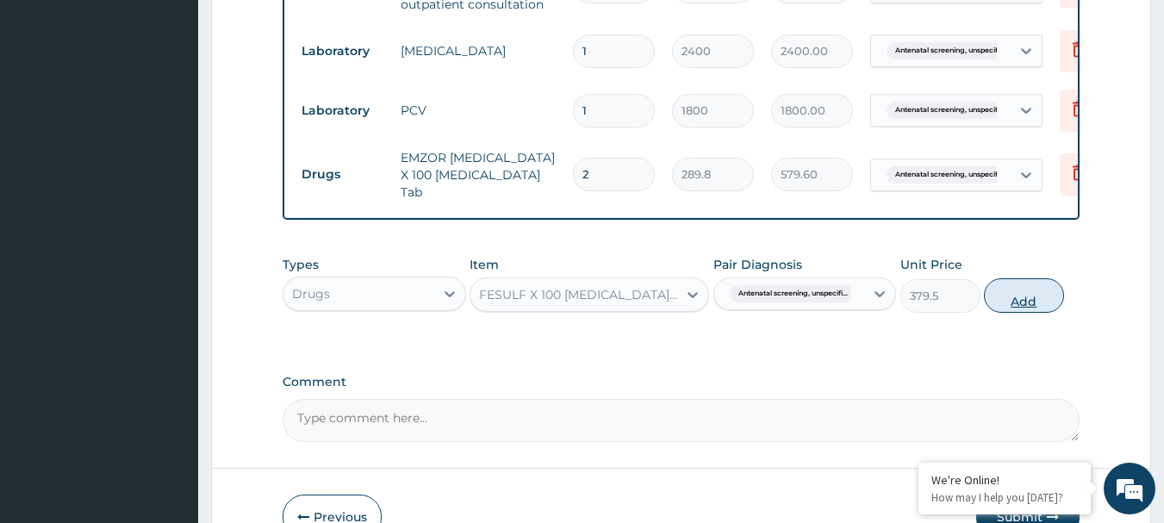
click at [1004, 294] on button "Add" at bounding box center [1024, 295] width 80 height 34
type input "0"
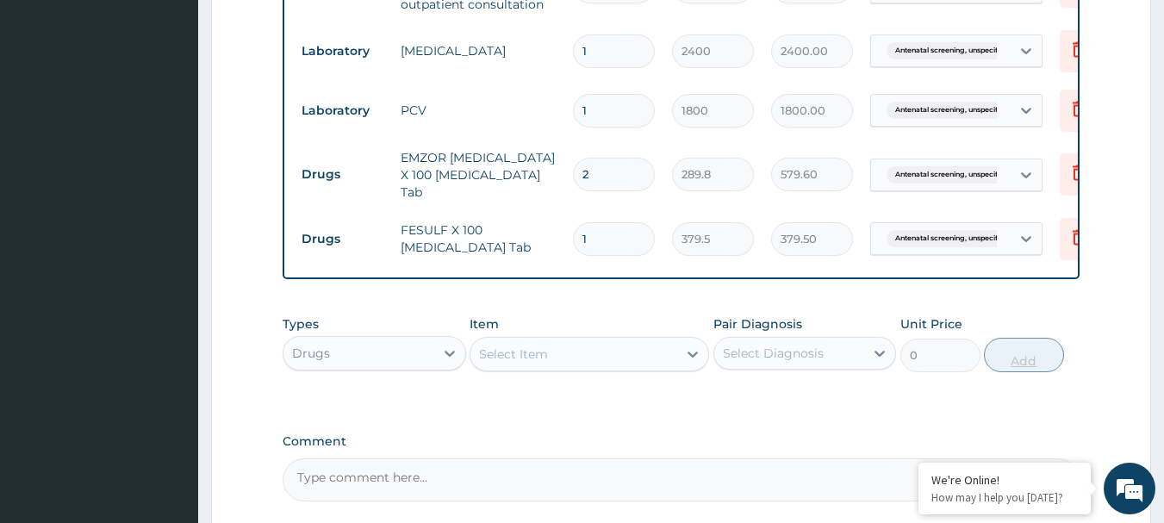
type input "0.00"
type input "8"
type input "3036.00"
type input "8"
click at [668, 349] on div "Select Item" at bounding box center [573, 354] width 207 height 28
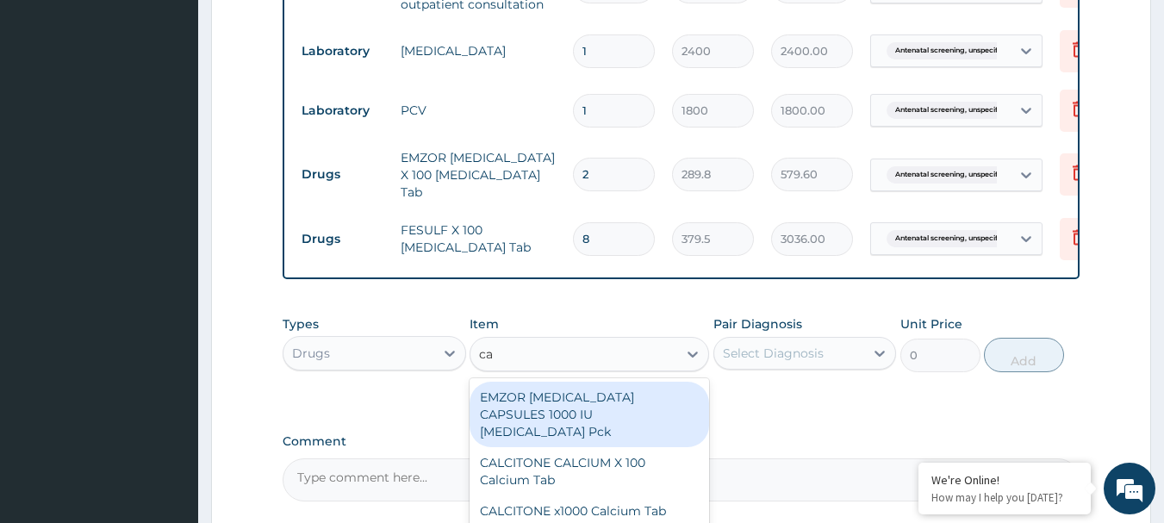
type input "ca"
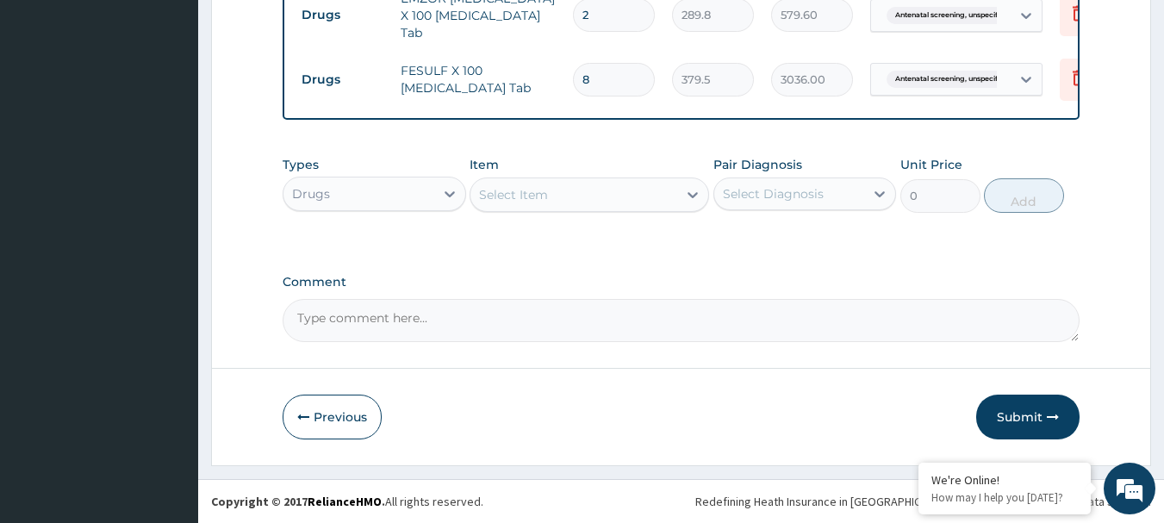
scroll to position [953, 0]
click at [1021, 427] on button "Submit" at bounding box center [1027, 417] width 103 height 45
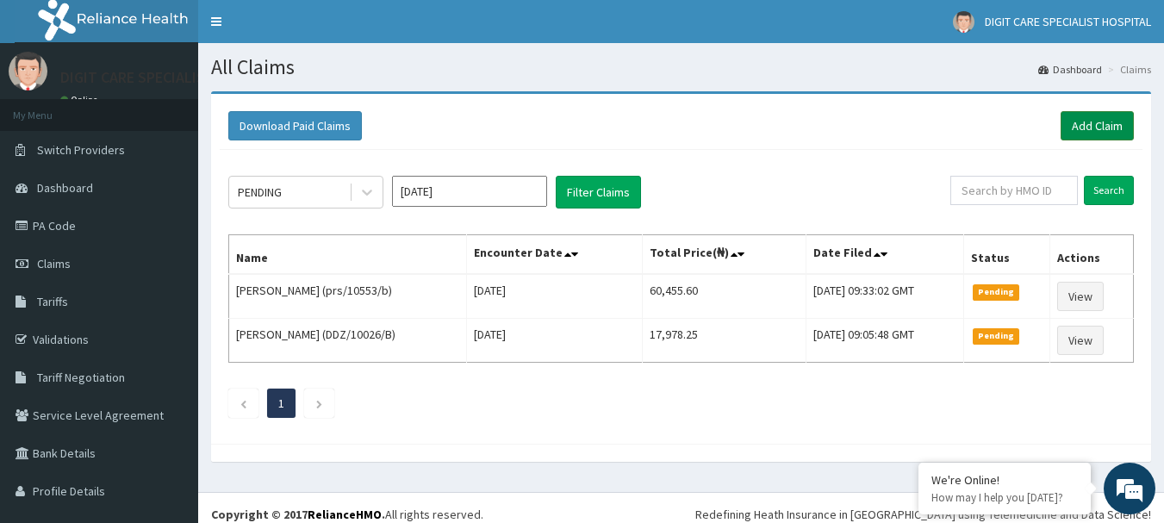
click at [1093, 124] on link "Add Claim" at bounding box center [1096, 125] width 73 height 29
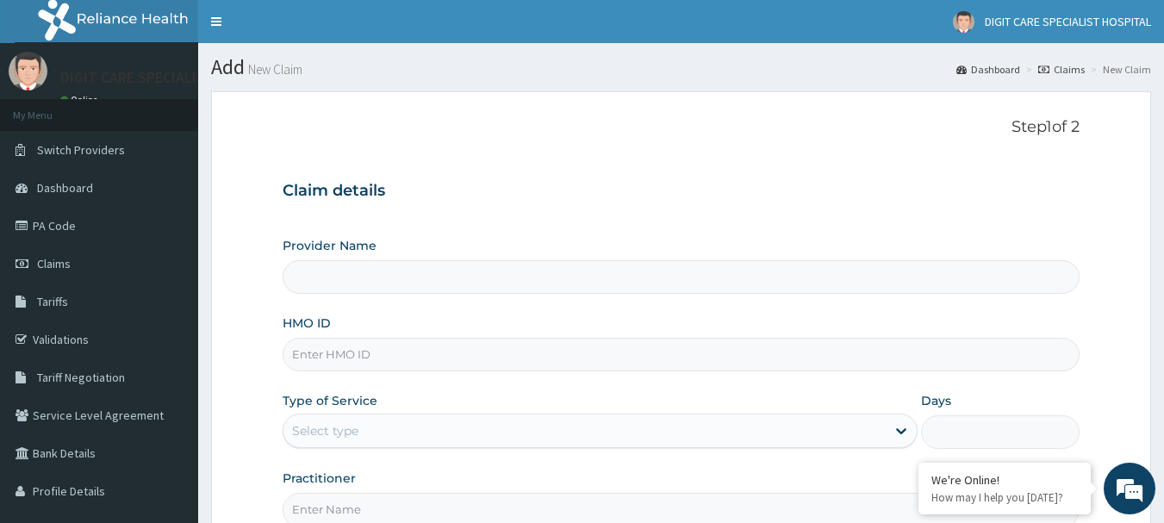
click at [531, 354] on input "HMO ID" at bounding box center [682, 355] width 798 height 34
type input "DIGIT CARE SPECIALIST HOSPITAL"
type input "P"
type input "EFT/10669/A"
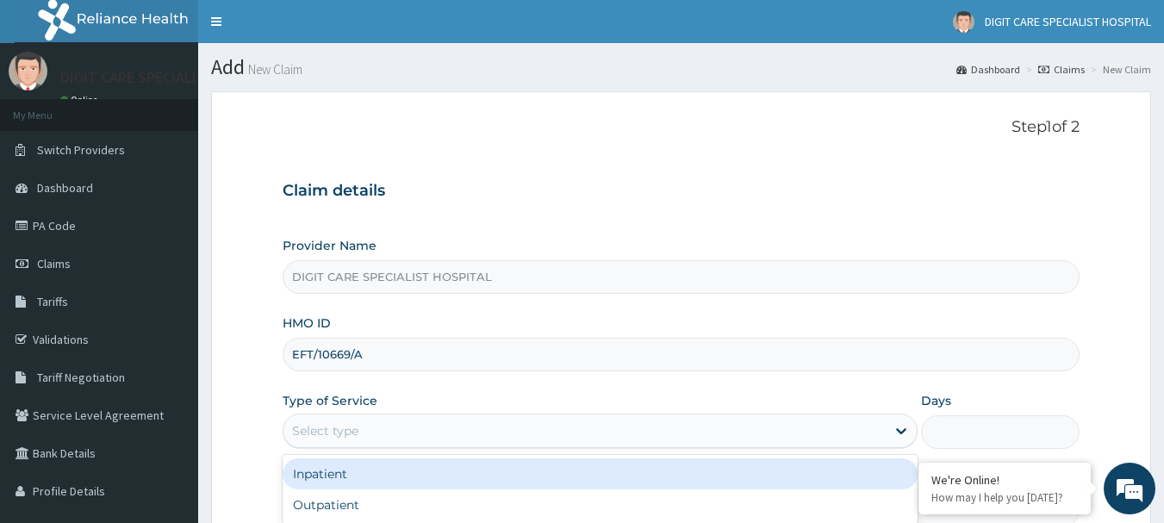
click at [469, 427] on div "Select type" at bounding box center [584, 431] width 602 height 28
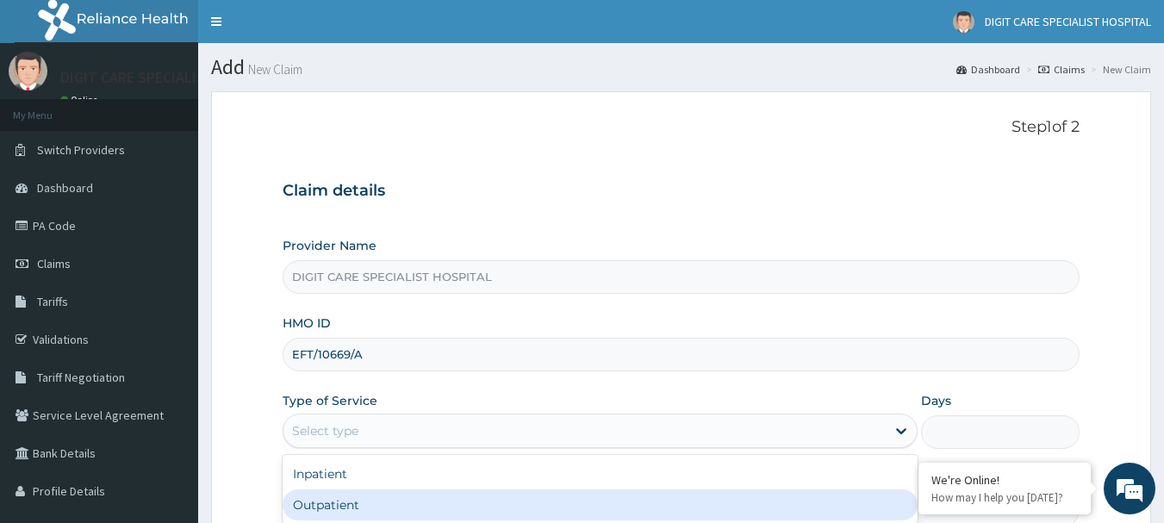
click at [416, 510] on div "Outpatient" at bounding box center [600, 504] width 635 height 31
type input "1"
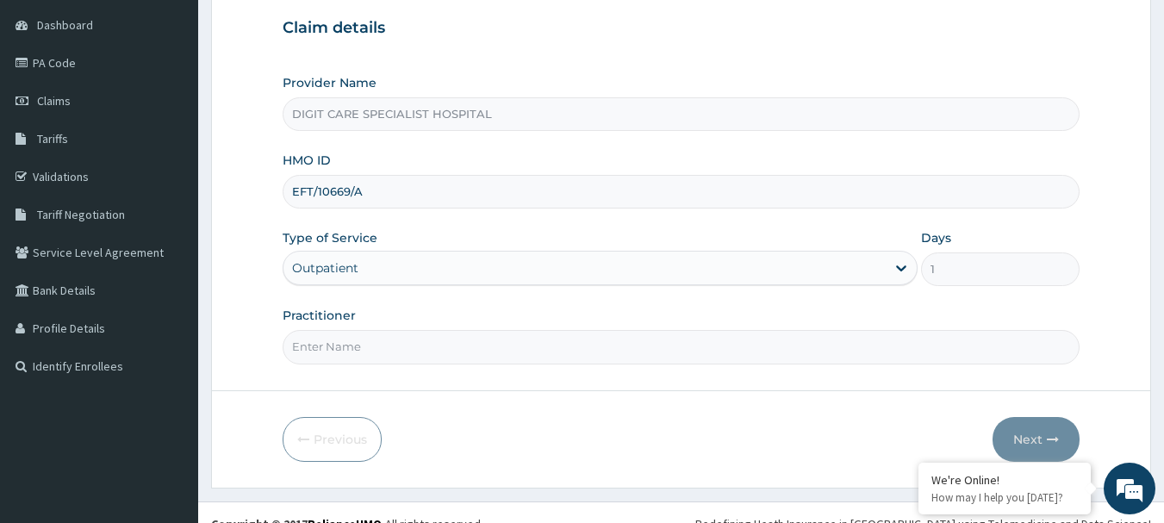
scroll to position [171, 0]
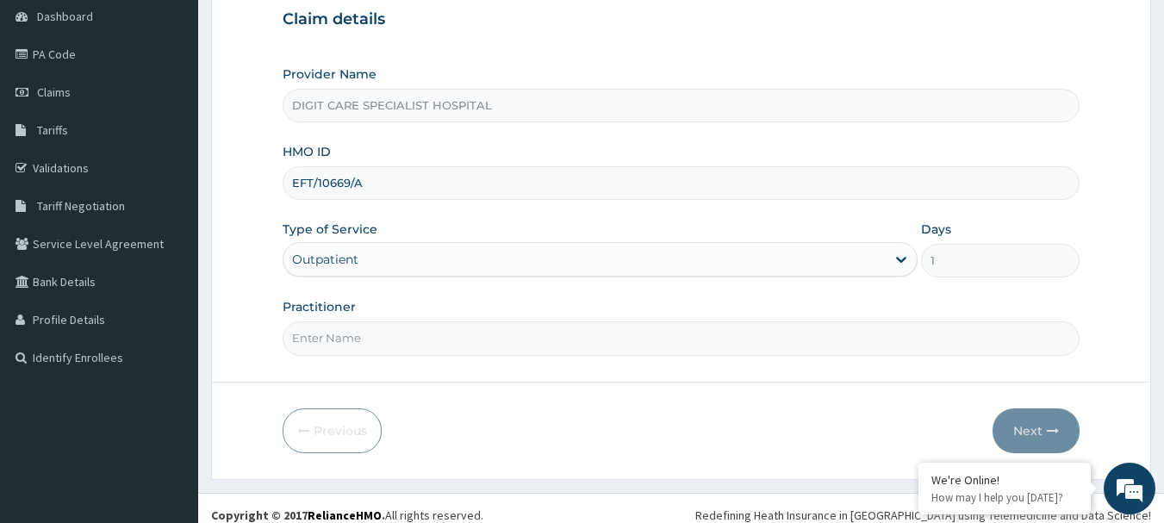
click at [662, 347] on input "Practitioner" at bounding box center [682, 338] width 798 height 34
type input "halimi"
click at [1035, 433] on button "Next" at bounding box center [1035, 430] width 87 height 45
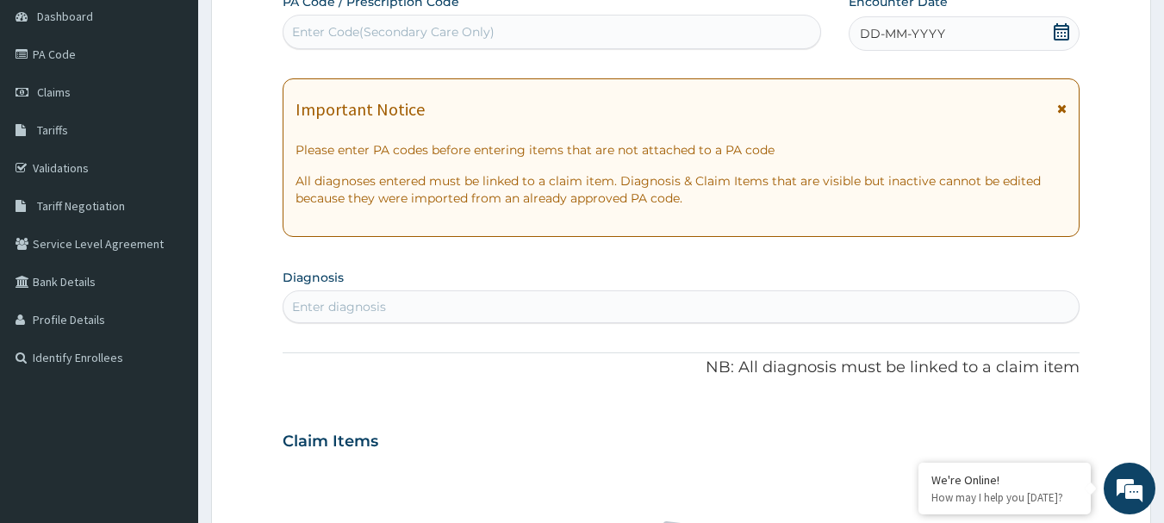
click at [982, 40] on div "DD-MM-YYYY" at bounding box center [963, 33] width 231 height 34
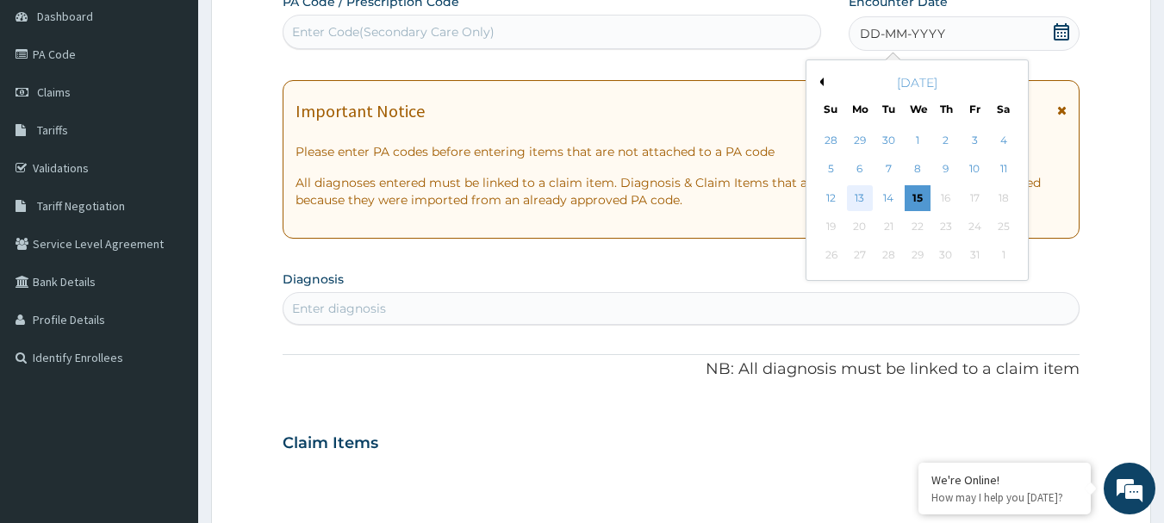
click at [865, 193] on div "13" at bounding box center [860, 198] width 26 height 26
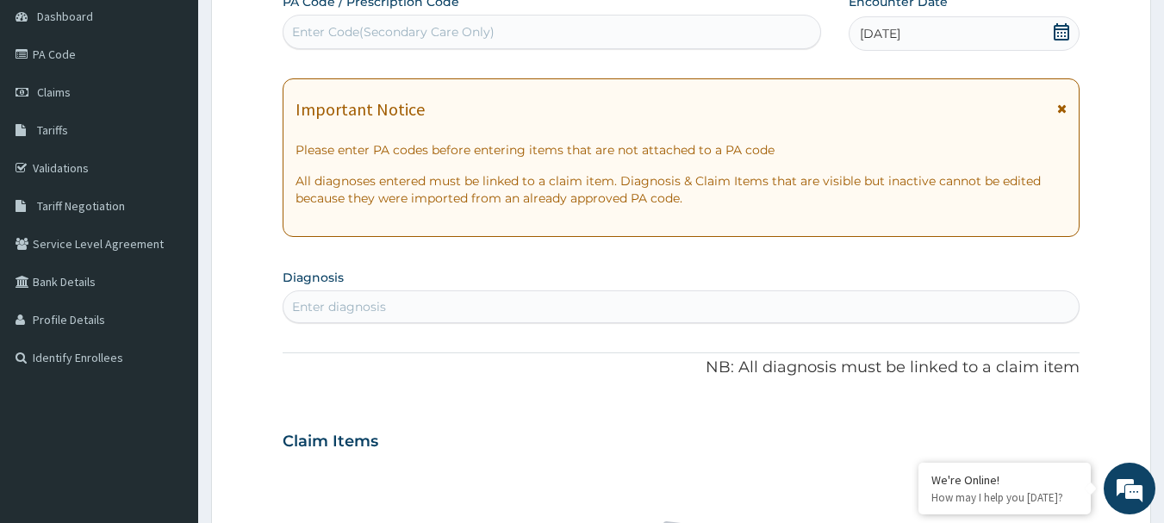
click at [460, 301] on div "Enter diagnosis" at bounding box center [681, 307] width 796 height 28
type input "I"
type input "i"
type input "u"
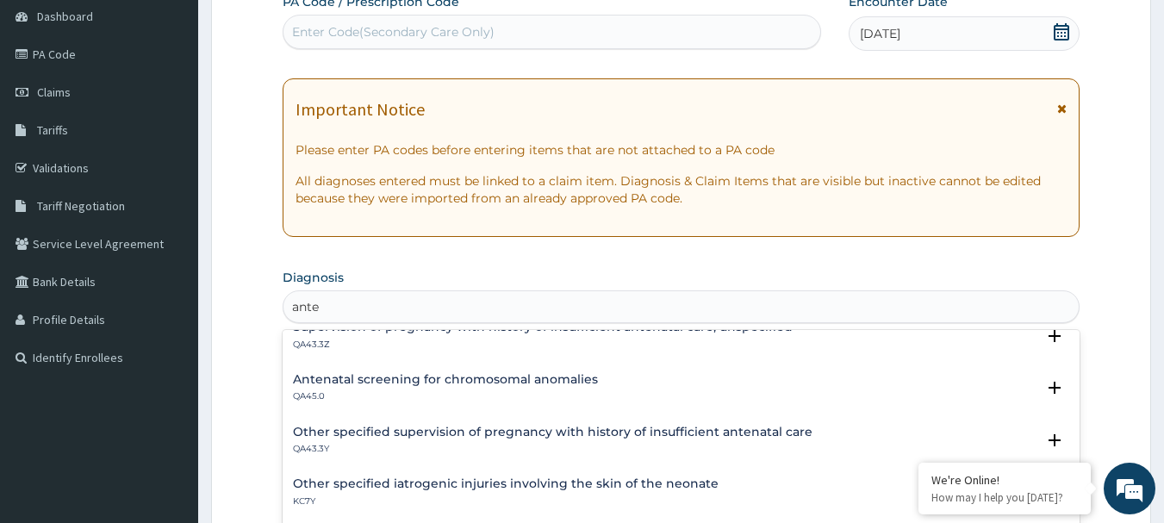
scroll to position [667, 0]
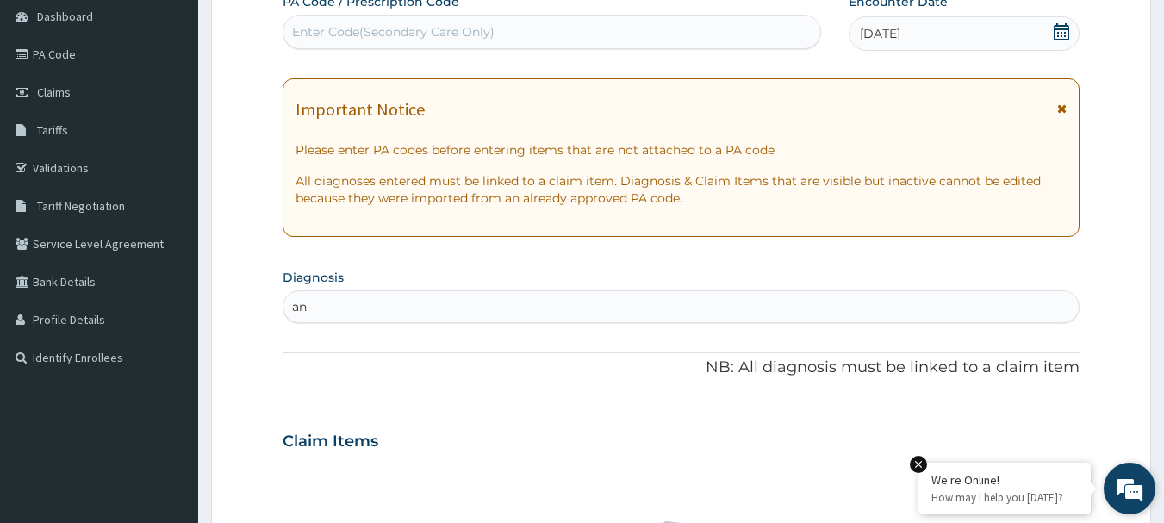
type input "a"
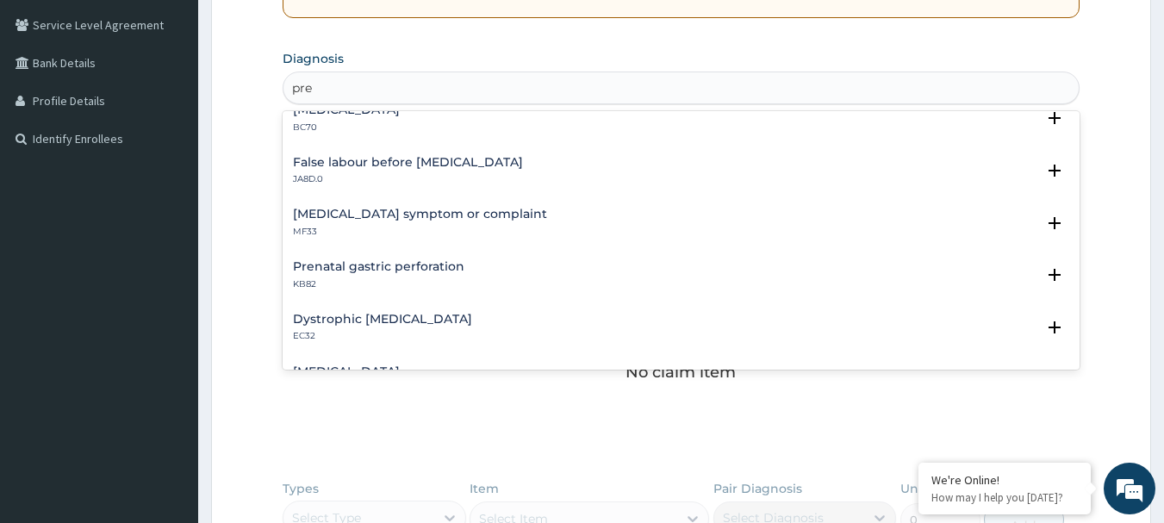
scroll to position [1516, 0]
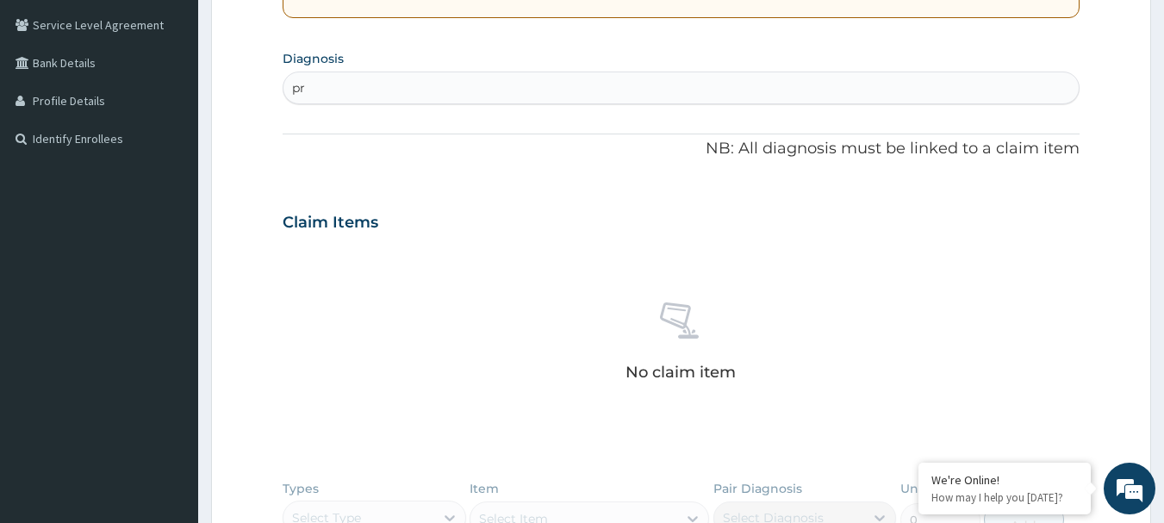
type input "p"
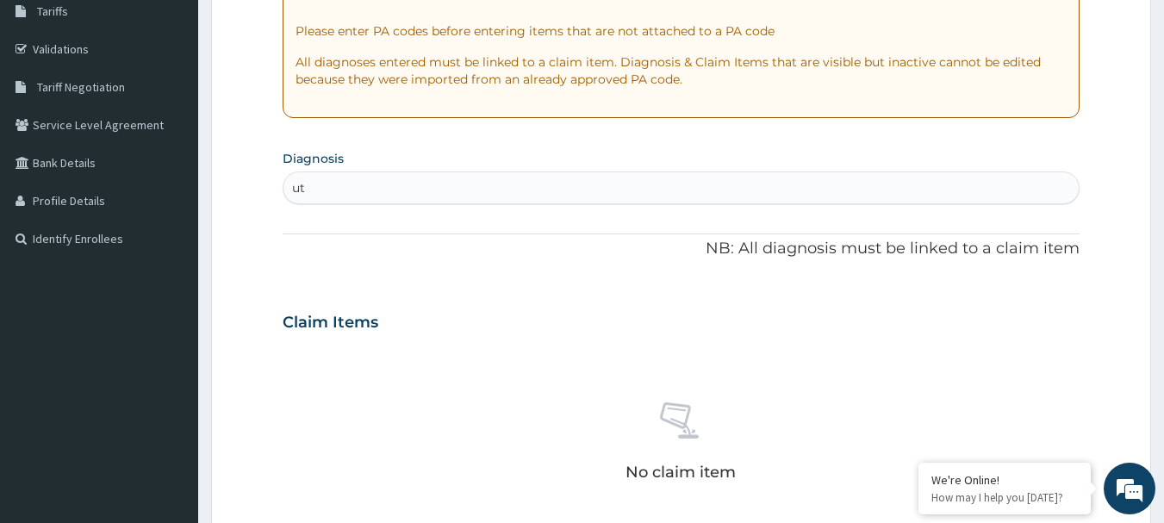
scroll to position [310, 0]
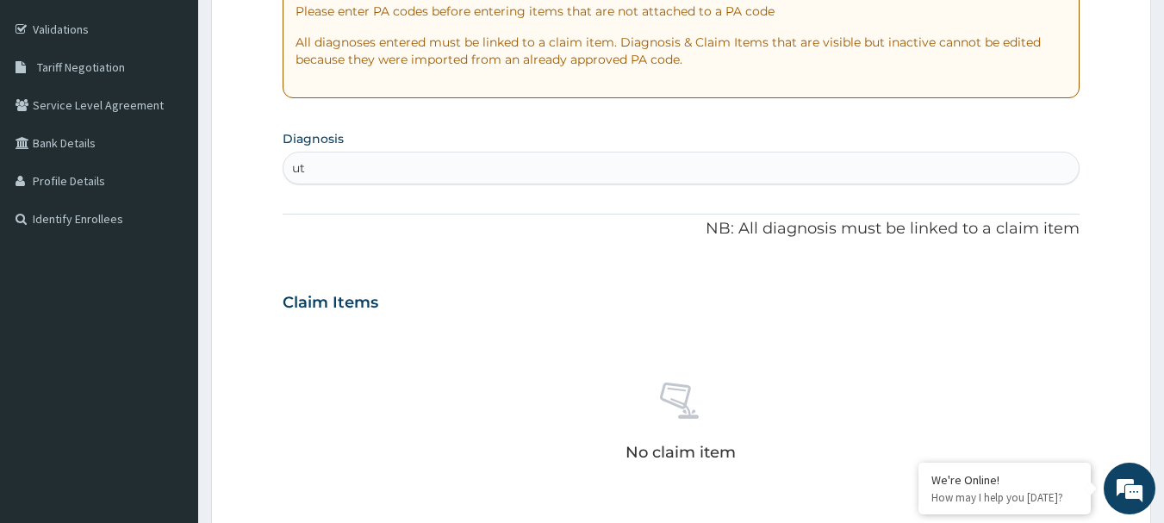
type input "u"
type input "c"
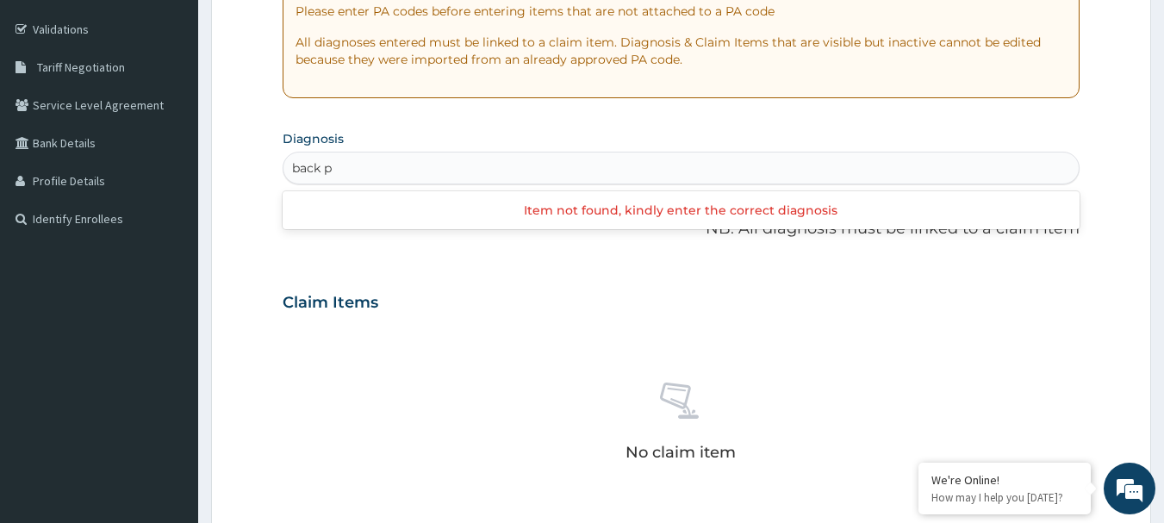
type input "back"
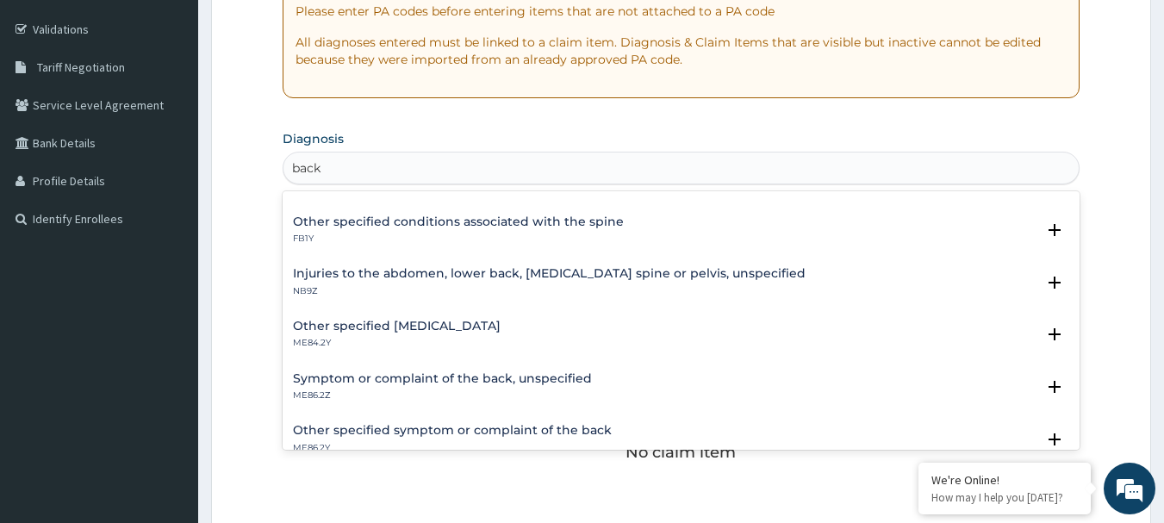
scroll to position [308, 0]
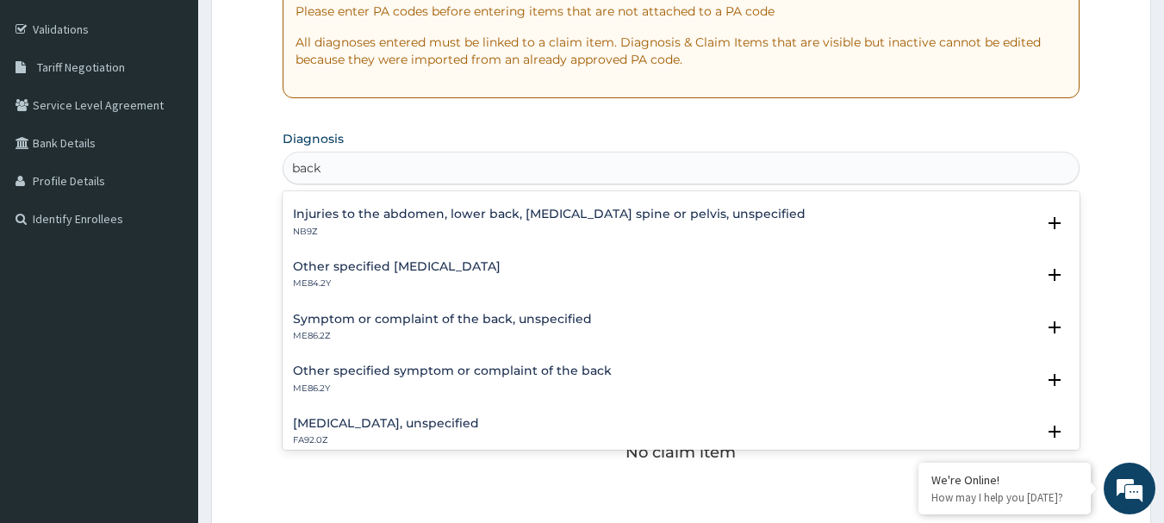
click at [351, 272] on h4 "Other specified [MEDICAL_DATA]" at bounding box center [397, 266] width 208 height 13
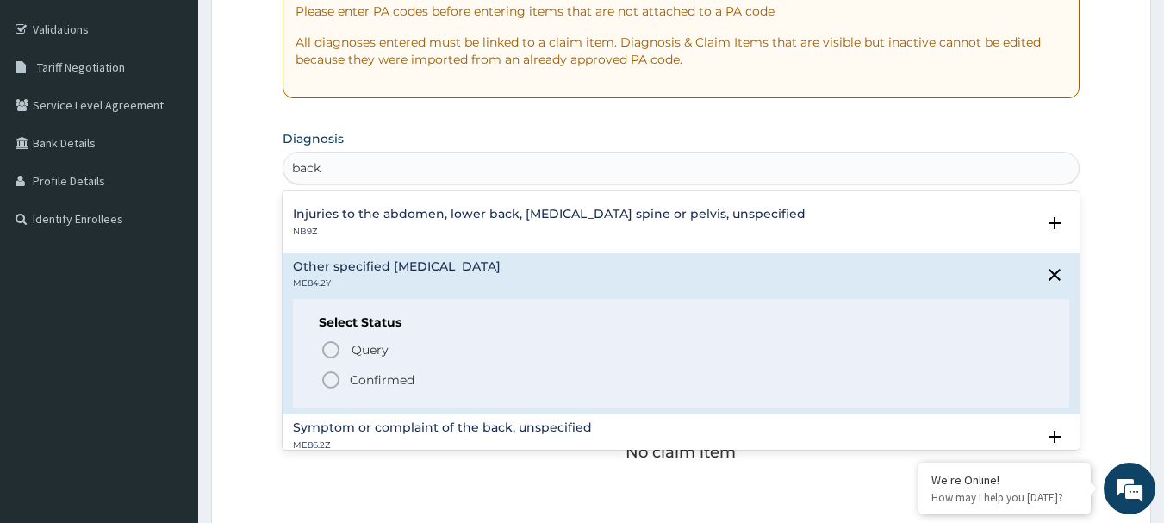
click at [333, 376] on icon "status option filled" at bounding box center [330, 380] width 21 height 21
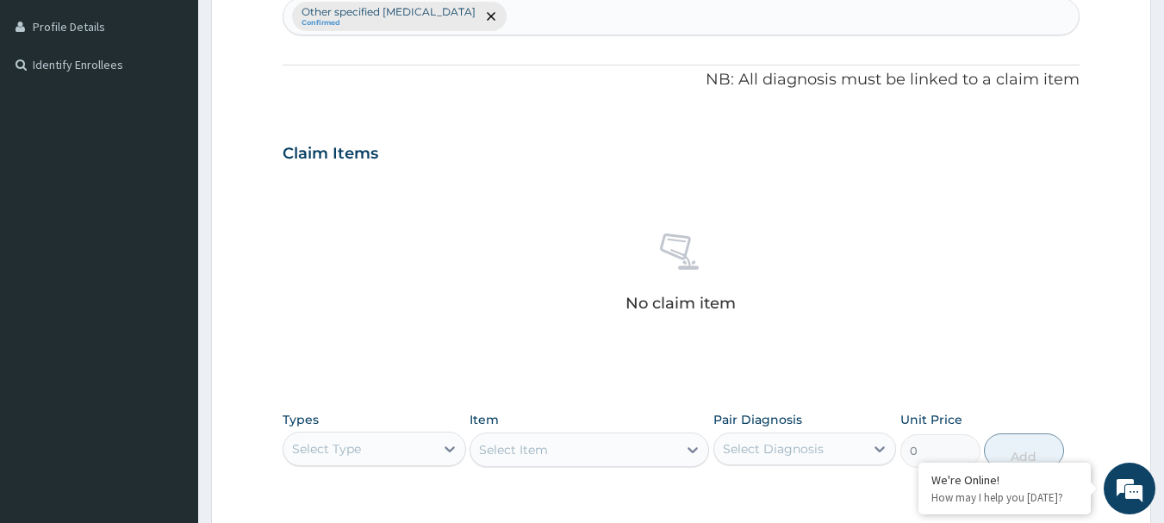
scroll to position [475, 0]
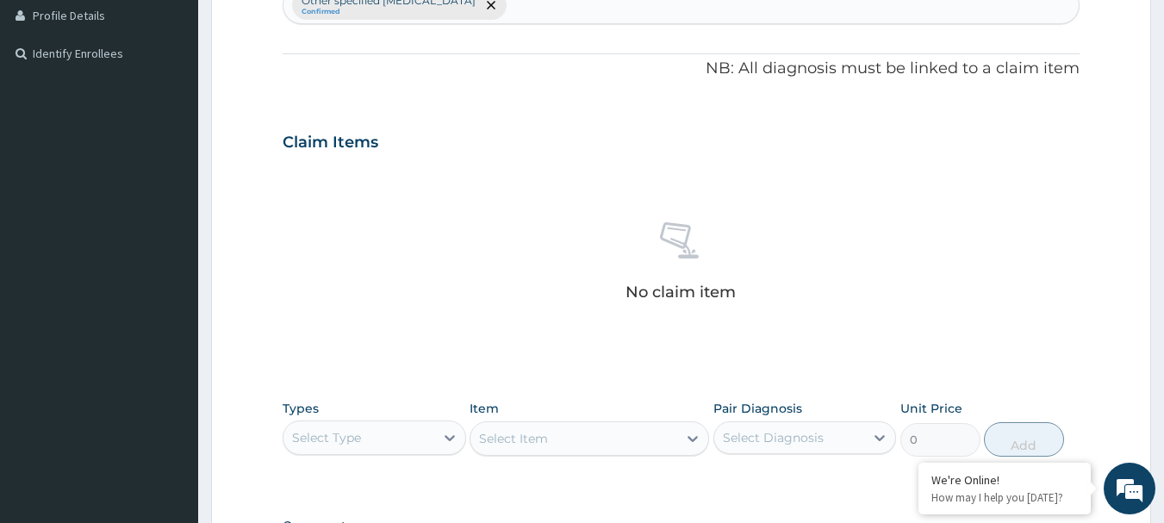
click at [409, 436] on div "Select Type" at bounding box center [358, 438] width 151 height 28
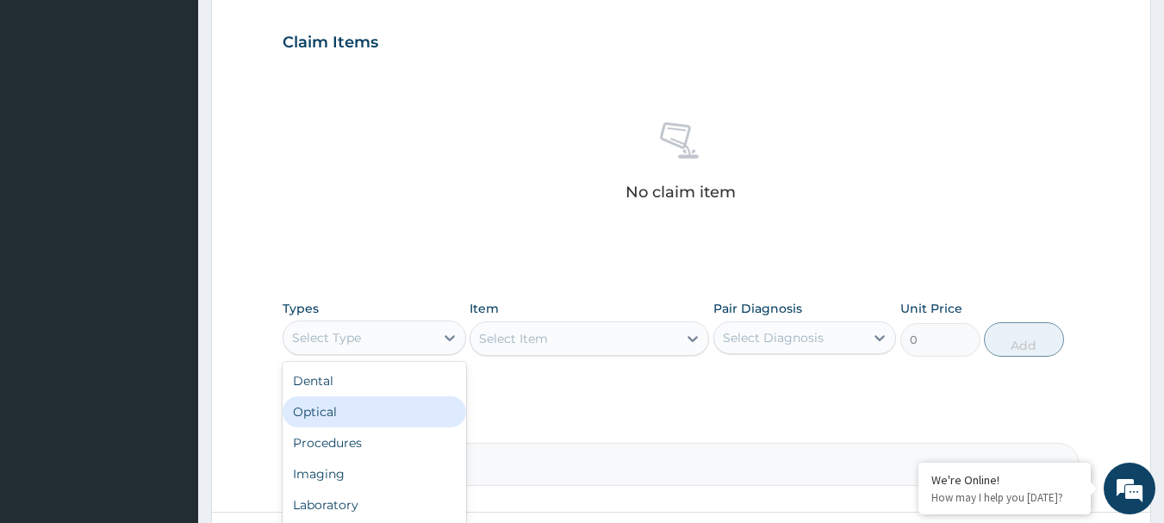
scroll to position [618, 0]
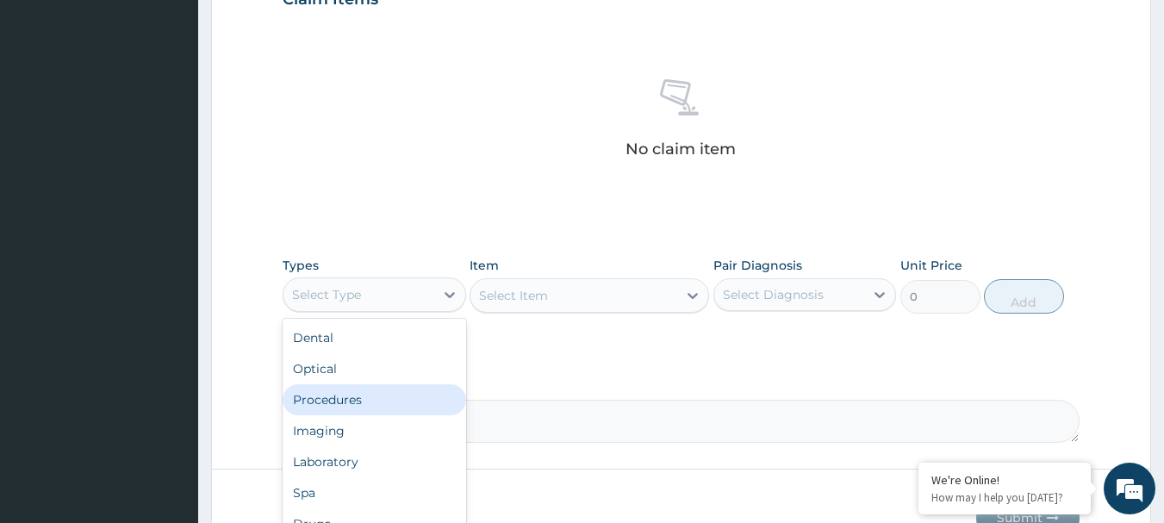
click at [343, 393] on div "Procedures" at bounding box center [374, 399] width 183 height 31
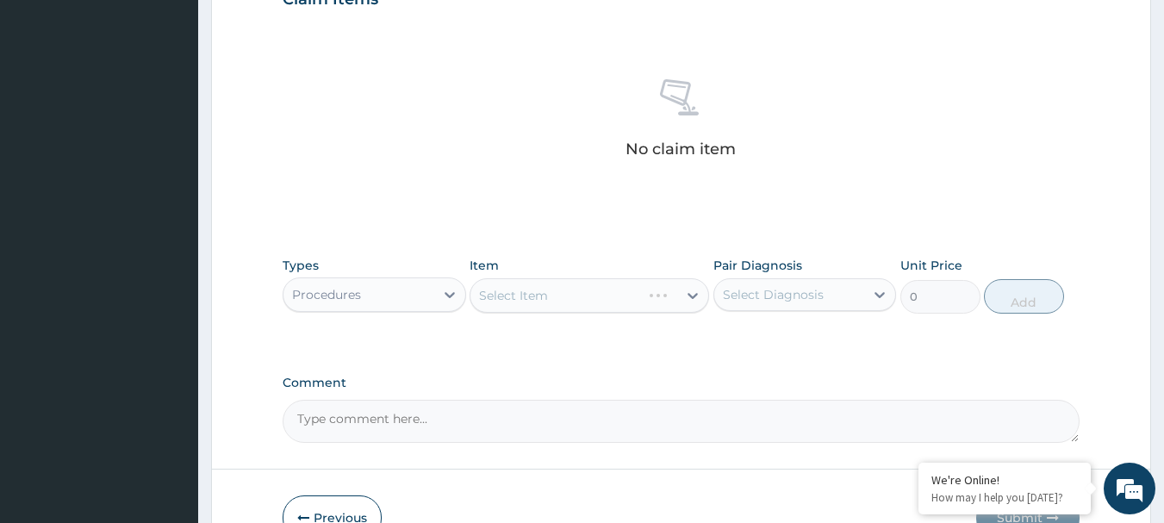
click at [555, 300] on div "Select Item" at bounding box center [588, 295] width 239 height 34
click at [556, 293] on div "Select Item" at bounding box center [588, 295] width 239 height 34
click at [556, 293] on div "Select Item" at bounding box center [573, 296] width 207 height 28
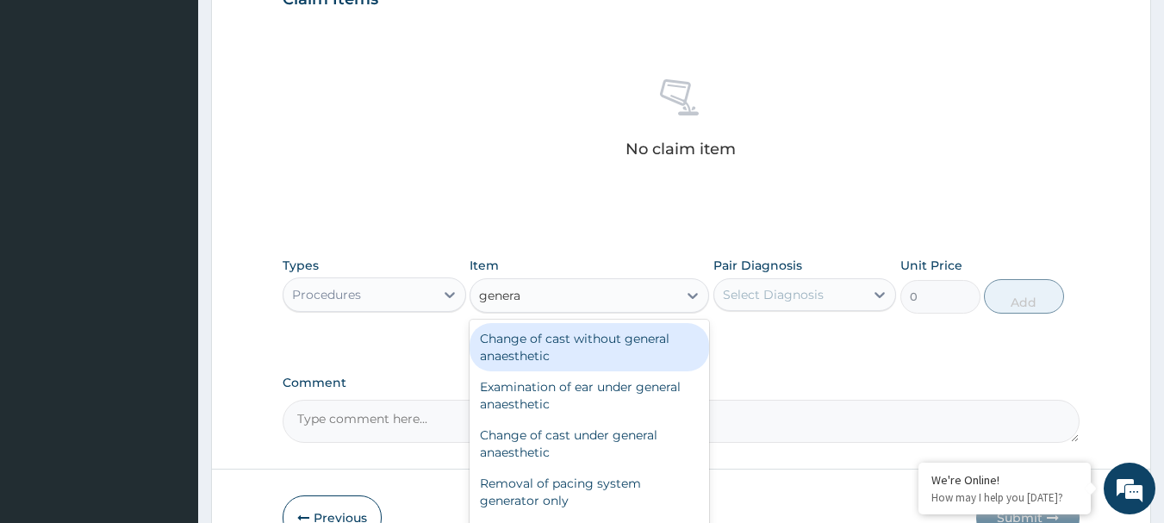
type input "general"
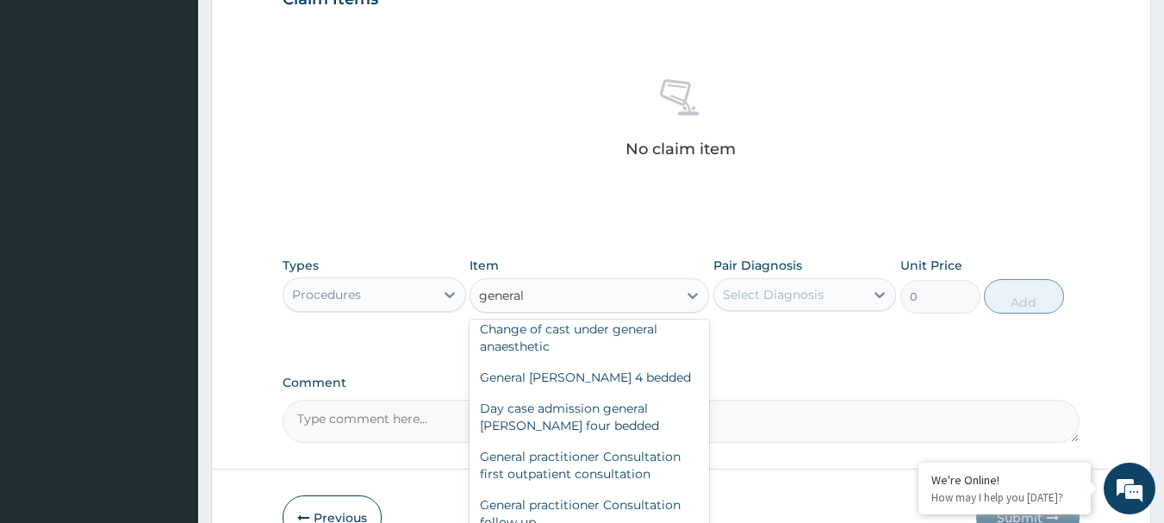
scroll to position [109, 0]
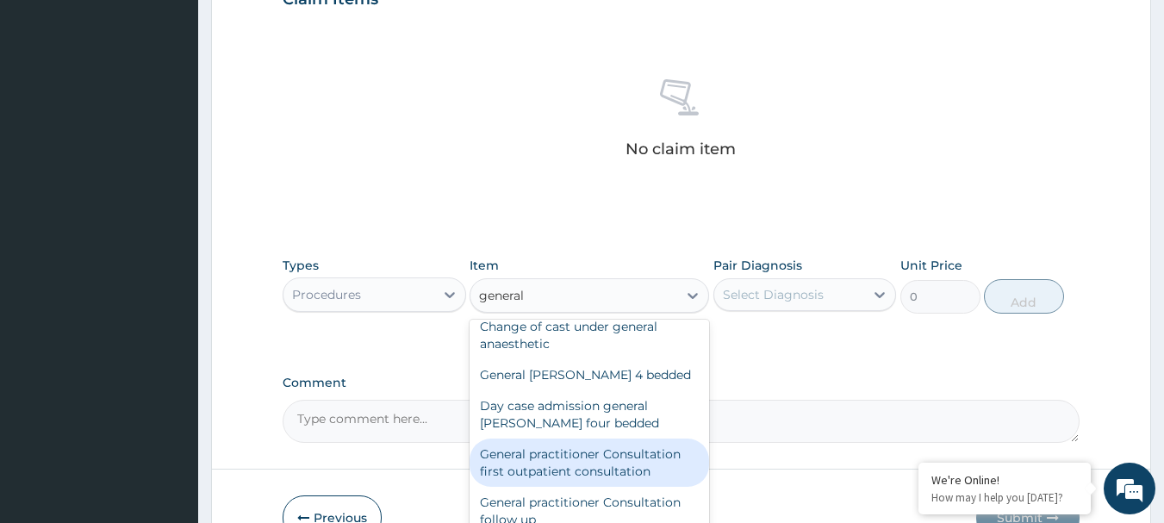
click at [558, 478] on div "General practitioner Consultation first outpatient consultation" at bounding box center [588, 462] width 239 height 48
type input "2640"
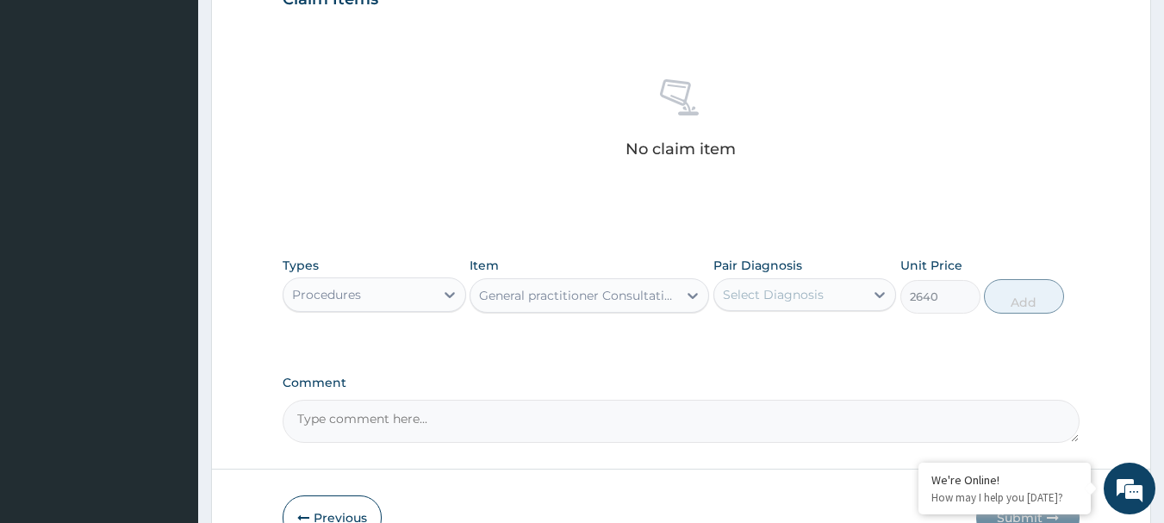
click at [823, 287] on div "Select Diagnosis" at bounding box center [789, 295] width 151 height 28
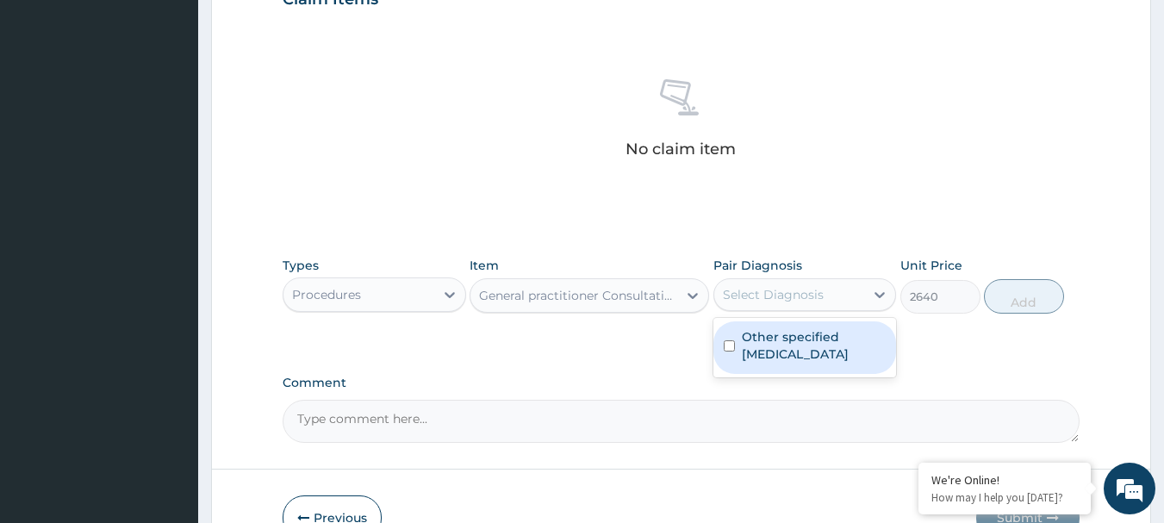
click at [829, 365] on div "Other specified low back pain" at bounding box center [804, 347] width 183 height 53
checkbox input "true"
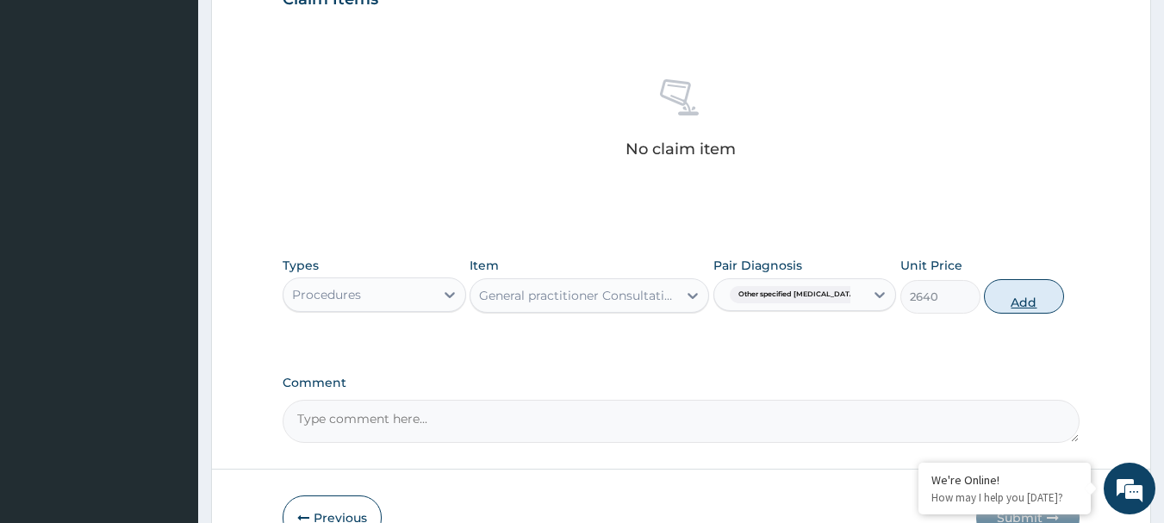
click at [1025, 303] on button "Add" at bounding box center [1024, 296] width 80 height 34
type input "0"
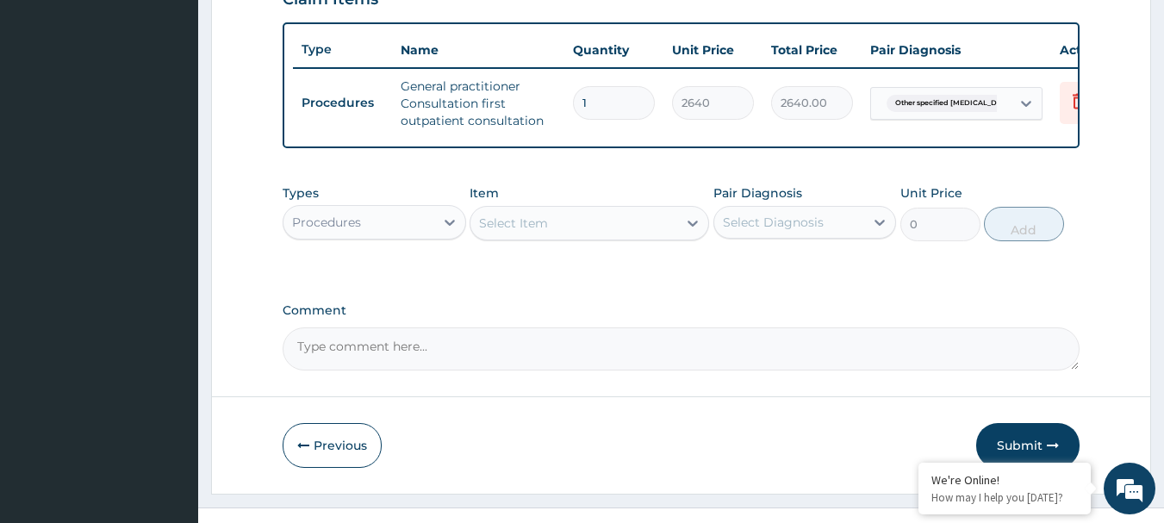
click at [530, 222] on div "Select Item" at bounding box center [573, 223] width 207 height 28
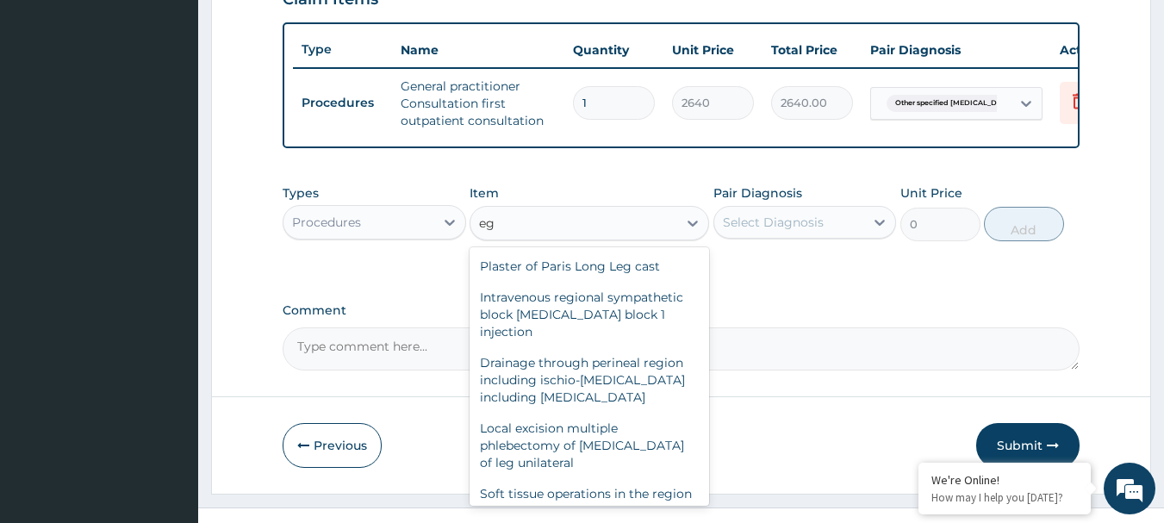
type input "e"
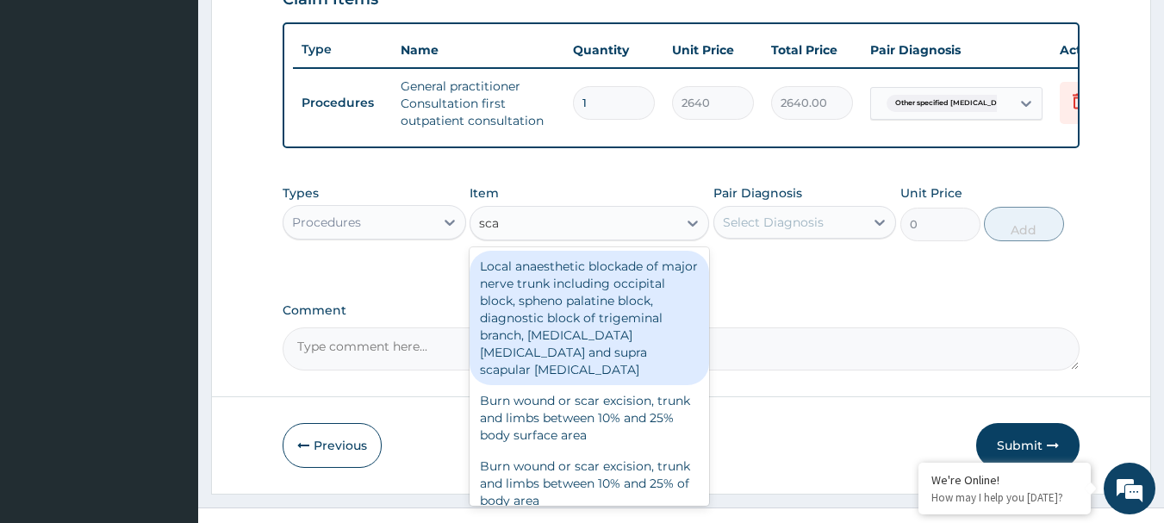
type input "scan"
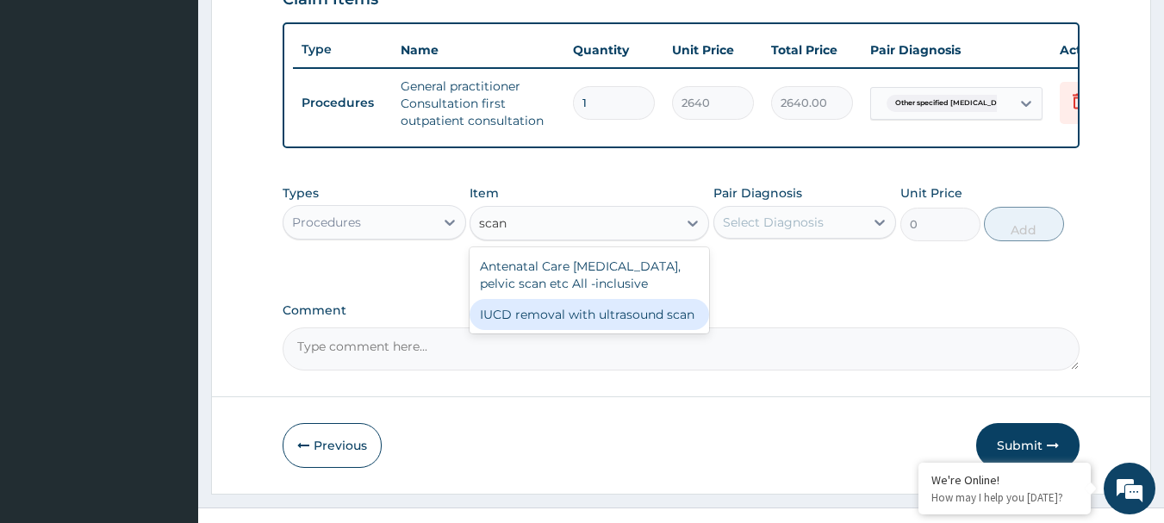
click at [555, 322] on div "IUCD removal with ultrasound scan" at bounding box center [588, 314] width 239 height 31
type input "14850"
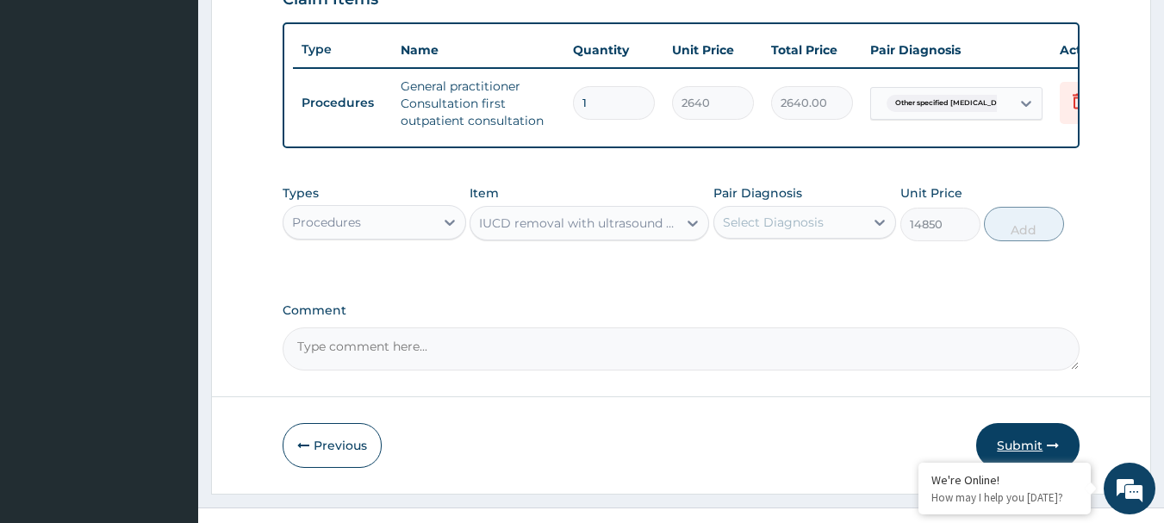
click at [1023, 444] on button "Submit" at bounding box center [1027, 445] width 103 height 45
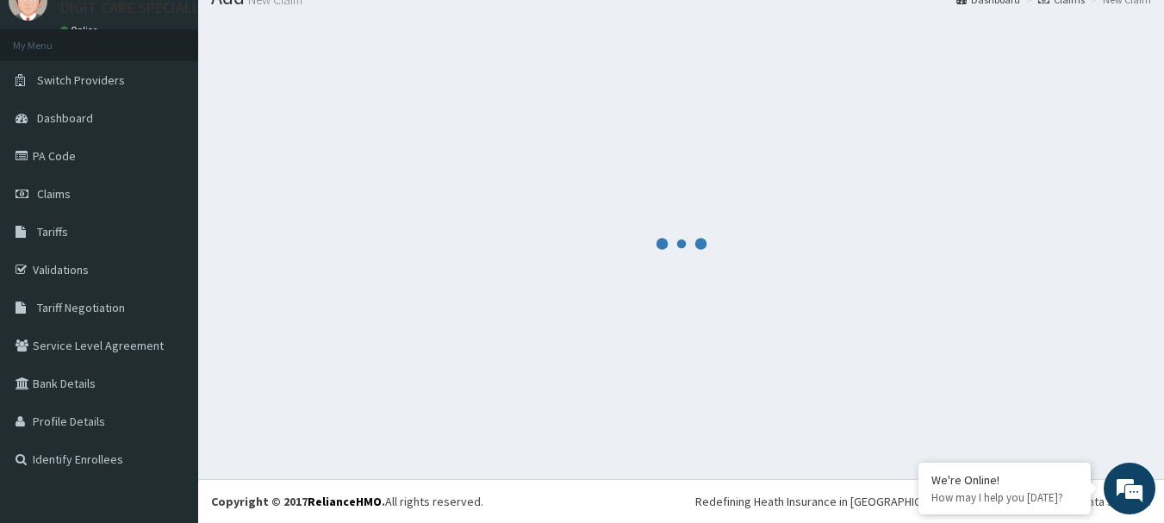
scroll to position [618, 0]
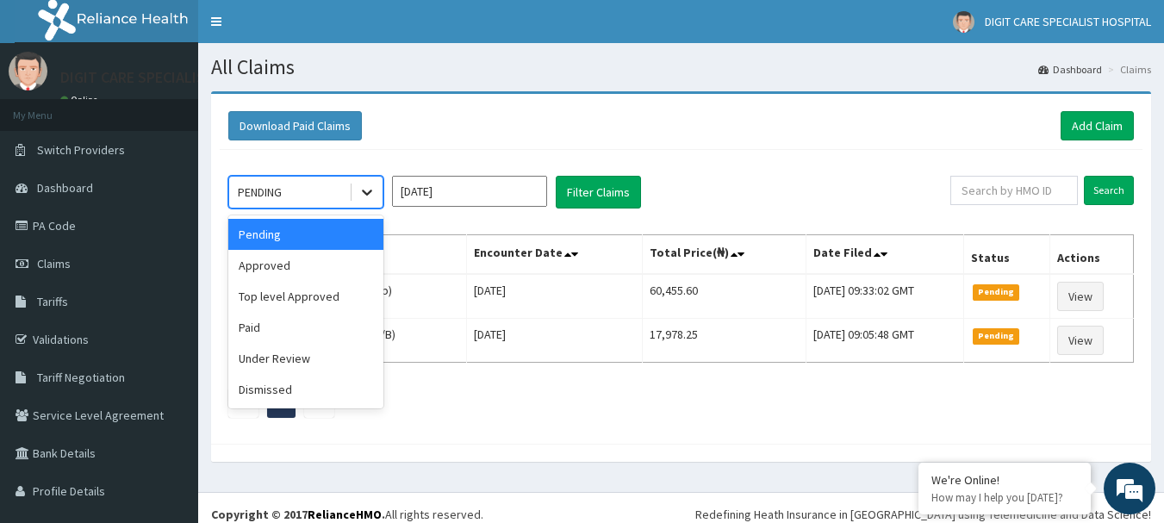
click at [361, 192] on icon at bounding box center [366, 191] width 17 height 17
click at [335, 267] on div "Approved" at bounding box center [305, 265] width 155 height 31
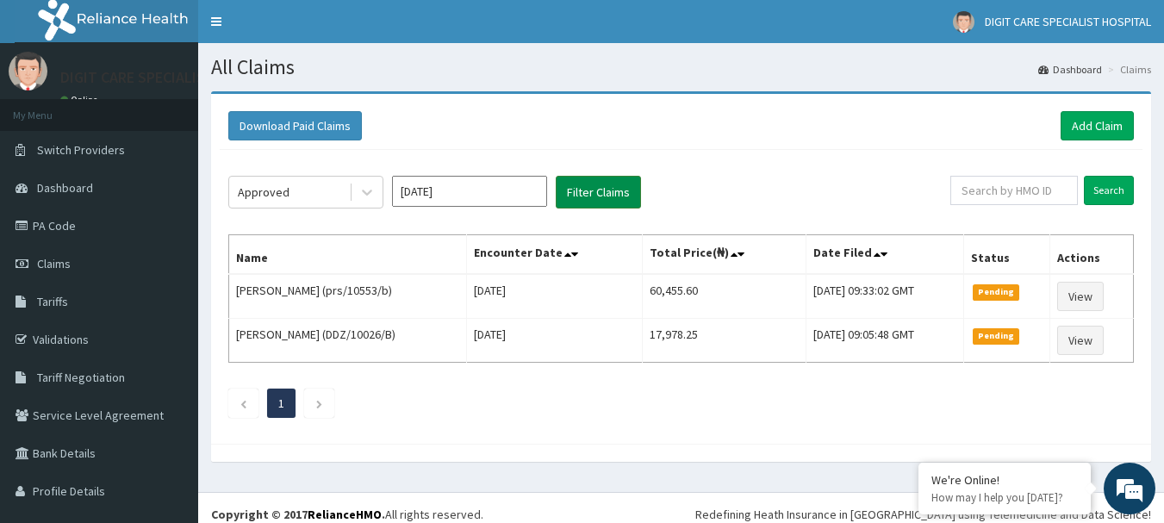
click at [576, 207] on button "Filter Claims" at bounding box center [598, 192] width 85 height 33
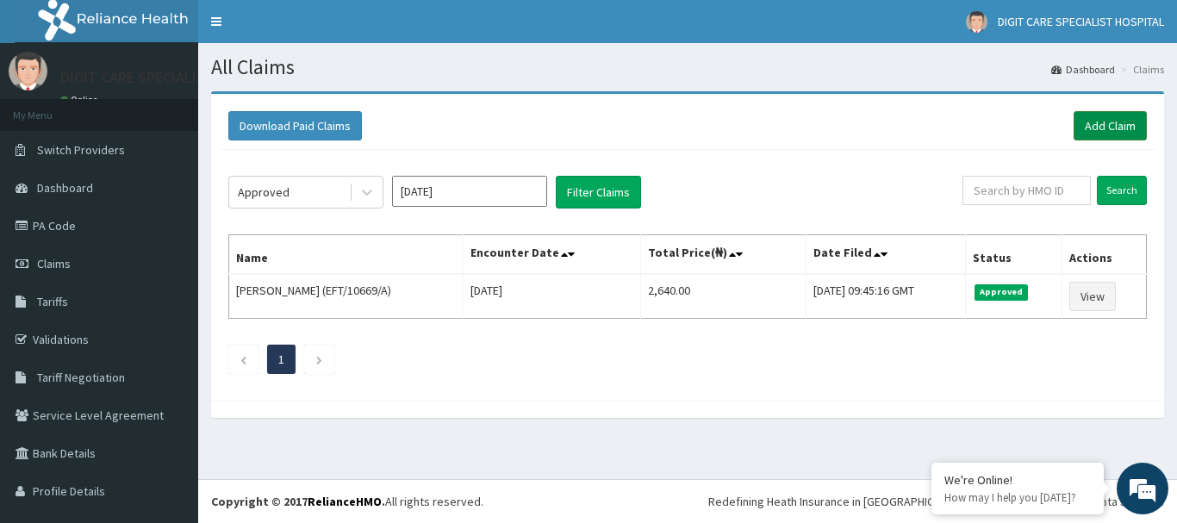
click at [1094, 128] on link "Add Claim" at bounding box center [1109, 125] width 73 height 29
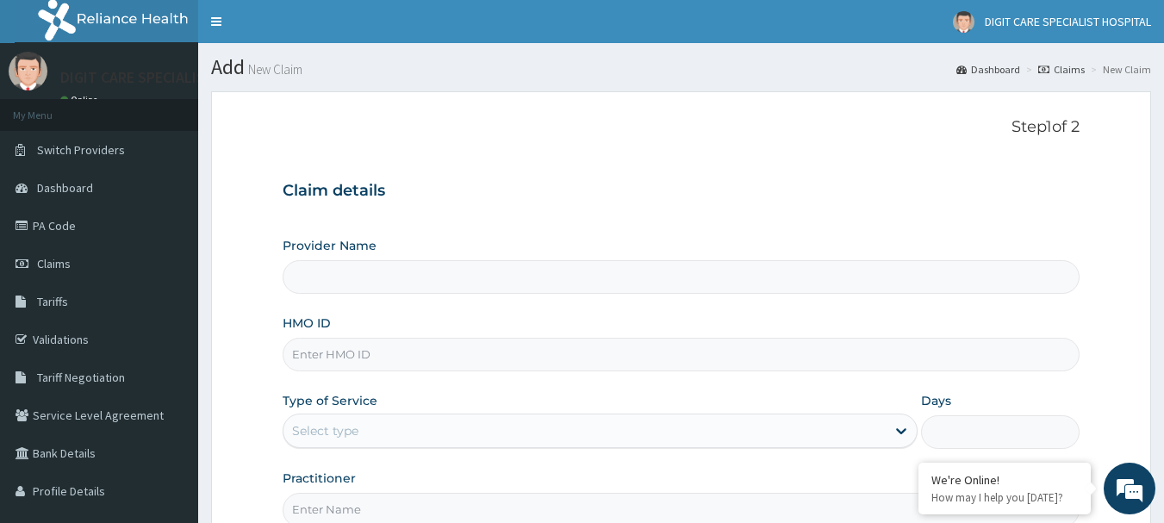
type input "DIGIT CARE SPECIALIST HOSPITAL"
click at [519, 354] on input "HMO ID" at bounding box center [682, 355] width 798 height 34
type input "RBN/10028/A"
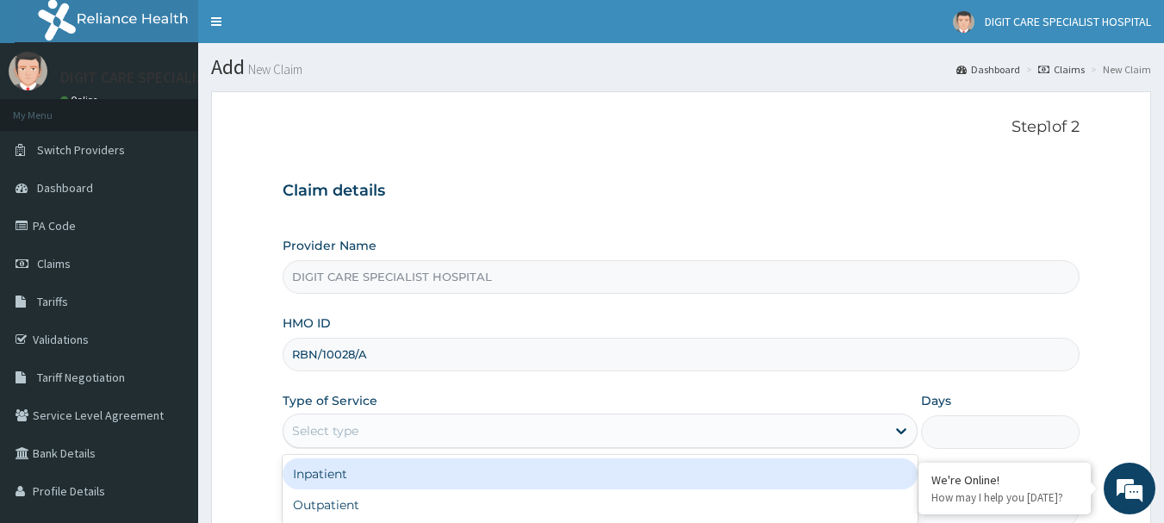
click at [370, 426] on div "Select type" at bounding box center [584, 431] width 602 height 28
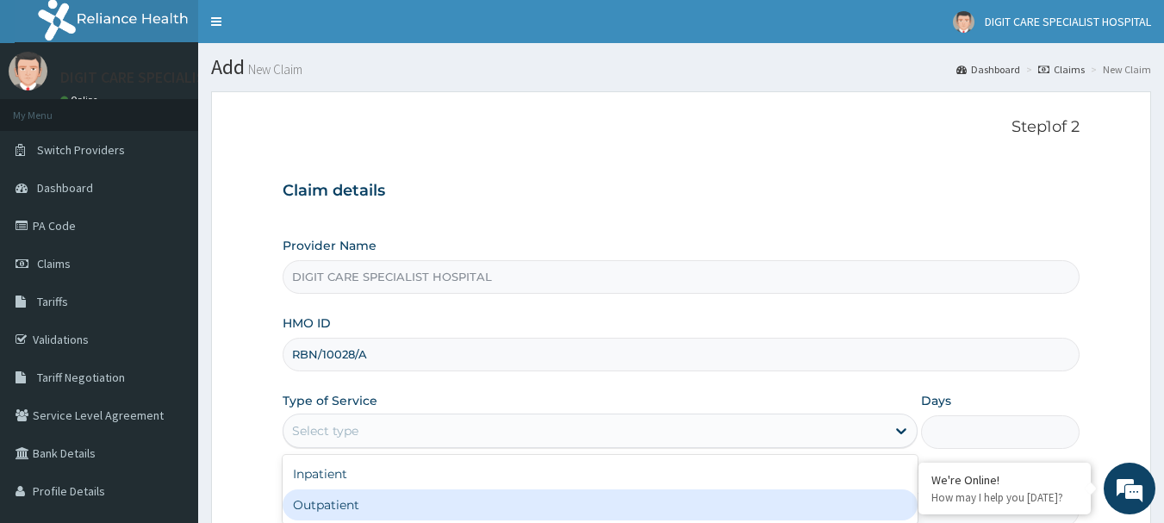
click at [355, 497] on div "Outpatient" at bounding box center [600, 504] width 635 height 31
type input "1"
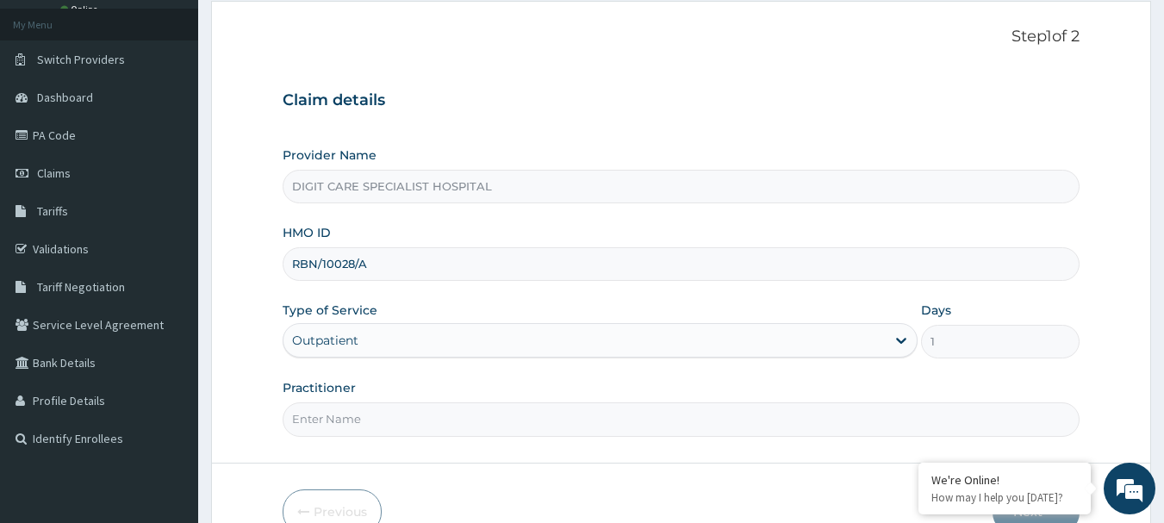
scroll to position [97, 0]
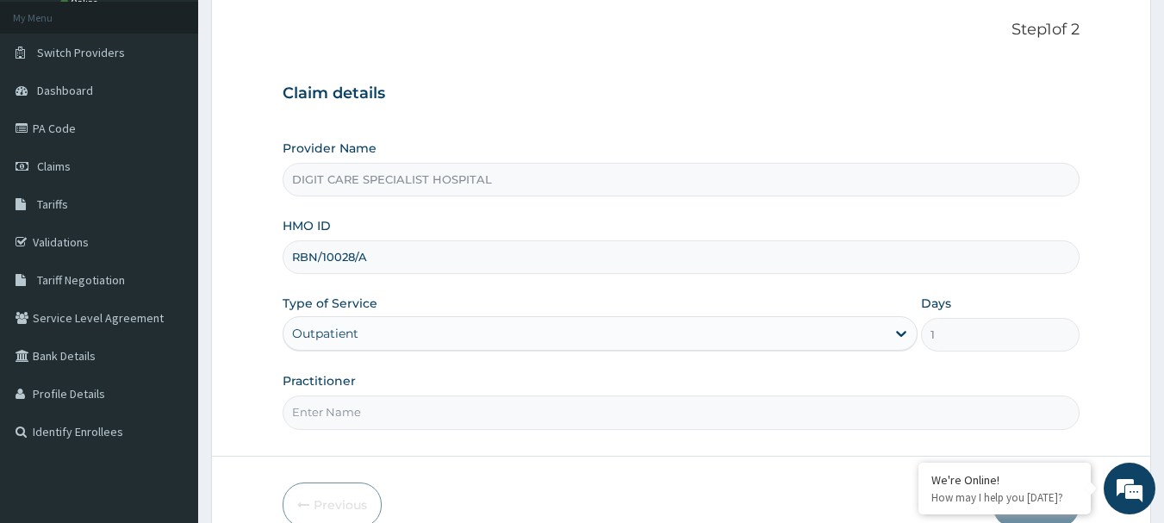
click at [681, 420] on input "Practitioner" at bounding box center [682, 412] width 798 height 34
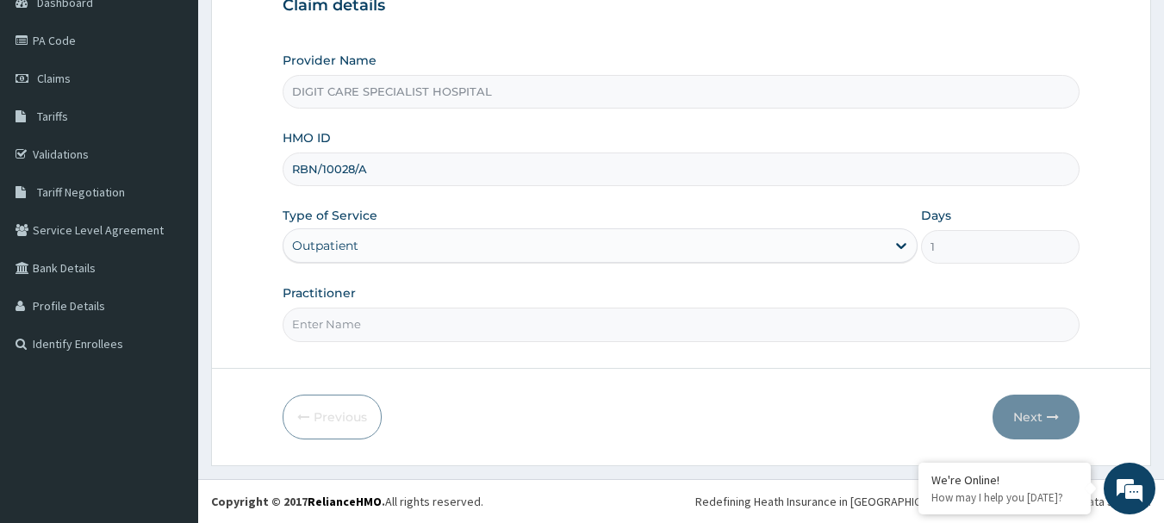
click at [824, 333] on input "Practitioner" at bounding box center [682, 325] width 798 height 34
click at [798, 333] on input "Practitioner" at bounding box center [682, 325] width 798 height 34
type input "H"
click at [574, 265] on div "Provider Name DIGIT CARE SPECIALIST HOSPITAL HMO ID RBN/10028/A Type of Service…" at bounding box center [682, 196] width 798 height 289
click at [424, 319] on input "Practitioner" at bounding box center [682, 325] width 798 height 34
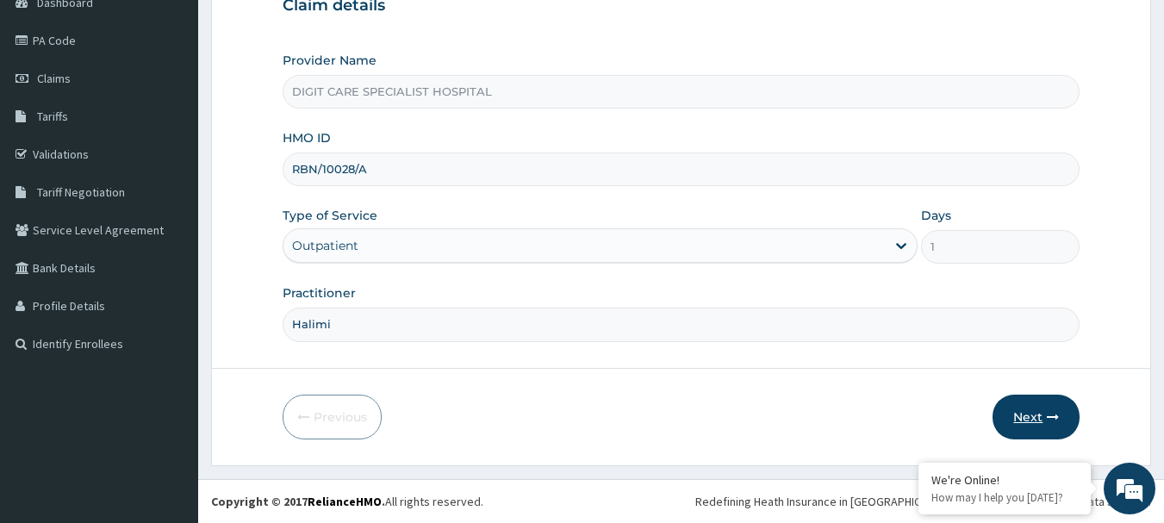
type input "Halimi"
click at [1011, 416] on button "Next" at bounding box center [1035, 417] width 87 height 45
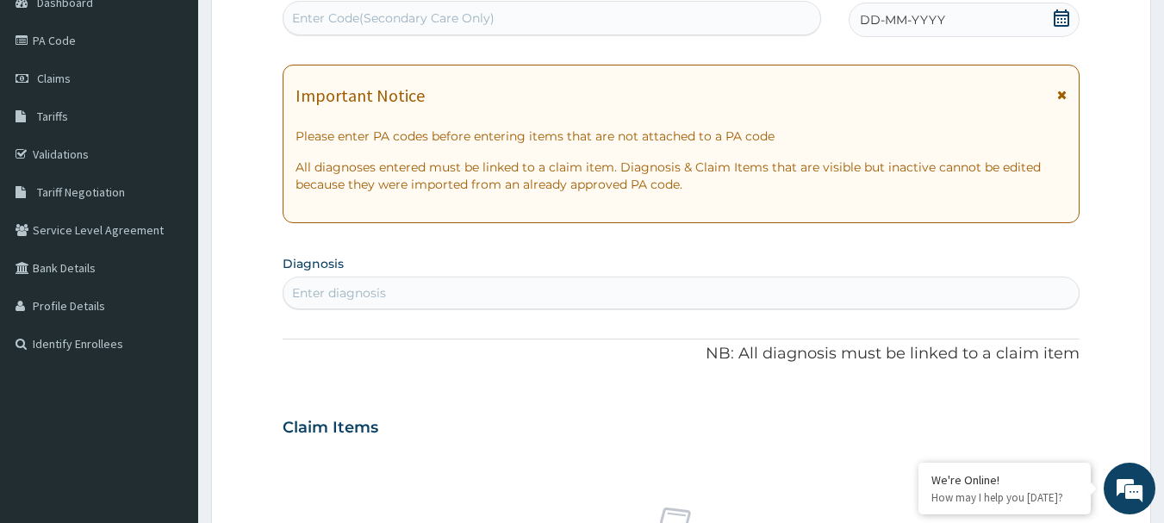
click at [944, 8] on div "DD-MM-YYYY" at bounding box center [963, 20] width 231 height 34
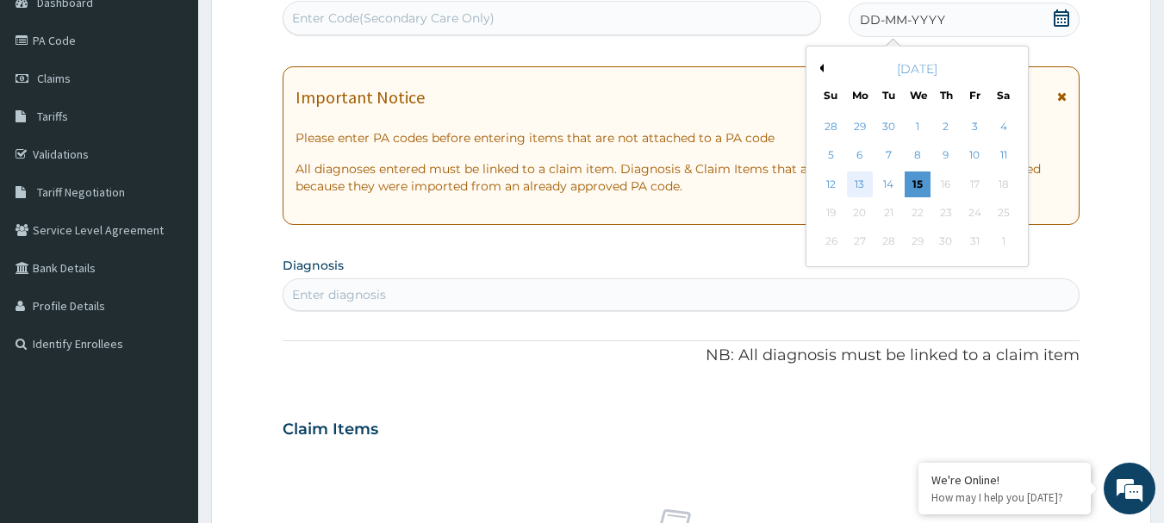
click at [855, 182] on div "13" at bounding box center [860, 184] width 26 height 26
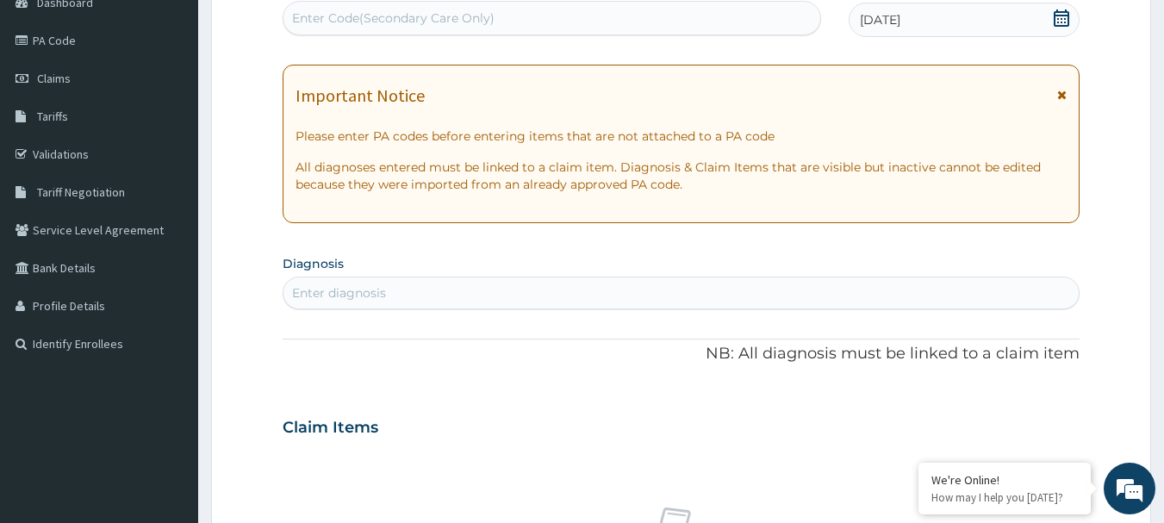
click at [538, 293] on div "Enter diagnosis" at bounding box center [681, 293] width 796 height 28
type input "m"
type input "plasmo"
click at [585, 340] on div "PA Code / Prescription Code Enter Code(Secondary Care Only) Encounter Date 13-1…" at bounding box center [682, 425] width 798 height 892
click at [484, 291] on div "Enter diagnosis" at bounding box center [681, 293] width 796 height 28
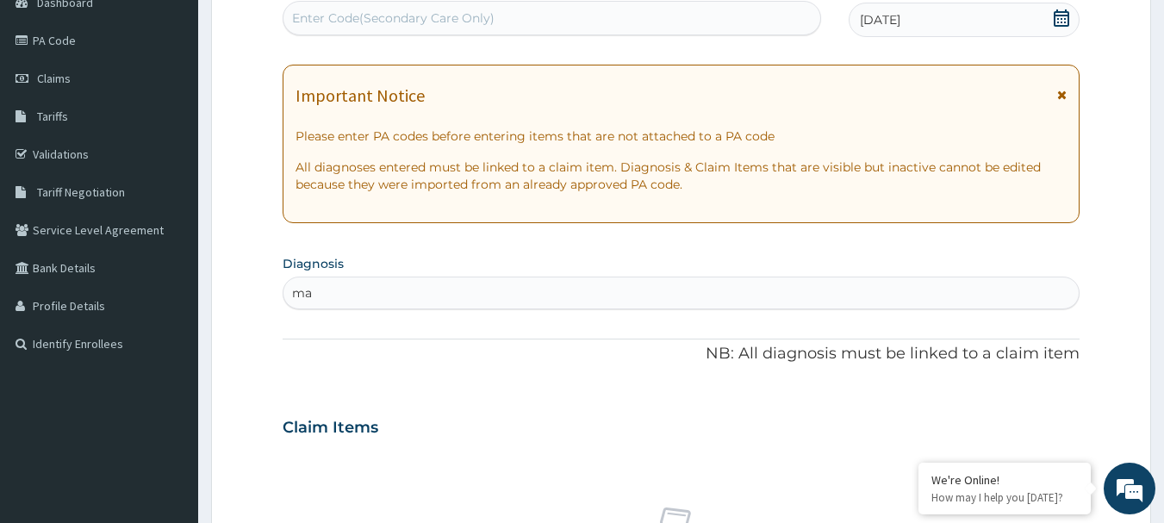
type input "m"
type input "p"
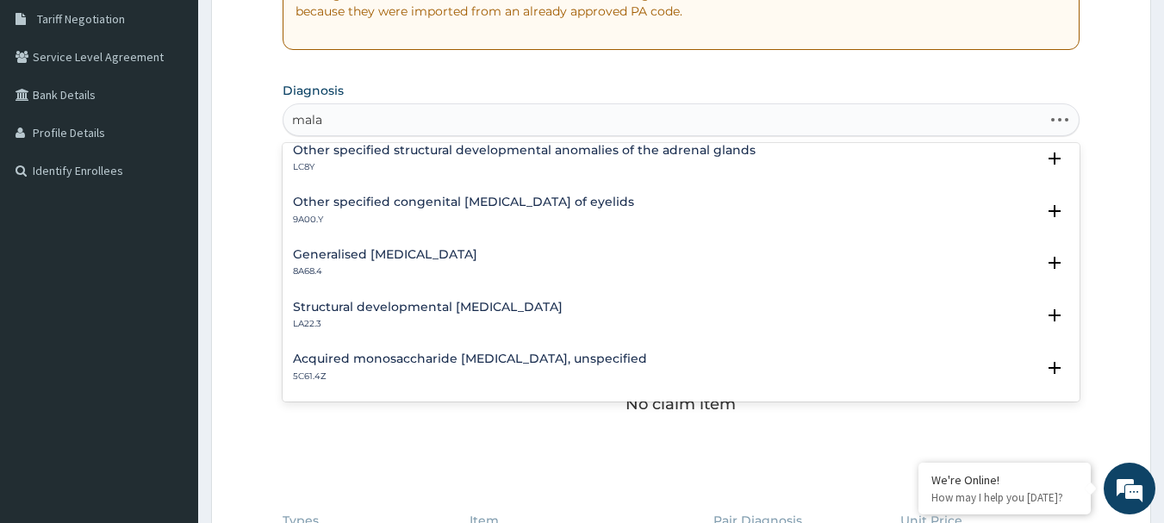
scroll to position [0, 0]
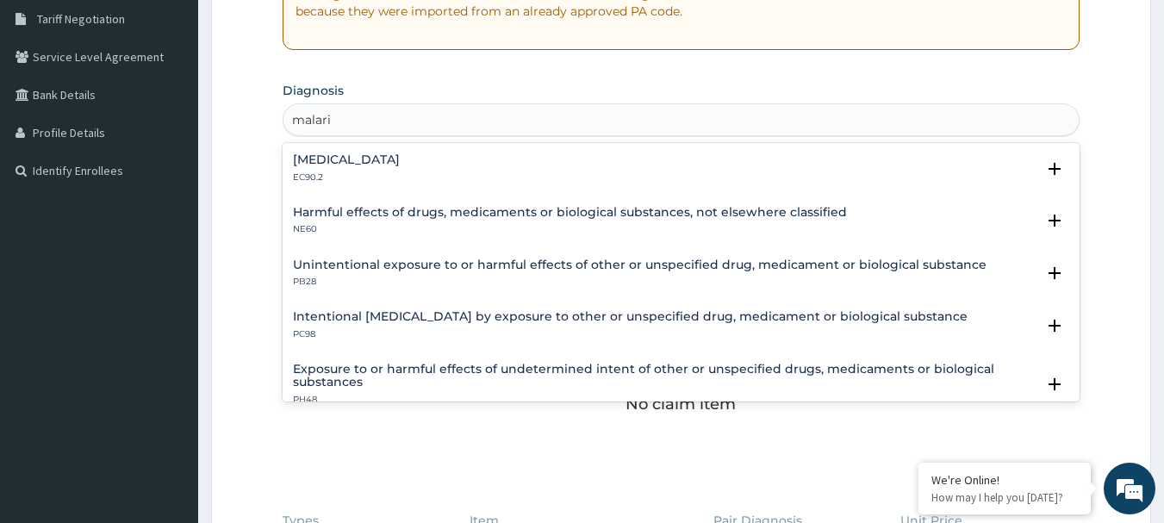
type input "malaria"
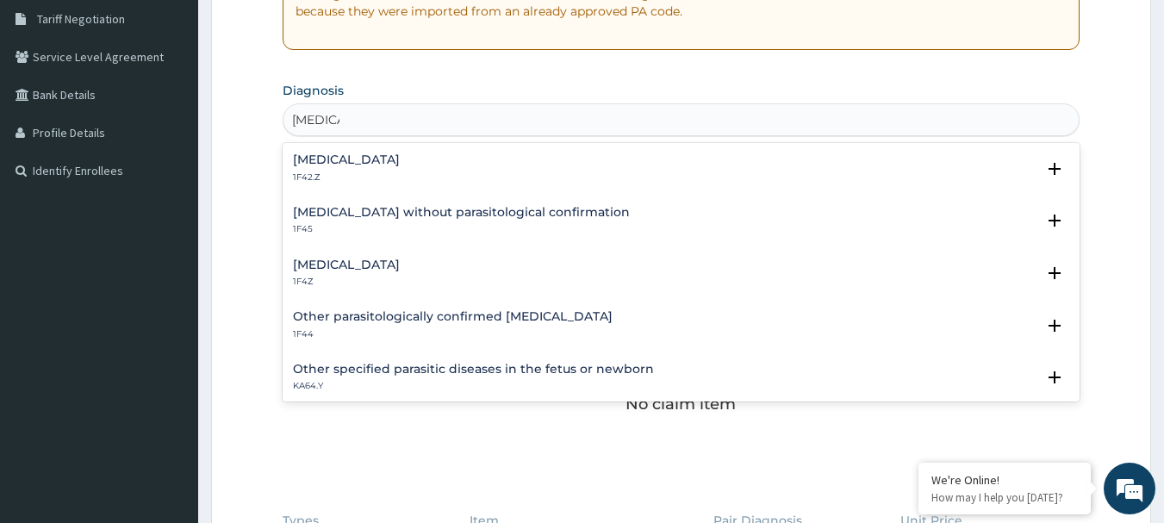
click at [497, 214] on h4 "Malaria without parasitological confirmation" at bounding box center [461, 212] width 337 height 13
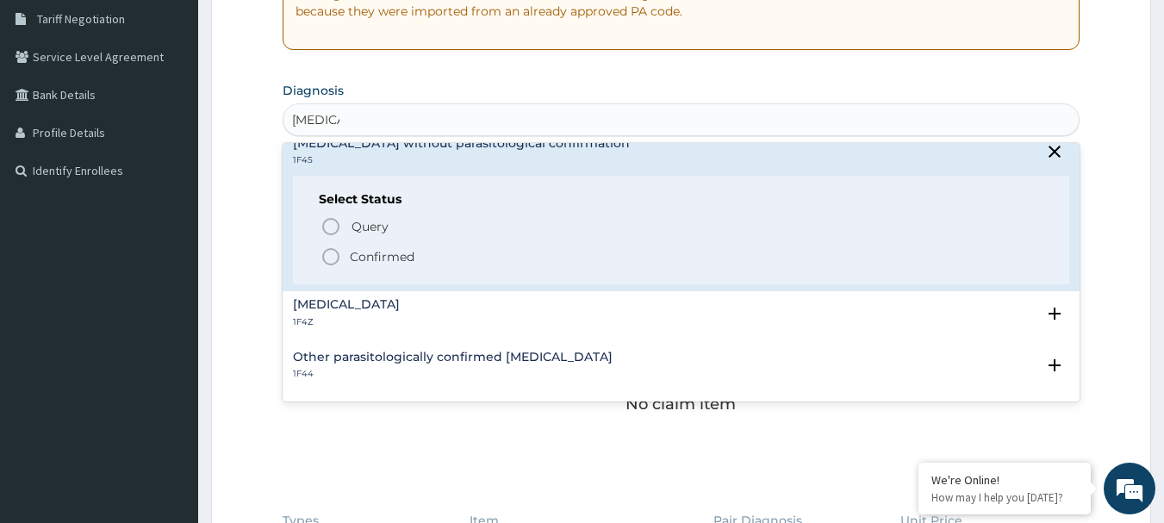
scroll to position [103, 0]
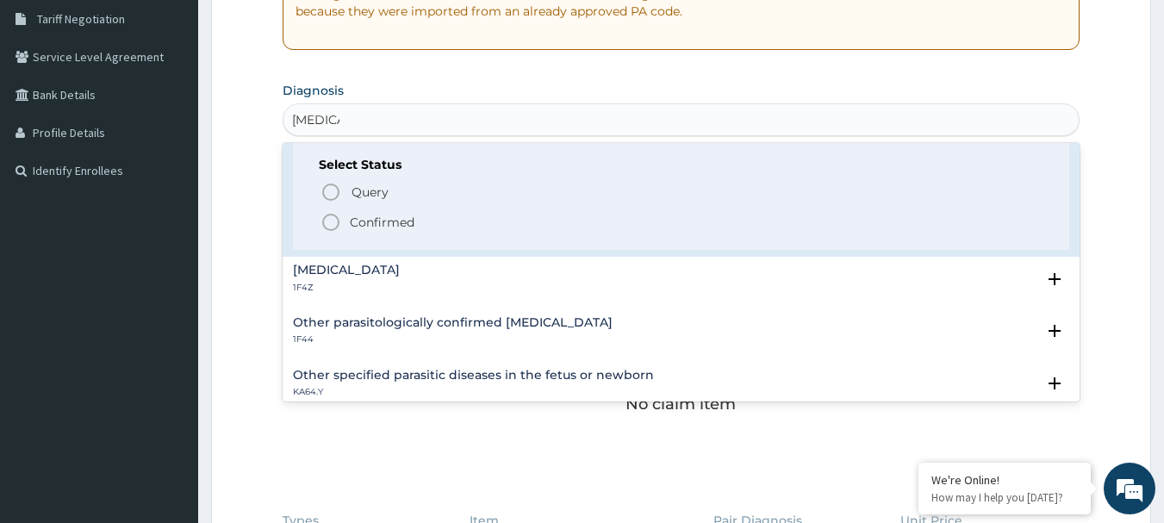
click at [331, 219] on icon "status option filled" at bounding box center [330, 222] width 21 height 21
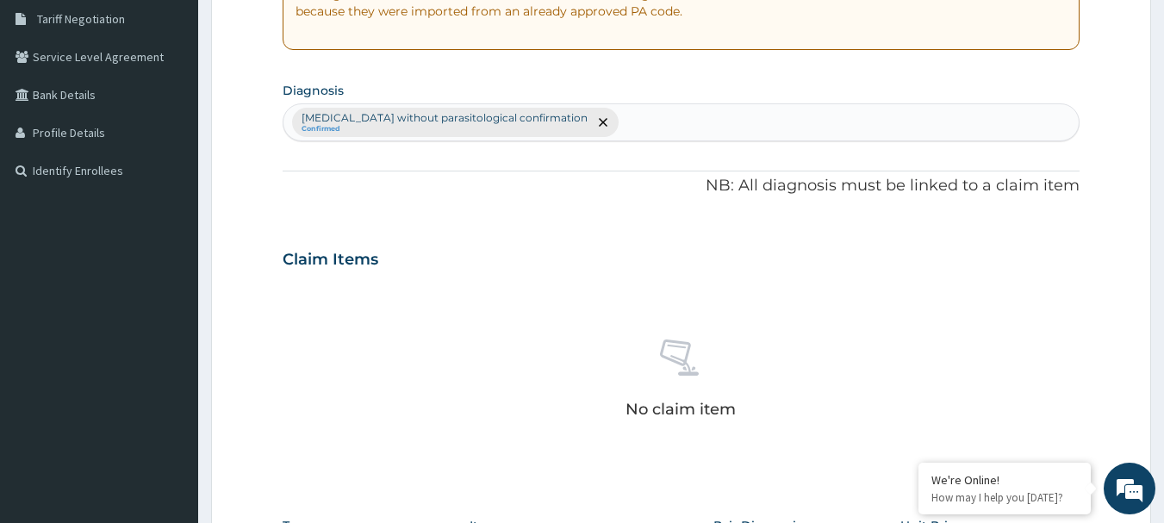
scroll to position [356, 0]
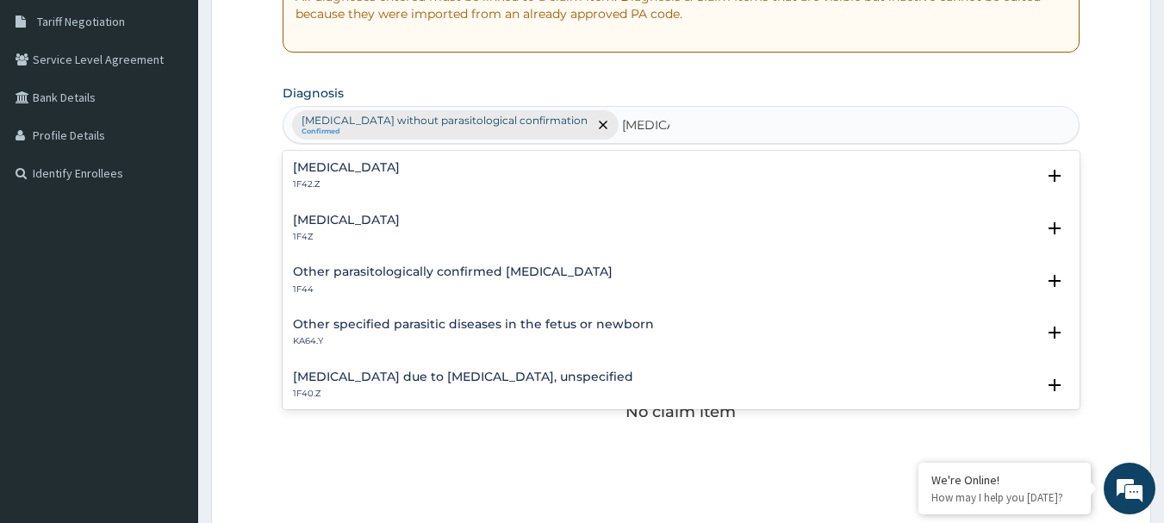
click at [400, 174] on h4 "[MEDICAL_DATA]" at bounding box center [346, 167] width 107 height 13
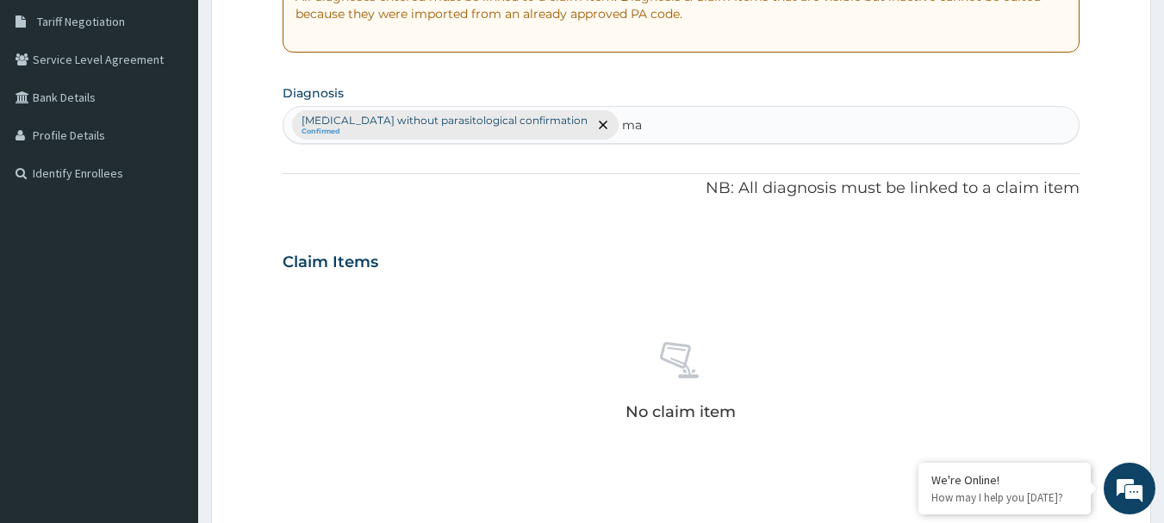
type input "m"
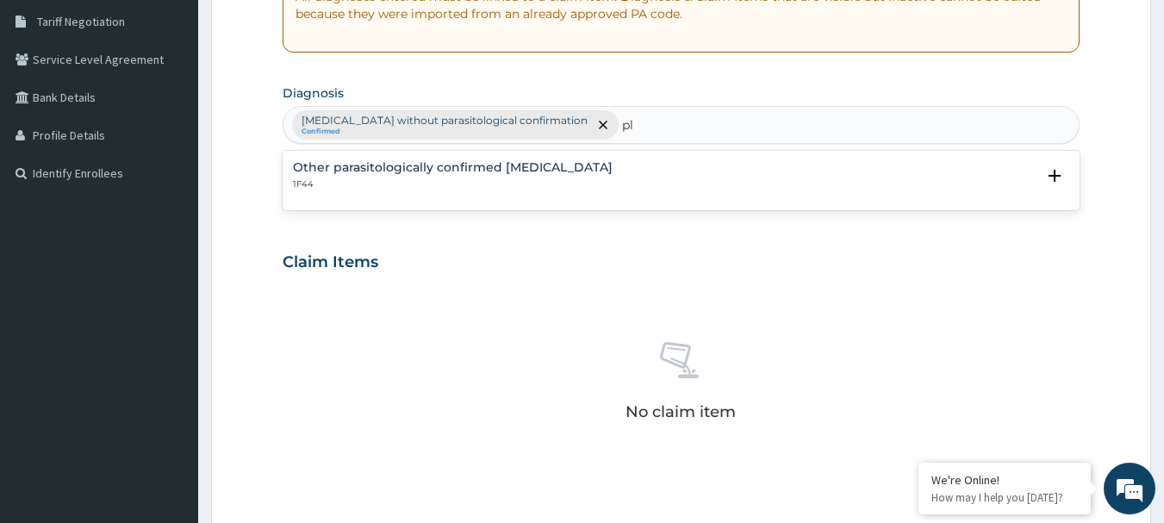
type input "p"
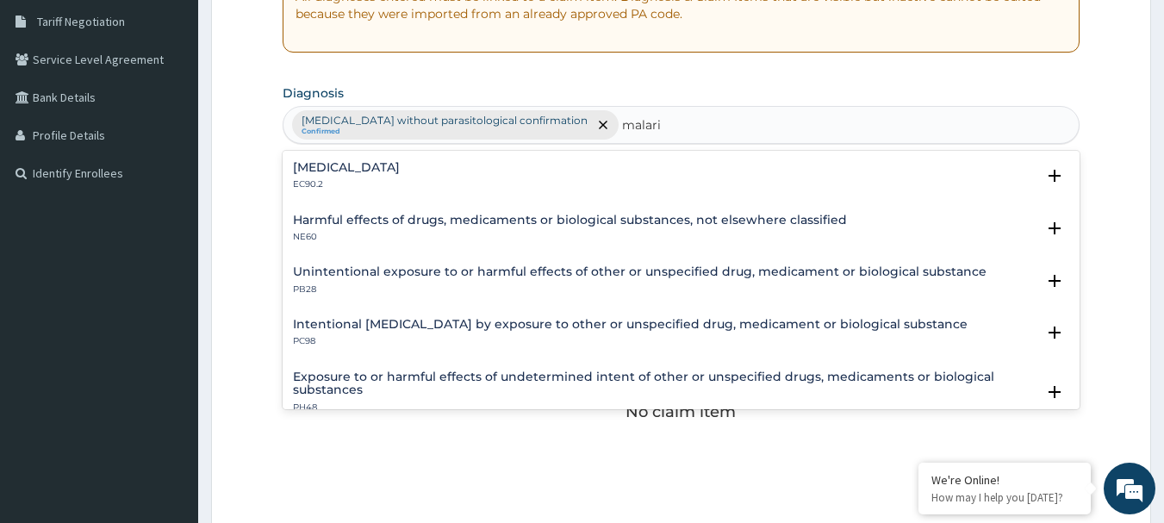
type input "malaria"
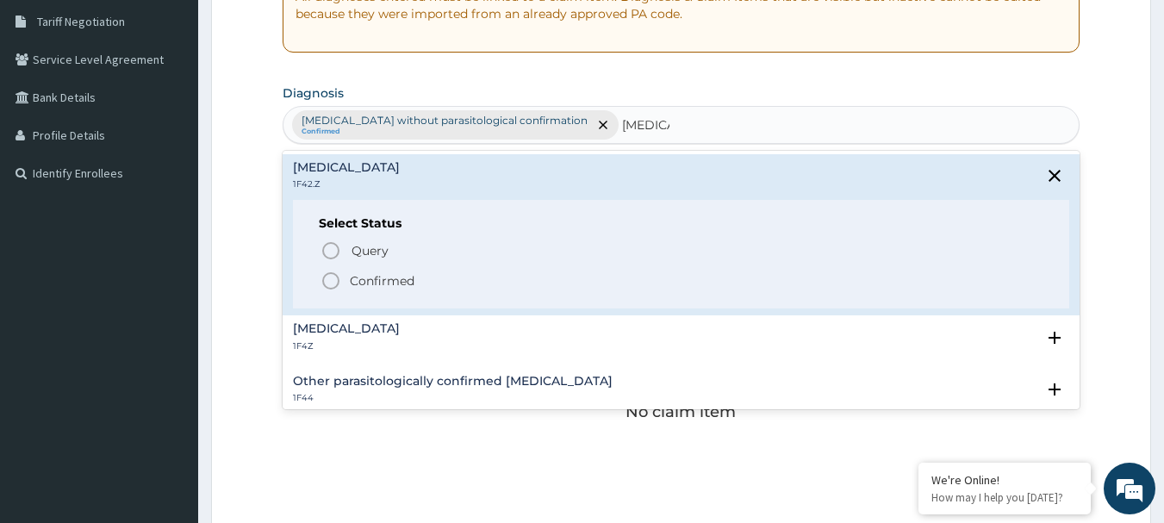
click at [334, 283] on icon "status option filled" at bounding box center [330, 280] width 21 height 21
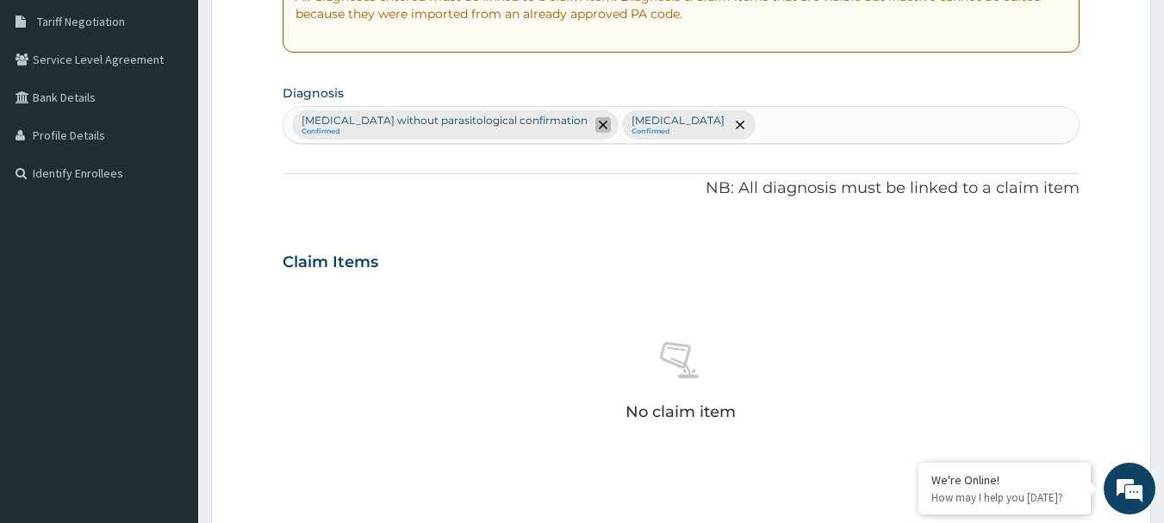
click at [595, 125] on span "remove selection option" at bounding box center [603, 125] width 16 height 16
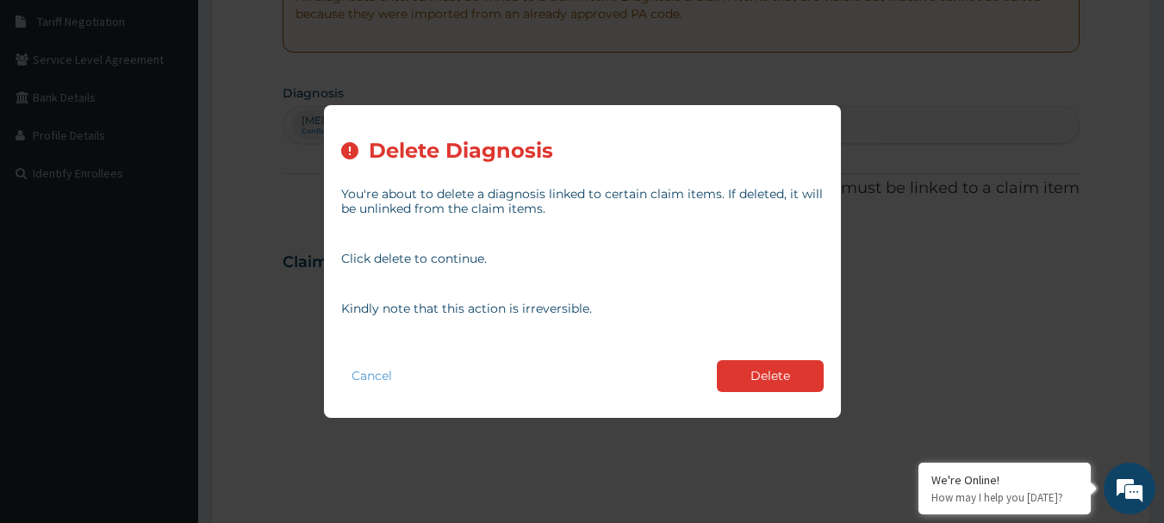
click at [762, 399] on div "Cancel Delete" at bounding box center [582, 375] width 482 height 49
click at [761, 375] on button "Delete" at bounding box center [770, 376] width 107 height 32
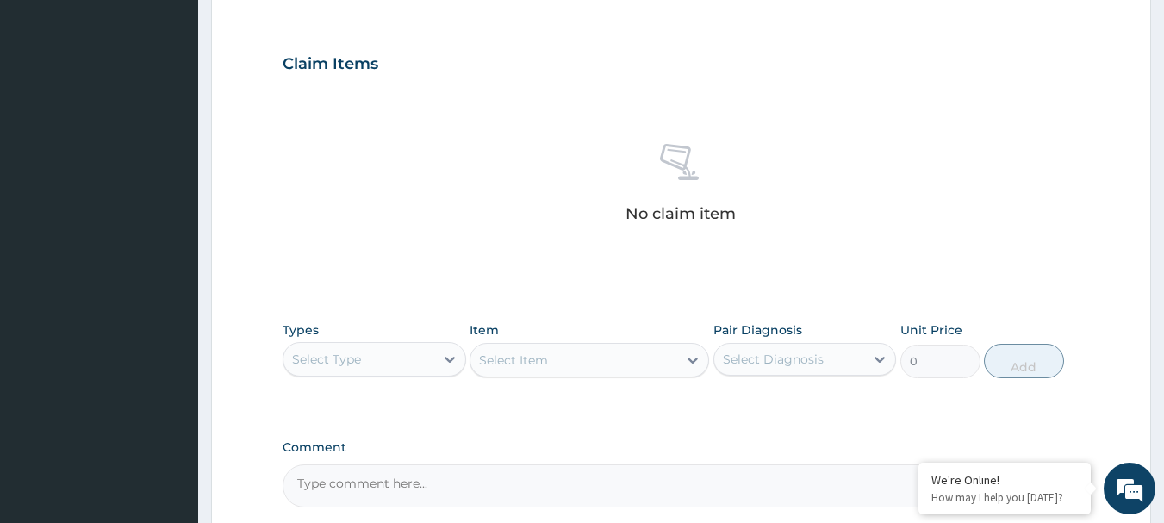
scroll to position [556, 0]
click at [325, 369] on div "Select Type" at bounding box center [358, 357] width 151 height 28
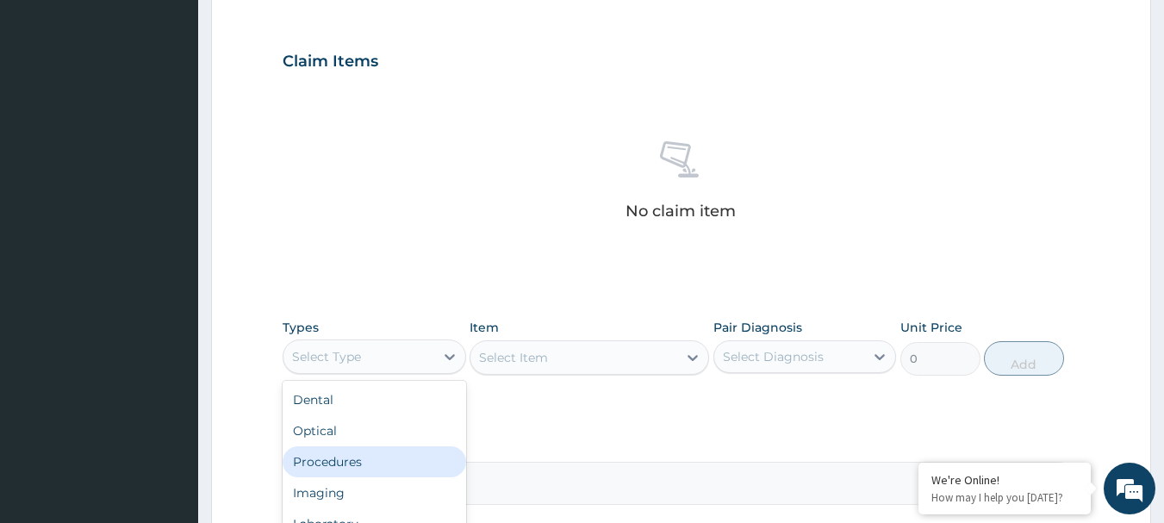
click at [318, 456] on div "Procedures" at bounding box center [374, 461] width 183 height 31
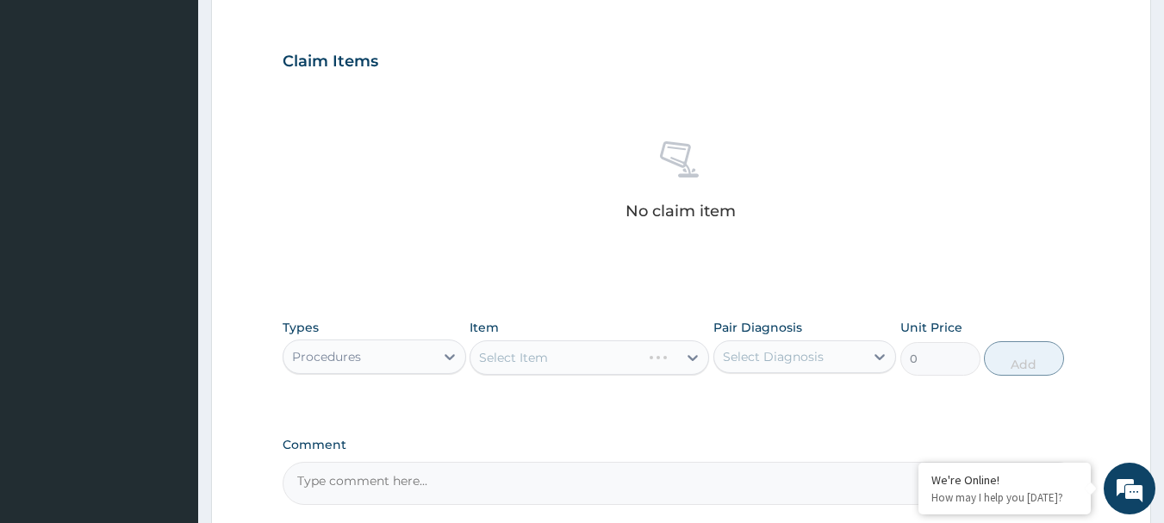
click at [659, 358] on div "Select Item" at bounding box center [588, 357] width 239 height 34
click at [702, 364] on div at bounding box center [692, 357] width 31 height 31
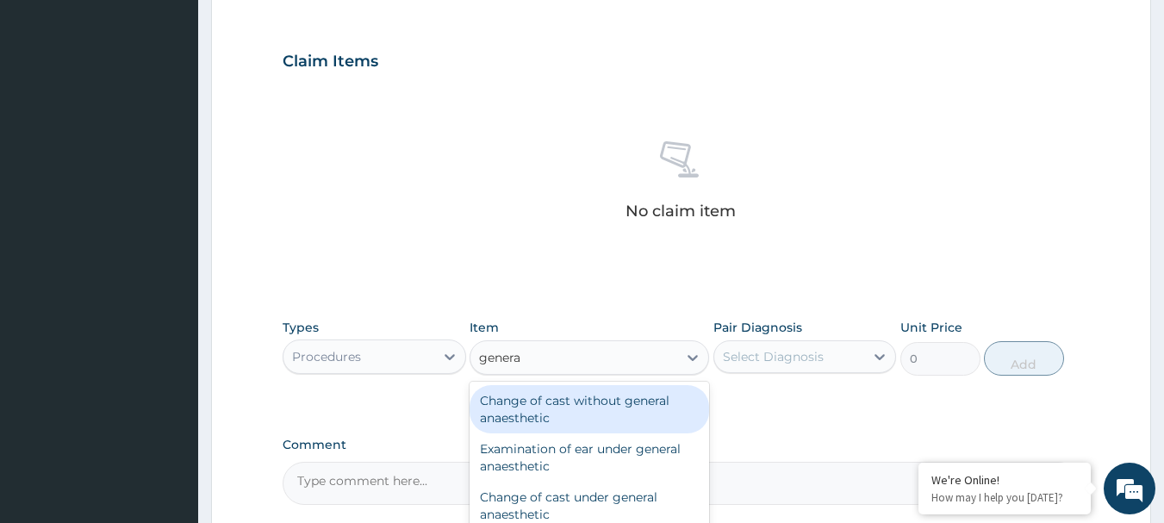
type input "general"
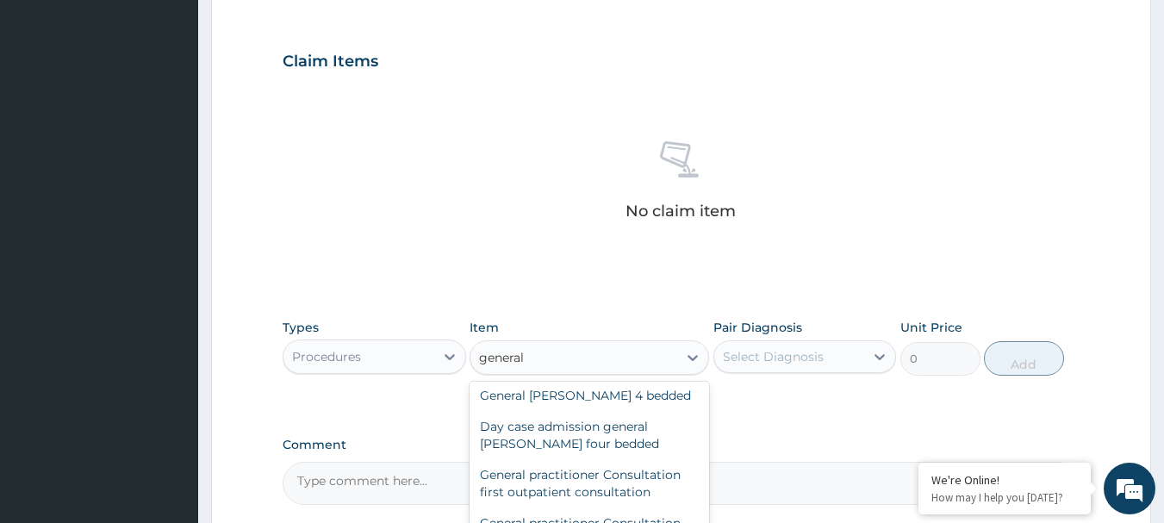
scroll to position [152, 0]
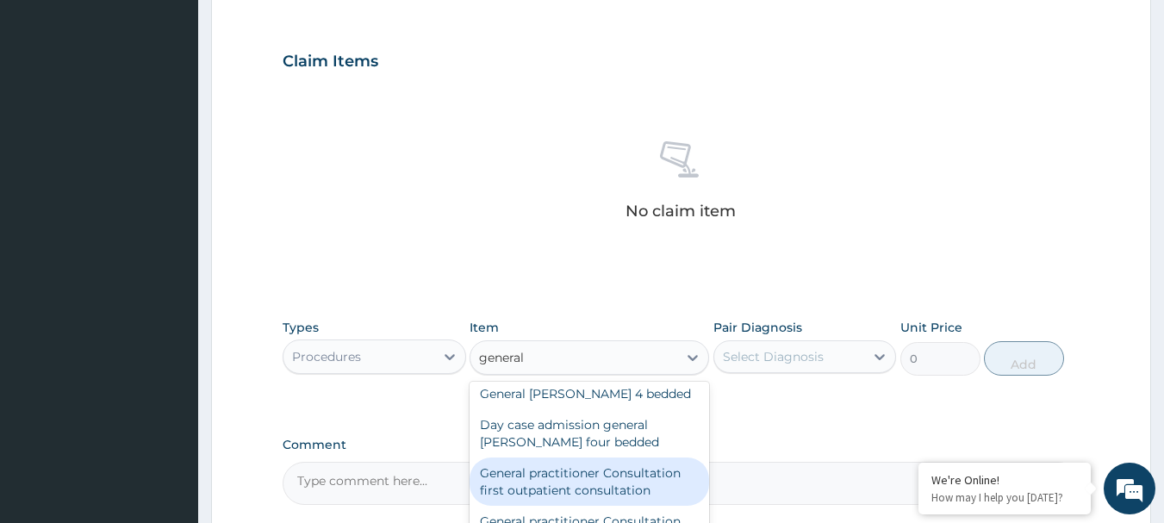
click at [608, 489] on div "General practitioner Consultation first outpatient consultation" at bounding box center [588, 481] width 239 height 48
type input "2640"
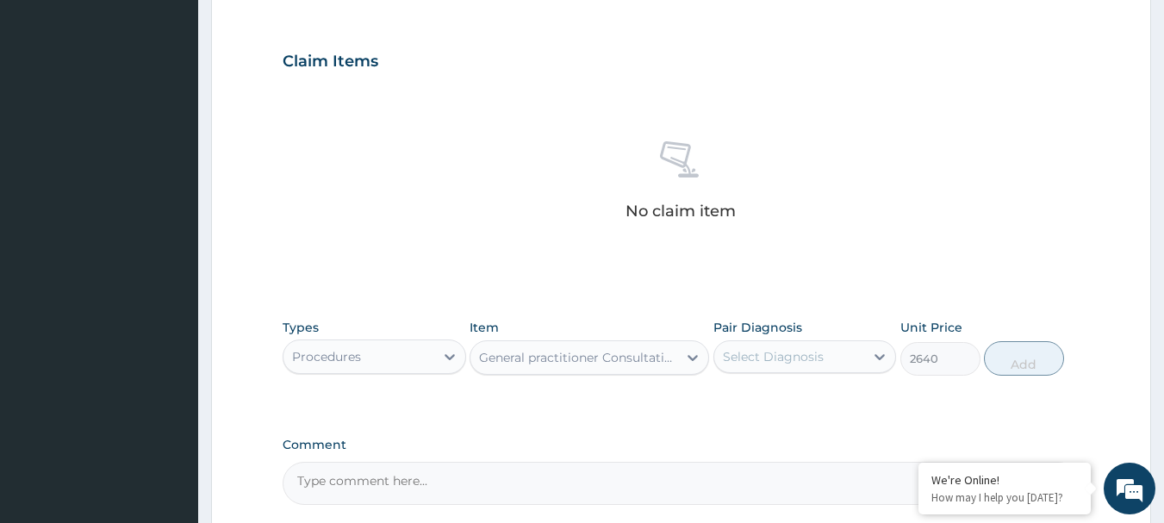
click at [837, 364] on div "Select Diagnosis" at bounding box center [789, 357] width 151 height 28
click at [791, 407] on label "Plasmodium malariae malaria without complication" at bounding box center [795, 398] width 107 height 17
checkbox input "true"
click at [998, 357] on button "Add" at bounding box center [1024, 358] width 80 height 34
type input "0"
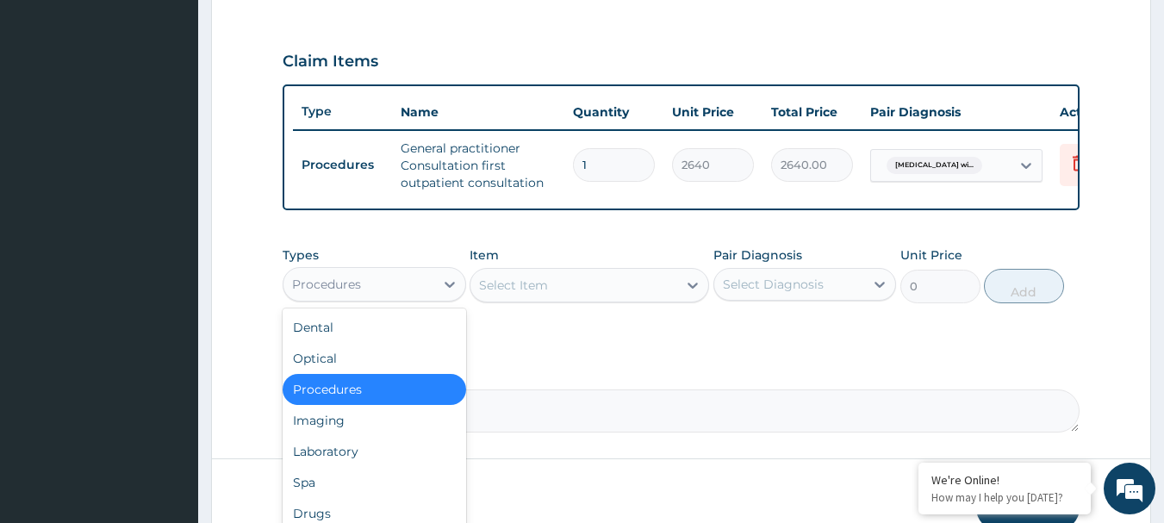
click at [403, 298] on div "Procedures" at bounding box center [358, 284] width 151 height 28
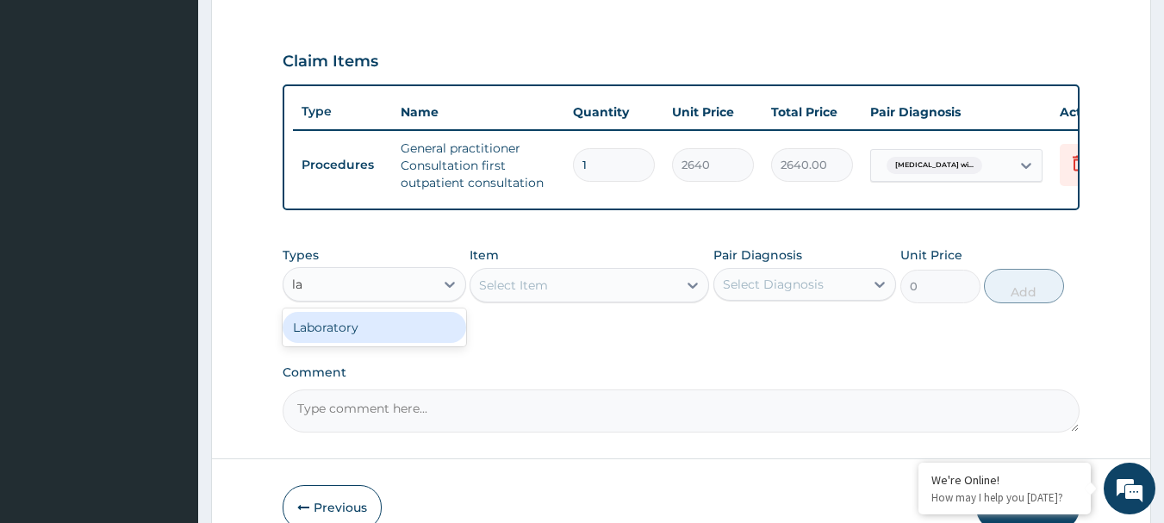
type input "lab"
click at [396, 329] on div "Laboratory" at bounding box center [374, 327] width 183 height 31
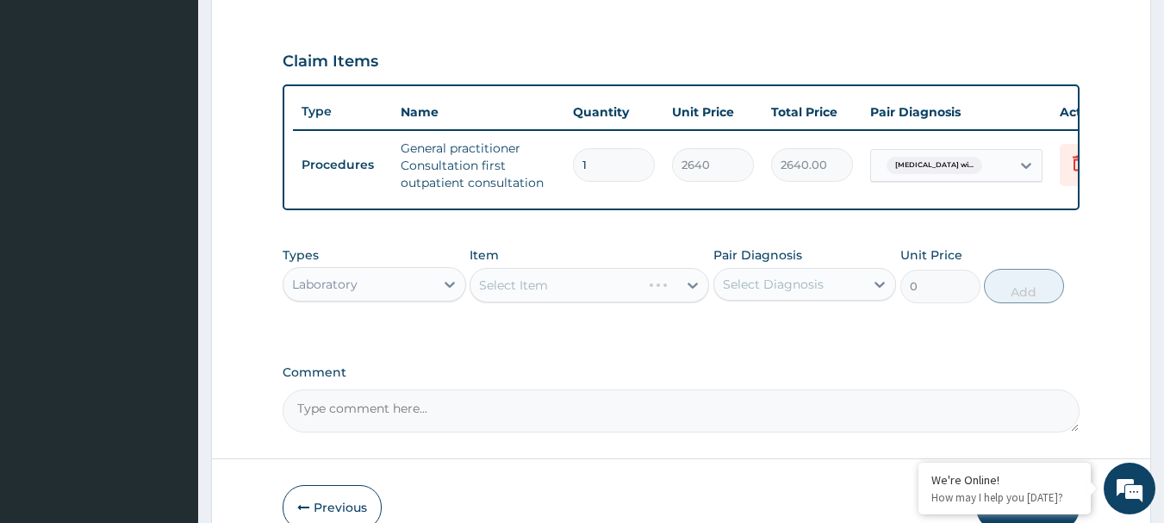
click at [518, 302] on div "Select Item" at bounding box center [588, 285] width 239 height 34
click at [519, 302] on div "Select Item" at bounding box center [588, 285] width 239 height 34
click at [768, 293] on div "Select Diagnosis" at bounding box center [773, 284] width 101 height 17
click at [765, 335] on label "Plasmodium malariae malaria without complication" at bounding box center [795, 326] width 107 height 17
checkbox input "true"
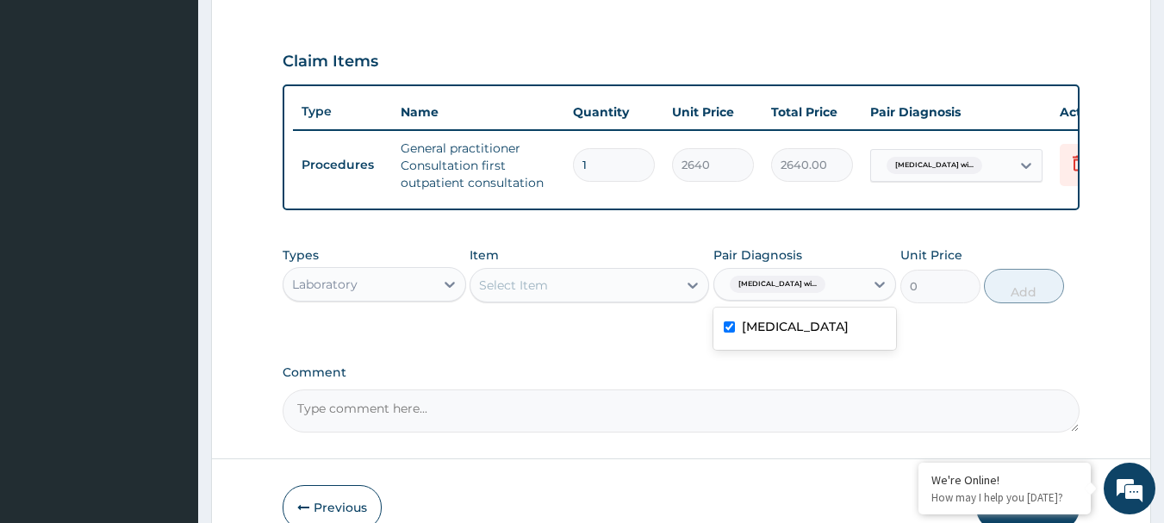
click at [639, 286] on div "Select Item" at bounding box center [573, 285] width 207 height 28
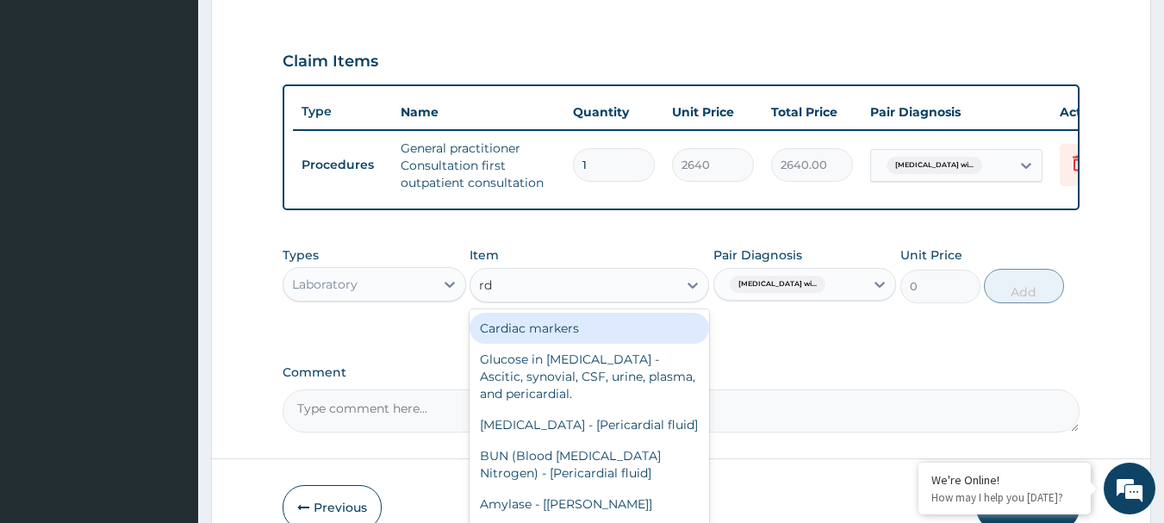
type input "rdt"
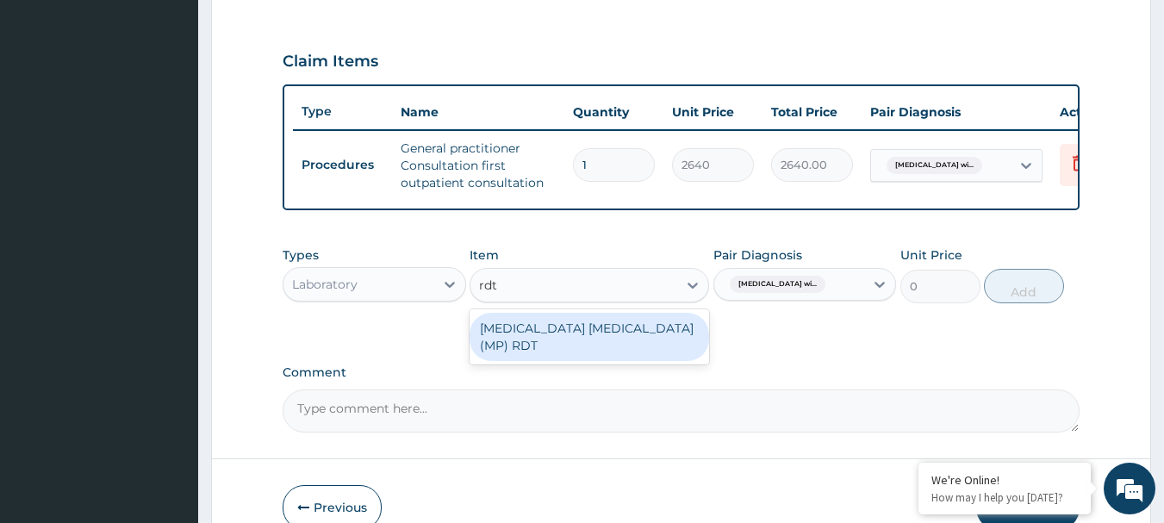
click at [594, 337] on div "MALARIA PARASITE (MP) RDT" at bounding box center [588, 337] width 239 height 48
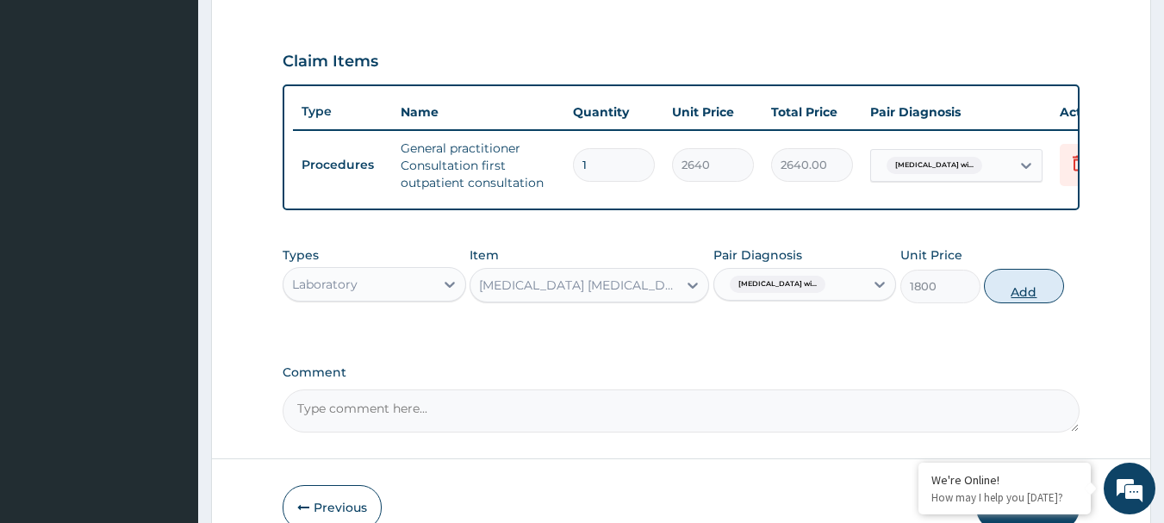
click at [1040, 302] on button "Add" at bounding box center [1024, 286] width 80 height 34
type input "0"
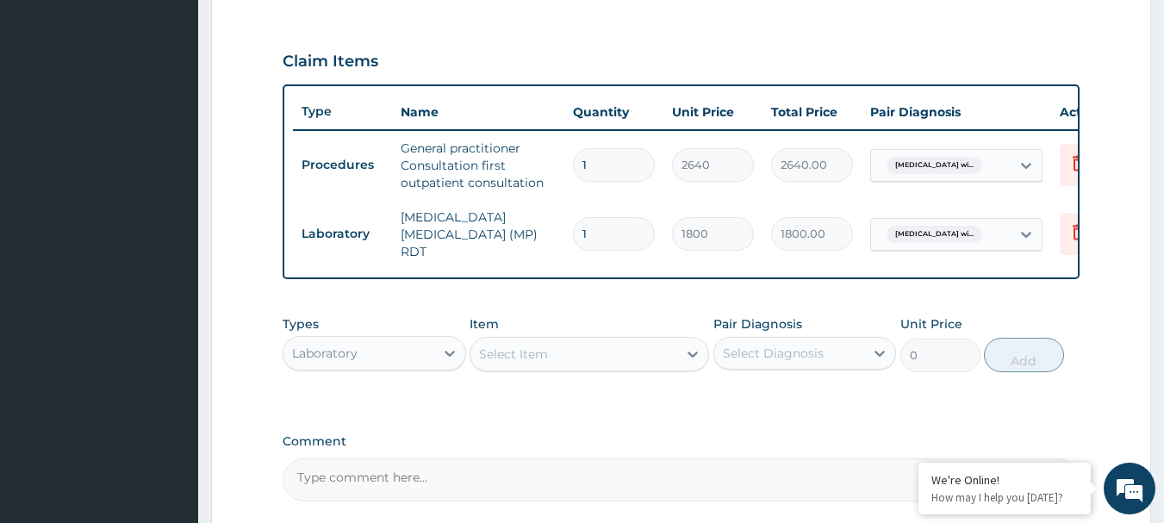
click at [432, 357] on div "Laboratory" at bounding box center [358, 353] width 151 height 28
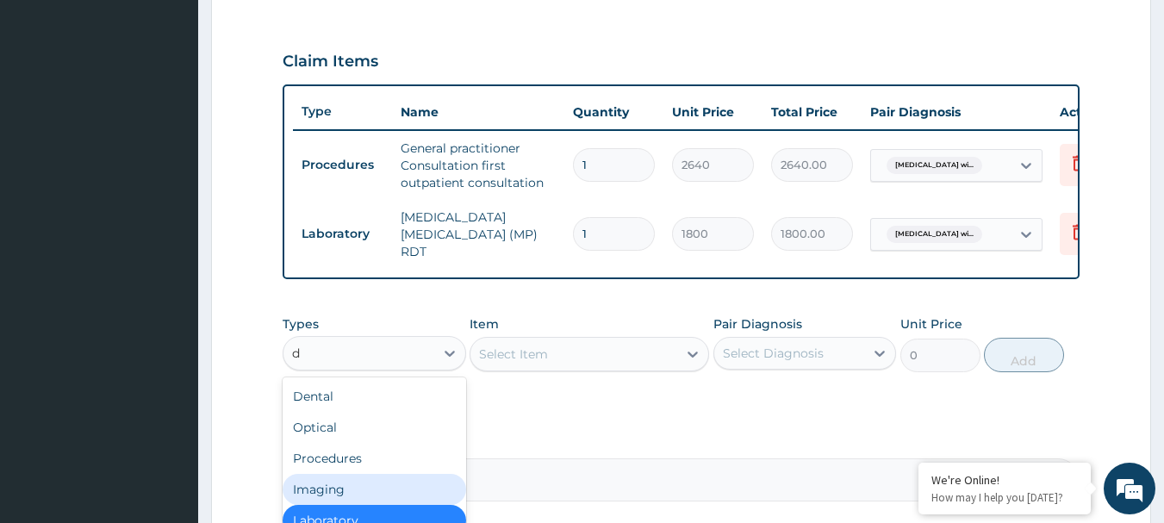
type input "dr"
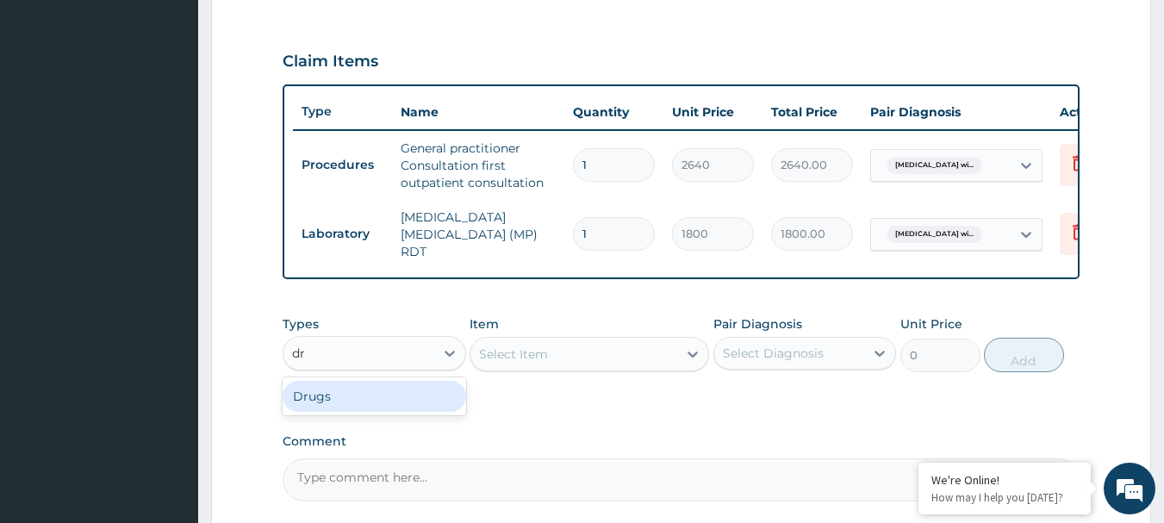
click at [370, 390] on div "Drugs" at bounding box center [374, 396] width 183 height 31
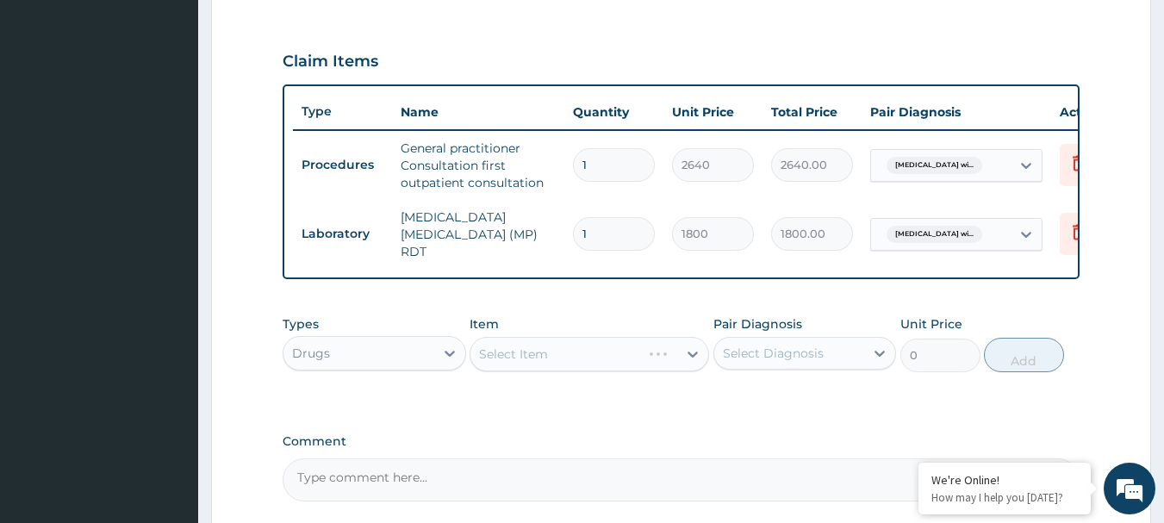
click at [536, 352] on div "Select Item" at bounding box center [588, 354] width 239 height 34
click at [766, 346] on div "Select Diagnosis" at bounding box center [789, 353] width 151 height 28
click at [750, 404] on label "Plasmodium malariae malaria without complication" at bounding box center [795, 395] width 107 height 17
checkbox input "true"
click at [596, 361] on div "Select Item" at bounding box center [588, 354] width 239 height 34
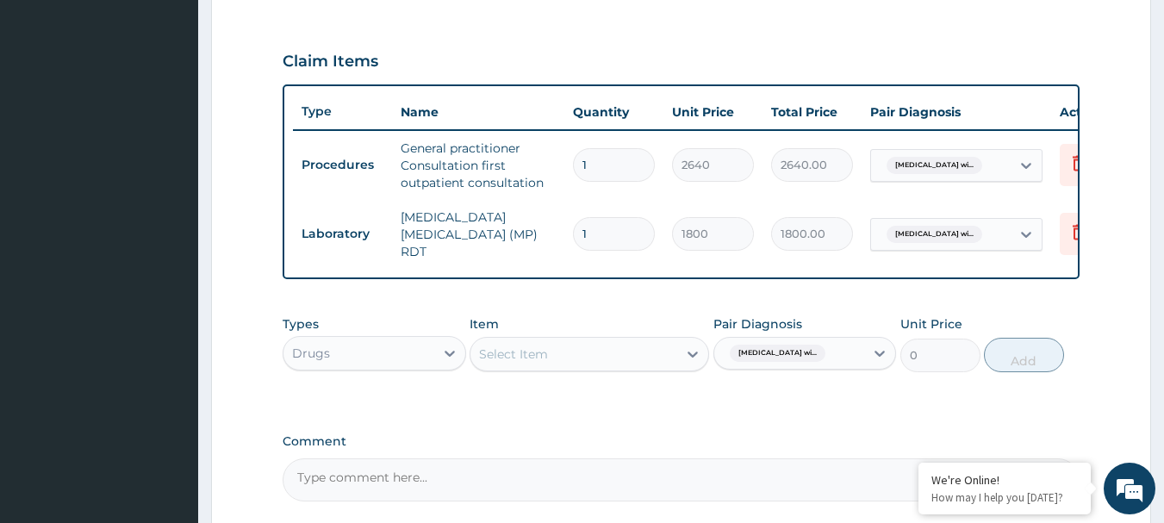
click at [596, 361] on div "Select Item" at bounding box center [573, 354] width 207 height 28
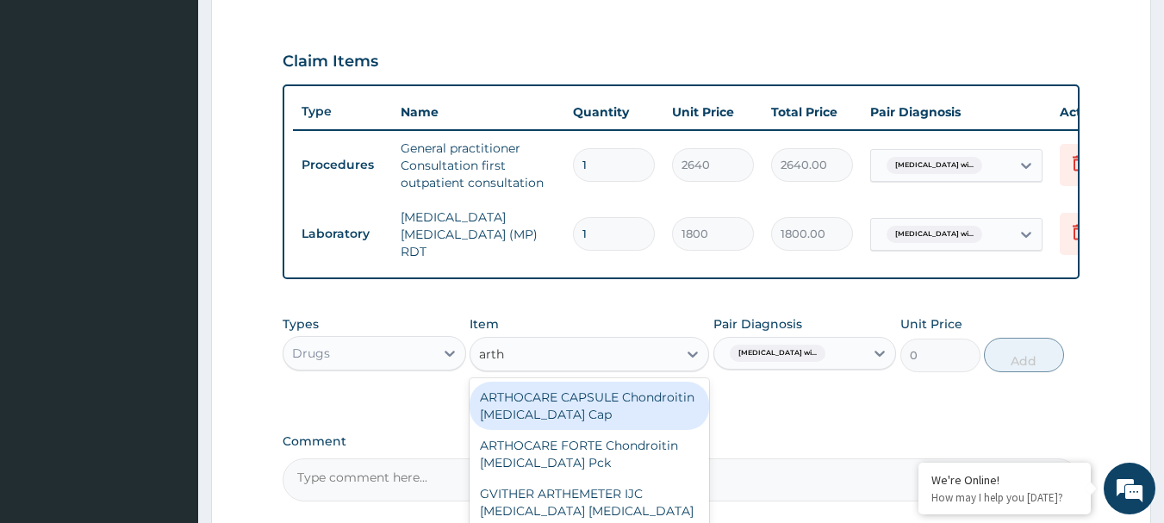
type input "arthe"
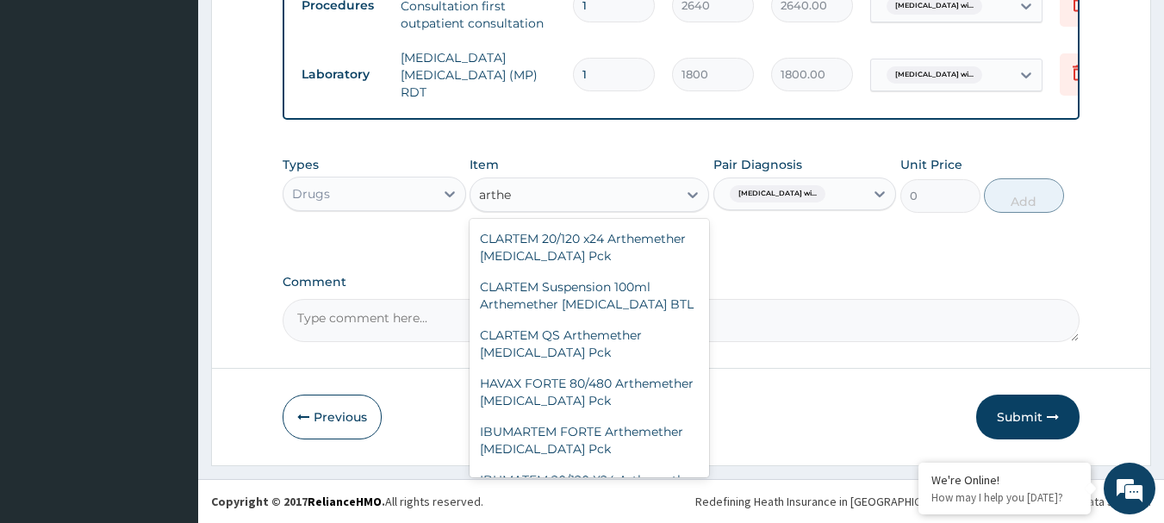
scroll to position [138, 0]
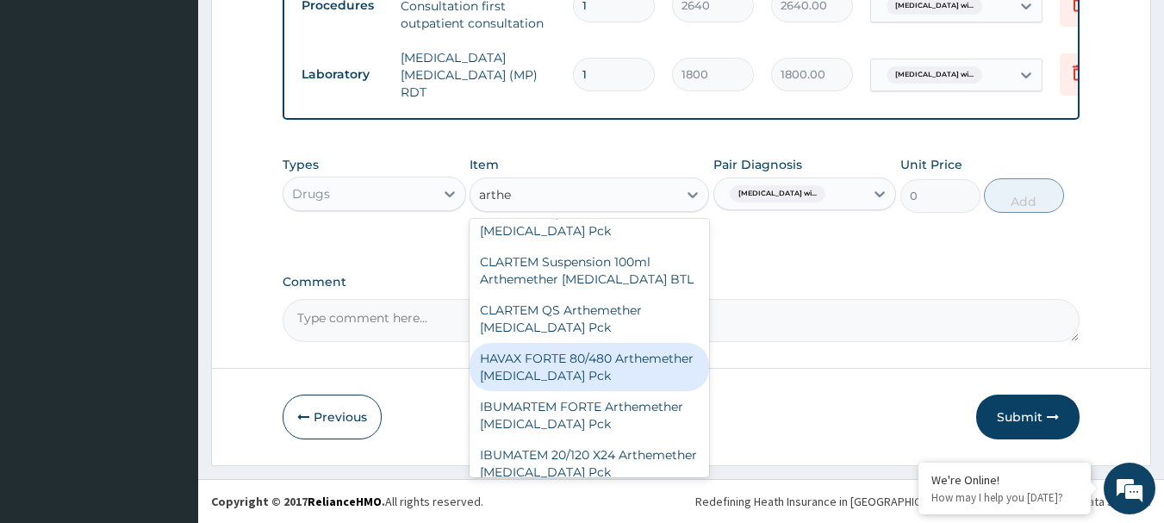
click at [576, 343] on div "HAVAX FORTE 80/480 Arthemether Lumefantrine Pck" at bounding box center [588, 367] width 239 height 48
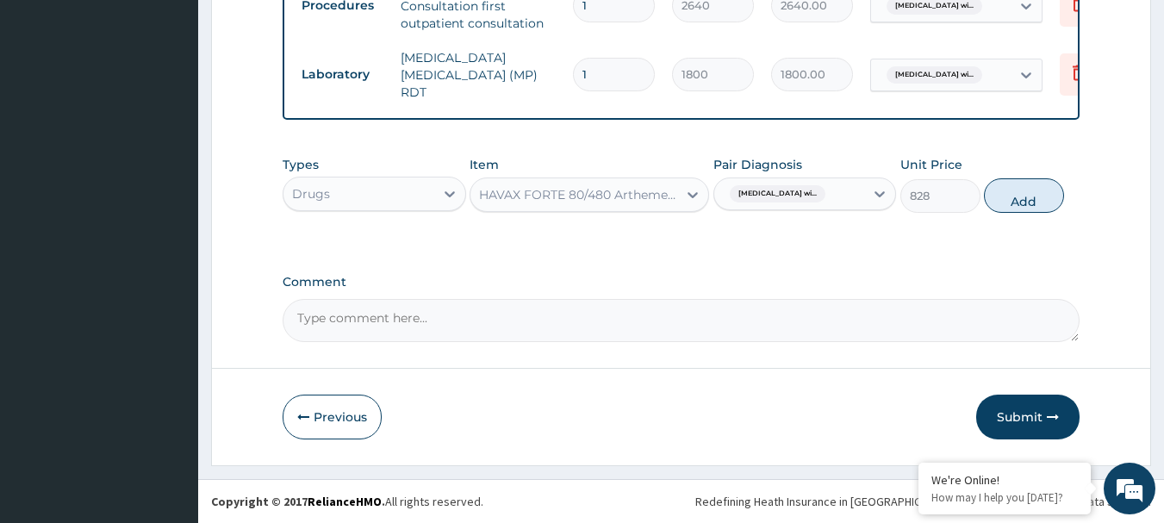
click at [861, 202] on div "Plasmodium malariae malaria wi..." at bounding box center [789, 193] width 151 height 29
click at [951, 319] on textarea "Comment" at bounding box center [682, 320] width 798 height 43
click at [692, 200] on icon at bounding box center [692, 194] width 17 height 17
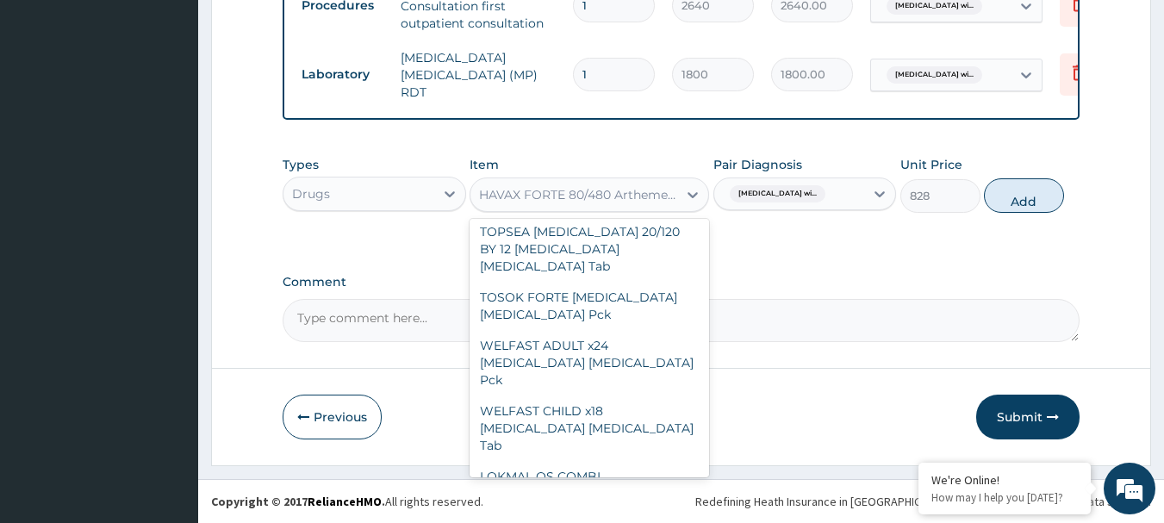
scroll to position [37804, 0]
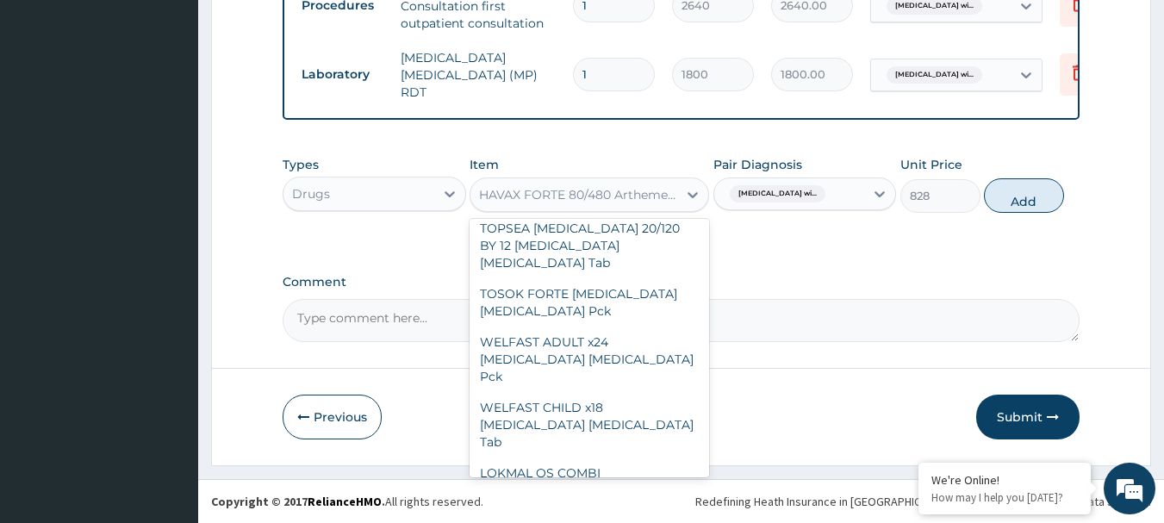
click at [633, 194] on div "HAVAX FORTE 80/480 Arthemether Lumefantrine Pck" at bounding box center [579, 194] width 200 height 17
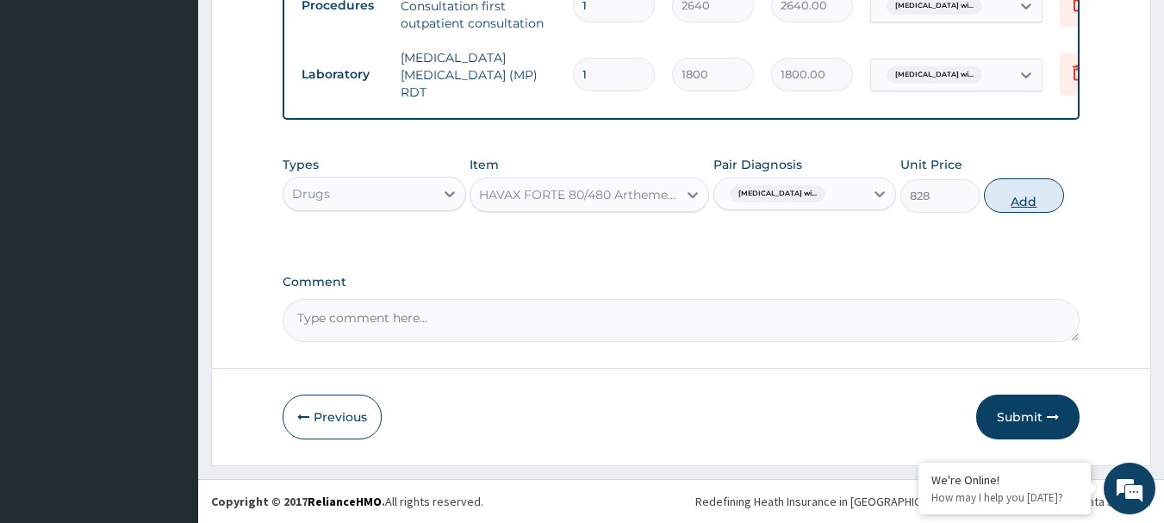
click at [1029, 194] on button "Add" at bounding box center [1024, 195] width 80 height 34
type input "0"
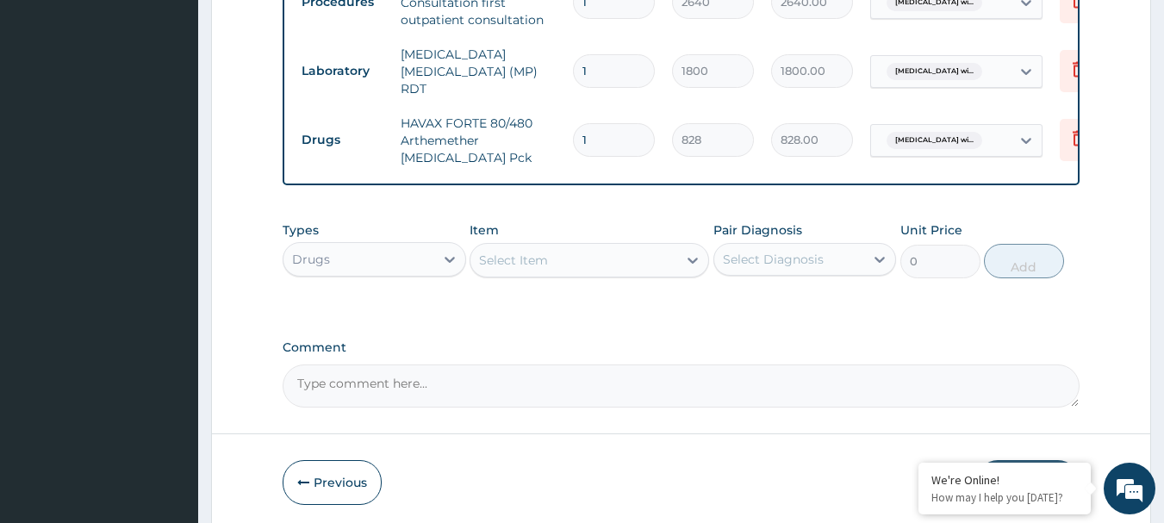
click at [581, 254] on div "Select Item" at bounding box center [573, 260] width 207 height 28
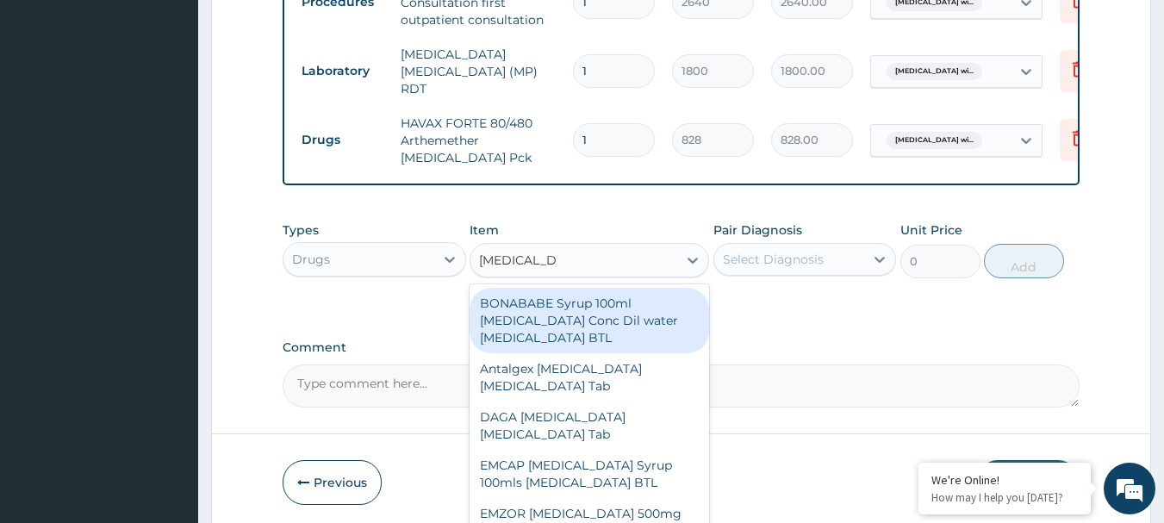
type input "paracetamol"
click at [601, 123] on input "1" at bounding box center [614, 140] width 82 height 34
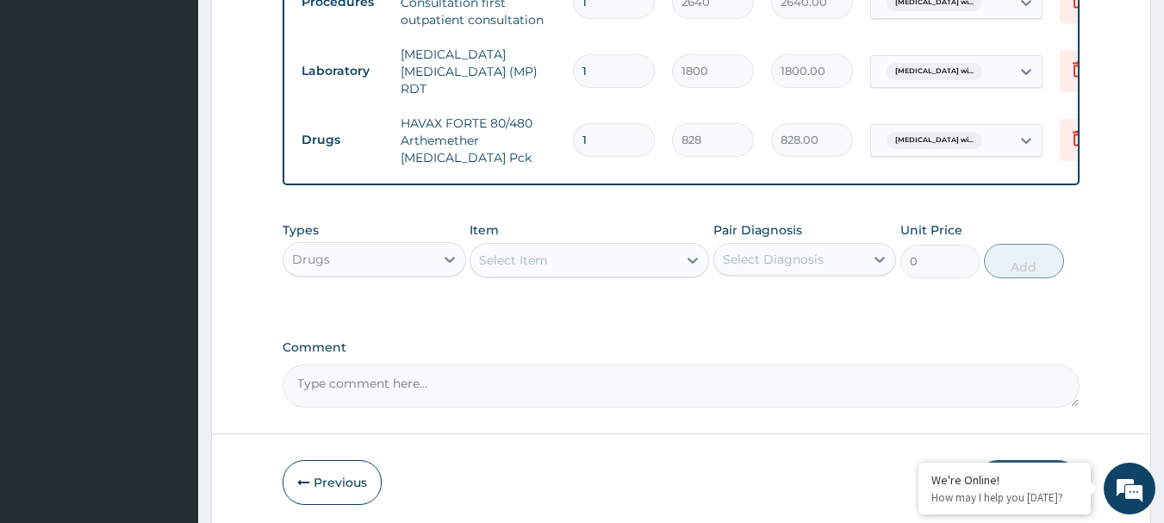
type input "0.00"
type input "6"
type input "4968.00"
type input "6"
click at [601, 258] on div "Select Item" at bounding box center [573, 260] width 207 height 28
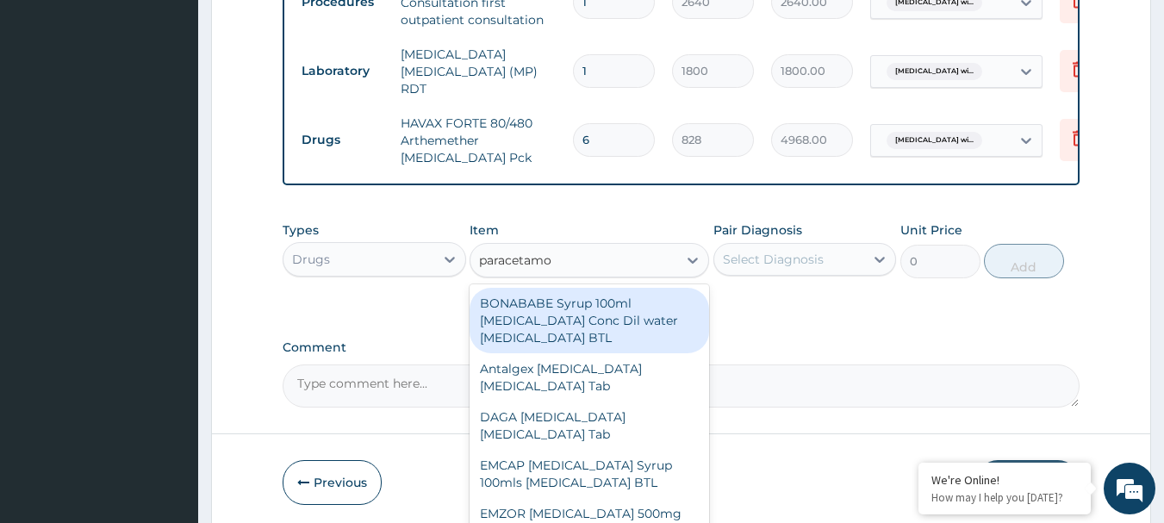
type input "paracetamol"
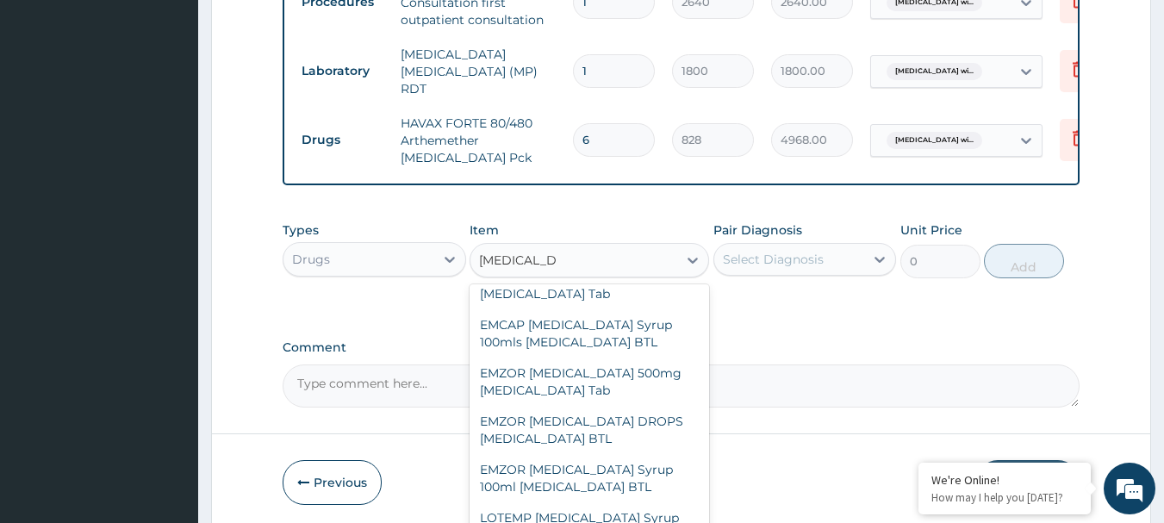
scroll to position [179, 0]
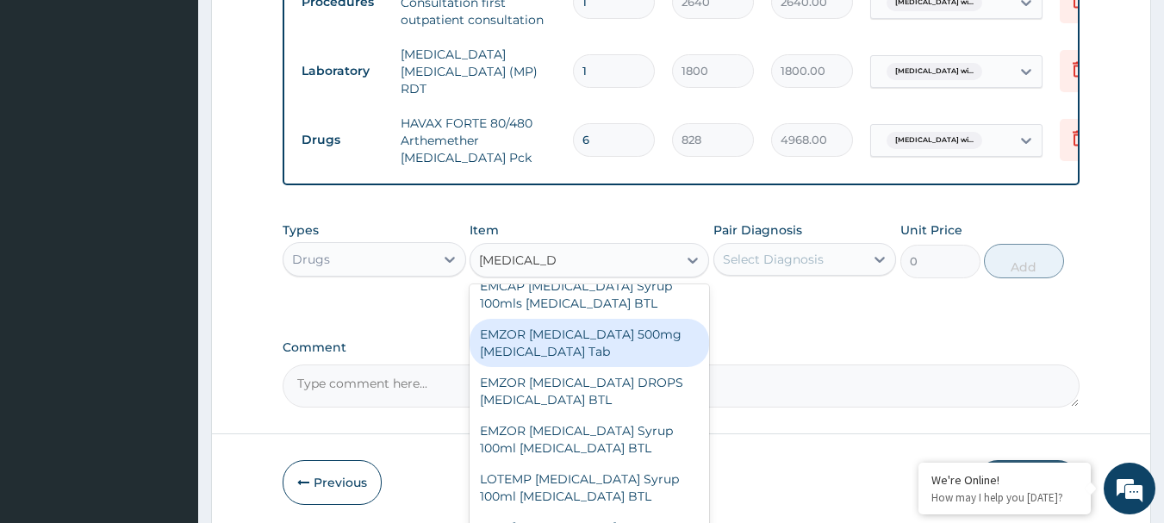
click at [640, 348] on div "EMZOR PARACETAMOL 500mg Acetaminophen Tab" at bounding box center [588, 343] width 239 height 48
type input "17.25"
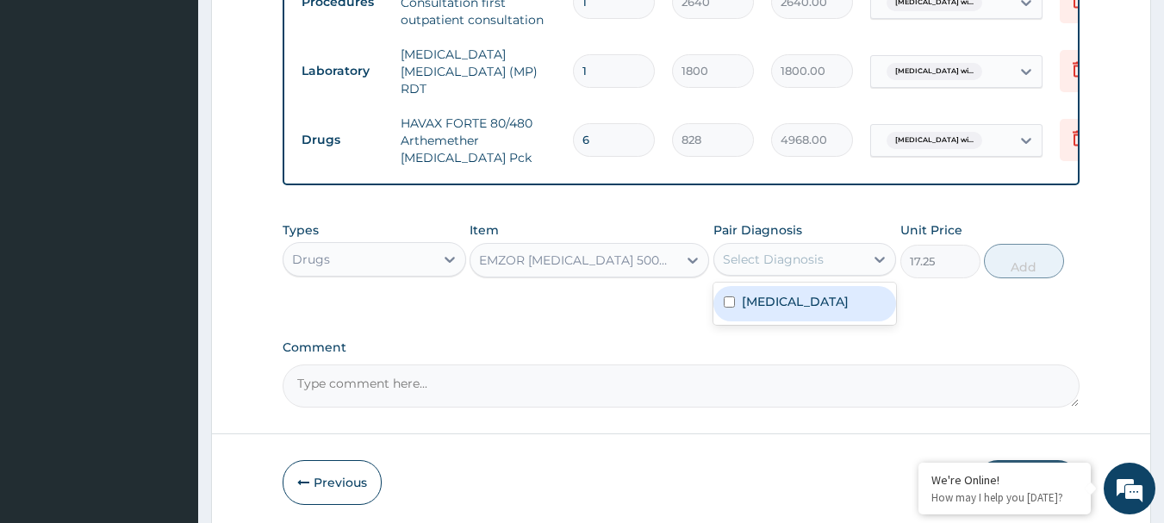
click at [813, 264] on div "Select Diagnosis" at bounding box center [773, 259] width 101 height 17
click at [787, 310] on label "Plasmodium malariae malaria without complication" at bounding box center [795, 301] width 107 height 17
checkbox input "true"
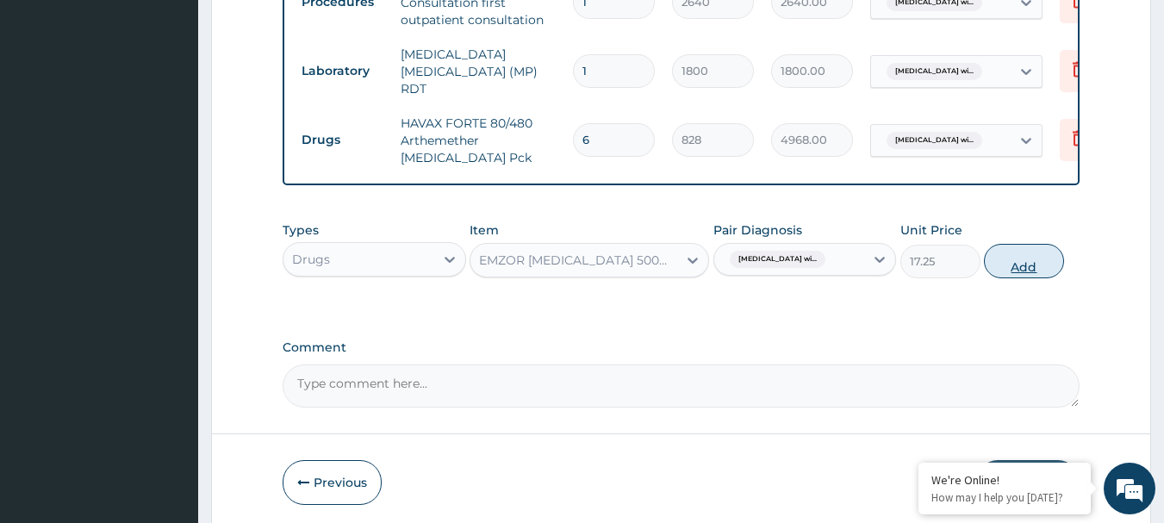
click at [1047, 264] on button "Add" at bounding box center [1024, 261] width 80 height 34
type input "0"
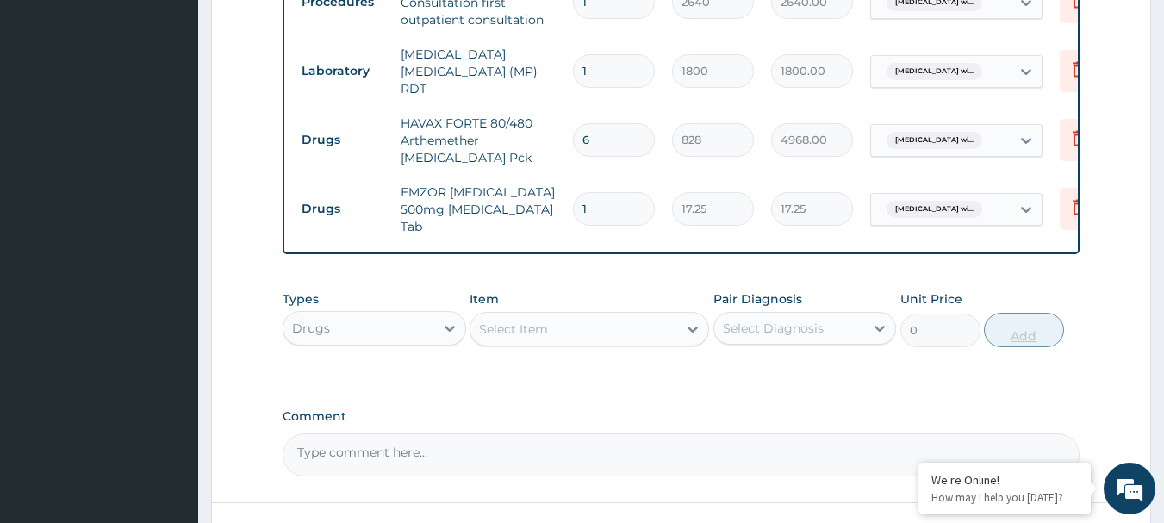
type input "18"
type input "310.50"
type input "18"
click at [596, 332] on div "Select Item" at bounding box center [573, 329] width 207 height 28
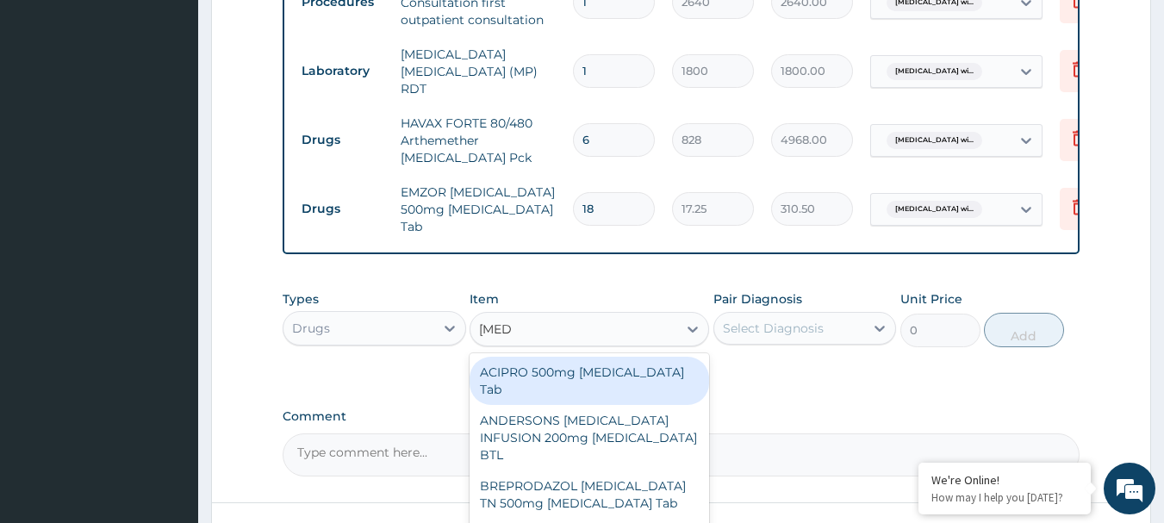
type input "ciprof"
click at [602, 370] on div "ACIPRO 500mg Ciprofloxacin Tab" at bounding box center [588, 381] width 239 height 48
type input "301.875"
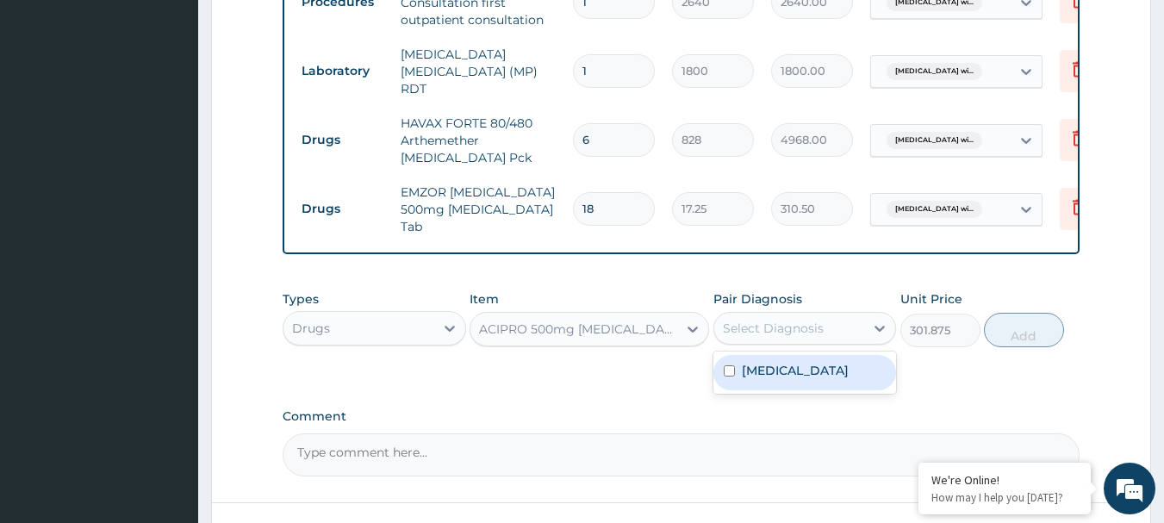
click at [792, 335] on div "Select Diagnosis" at bounding box center [773, 328] width 101 height 17
click at [768, 379] on label "Plasmodium malariae malaria without complication" at bounding box center [795, 370] width 107 height 17
checkbox input "true"
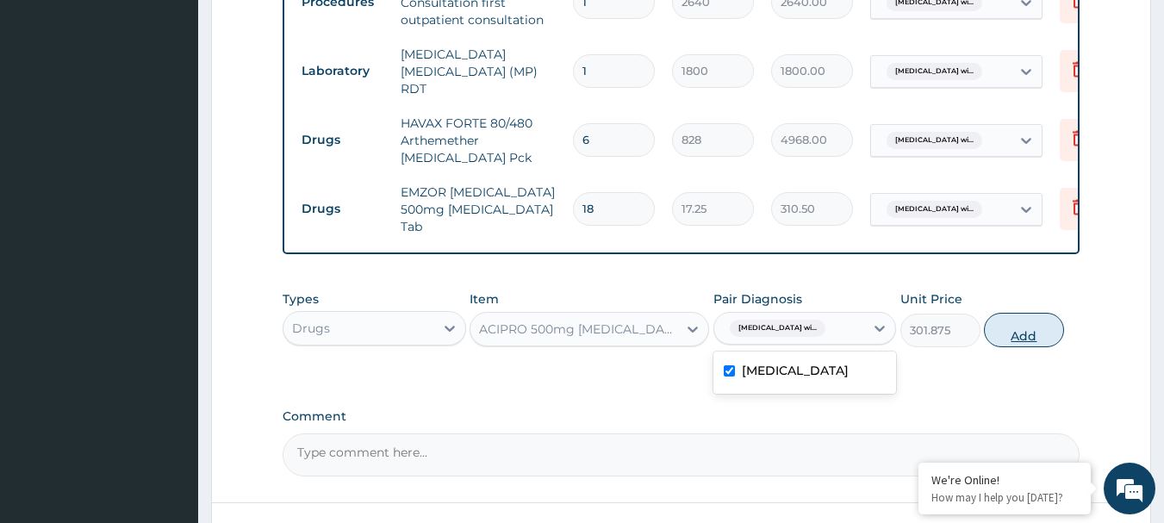
click at [1011, 324] on button "Add" at bounding box center [1024, 330] width 80 height 34
type input "0"
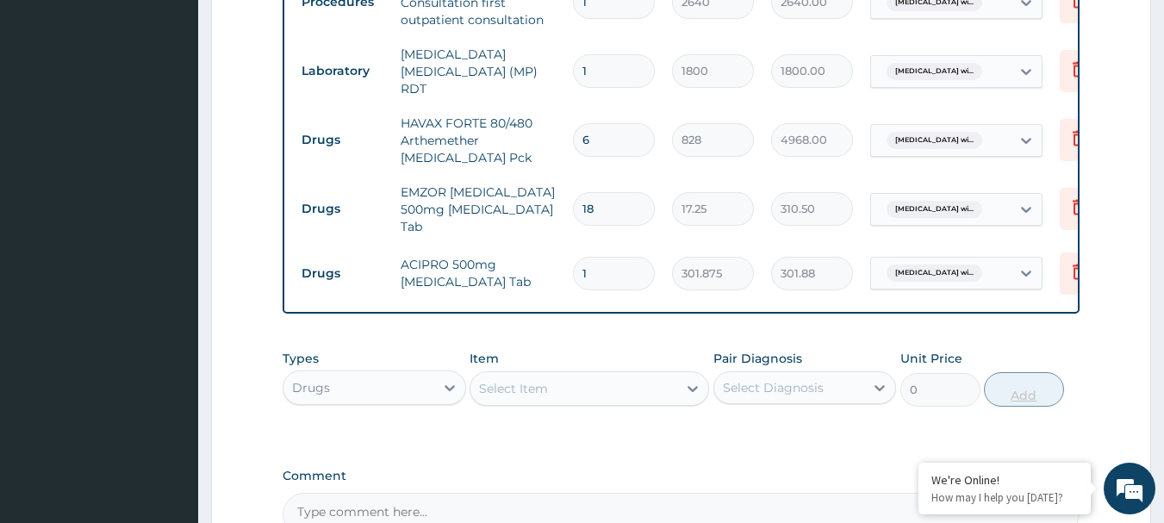
type input "10"
type input "3018.75"
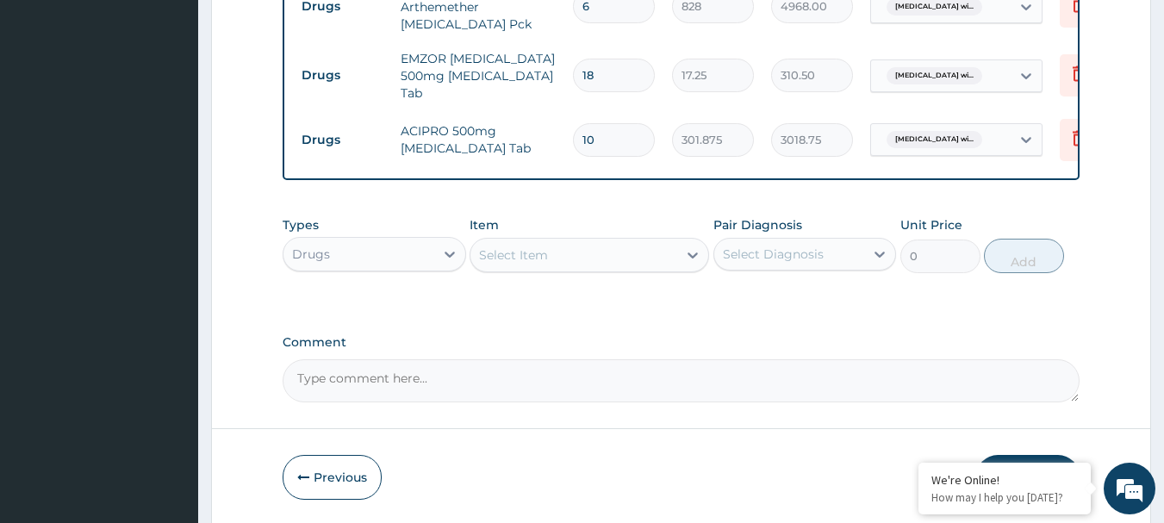
scroll to position [917, 0]
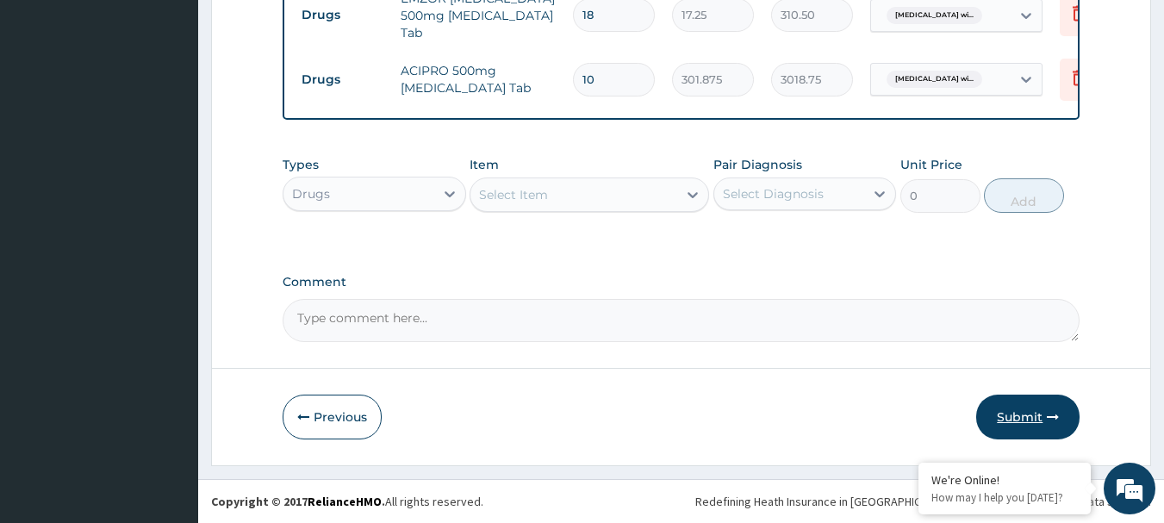
type input "10"
click at [1011, 417] on button "Submit" at bounding box center [1027, 417] width 103 height 45
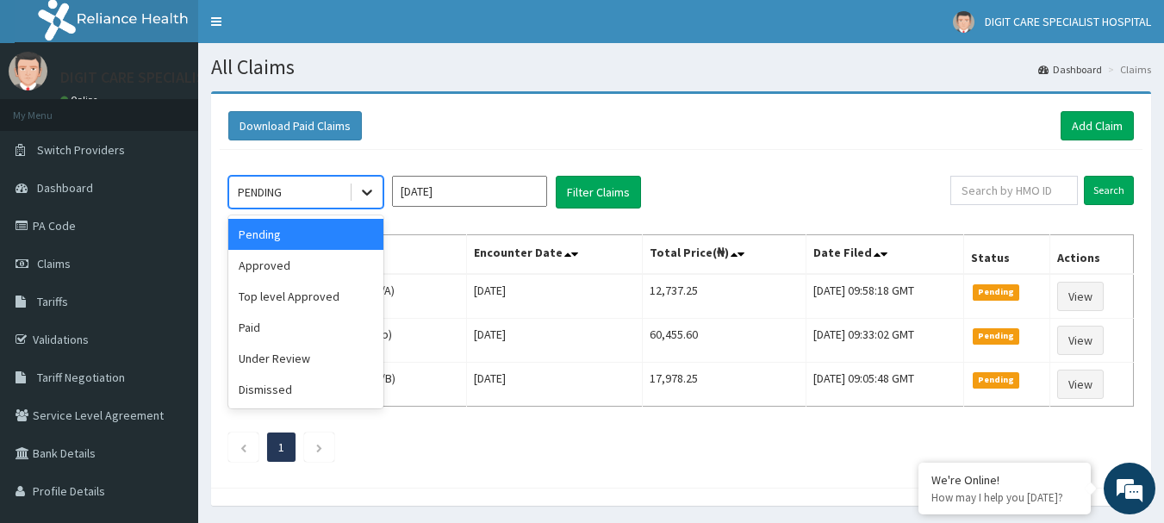
click at [372, 198] on icon at bounding box center [366, 191] width 17 height 17
click at [314, 269] on div "Approved" at bounding box center [305, 265] width 155 height 31
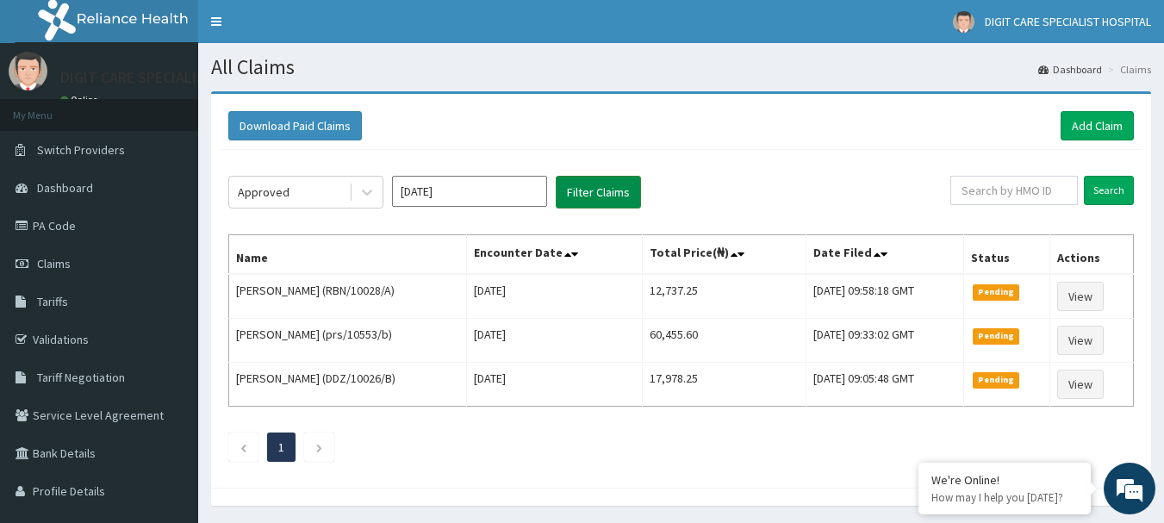
click at [595, 186] on button "Filter Claims" at bounding box center [598, 192] width 85 height 33
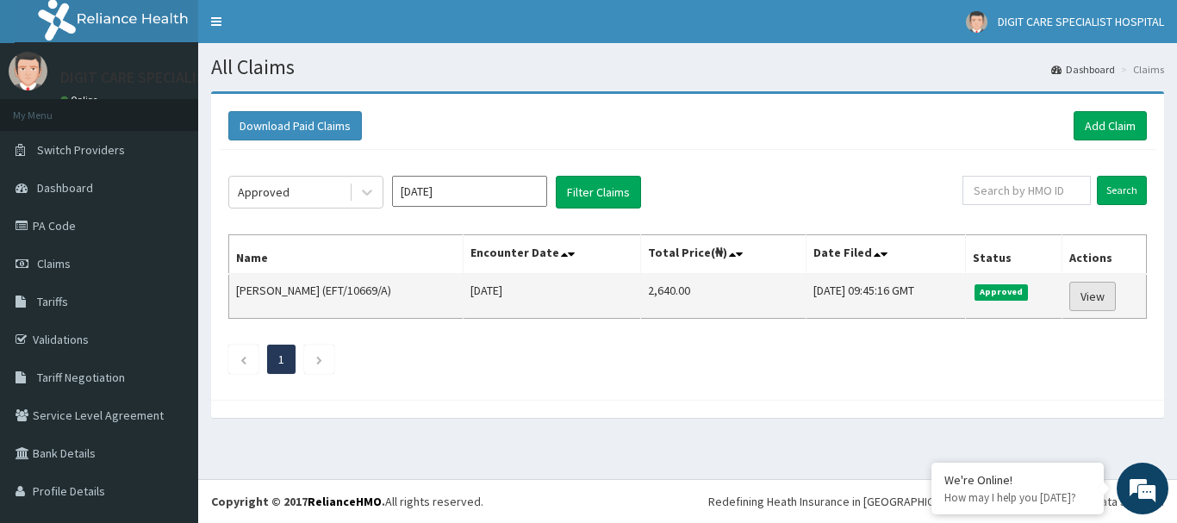
click at [1077, 295] on link "View" at bounding box center [1092, 296] width 47 height 29
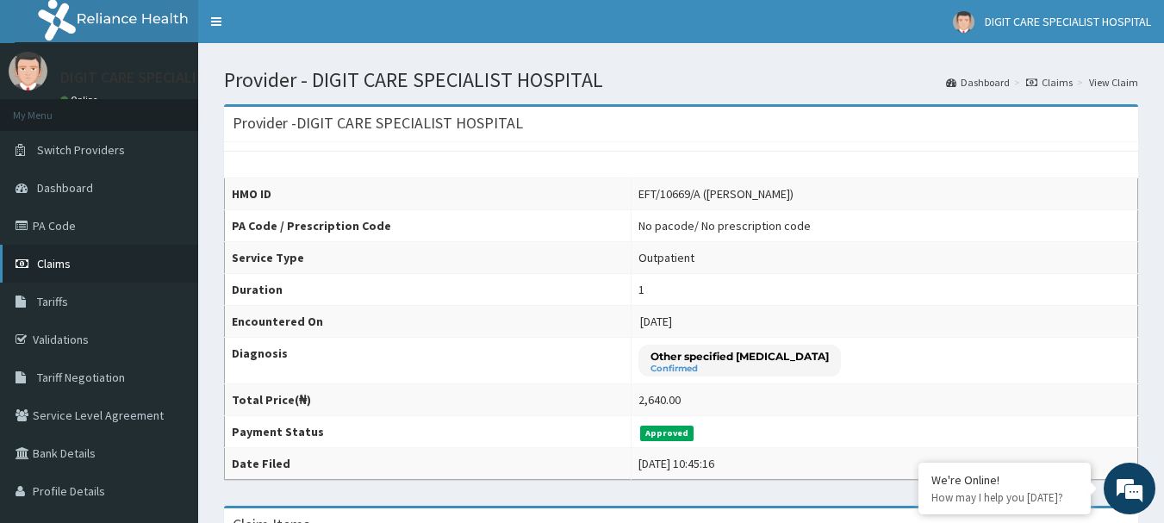
click at [25, 262] on icon at bounding box center [24, 264] width 17 height 12
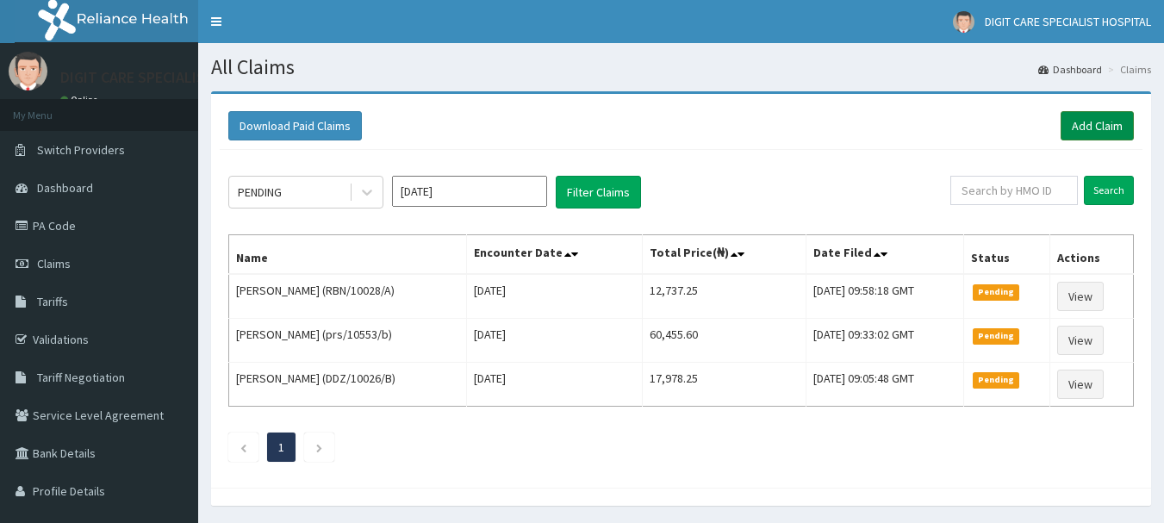
click at [1103, 117] on link "Add Claim" at bounding box center [1096, 125] width 73 height 29
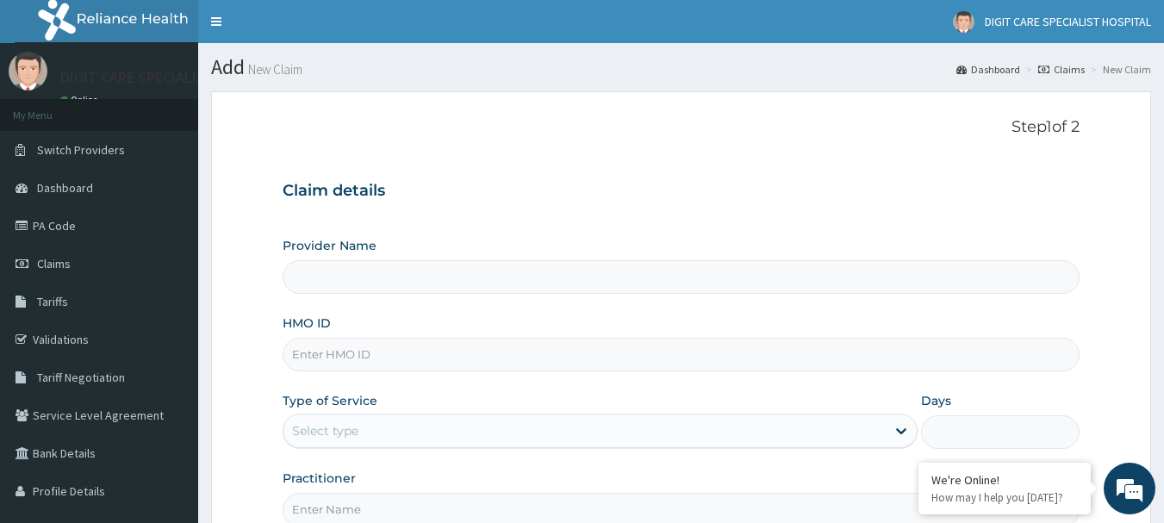
click at [452, 368] on input "HMO ID" at bounding box center [682, 355] width 798 height 34
type input "DIGIT CARE SPECIALIST HOSPITAL"
type input "EFT/10669/A"
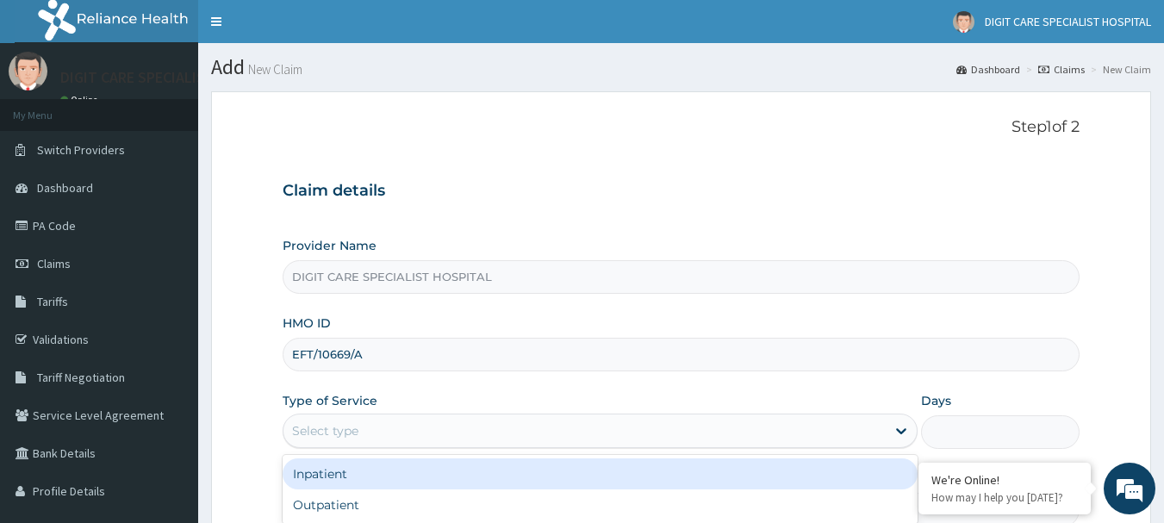
click at [451, 419] on div "Select type" at bounding box center [584, 431] width 602 height 28
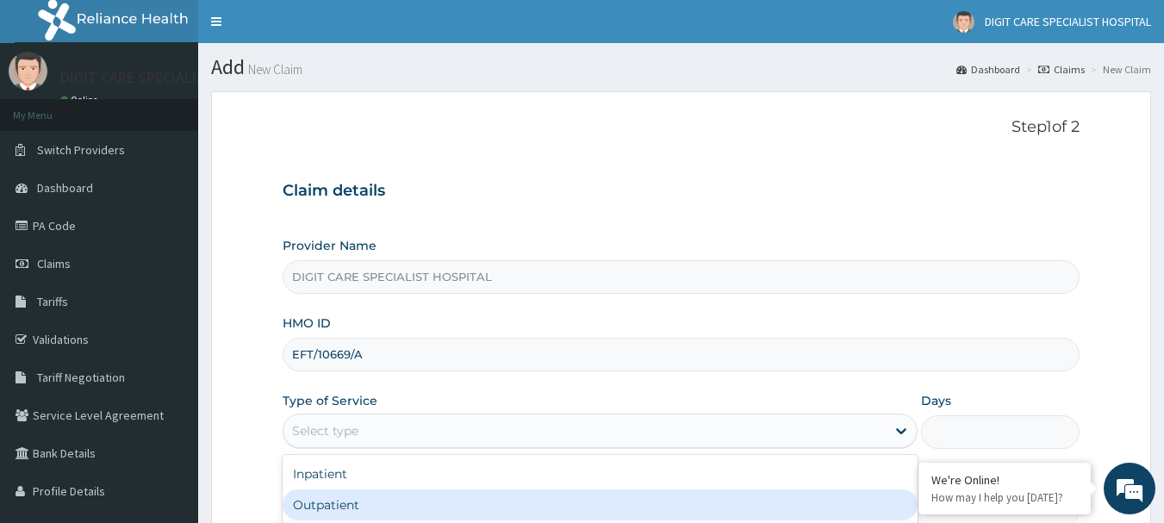
click at [388, 506] on div "Outpatient" at bounding box center [600, 504] width 635 height 31
type input "1"
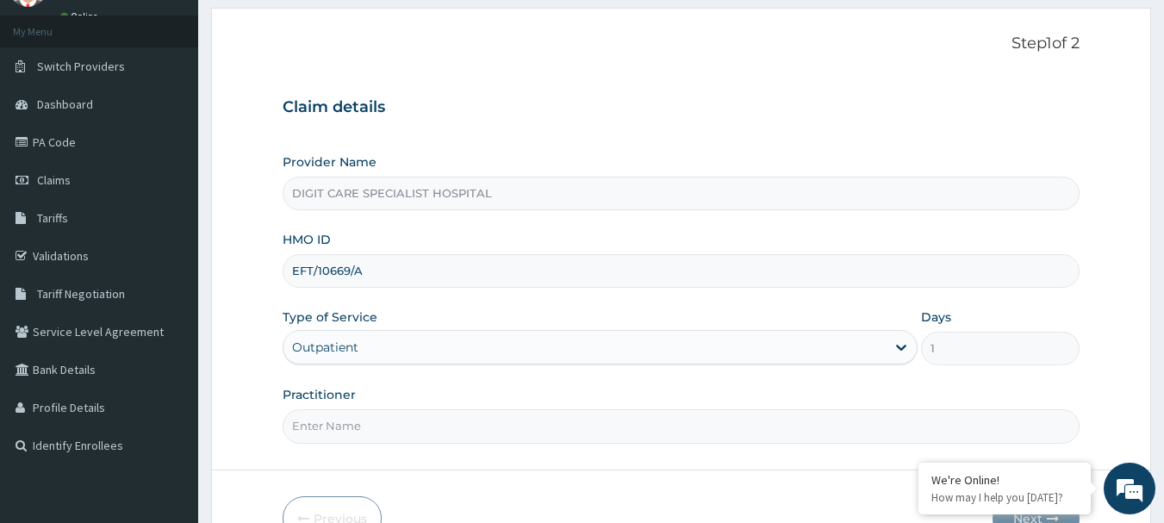
scroll to position [103, 0]
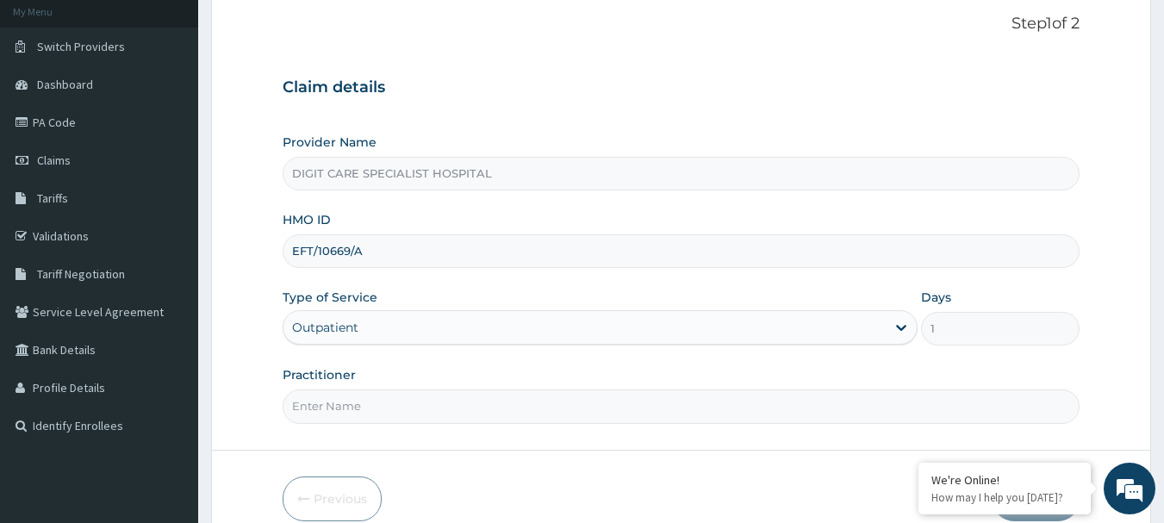
click at [717, 407] on input "Practitioner" at bounding box center [682, 406] width 798 height 34
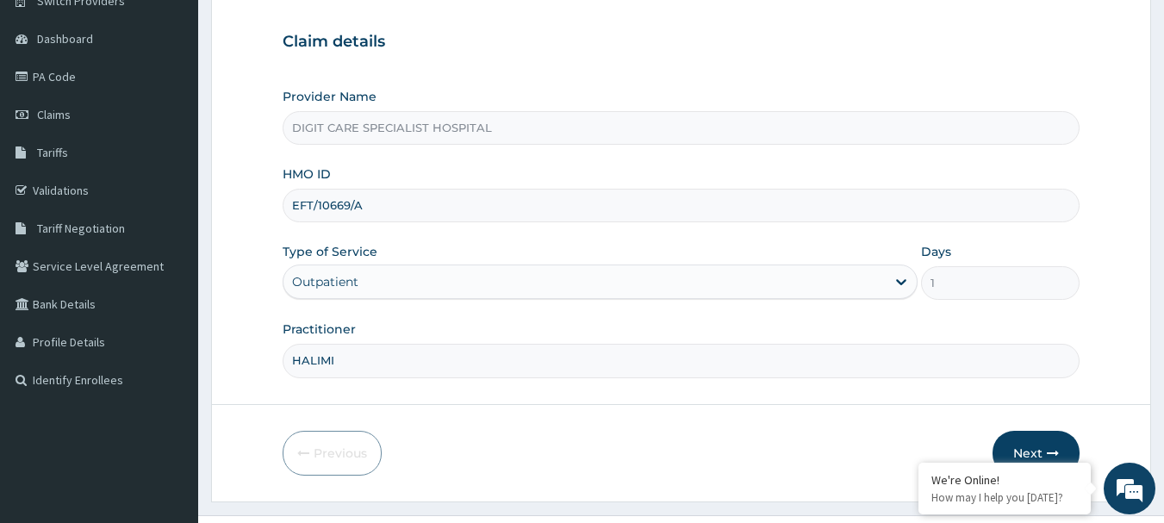
scroll to position [185, 0]
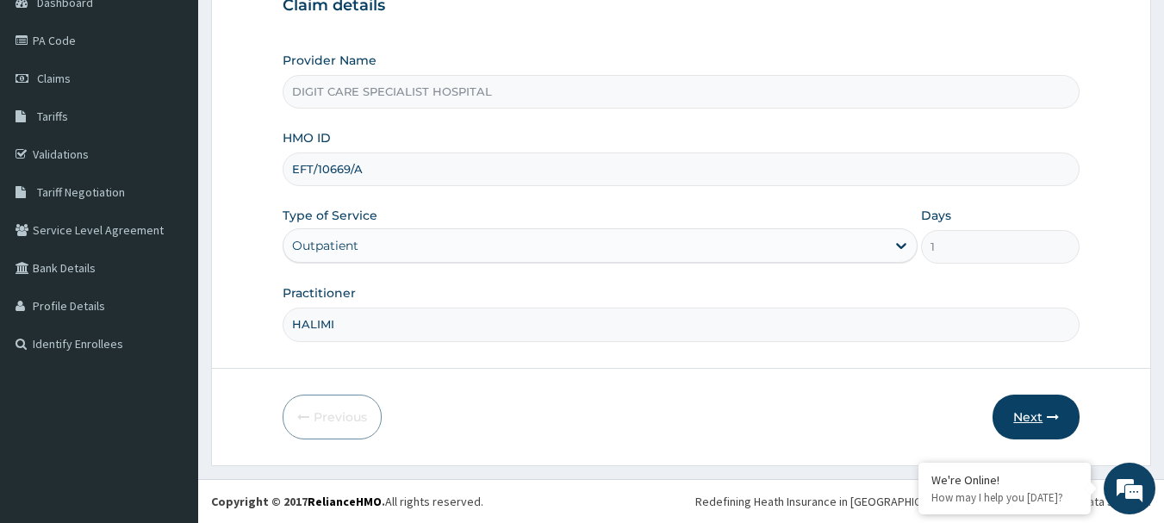
type input "HALIMI"
click at [1057, 411] on icon "button" at bounding box center [1053, 417] width 12 height 12
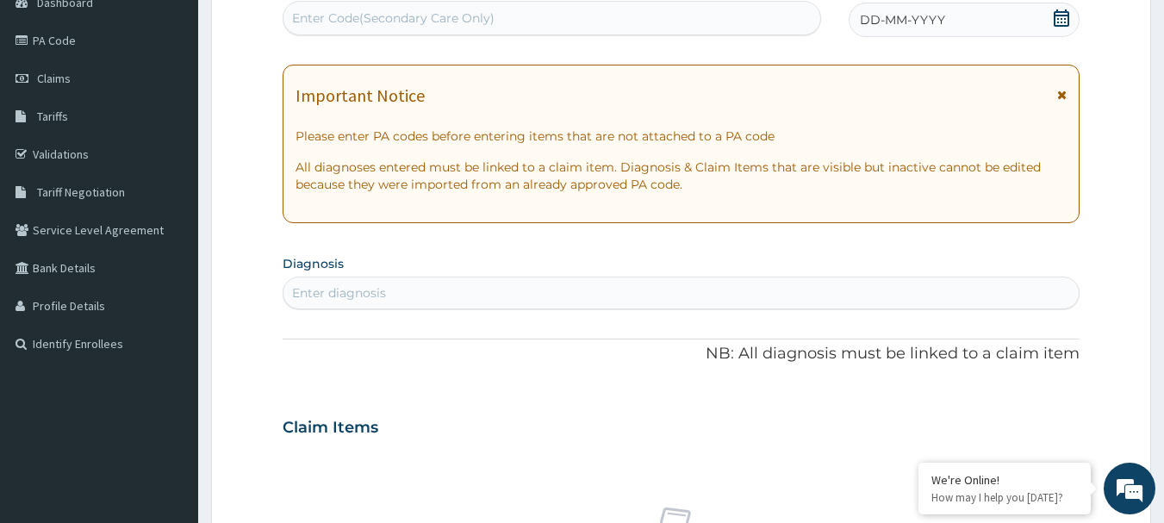
click at [618, 290] on div "Enter diagnosis" at bounding box center [681, 293] width 796 height 28
type input "BACK PAIN"
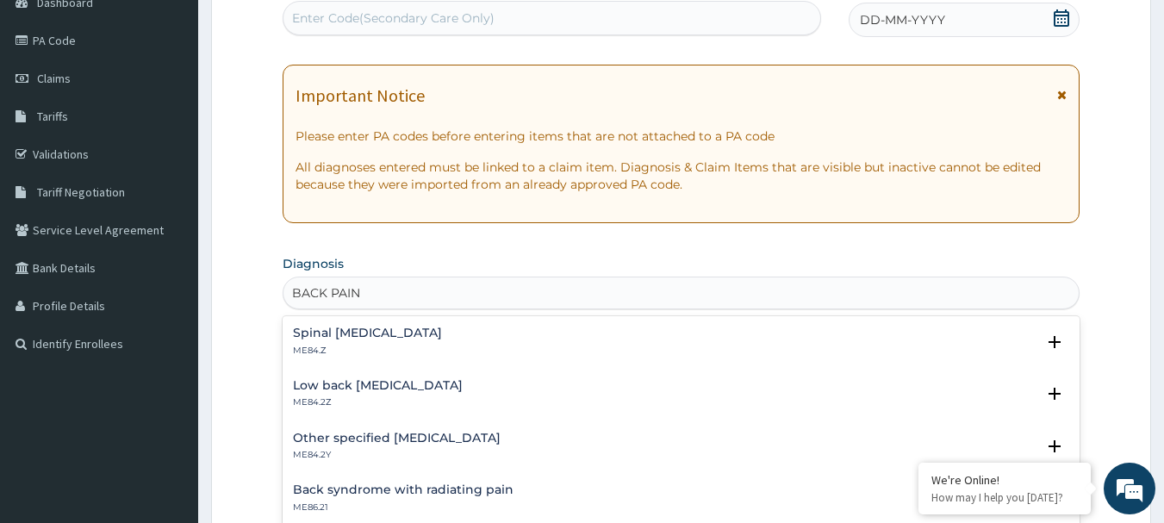
click at [397, 388] on h4 "Low back pain, unspecified" at bounding box center [378, 385] width 170 height 13
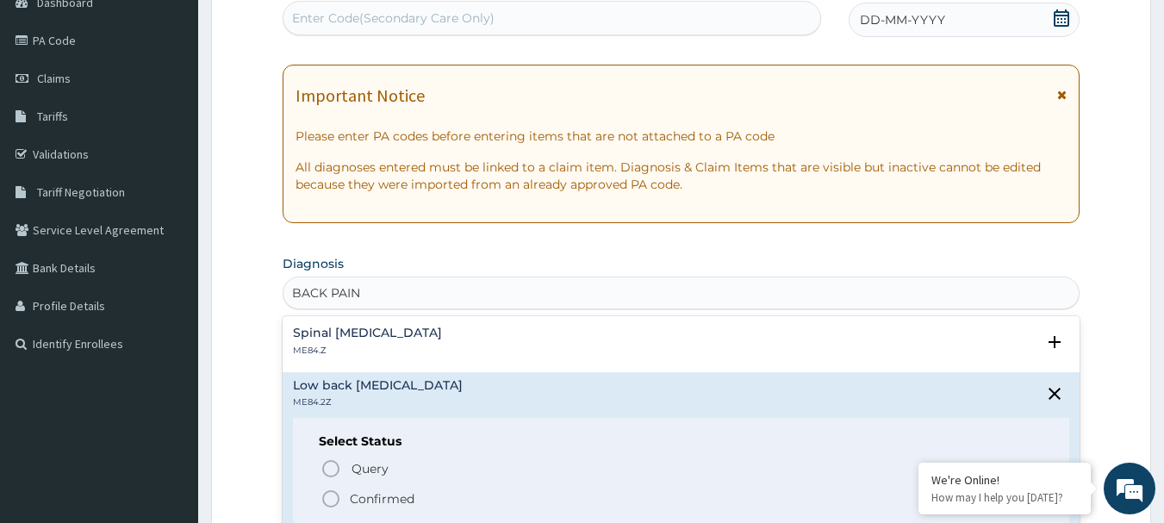
click at [407, 492] on p "Confirmed" at bounding box center [382, 498] width 65 height 17
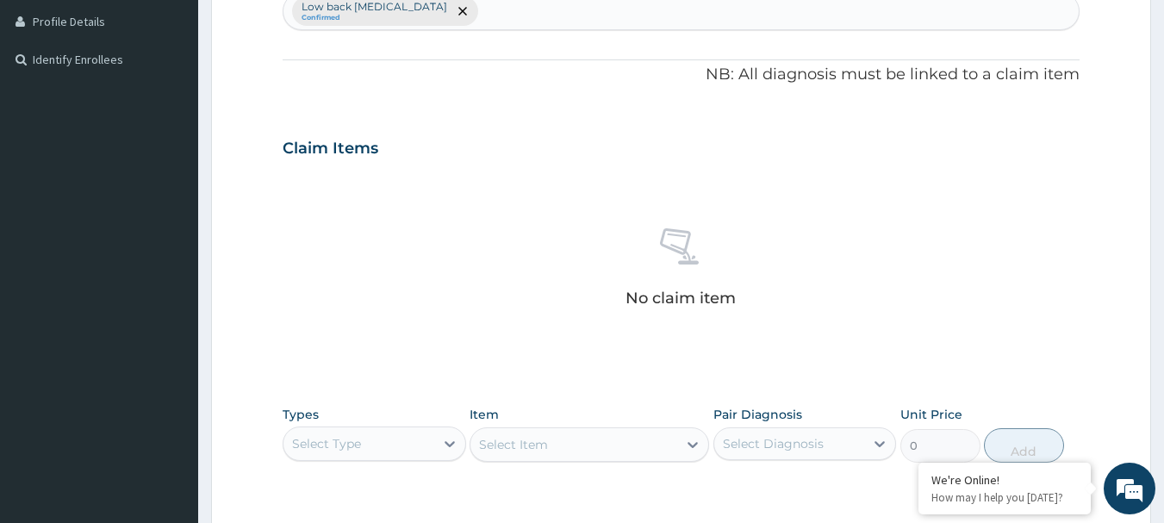
scroll to position [488, 0]
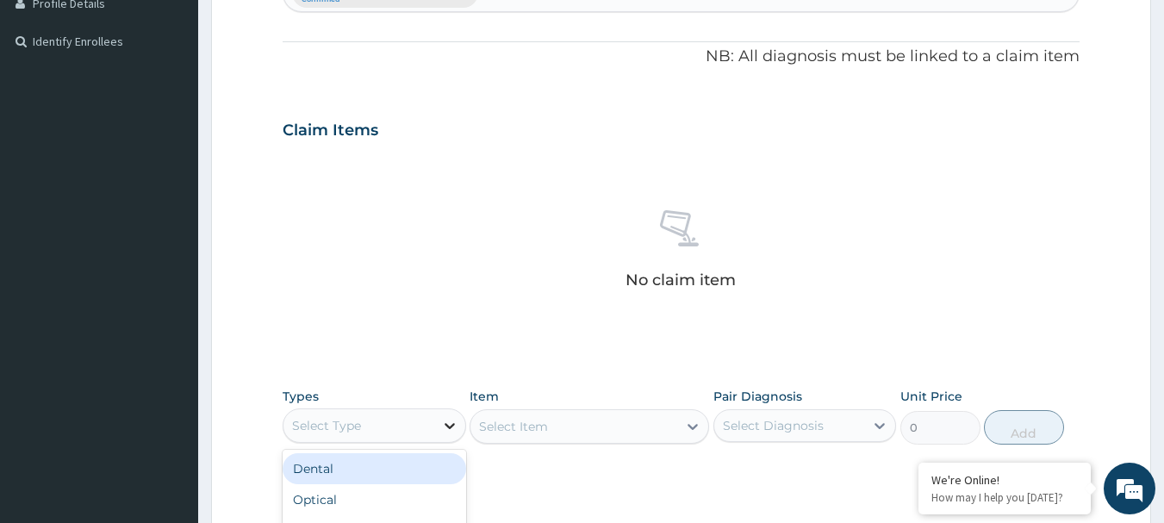
click at [457, 417] on icon at bounding box center [449, 425] width 17 height 17
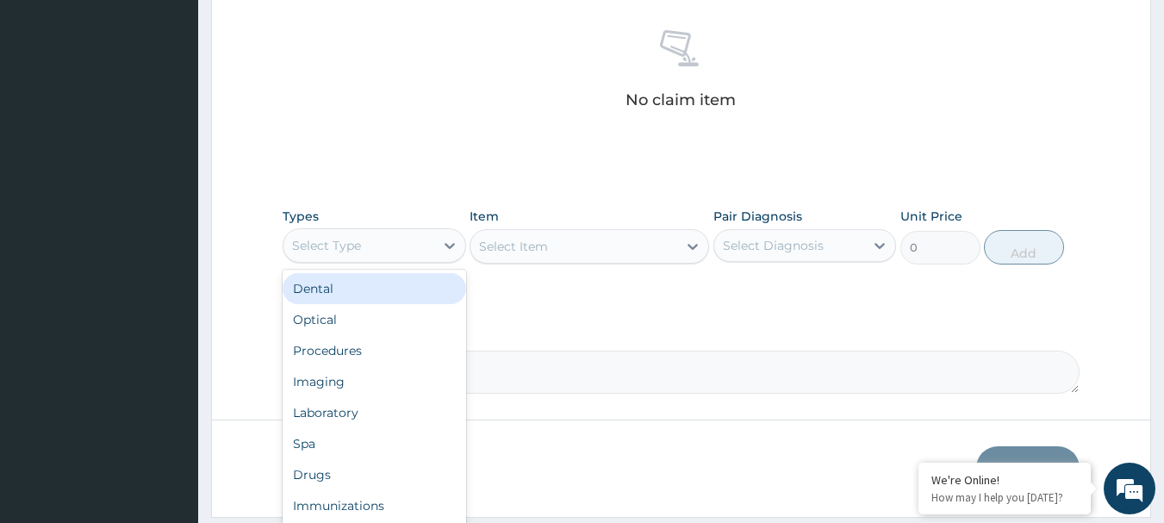
scroll to position [719, 0]
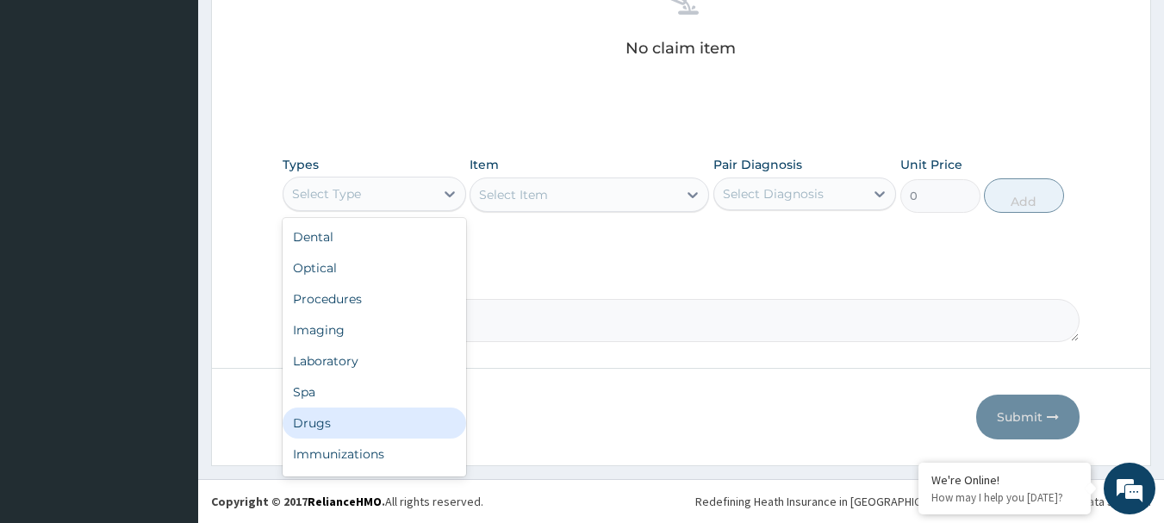
click at [352, 426] on div "Drugs" at bounding box center [374, 422] width 183 height 31
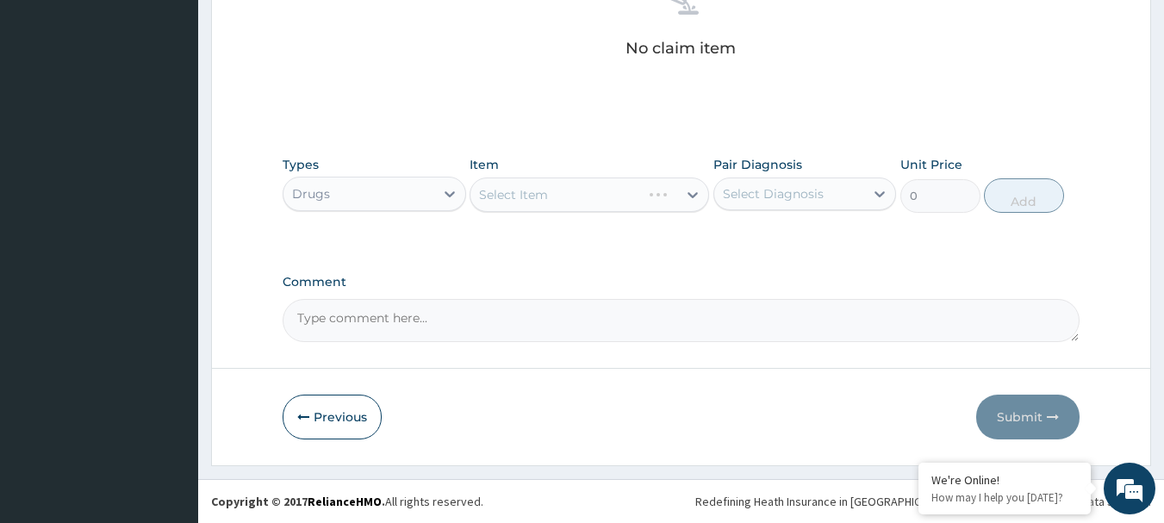
click at [633, 193] on div "Select Item" at bounding box center [588, 194] width 239 height 34
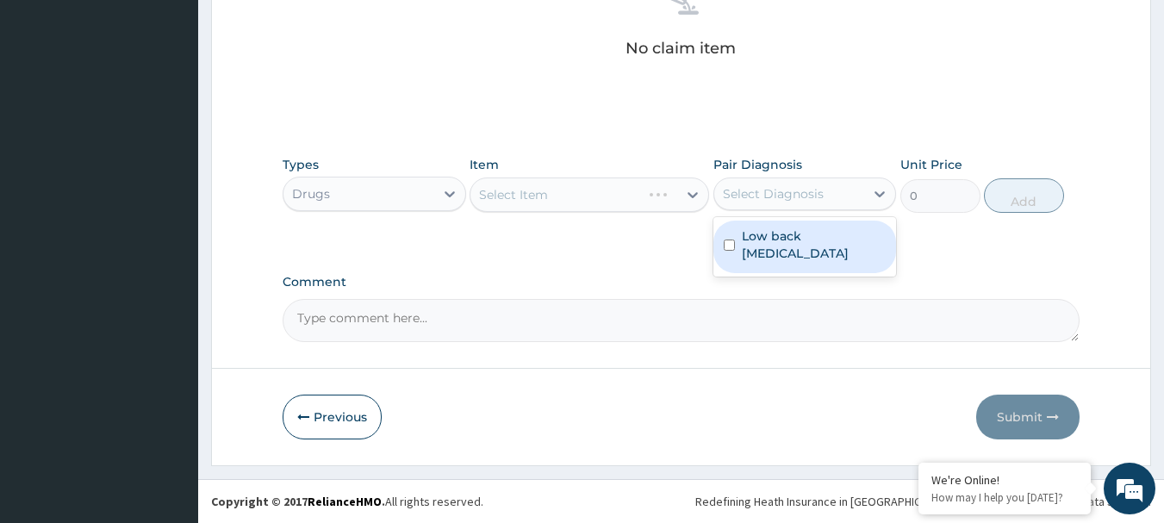
click at [753, 192] on div "Select Diagnosis" at bounding box center [773, 193] width 101 height 17
click at [759, 235] on label "Low back pain, unspecified" at bounding box center [814, 244] width 145 height 34
checkbox input "true"
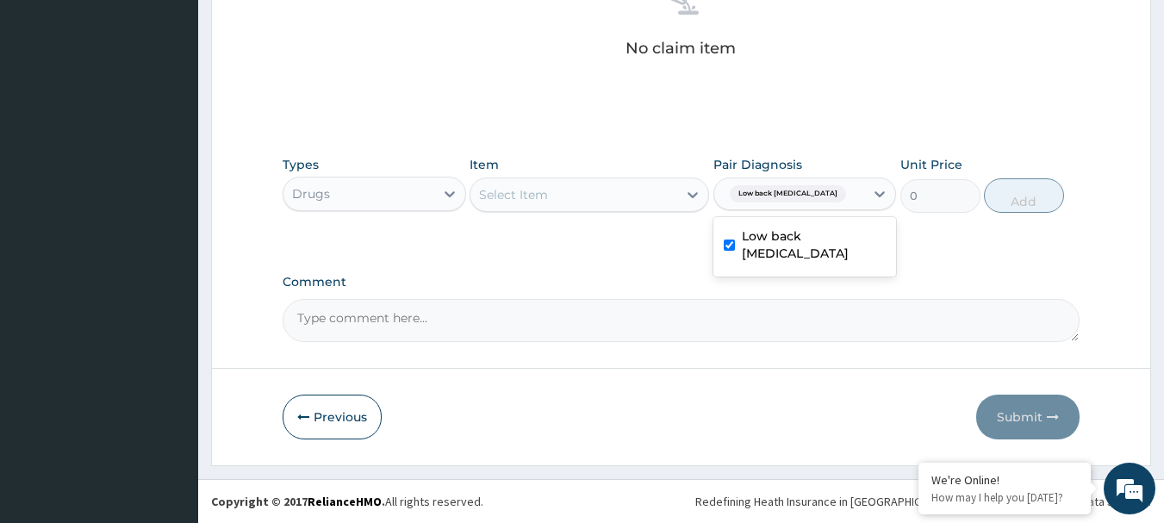
click at [616, 186] on div "Select Item" at bounding box center [573, 195] width 207 height 28
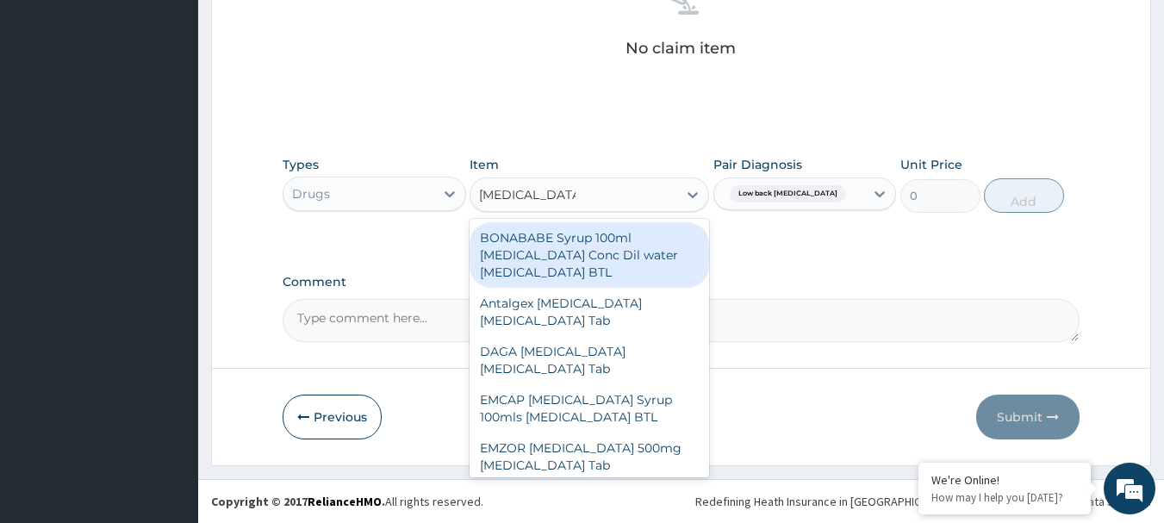
type input "PARACETAMOL"
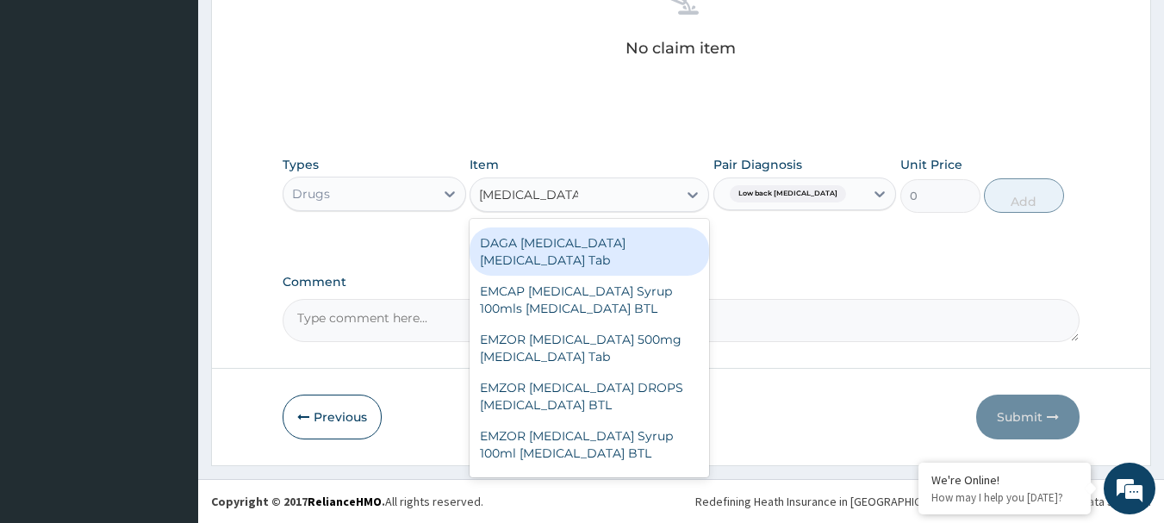
scroll to position [131, 0]
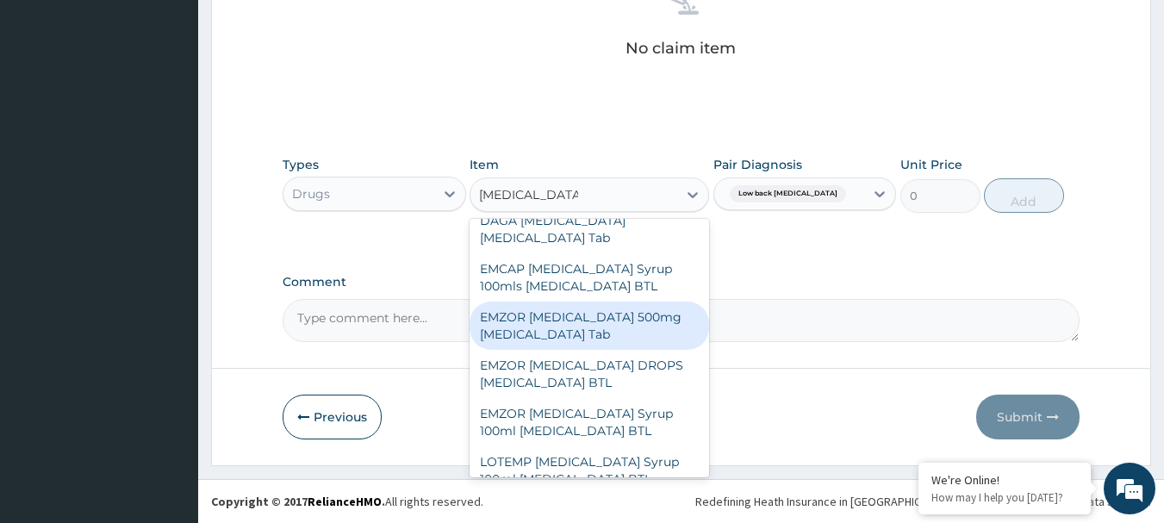
click at [556, 332] on div "EMZOR PARACETAMOL 500mg Acetaminophen Tab" at bounding box center [588, 325] width 239 height 48
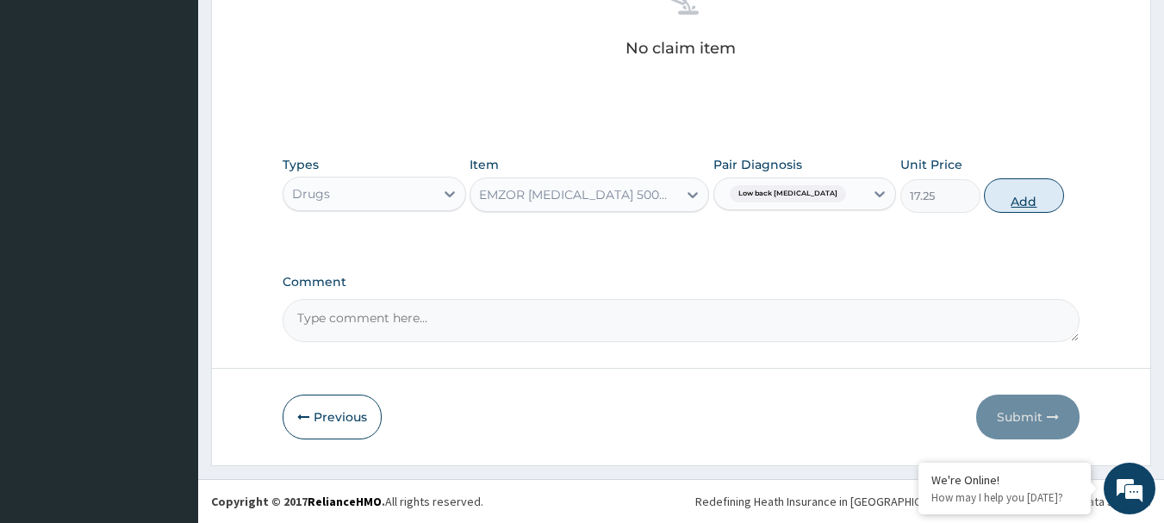
click at [1022, 199] on button "Add" at bounding box center [1024, 195] width 80 height 34
type input "0"
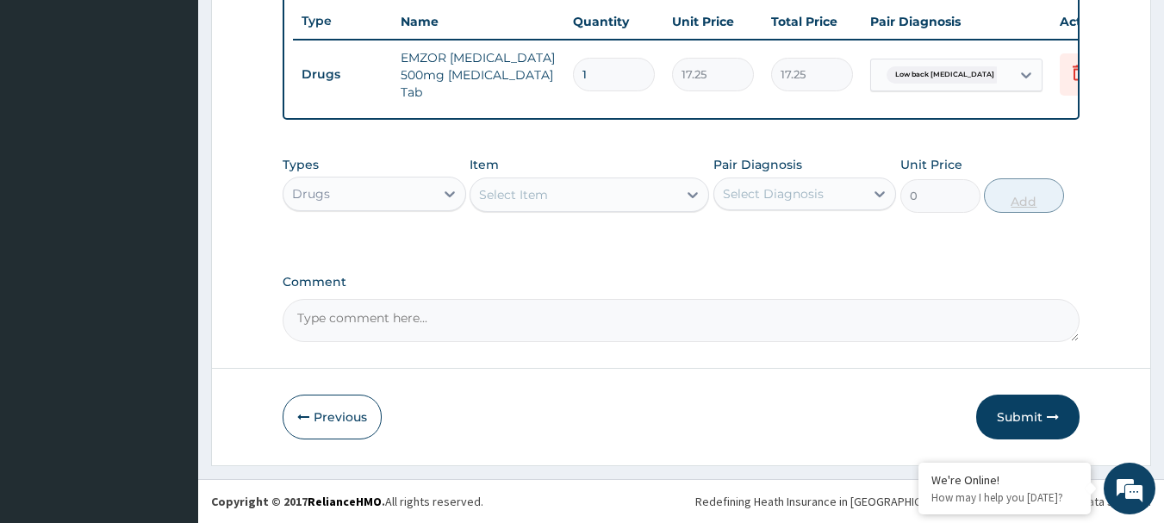
scroll to position [660, 0]
type input "18"
type input "310.50"
type input "18"
click at [1056, 407] on button "Submit" at bounding box center [1027, 417] width 103 height 45
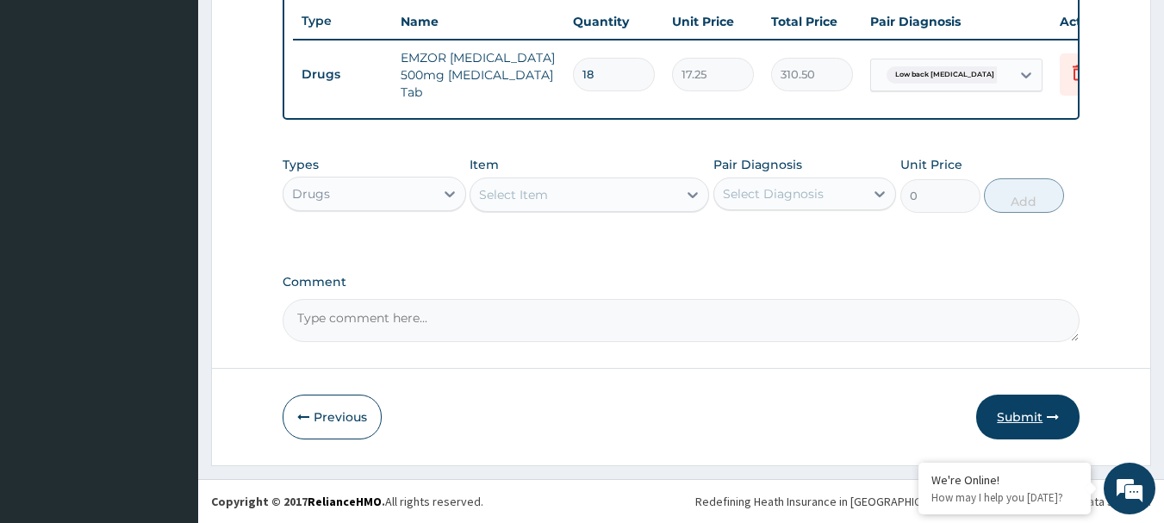
click at [1056, 407] on button "Submit" at bounding box center [1027, 417] width 103 height 45
click at [1041, 407] on button "Submit" at bounding box center [1027, 417] width 103 height 45
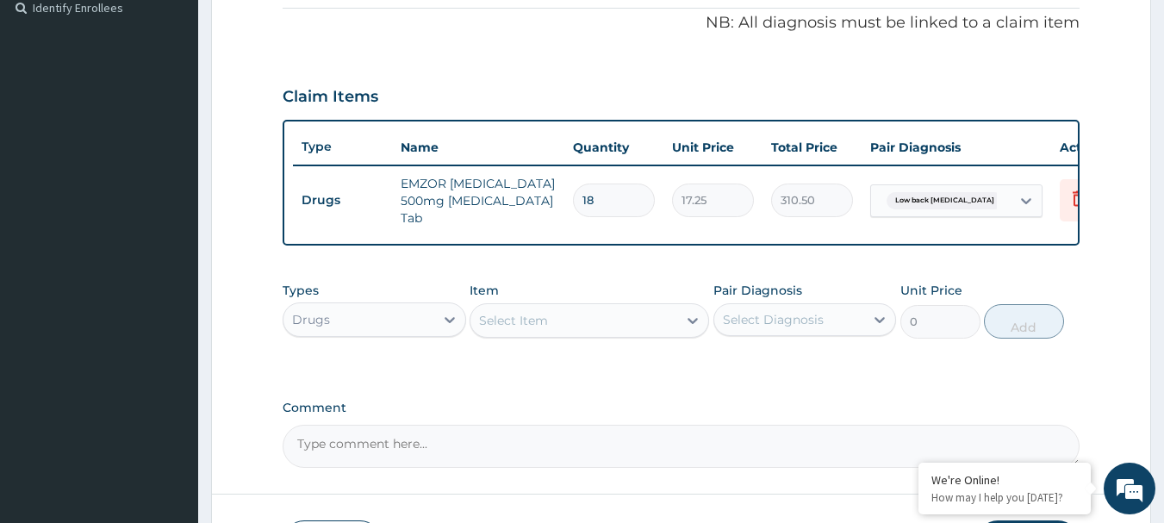
scroll to position [0, 0]
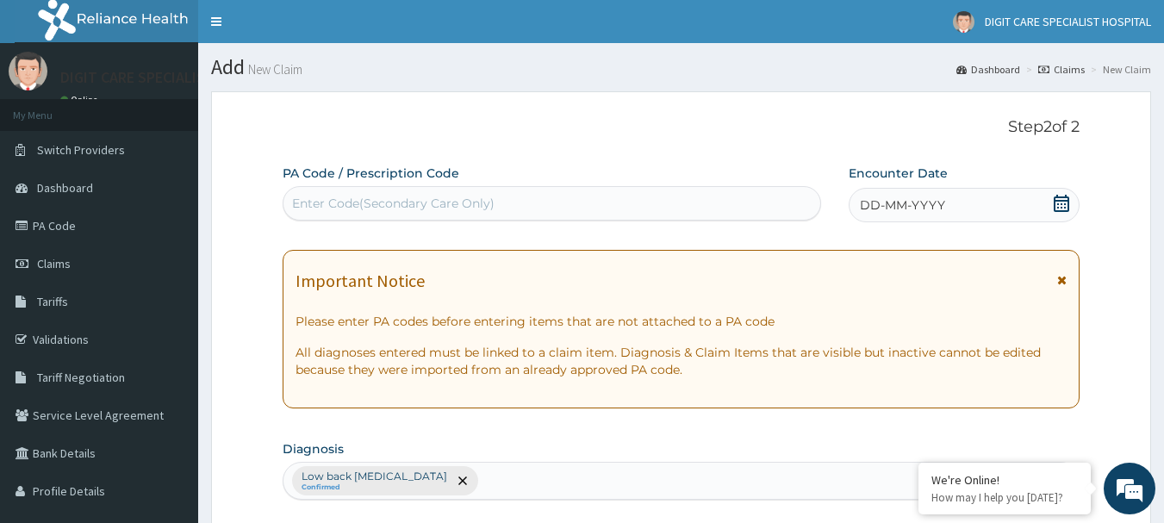
click at [892, 185] on div "Encounter Date DD-MM-YYYY" at bounding box center [963, 194] width 231 height 58
click at [898, 214] on span "DD-MM-YYYY" at bounding box center [902, 204] width 85 height 17
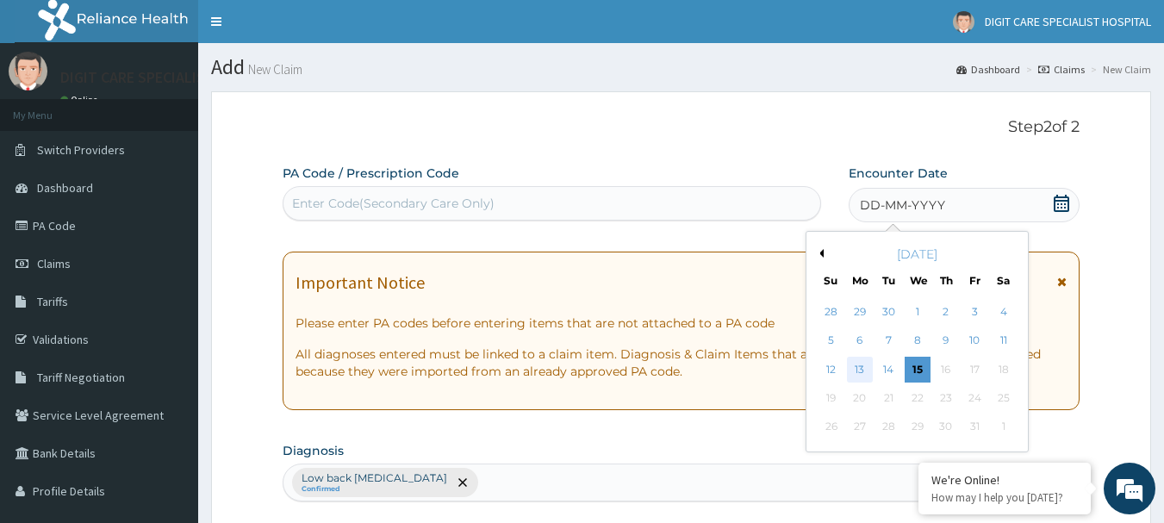
click at [863, 363] on div "13" at bounding box center [860, 370] width 26 height 26
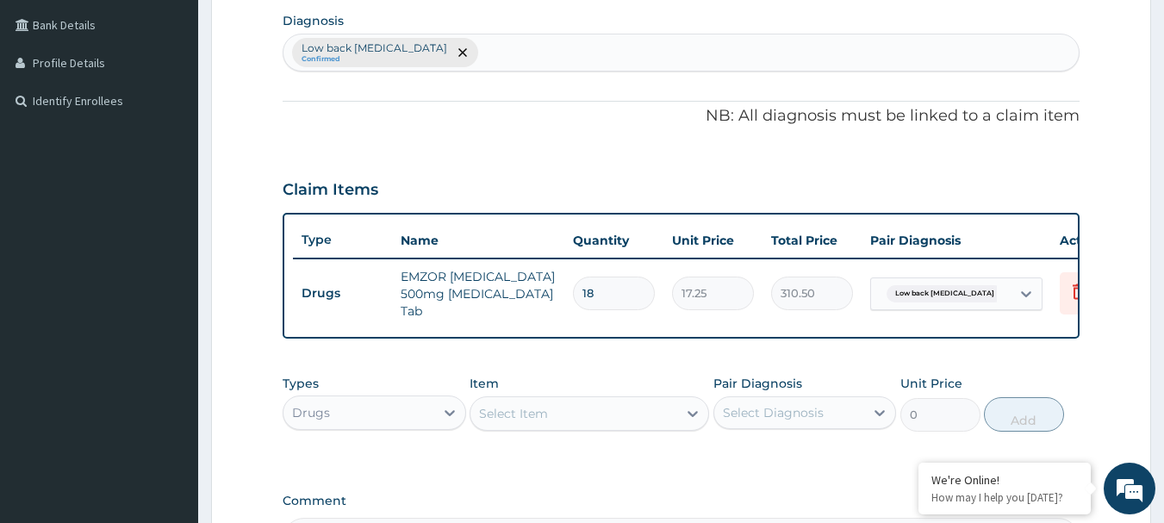
scroll to position [660, 0]
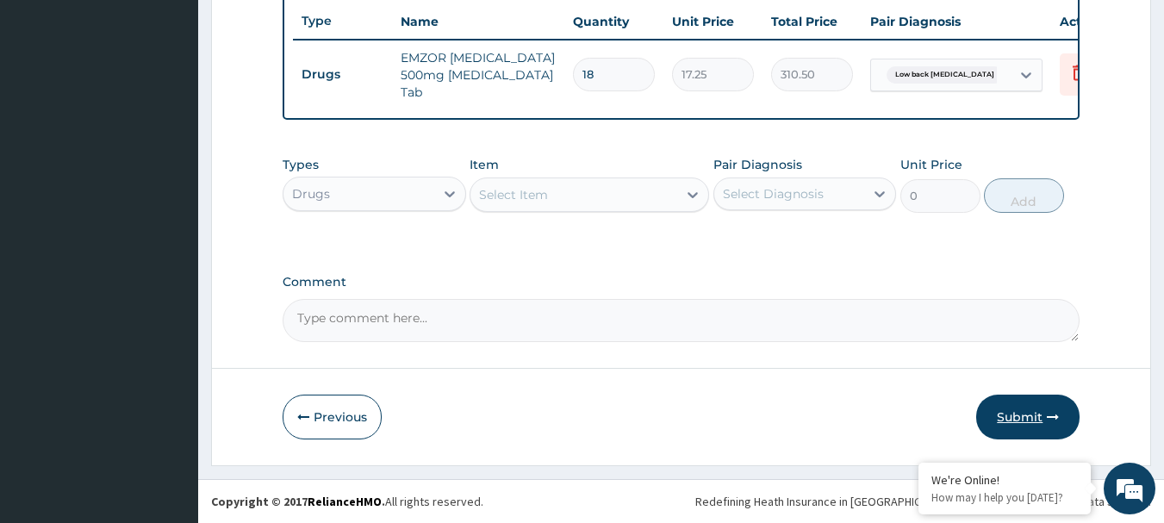
click at [1008, 409] on button "Submit" at bounding box center [1027, 417] width 103 height 45
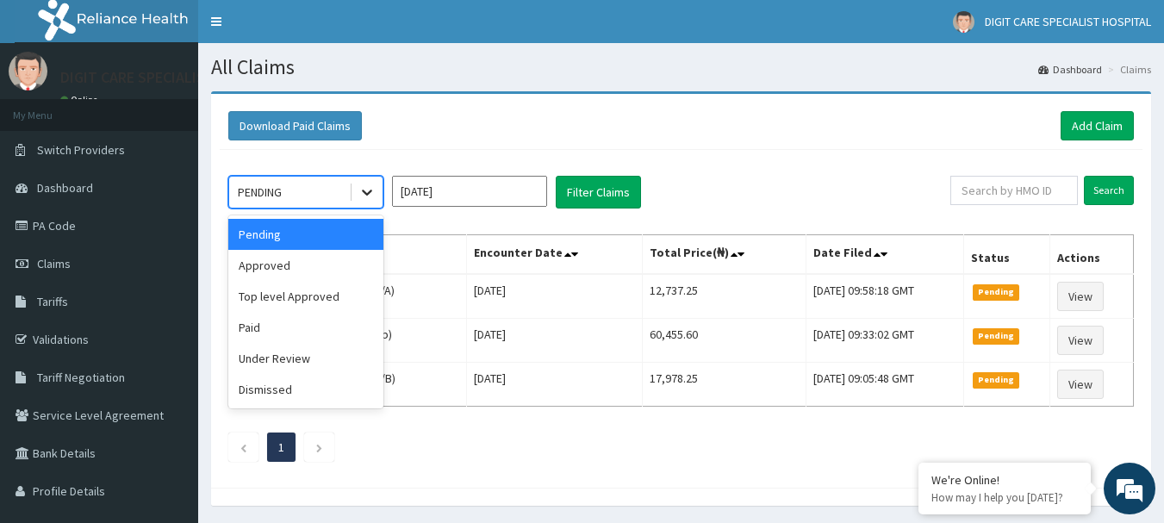
click at [370, 200] on icon at bounding box center [366, 191] width 17 height 17
click at [331, 272] on div "Approved" at bounding box center [305, 265] width 155 height 31
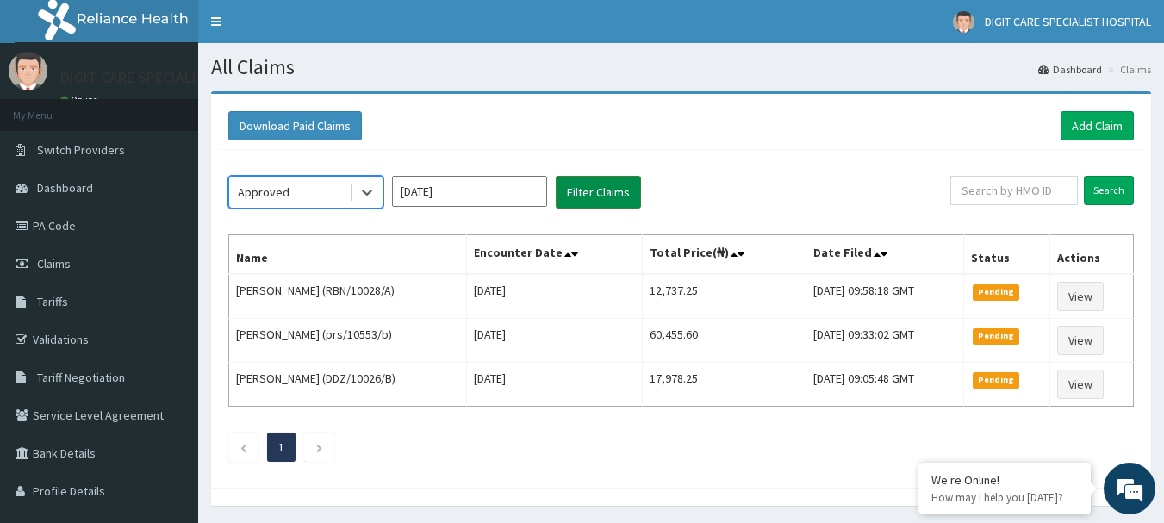
click at [572, 207] on button "Filter Claims" at bounding box center [598, 192] width 85 height 33
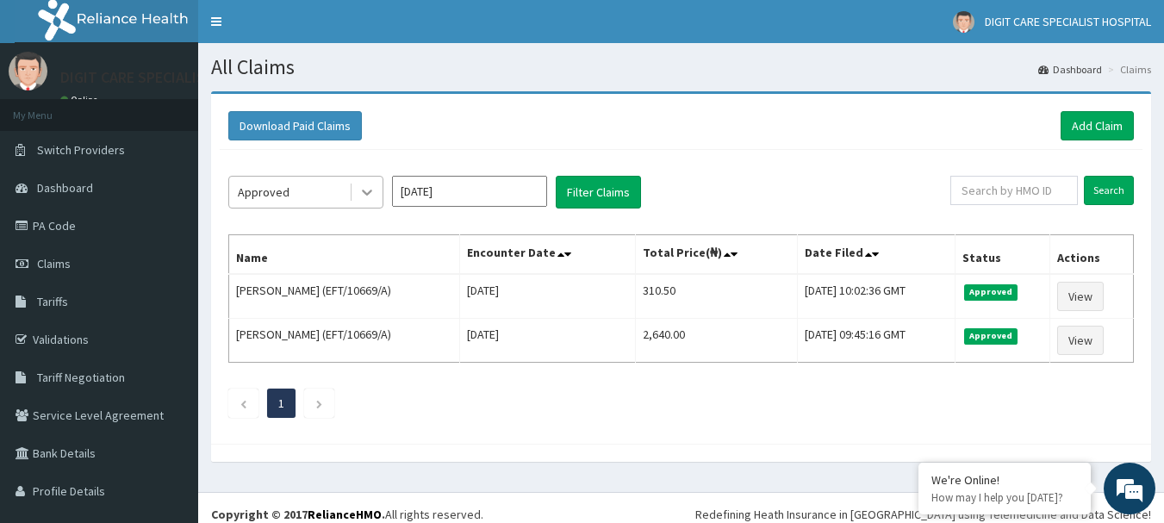
click at [375, 190] on div at bounding box center [366, 192] width 31 height 31
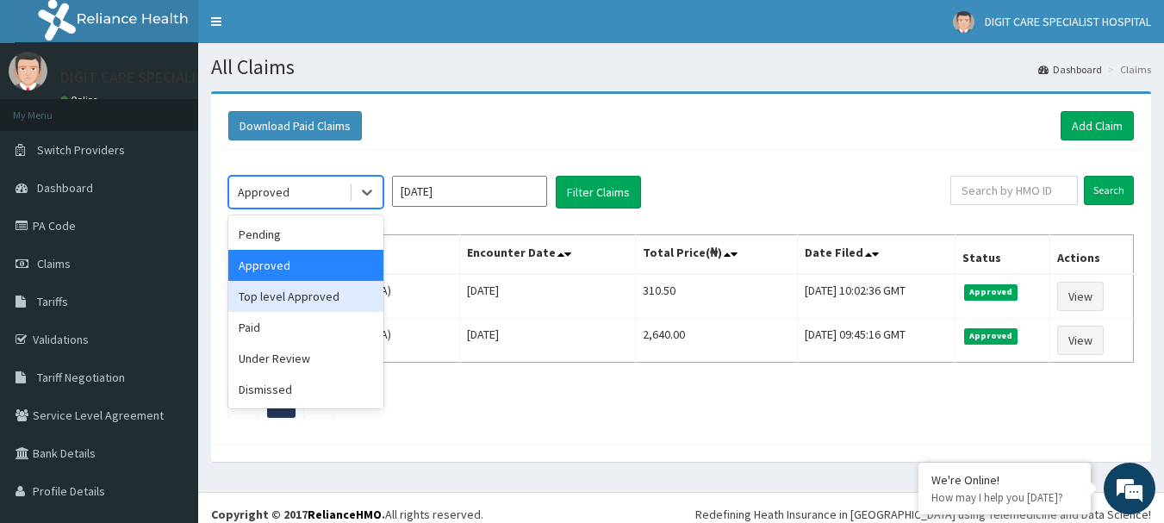
click at [289, 288] on div "Top level Approved" at bounding box center [305, 296] width 155 height 31
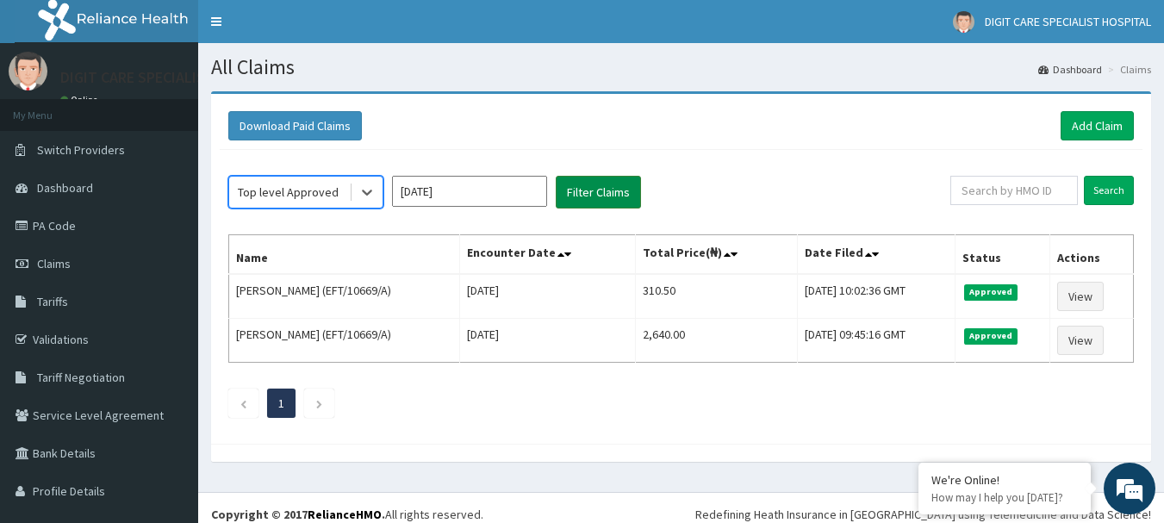
click at [613, 183] on button "Filter Claims" at bounding box center [598, 192] width 85 height 33
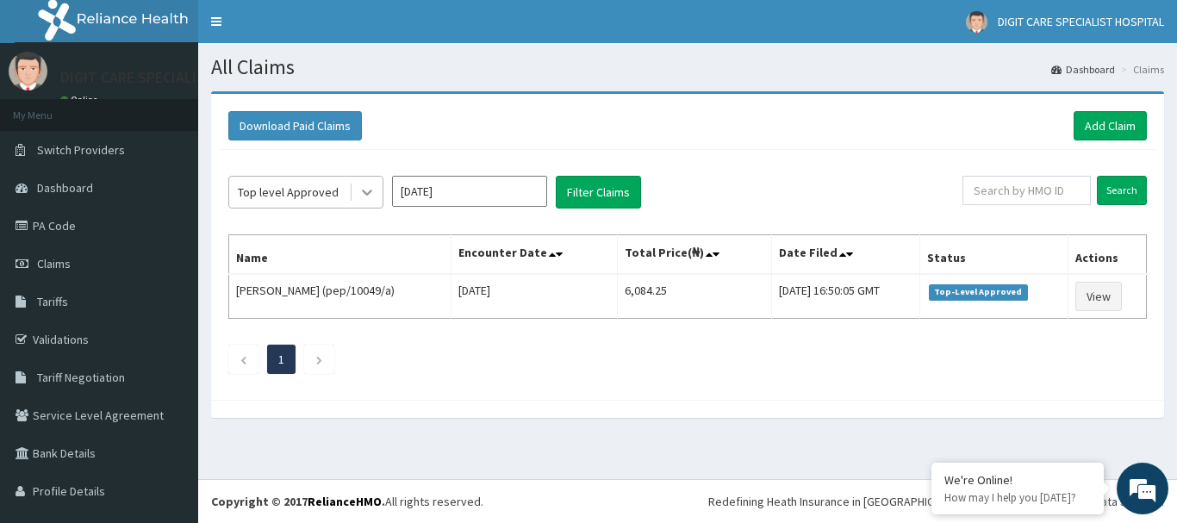
click at [356, 189] on div at bounding box center [366, 192] width 31 height 31
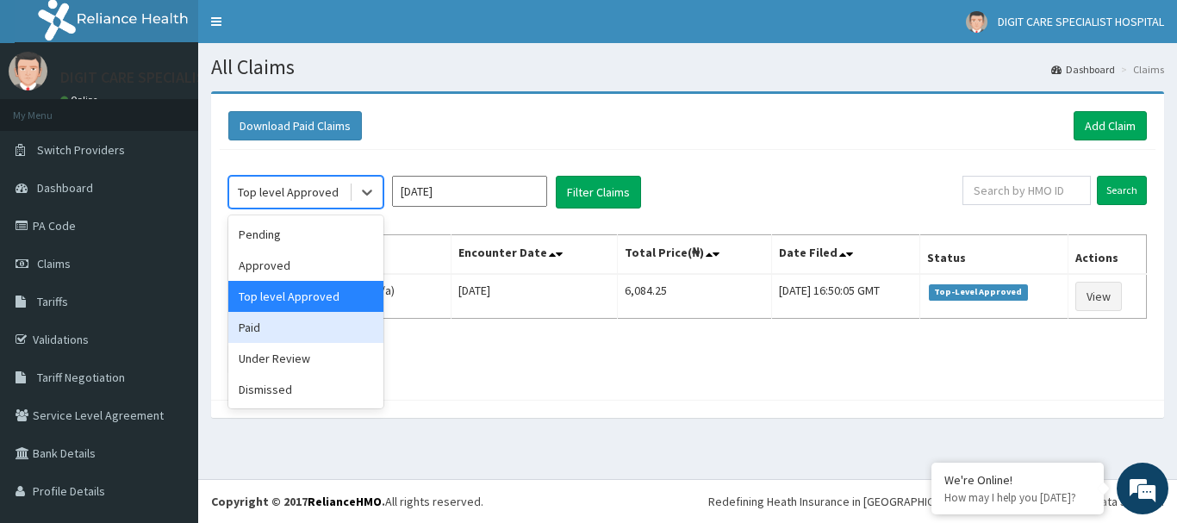
click at [264, 337] on div "Paid" at bounding box center [305, 327] width 155 height 31
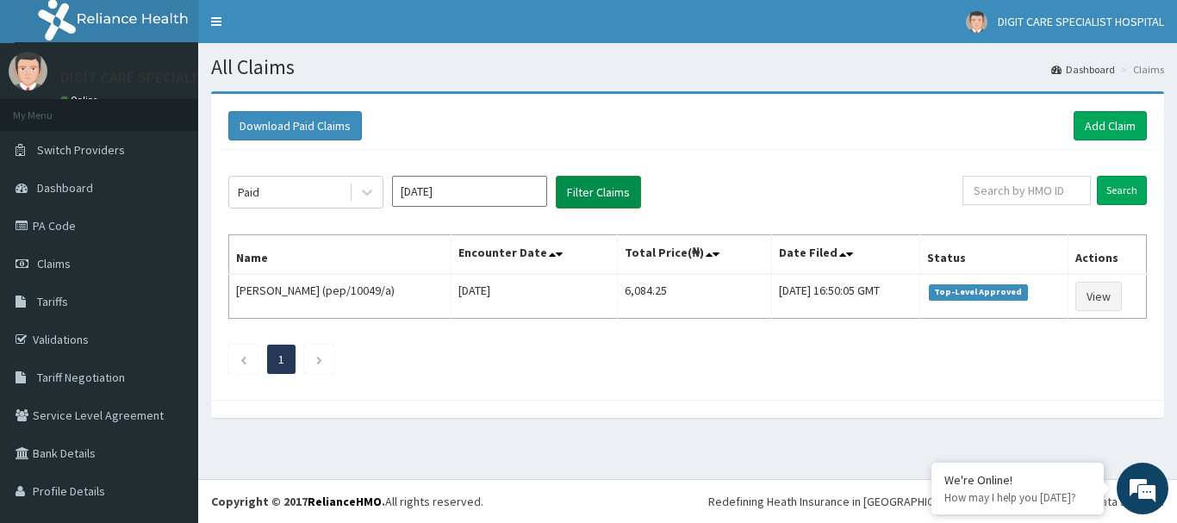
click at [595, 188] on button "Filter Claims" at bounding box center [598, 192] width 85 height 33
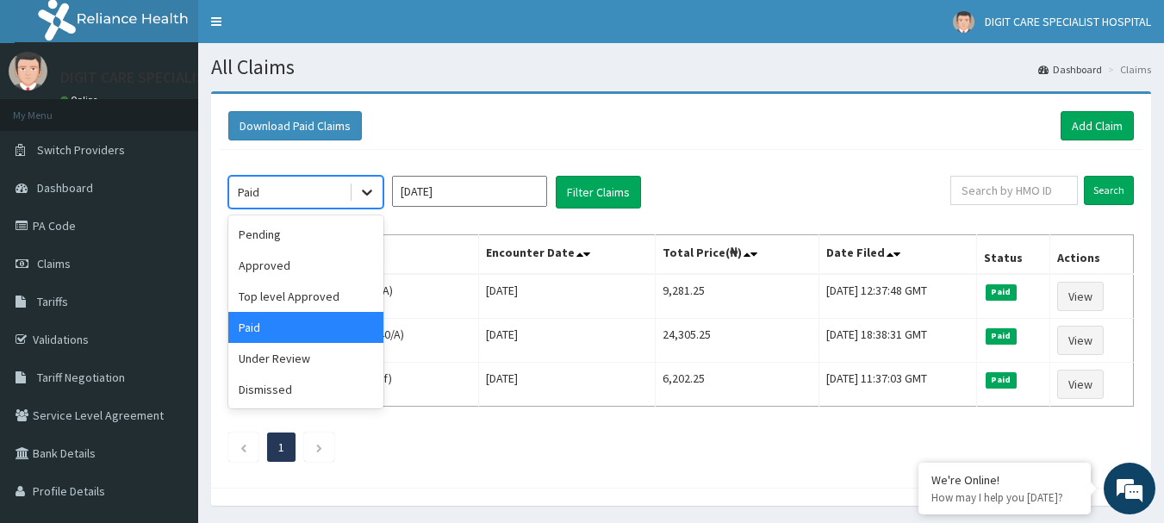
click at [370, 190] on icon at bounding box center [366, 191] width 17 height 17
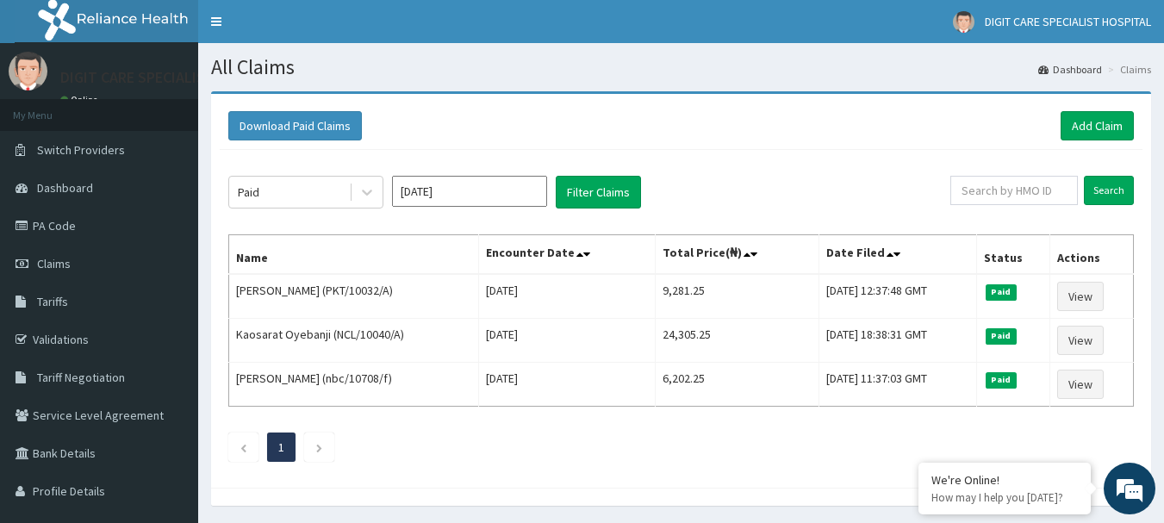
click at [526, 162] on div "Paid [DATE] Filter Claims Search Name Encounter Date Total Price(₦) Date Filed …" at bounding box center [681, 314] width 923 height 329
click at [369, 183] on div at bounding box center [366, 192] width 31 height 31
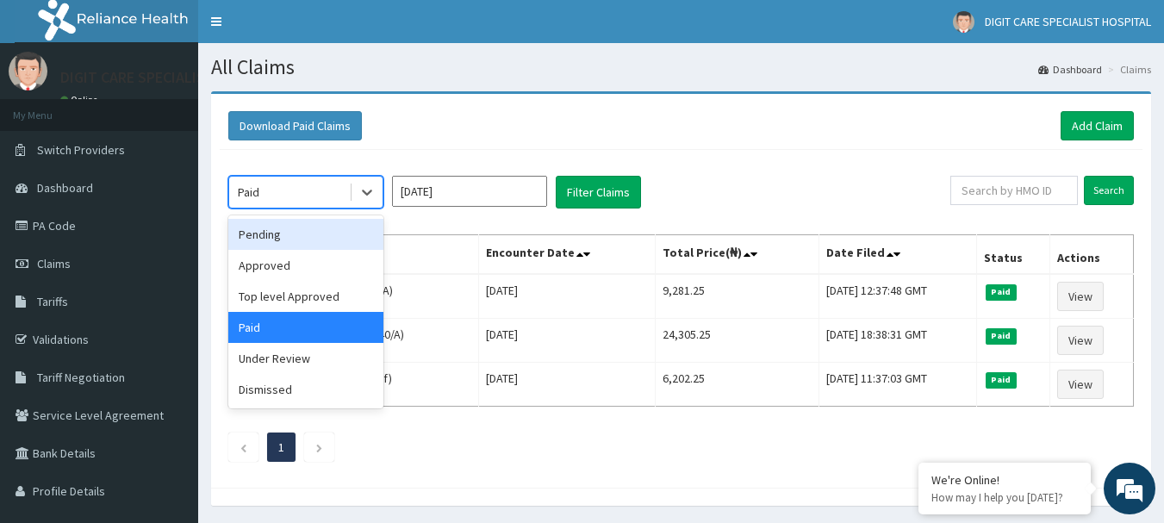
click at [319, 238] on div "Pending" at bounding box center [305, 234] width 155 height 31
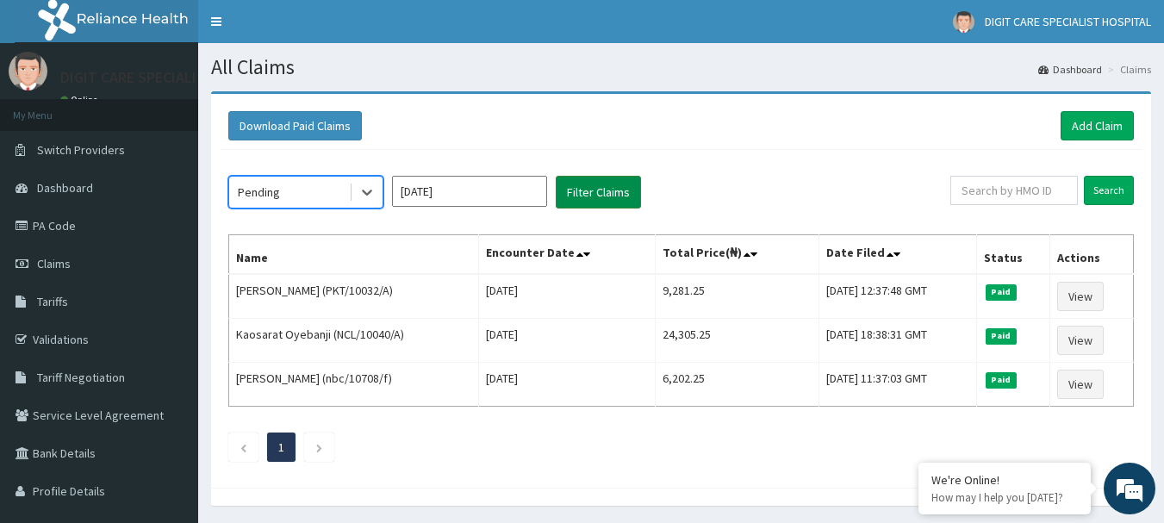
click at [594, 196] on button "Filter Claims" at bounding box center [598, 192] width 85 height 33
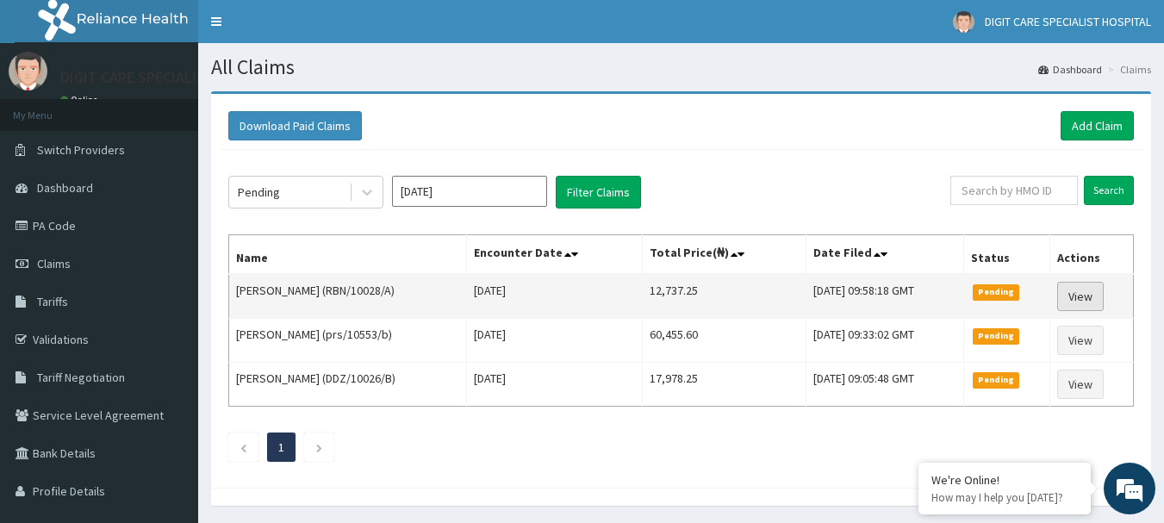
click at [1097, 306] on link "View" at bounding box center [1080, 296] width 47 height 29
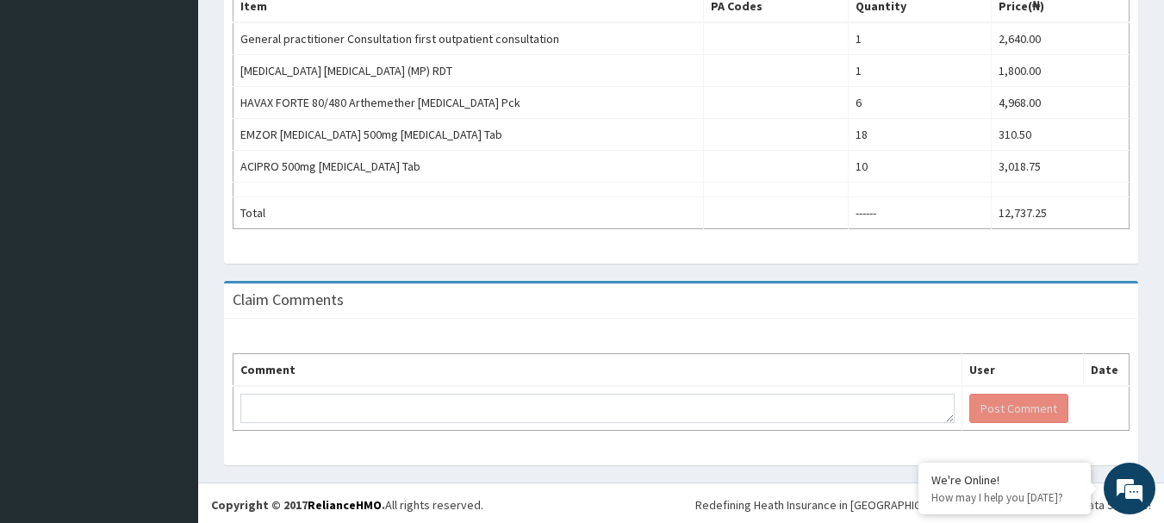
scroll to position [592, 0]
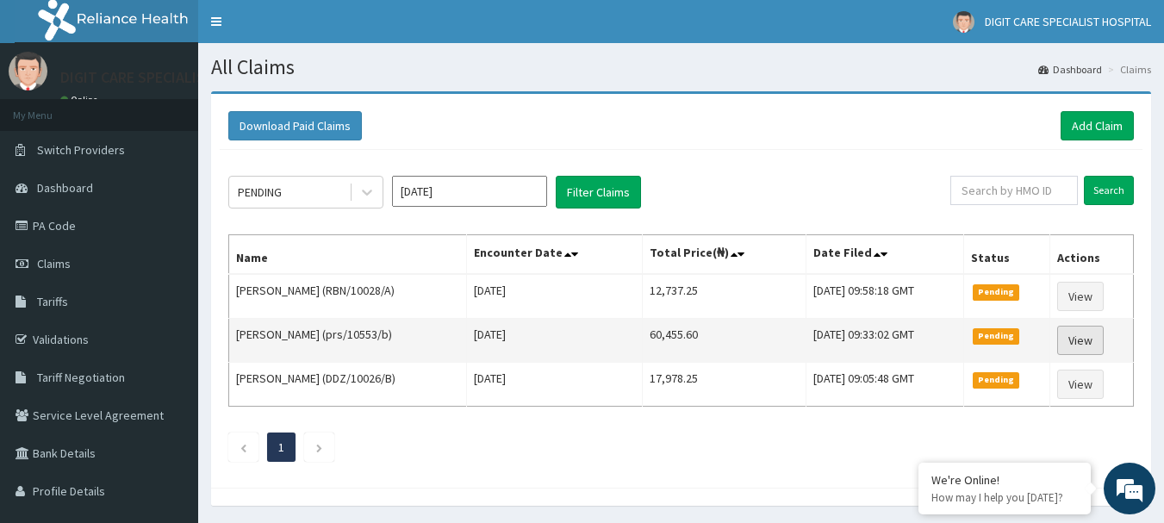
click at [1090, 339] on link "View" at bounding box center [1080, 340] width 47 height 29
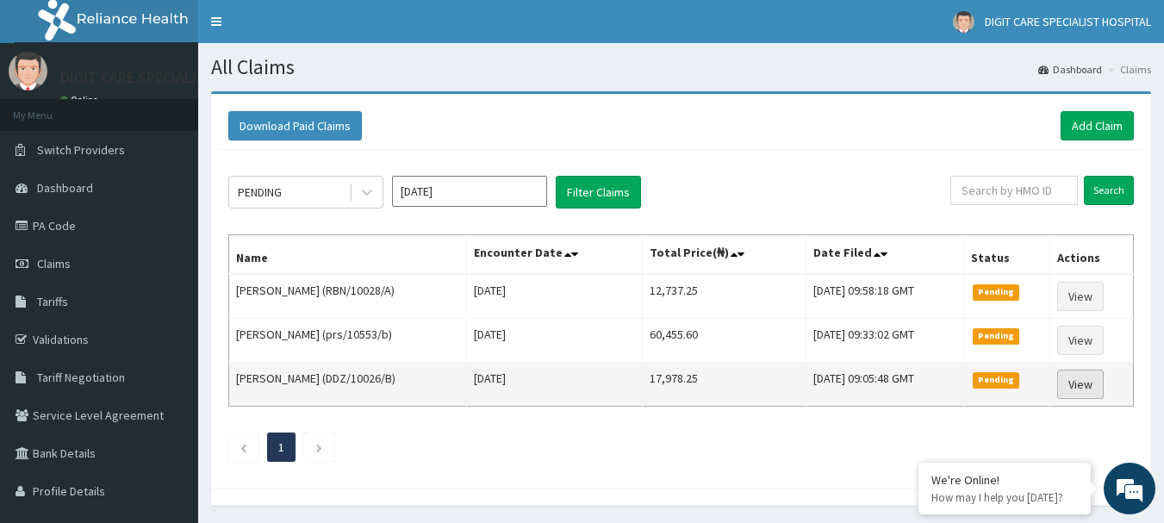
click at [1089, 381] on link "View" at bounding box center [1080, 384] width 47 height 29
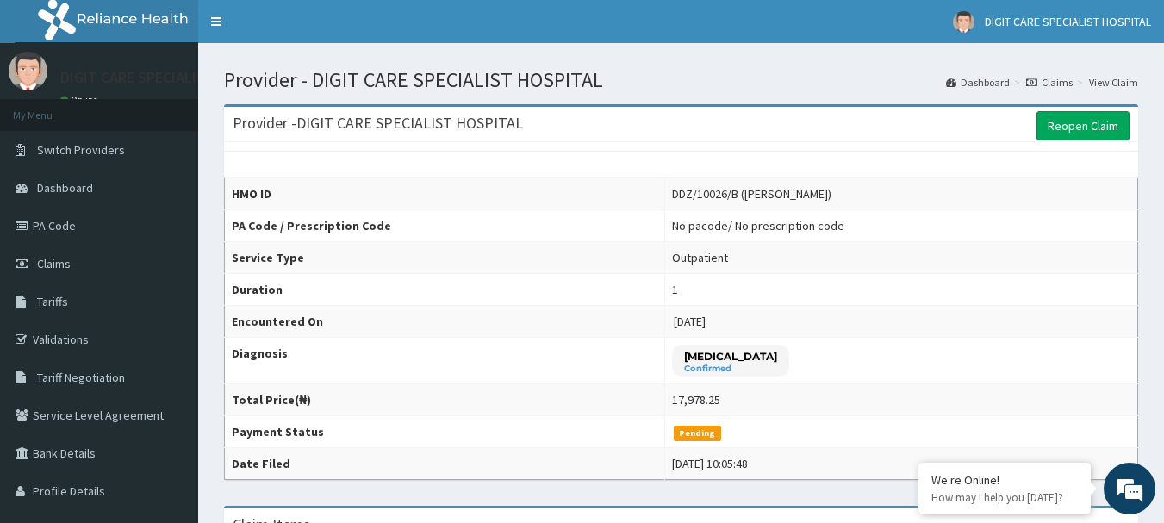
scroll to position [457, 0]
